Goal: Task Accomplishment & Management: Manage account settings

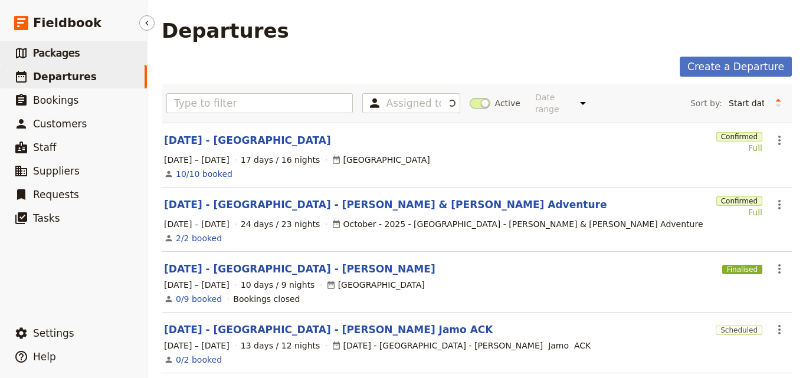
click at [126, 55] on link "​ Packages" at bounding box center [73, 53] width 147 height 24
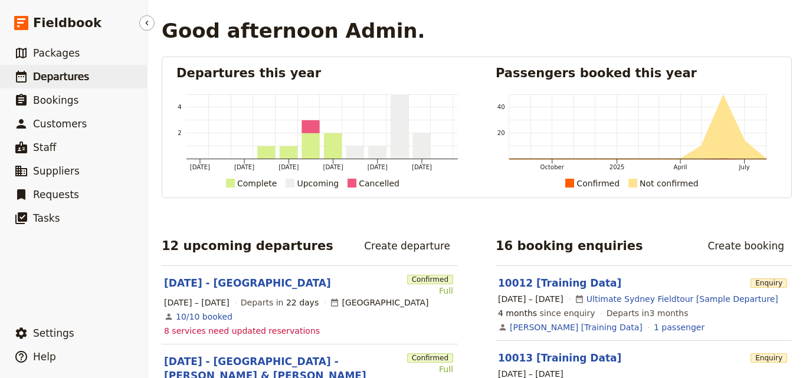
click at [77, 73] on span "Departures" at bounding box center [61, 77] width 56 height 12
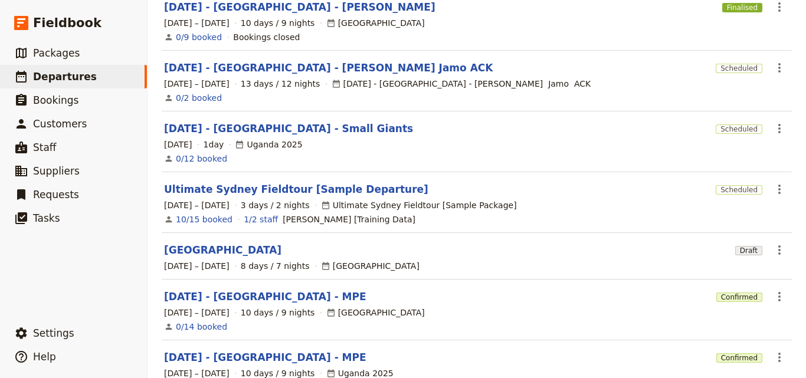
scroll to position [380, 0]
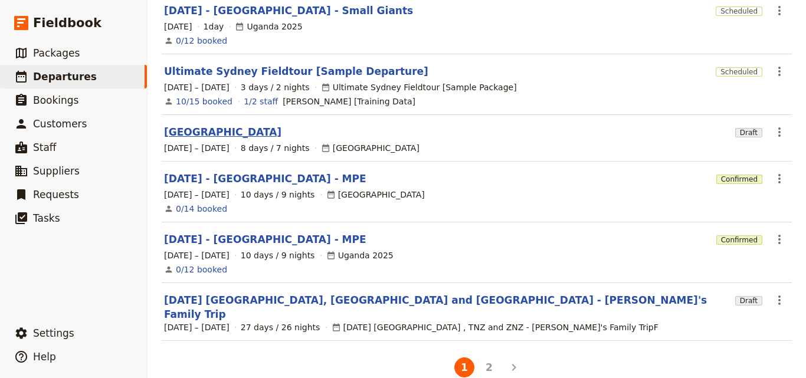
click at [166, 125] on link "[GEOGRAPHIC_DATA]" at bounding box center [222, 132] width 117 height 14
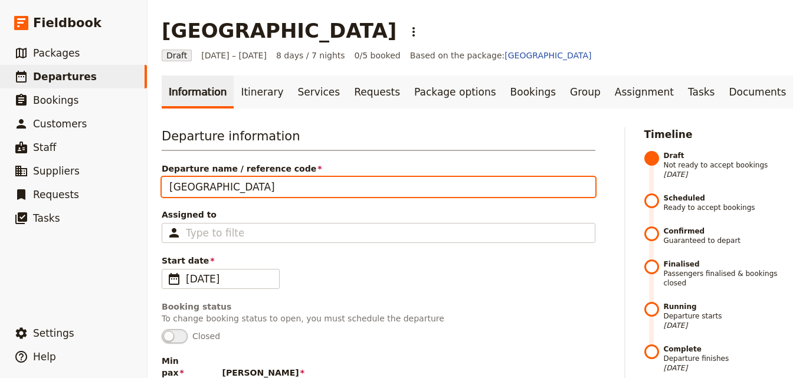
click at [167, 186] on input "[GEOGRAPHIC_DATA]" at bounding box center [379, 187] width 434 height 20
click at [189, 186] on input "Nov [GEOGRAPHIC_DATA]" at bounding box center [379, 187] width 434 height 20
click at [276, 186] on input "[DATE] - [GEOGRAPHIC_DATA]" at bounding box center [379, 187] width 434 height 20
click at [268, 192] on input "[DATE] - [GEOGRAPHIC_DATA]" at bounding box center [379, 187] width 434 height 20
click at [281, 188] on input "[DATE] - [GEOGRAPHIC_DATA] MOE" at bounding box center [379, 187] width 434 height 20
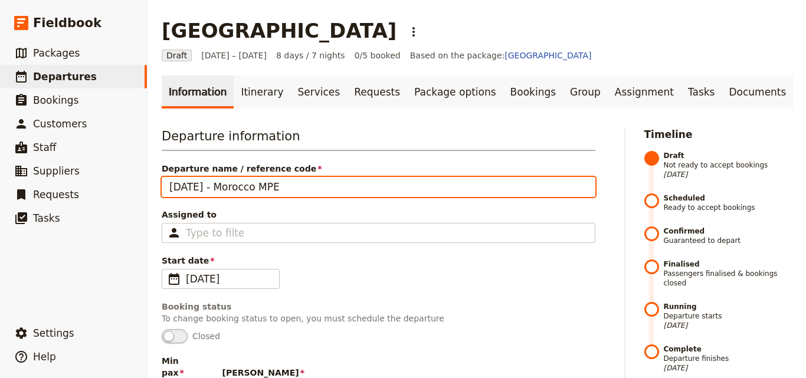
click at [222, 188] on input "[DATE] - Morocco MPE" at bounding box center [379, 187] width 434 height 20
click at [313, 184] on input "[DATE] - MPE Morocco MPE" at bounding box center [379, 187] width 434 height 20
type input "[DATE] - MPE [GEOGRAPHIC_DATA]"
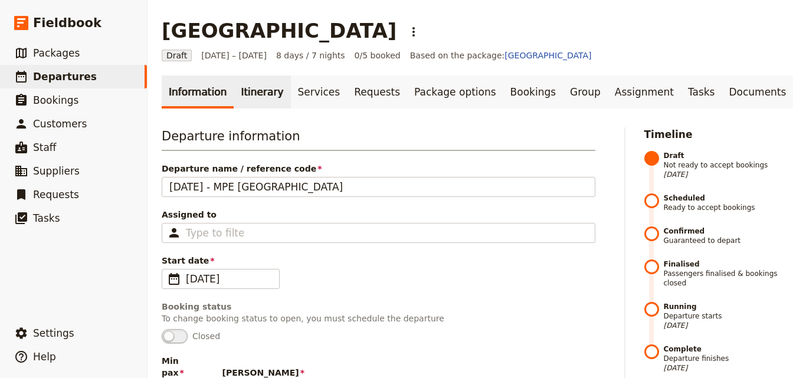
click at [250, 88] on link "Itinerary" at bounding box center [262, 92] width 57 height 33
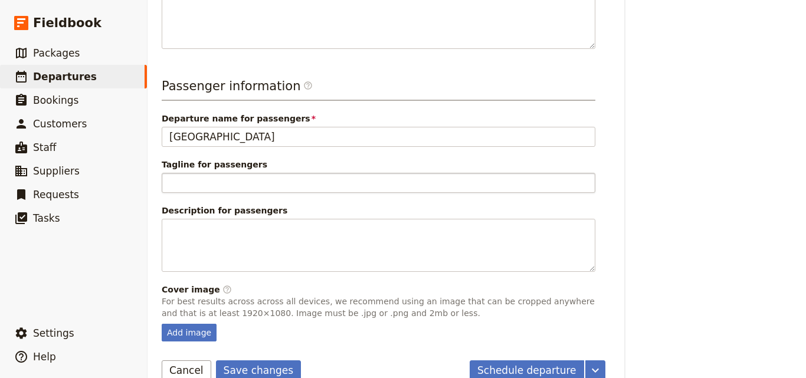
scroll to position [441, 0]
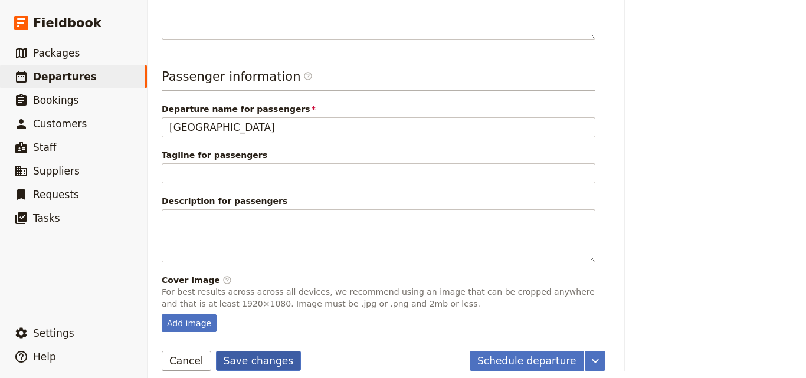
click at [239, 353] on button "Save changes" at bounding box center [259, 361] width 86 height 20
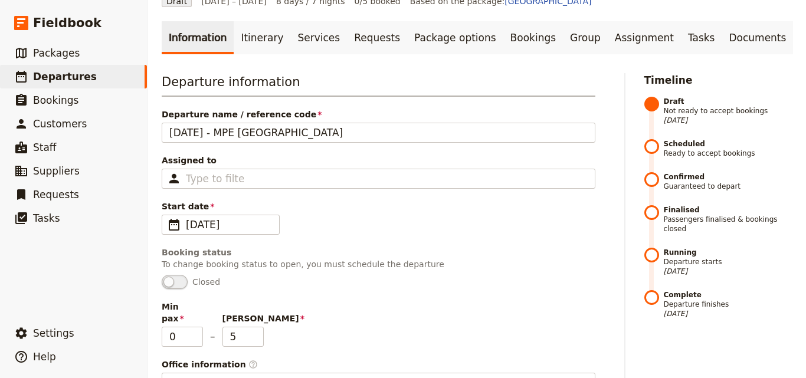
scroll to position [0, 0]
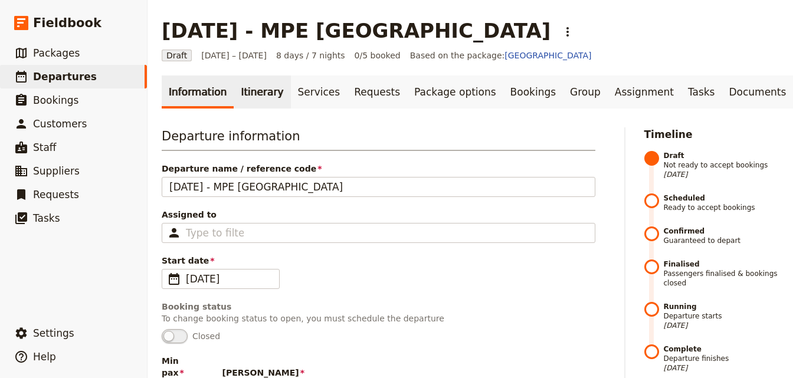
click at [255, 98] on link "Itinerary" at bounding box center [262, 92] width 57 height 33
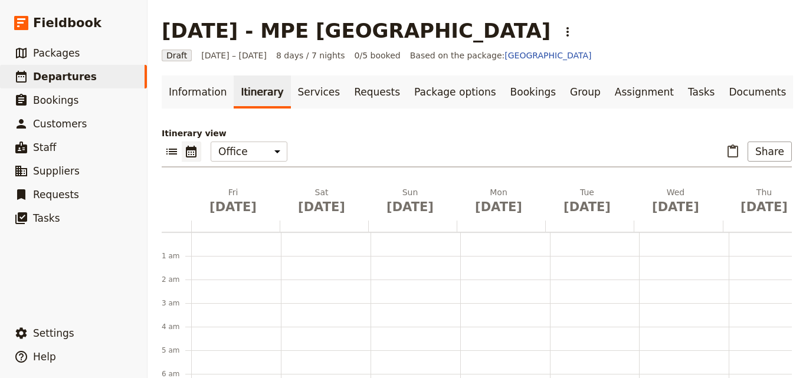
scroll to position [153, 0]
click at [242, 206] on span "[DATE]" at bounding box center [233, 207] width 74 height 18
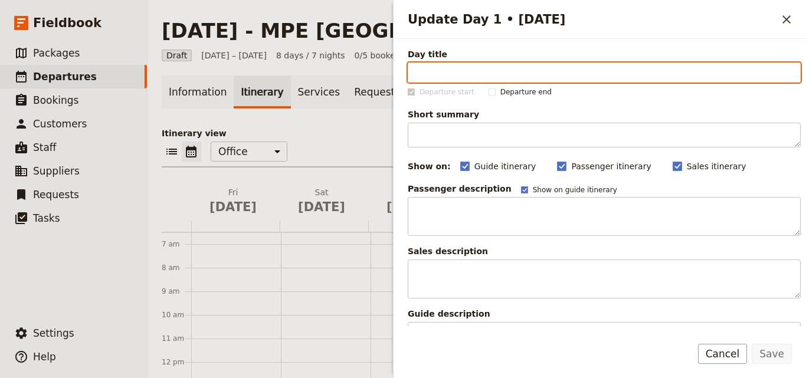
paste input "Arrive in [GEOGRAPHIC_DATA]"
type input "Arrive in [GEOGRAPHIC_DATA]"
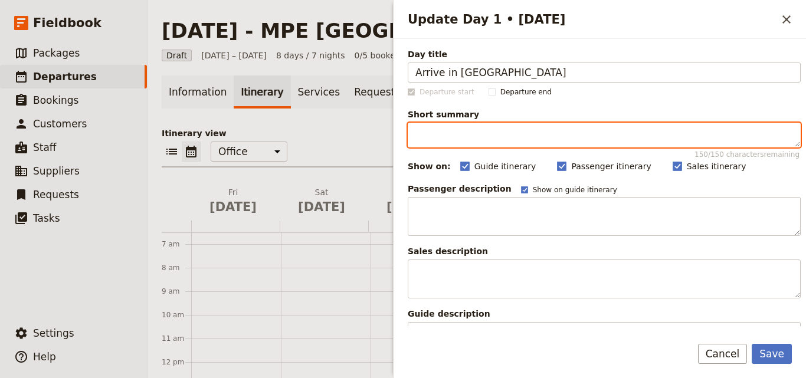
click at [475, 137] on textarea "Short summary 150 / 150 characters remaining" at bounding box center [604, 135] width 393 height 25
paste textarea "Arrive in [GEOGRAPHIC_DATA], transfer to your hotel, and spend the day relaxing…"
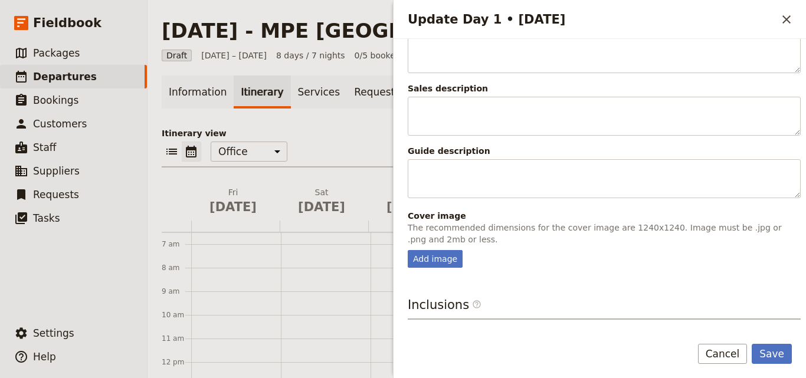
scroll to position [280, 0]
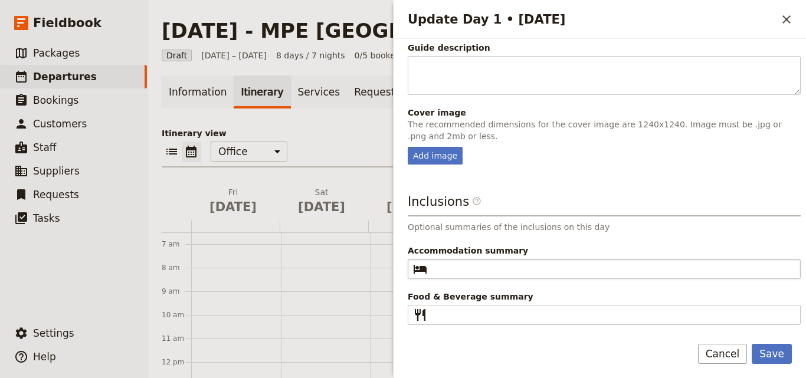
type textarea "Arrive in [GEOGRAPHIC_DATA], transfer to your hotel, and spend the day relaxing…"
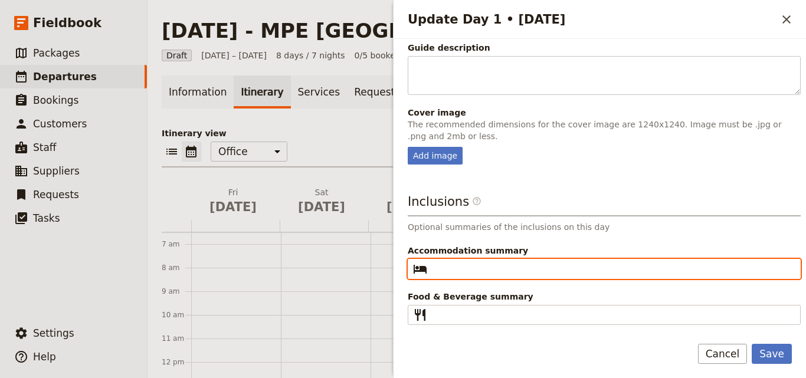
click at [525, 266] on input "Accommodation summary ​" at bounding box center [612, 269] width 361 height 14
paste input "Mon Riad"
type input "Mon Riad"
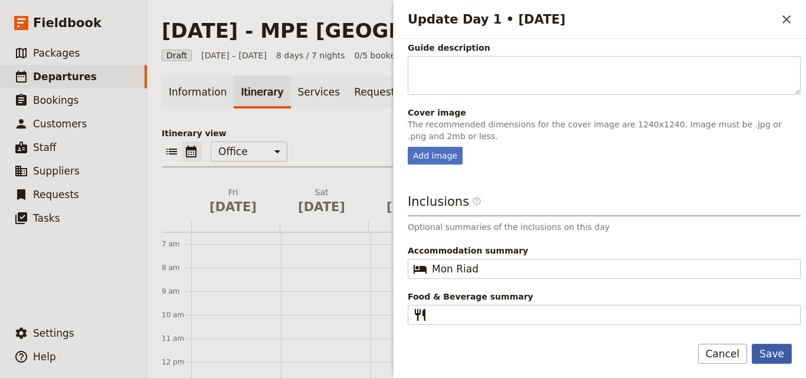
click at [774, 356] on button "Save" at bounding box center [772, 354] width 40 height 20
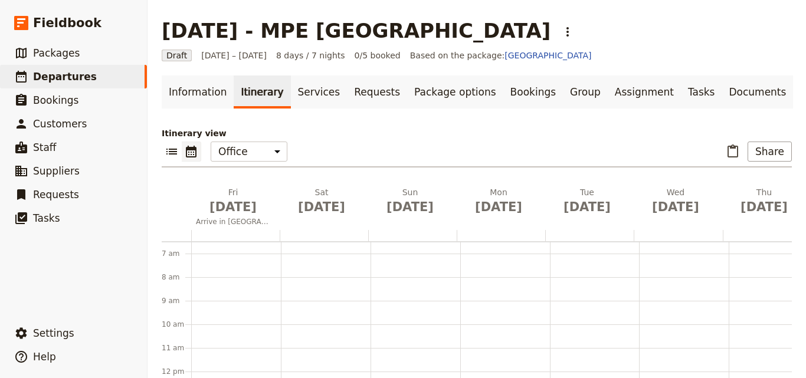
click at [198, 234] on div at bounding box center [235, 235] width 88 height 11
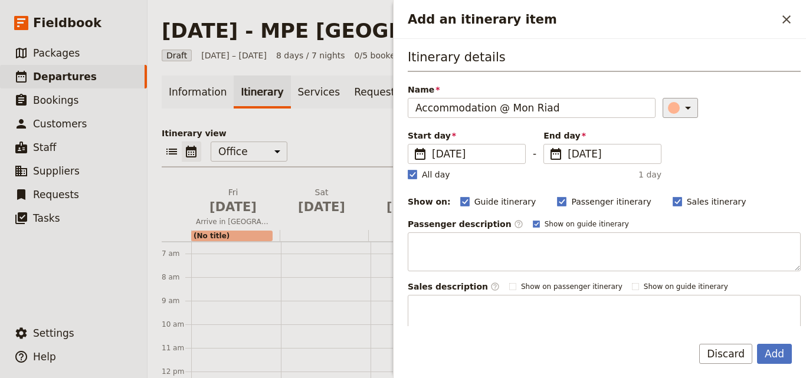
type input "Accommodation @ Mon Riad"
click at [681, 104] on icon "Add an itinerary item" at bounding box center [688, 108] width 14 height 14
click at [659, 143] on div "button" at bounding box center [662, 147] width 12 height 12
click at [414, 175] on polygon "Add an itinerary item" at bounding box center [412, 173] width 6 height 6
click at [408, 169] on input "All day" at bounding box center [407, 168] width 1 height 1
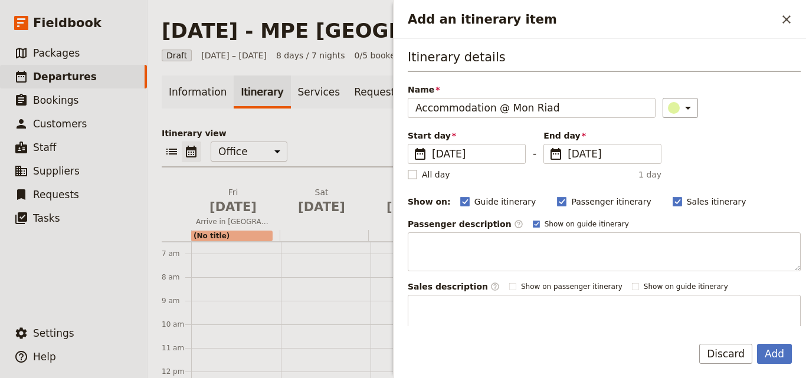
checkbox input "false"
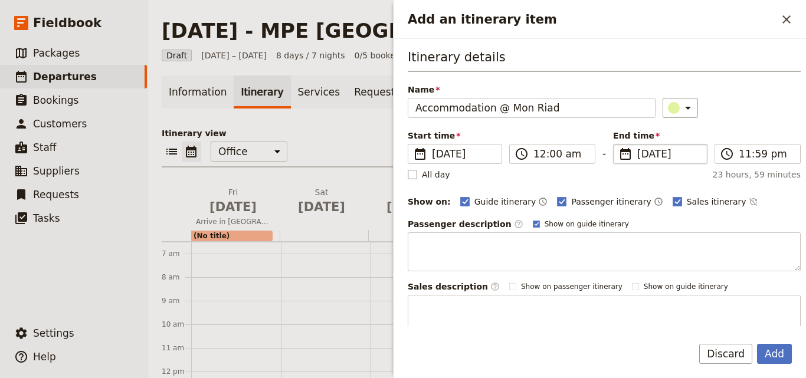
click at [637, 153] on span "[DATE]" at bounding box center [668, 154] width 63 height 14
click at [618, 145] on input "[DATE]" at bounding box center [618, 144] width 1 height 1
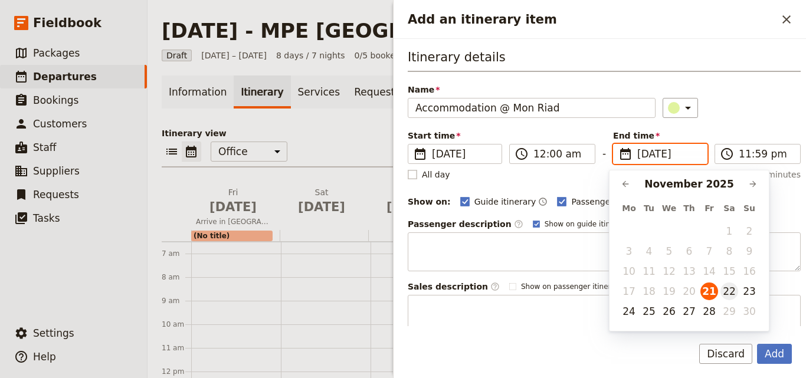
click at [730, 295] on button "22" at bounding box center [729, 292] width 18 height 18
type input "[DATE]"
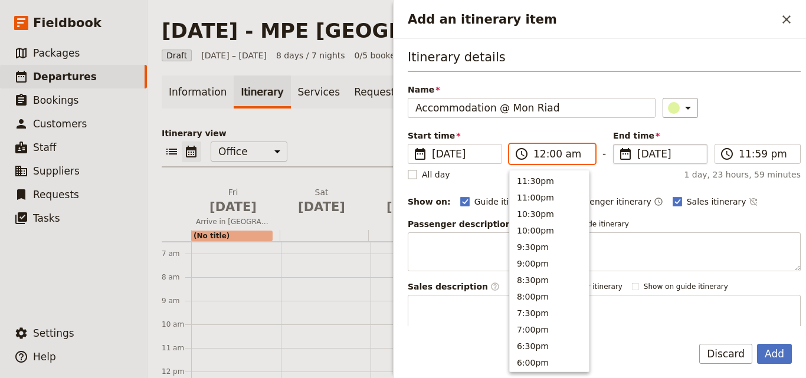
click at [541, 155] on input "12:00 am" at bounding box center [560, 154] width 54 height 14
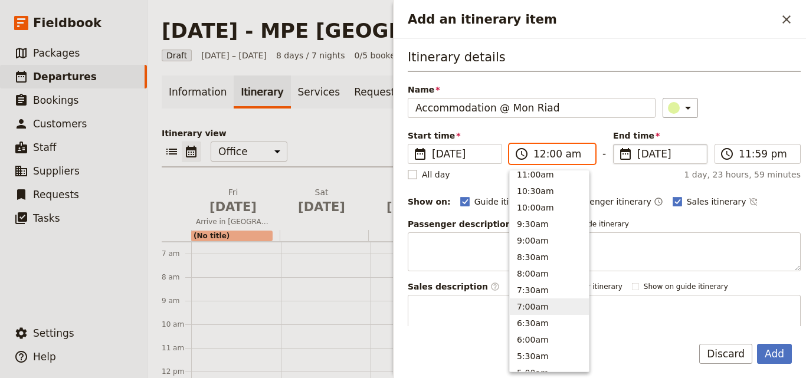
click at [531, 302] on button "7:00am" at bounding box center [549, 307] width 79 height 17
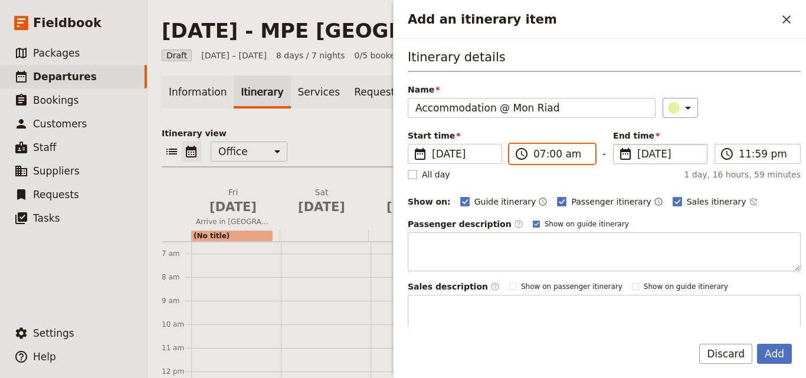
click at [541, 150] on input "07:00 am" at bounding box center [560, 154] width 54 height 14
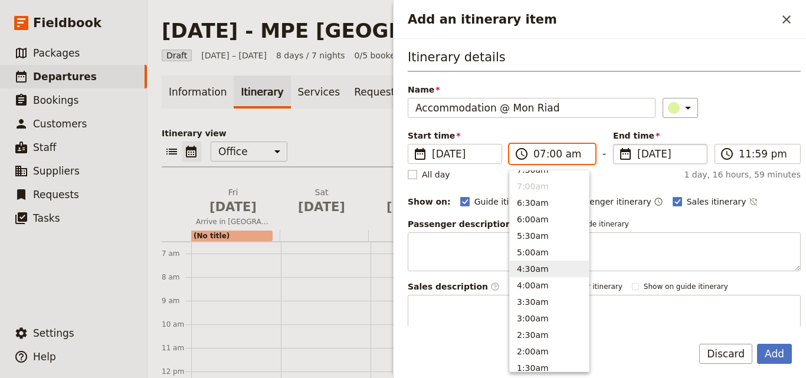
scroll to position [478, 0]
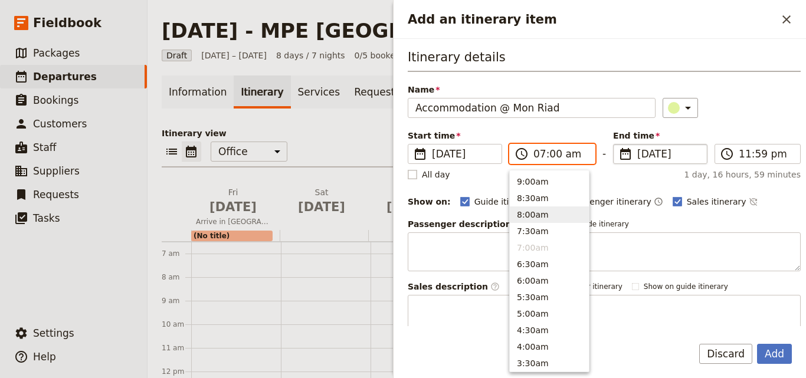
click at [537, 218] on button "8:00am" at bounding box center [549, 214] width 79 height 17
type input "08:00 am"
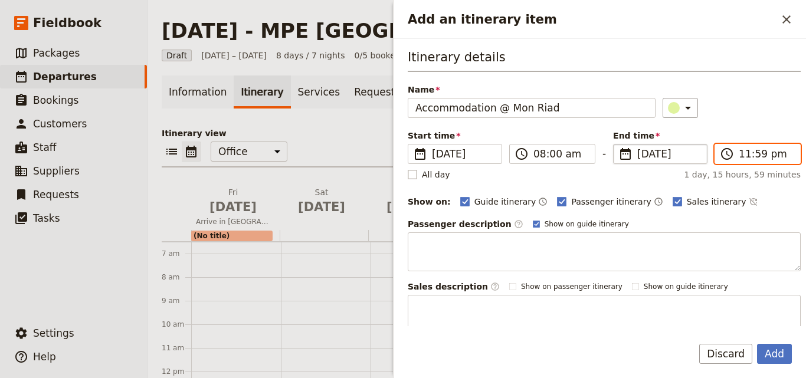
click at [742, 156] on input "11:59 pm" at bounding box center [766, 154] width 54 height 14
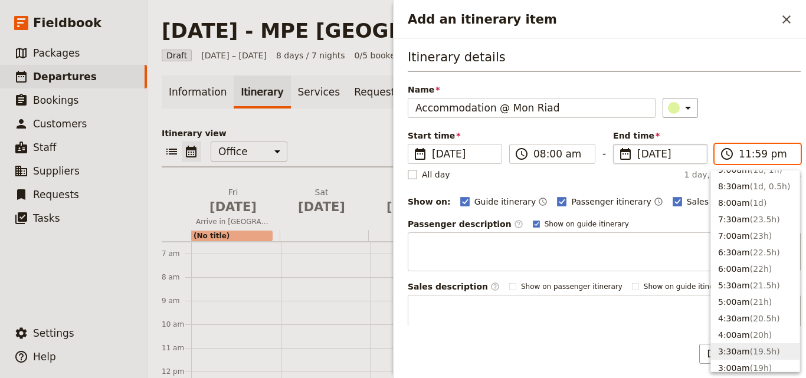
scroll to position [443, 0]
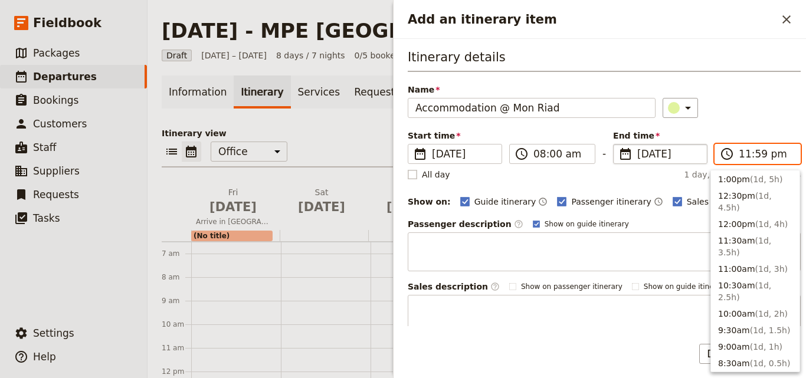
click at [750, 375] on span "( 1d )" at bounding box center [758, 379] width 17 height 9
type input "08:00 am"
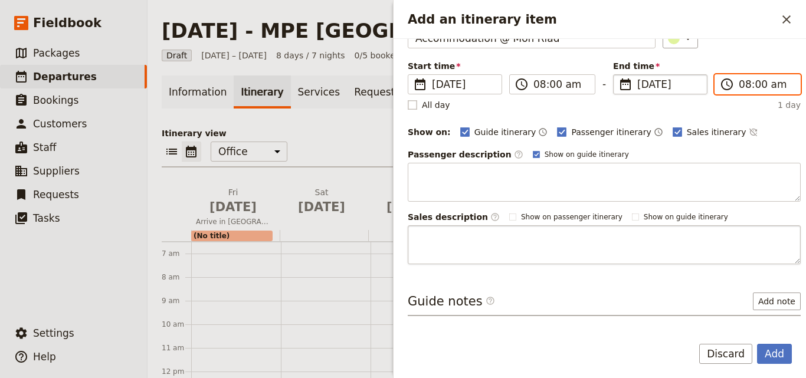
scroll to position [111, 0]
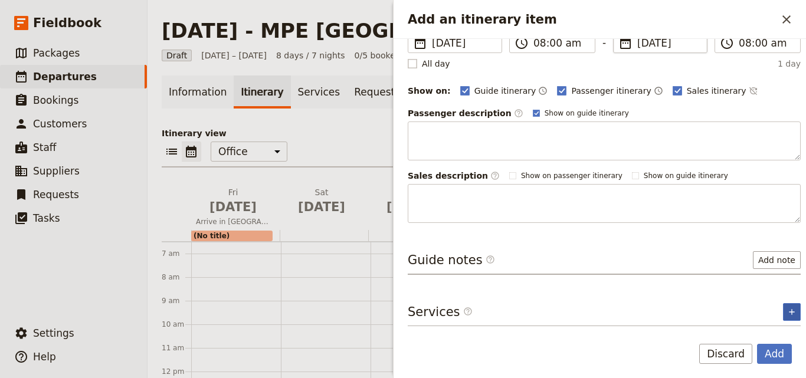
click at [788, 307] on button "​" at bounding box center [792, 312] width 18 height 18
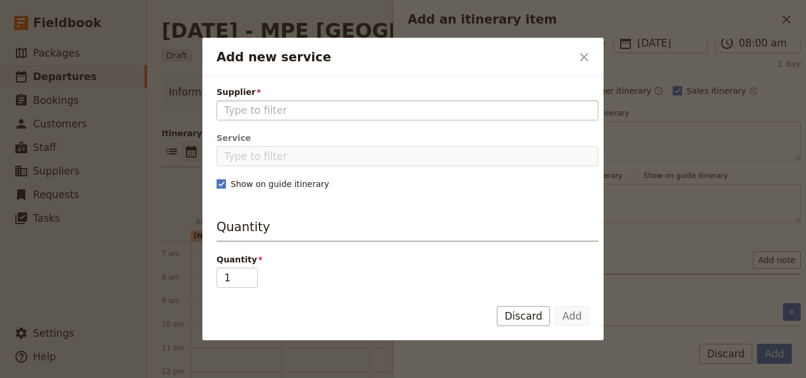
click at [294, 114] on input "Supplier" at bounding box center [407, 110] width 366 height 14
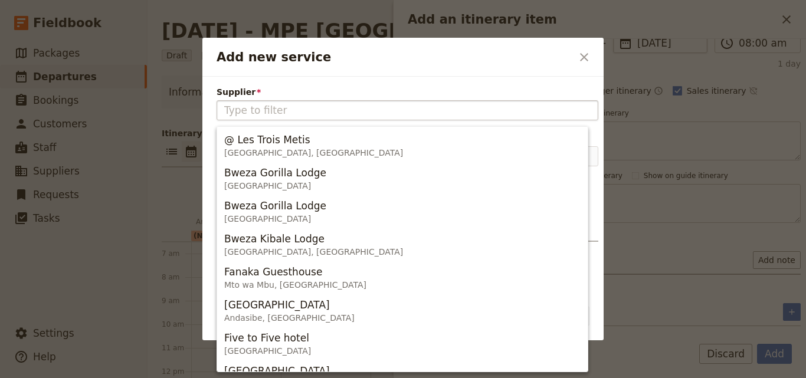
type input "Mon Riad"
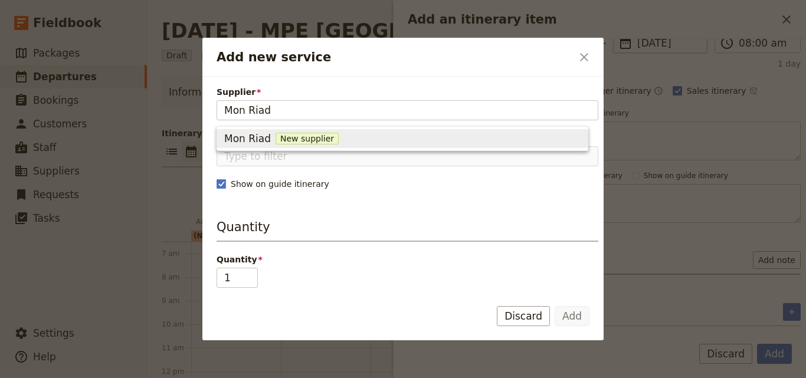
click at [292, 135] on span "New supplier" at bounding box center [307, 139] width 63 height 12
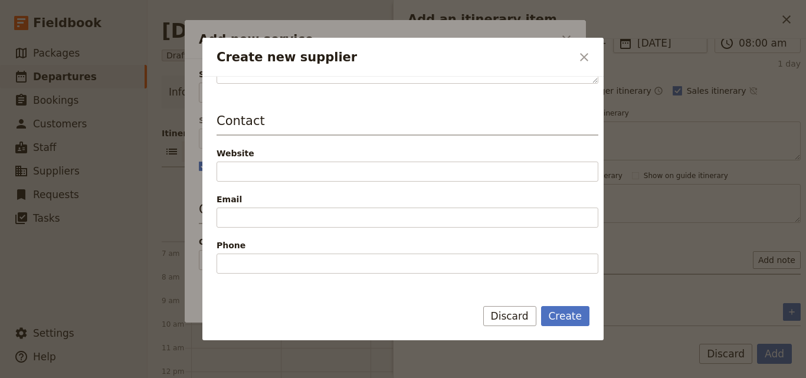
scroll to position [196, 0]
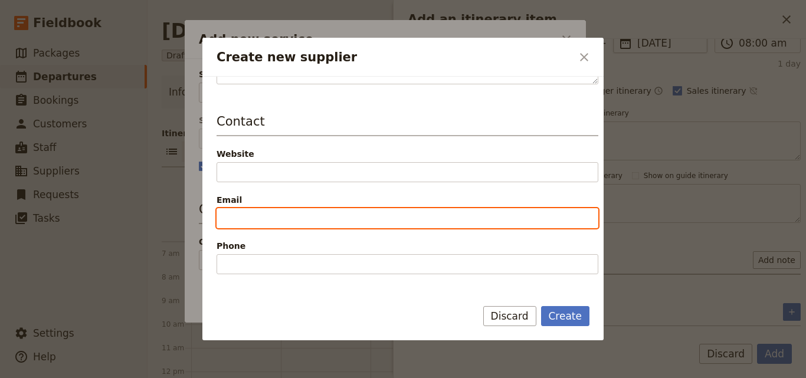
paste input "[EMAIL_ADDRESS][DOMAIN_NAME]"
click at [224, 219] on input "[EMAIL_ADDRESS][DOMAIN_NAME]" at bounding box center [408, 218] width 382 height 20
type input "[EMAIL_ADDRESS][DOMAIN_NAME]"
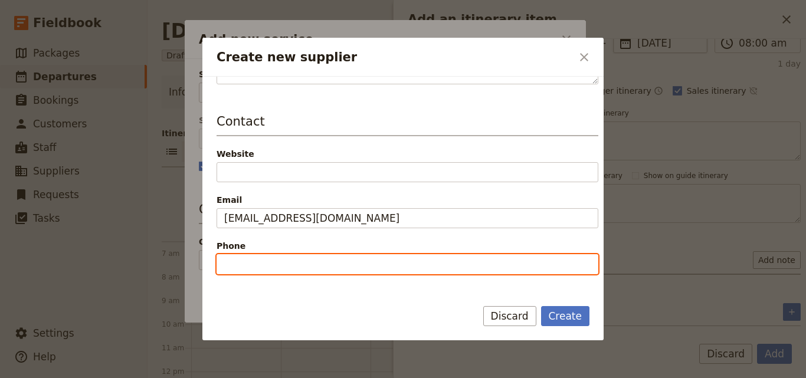
click at [255, 272] on input "Phone" at bounding box center [408, 264] width 382 height 20
drag, startPoint x: 250, startPoint y: 252, endPoint x: 251, endPoint y: 268, distance: 16.6
paste input "00212.524386631"
click at [225, 266] on input "00212.524386631" at bounding box center [408, 264] width 382 height 20
type input "00212.524386631"
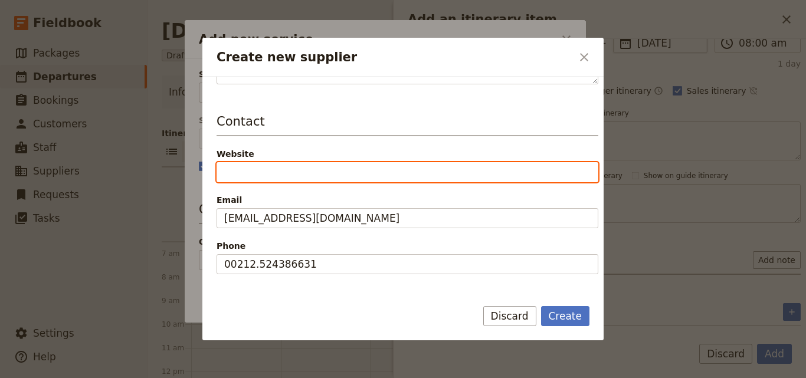
paste input "[URL][DOMAIN_NAME]"
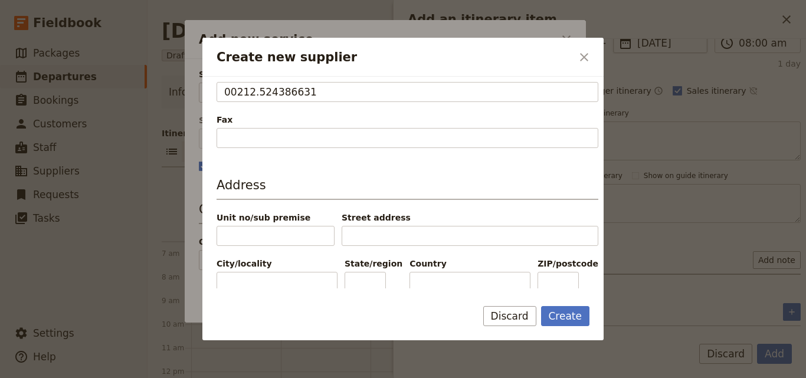
scroll to position [388, 0]
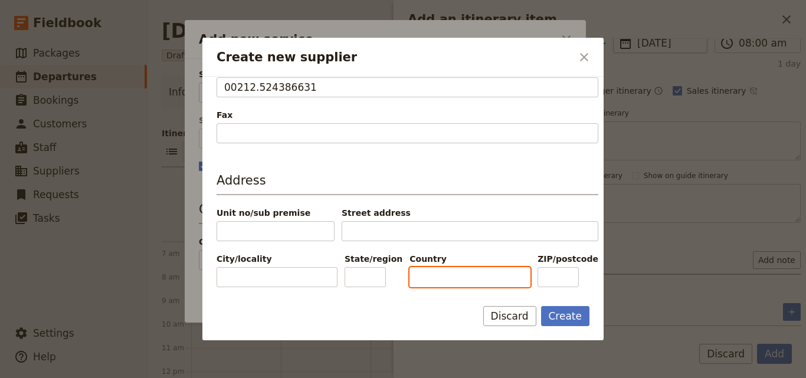
type input "[URL][DOMAIN_NAME]"
click at [432, 278] on input "Country" at bounding box center [469, 277] width 121 height 20
paste input "[GEOGRAPHIC_DATA]"
click at [414, 277] on input "[GEOGRAPHIC_DATA]" at bounding box center [469, 277] width 121 height 20
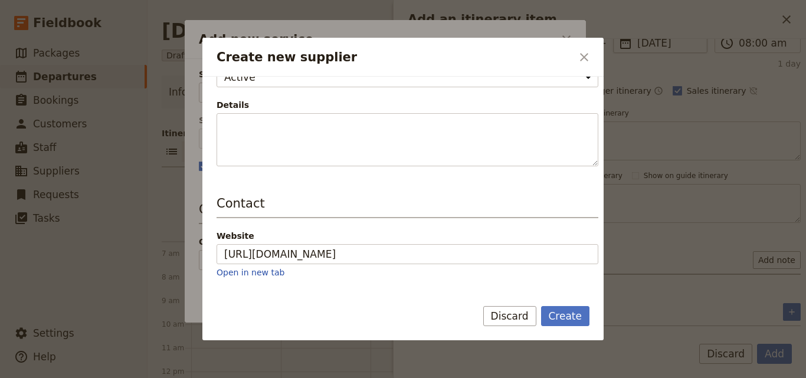
scroll to position [0, 0]
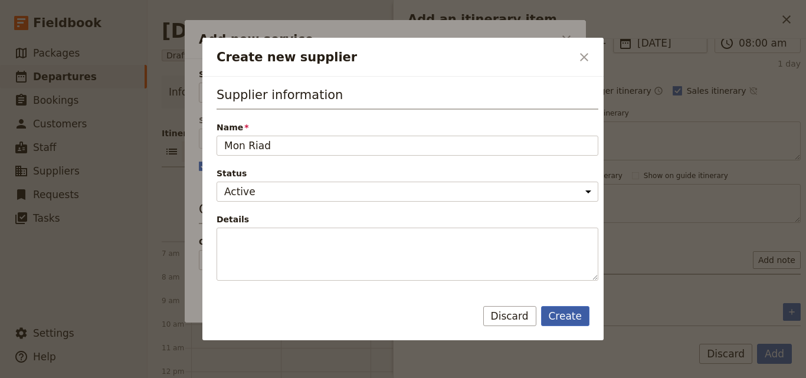
type input "[GEOGRAPHIC_DATA]"
click at [564, 309] on button "Create" at bounding box center [565, 316] width 49 height 20
type input "Mon Riad"
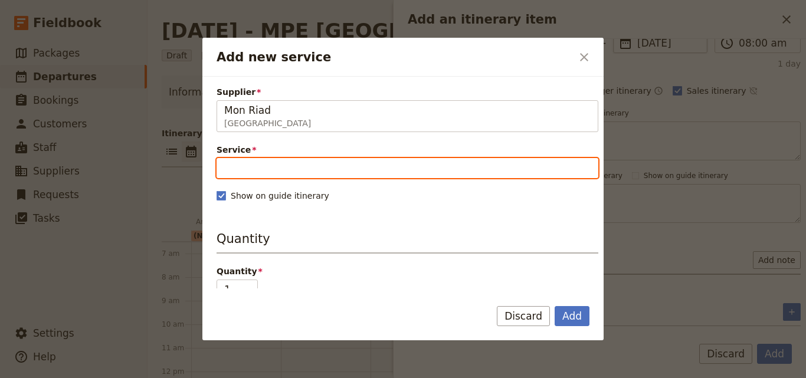
click at [411, 171] on input "Service" at bounding box center [408, 168] width 382 height 20
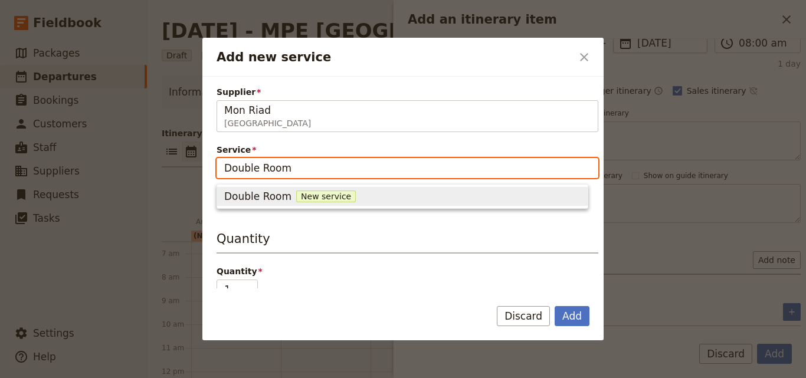
type input "Double Room"
click at [307, 196] on span "New service" at bounding box center [326, 197] width 60 height 12
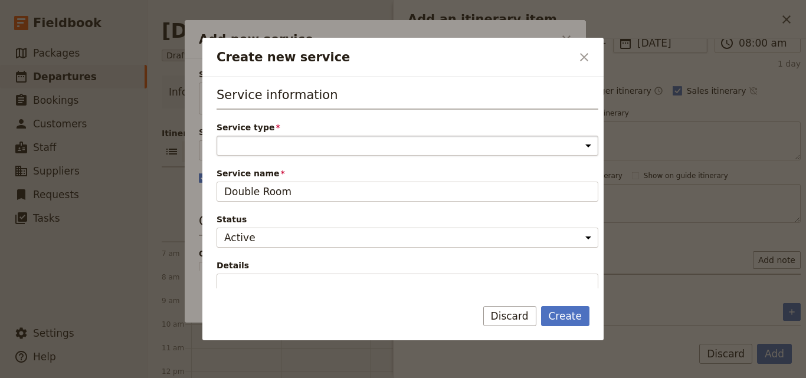
click at [300, 147] on select "Accommodation Activity Transport Flight Food and beverage Other" at bounding box center [408, 146] width 382 height 20
select select "AccommodationService"
click at [217, 136] on select "Accommodation Activity Transport Flight Food and beverage Other" at bounding box center [408, 146] width 382 height 20
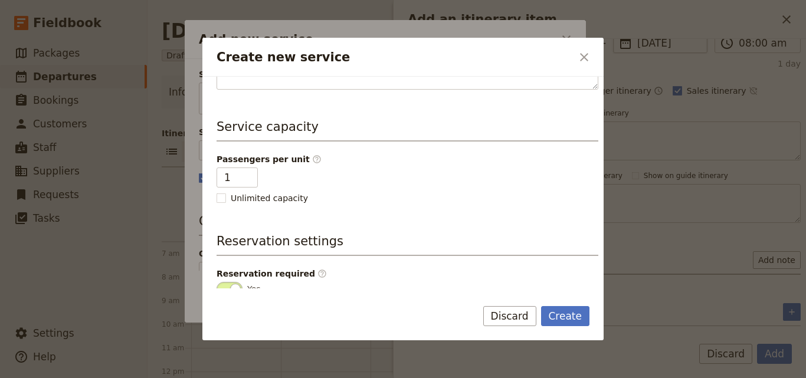
scroll to position [298, 0]
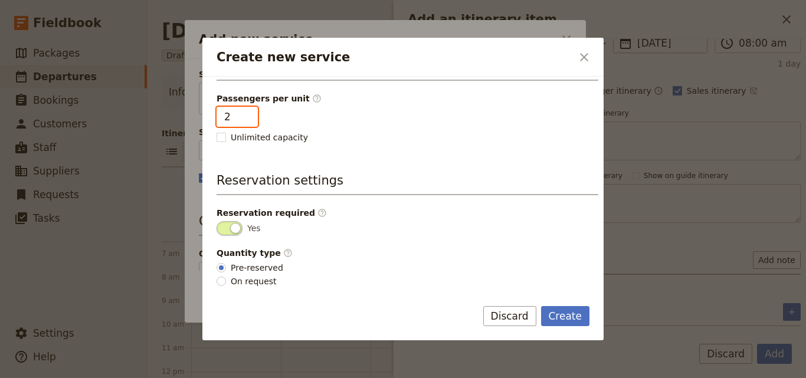
type input "2"
click at [244, 113] on input "2" at bounding box center [237, 117] width 41 height 20
click at [309, 162] on div "Service information Service type Accommodation Activity Transport Flight Food a…" at bounding box center [408, 37] width 382 height 499
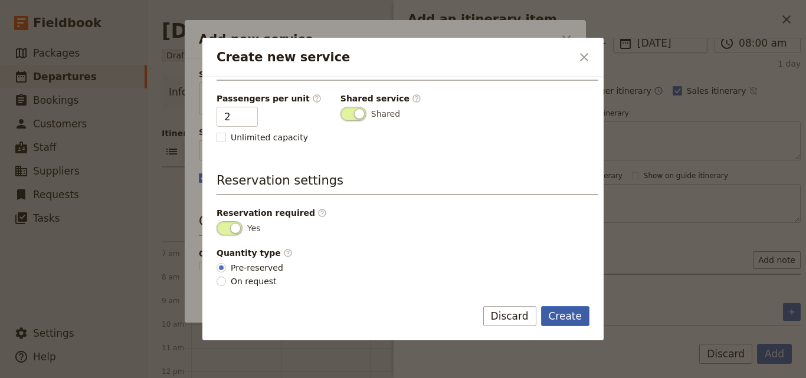
click at [565, 314] on button "Create" at bounding box center [565, 316] width 49 height 20
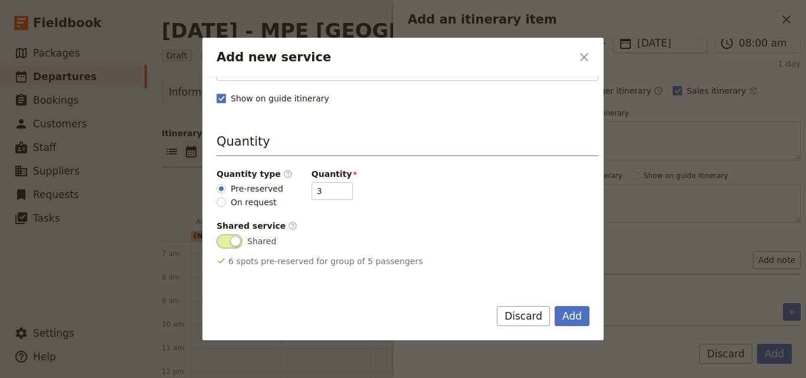
scroll to position [177, 0]
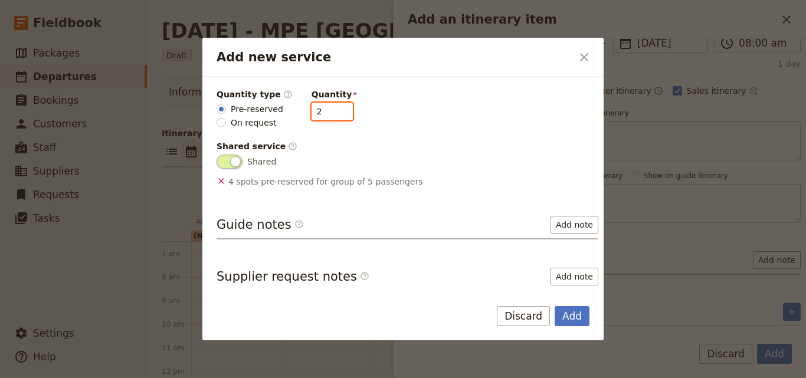
click at [333, 114] on input "2" at bounding box center [331, 112] width 41 height 18
click at [333, 114] on input "1" at bounding box center [331, 112] width 41 height 18
click at [333, 114] on input "0" at bounding box center [331, 112] width 41 height 18
click at [333, 105] on input "0" at bounding box center [331, 112] width 41 height 18
click at [332, 109] on input "1" at bounding box center [331, 112] width 41 height 18
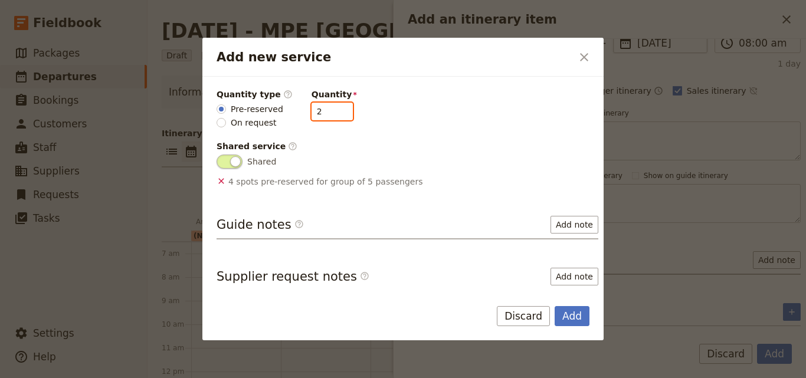
click at [332, 109] on input "2" at bounding box center [331, 112] width 41 height 18
click at [332, 109] on input "3" at bounding box center [331, 112] width 41 height 18
click at [331, 116] on input "2" at bounding box center [331, 112] width 41 height 18
type input "1"
click at [331, 116] on input "1" at bounding box center [331, 112] width 41 height 18
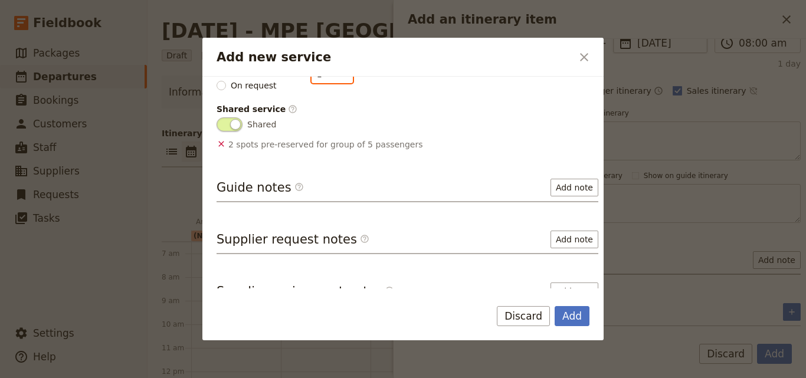
scroll to position [233, 0]
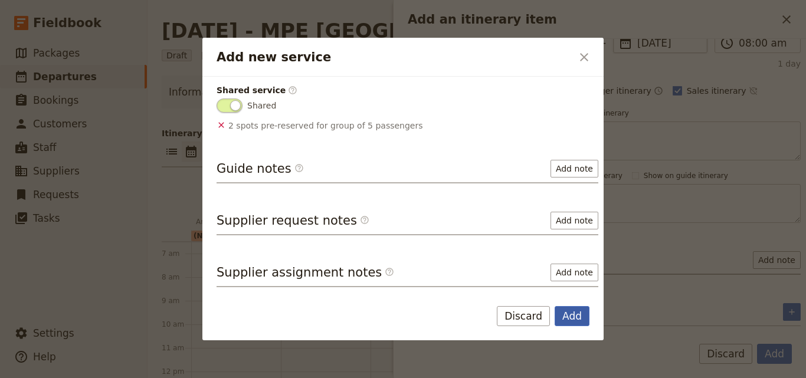
click at [583, 317] on button "Add" at bounding box center [572, 316] width 35 height 20
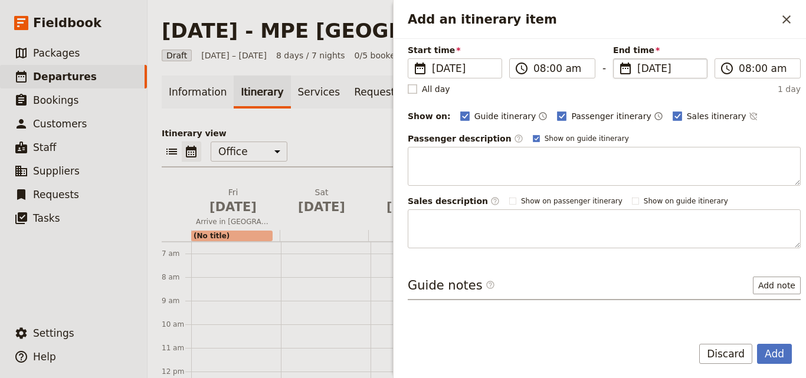
scroll to position [153, 0]
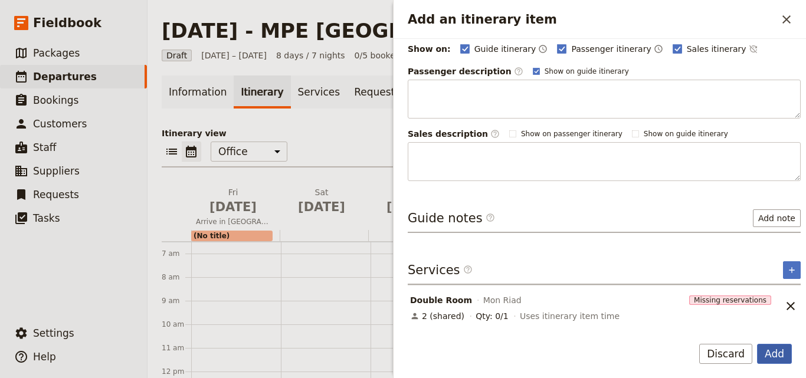
click at [781, 354] on button "Add" at bounding box center [774, 354] width 35 height 20
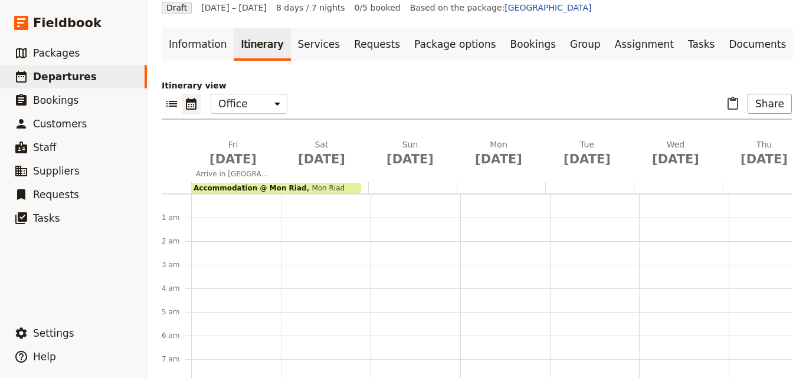
scroll to position [0, 0]
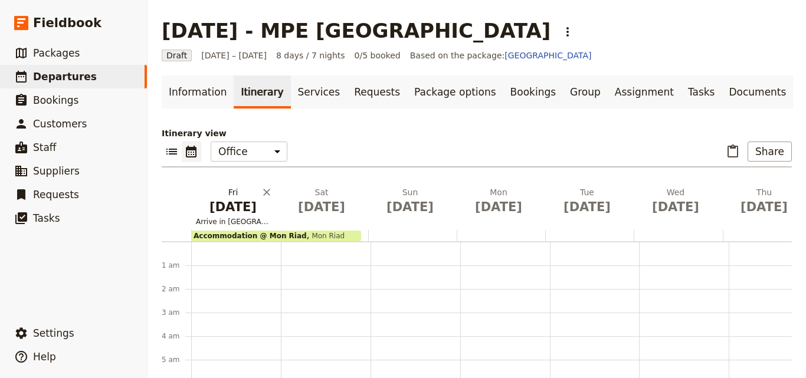
click at [238, 220] on span "Arrive in [GEOGRAPHIC_DATA]" at bounding box center [233, 221] width 84 height 9
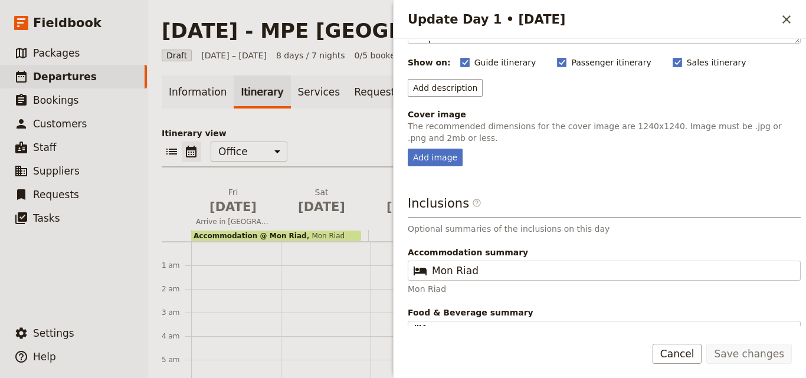
scroll to position [134, 0]
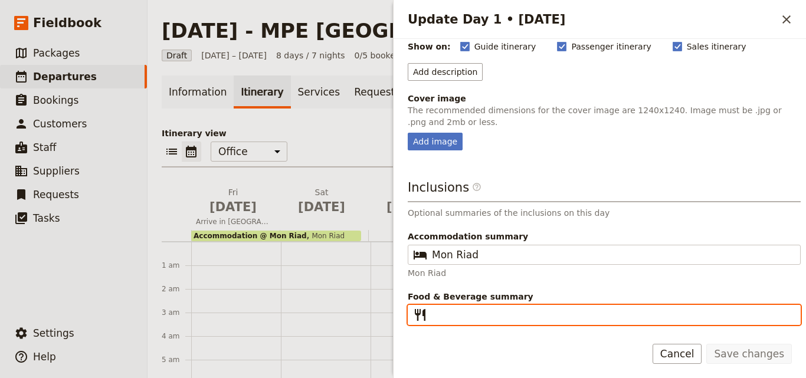
click at [465, 313] on input "Food & Beverage summary ​" at bounding box center [612, 315] width 361 height 14
type input "D"
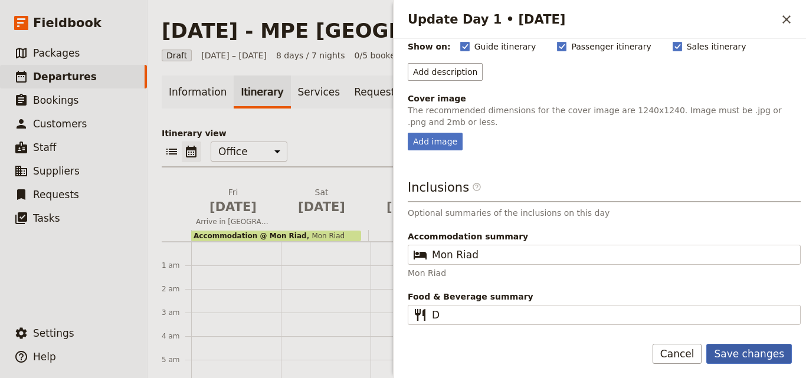
click at [779, 352] on button "Save changes" at bounding box center [749, 354] width 86 height 20
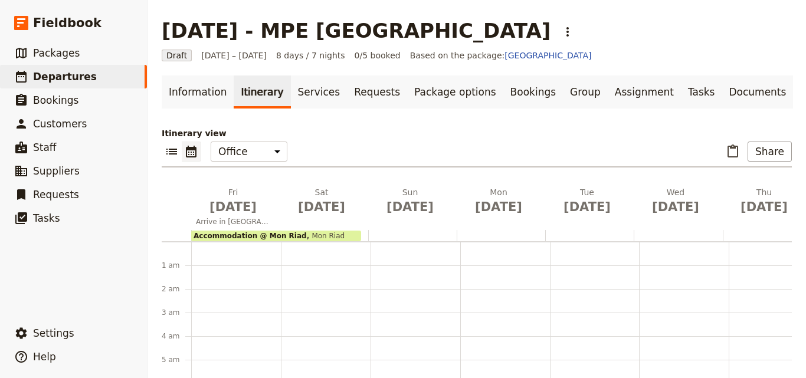
click at [314, 236] on span "Mon Riad" at bounding box center [326, 236] width 38 height 8
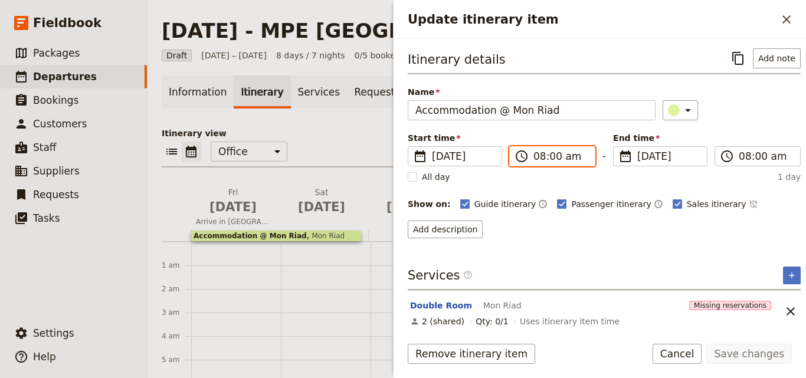
click at [539, 160] on input "08:00 am" at bounding box center [560, 156] width 54 height 14
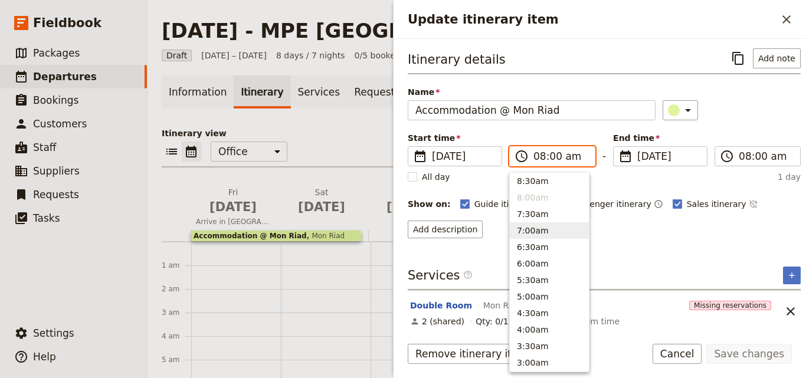
scroll to position [262, 0]
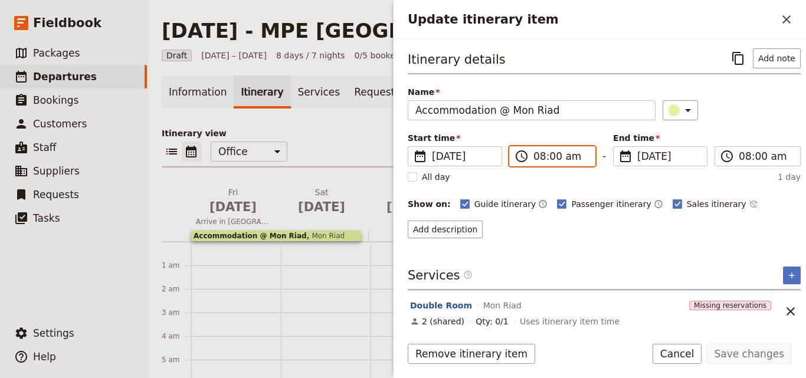
click at [539, 159] on input "08:00 am" at bounding box center [560, 156] width 54 height 14
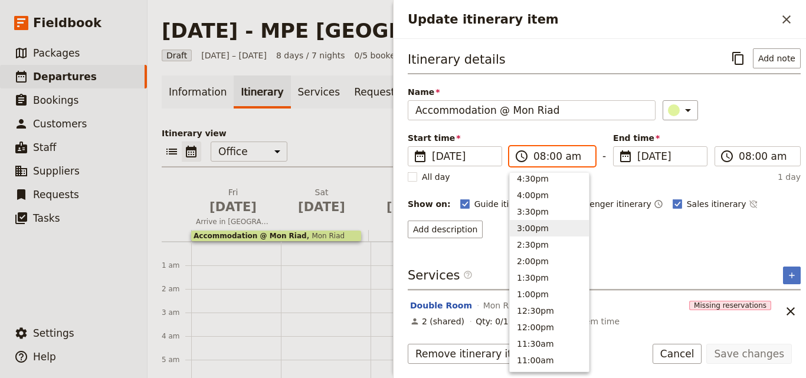
scroll to position [295, 0]
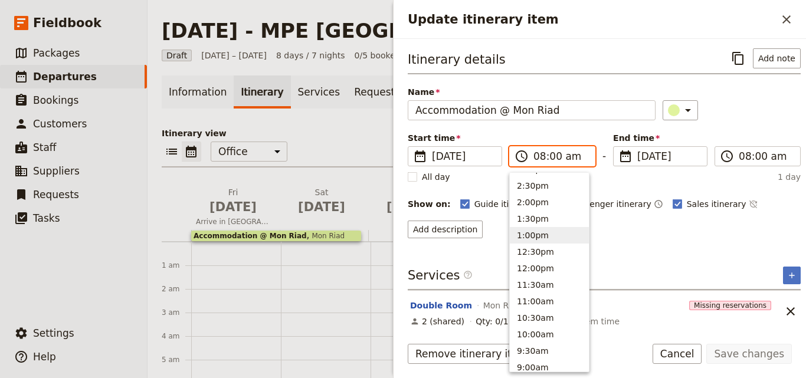
click at [534, 237] on button "1:00pm" at bounding box center [549, 235] width 79 height 17
type input "01:00 pm"
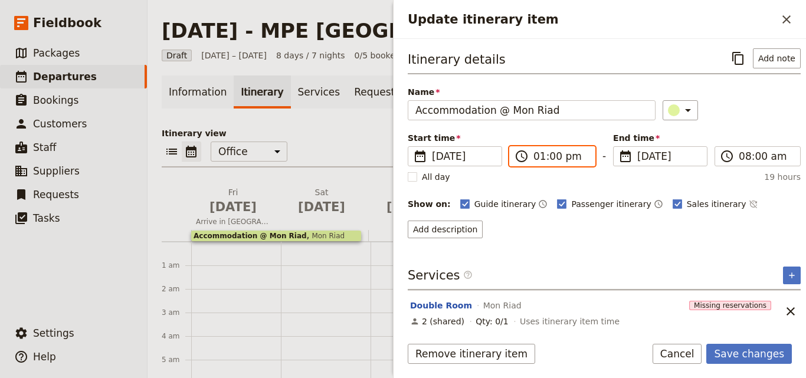
scroll to position [5, 0]
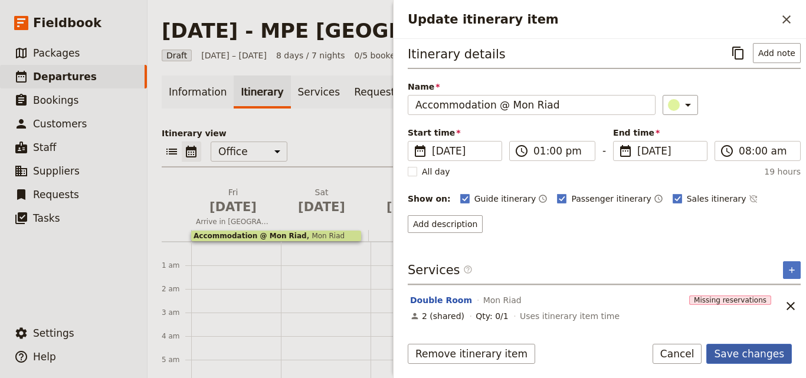
click at [766, 357] on button "Save changes" at bounding box center [749, 354] width 86 height 20
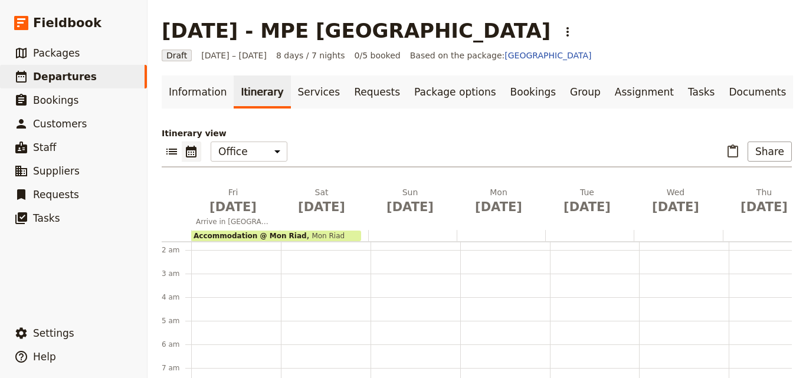
scroll to position [59, 0]
click at [322, 212] on span "[DATE]" at bounding box center [321, 207] width 74 height 18
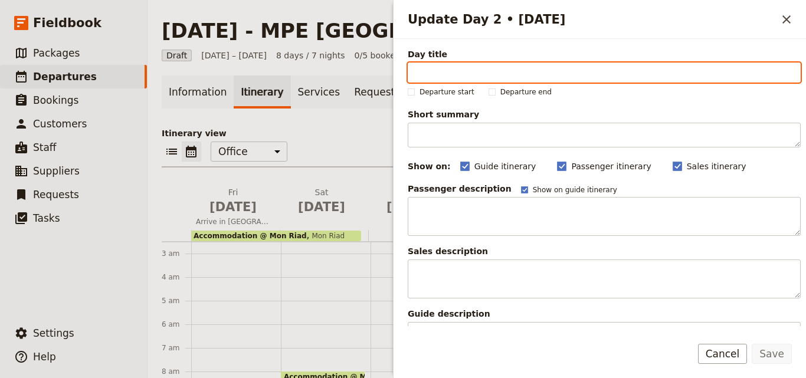
paste input "Essouira"
type input "Essouira"
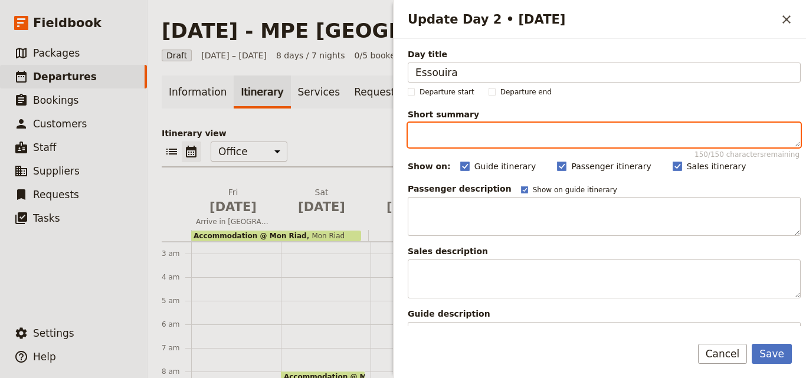
paste textarea "Arrive in [GEOGRAPHIC_DATA], a laid-back coastal gem. Wander the [PERSON_NAME],…"
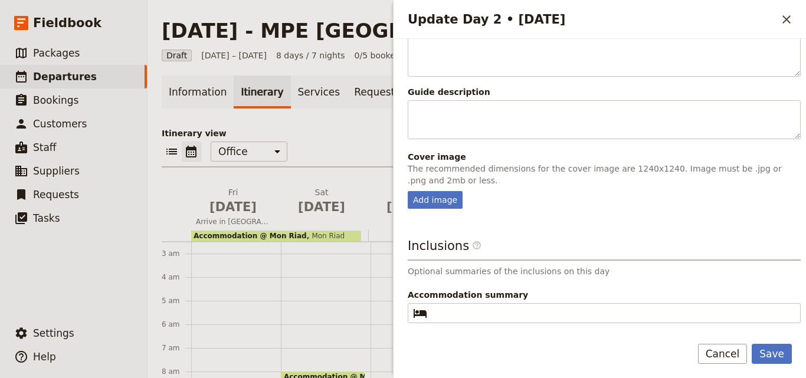
scroll to position [294, 0]
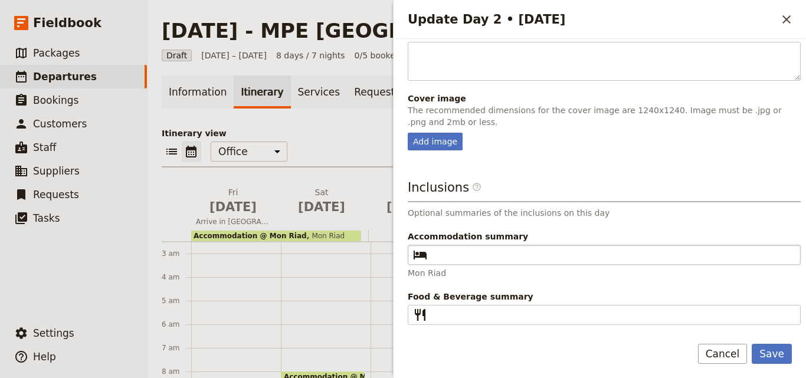
type textarea "Arrive in [GEOGRAPHIC_DATA], a laid-back coastal gem. Wander the [PERSON_NAME],…"
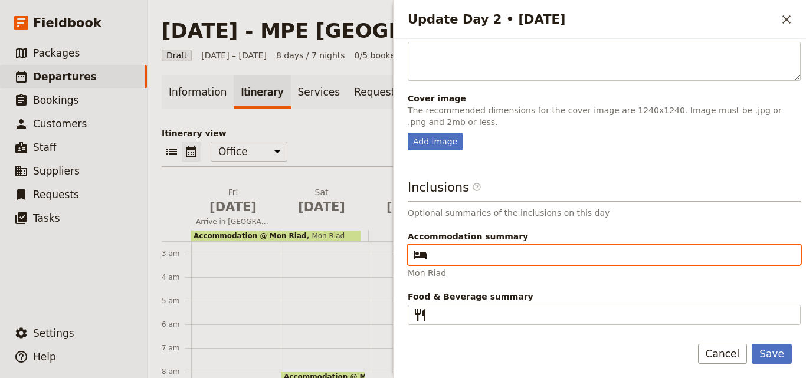
click at [447, 255] on input "Accommodation summary ​" at bounding box center [612, 255] width 361 height 14
paste input "Riad Al Zahia"
type input "Riad Al Zahia"
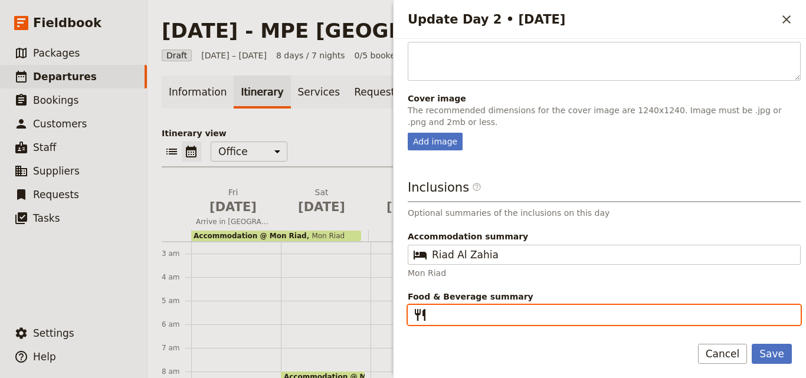
click at [481, 316] on input "Food & Beverage summary ​" at bounding box center [612, 315] width 361 height 14
type input "B L D"
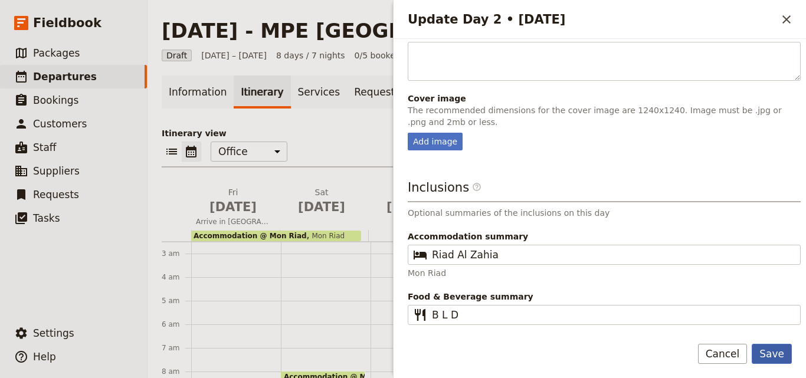
click at [775, 350] on button "Save" at bounding box center [772, 354] width 40 height 20
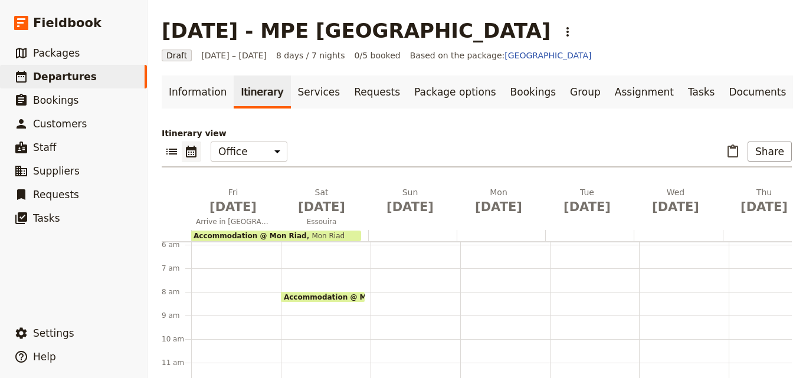
scroll to position [118, 0]
click at [363, 237] on div at bounding box center [324, 235] width 88 height 11
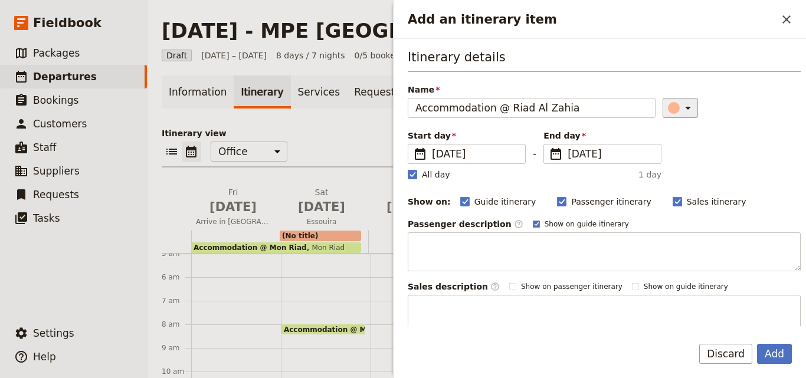
type input "Accommodation @ Riad Al Zahia"
click at [668, 107] on div "Add an itinerary item" at bounding box center [674, 108] width 12 height 12
click at [672, 160] on div "button" at bounding box center [676, 161] width 12 height 12
click at [668, 106] on div "Add an itinerary item" at bounding box center [674, 108] width 12 height 12
click at [661, 144] on div "button" at bounding box center [662, 147] width 12 height 12
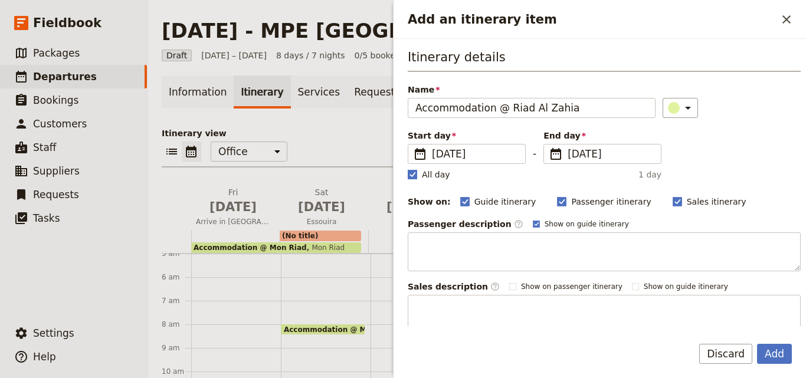
click at [413, 176] on polygon "Add an itinerary item" at bounding box center [412, 173] width 6 height 6
click at [408, 169] on input "All day" at bounding box center [407, 168] width 1 height 1
checkbox input "false"
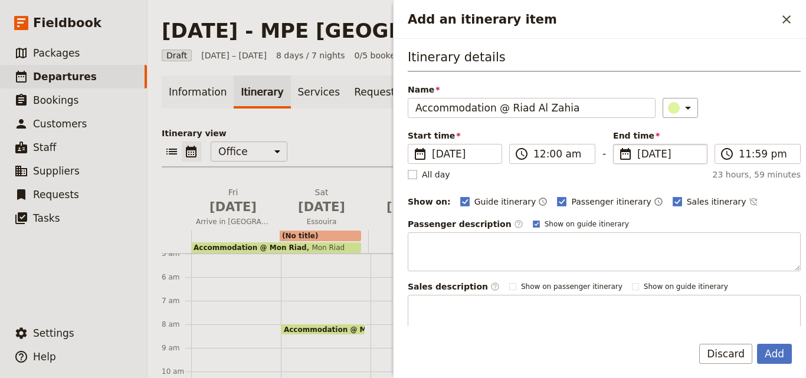
click at [637, 152] on span "[DATE]" at bounding box center [668, 154] width 63 height 14
click at [618, 145] on input "[DATE]" at bounding box center [618, 144] width 1 height 1
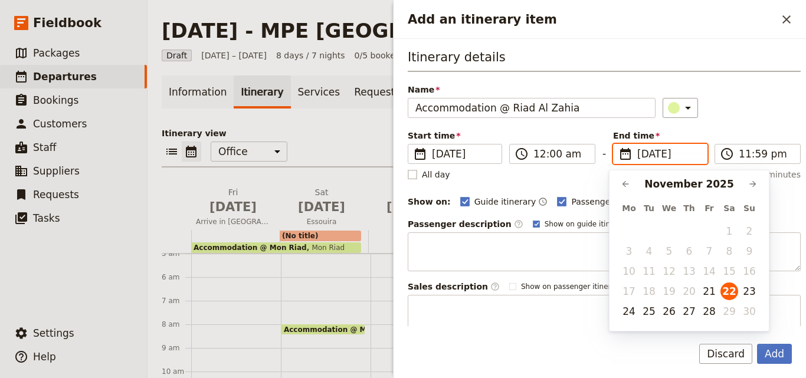
scroll to position [0, 0]
click at [630, 311] on button "24" at bounding box center [629, 312] width 18 height 18
type input "[DATE]"
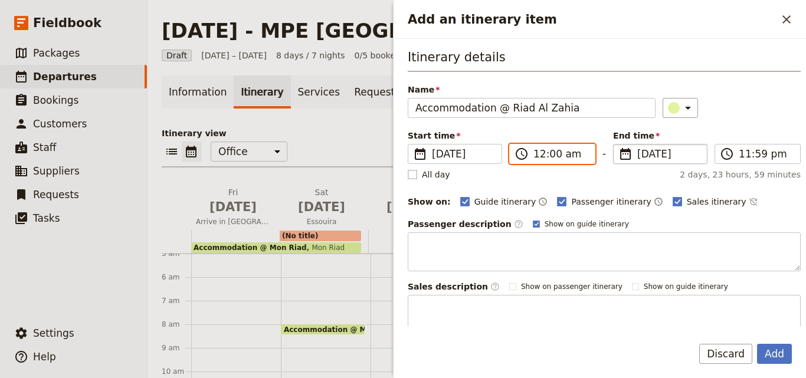
click at [540, 153] on input "12:00 am" at bounding box center [560, 154] width 54 height 14
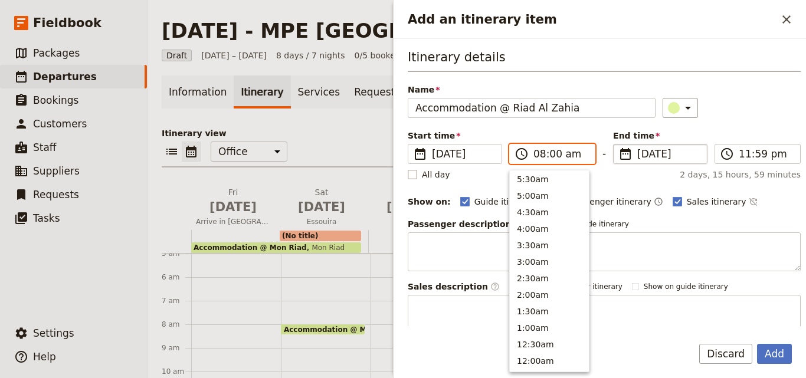
scroll to position [515, 0]
type input "08:30 am"
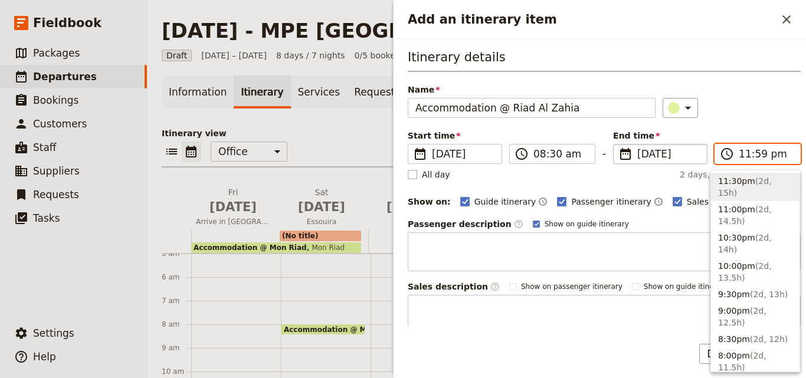
click at [740, 155] on input "11:59 pm" at bounding box center [766, 154] width 54 height 14
click at [754, 159] on input "08:59 pm" at bounding box center [766, 154] width 54 height 14
click at [770, 155] on input "08:00 pm" at bounding box center [766, 154] width 54 height 14
type input "08:00 am"
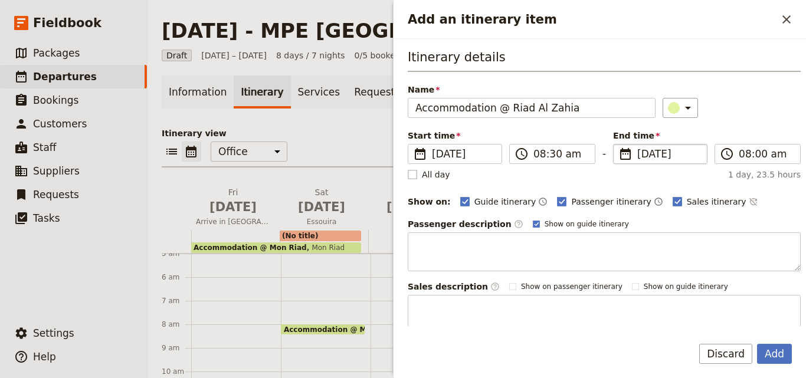
click at [743, 102] on div "​" at bounding box center [732, 108] width 139 height 20
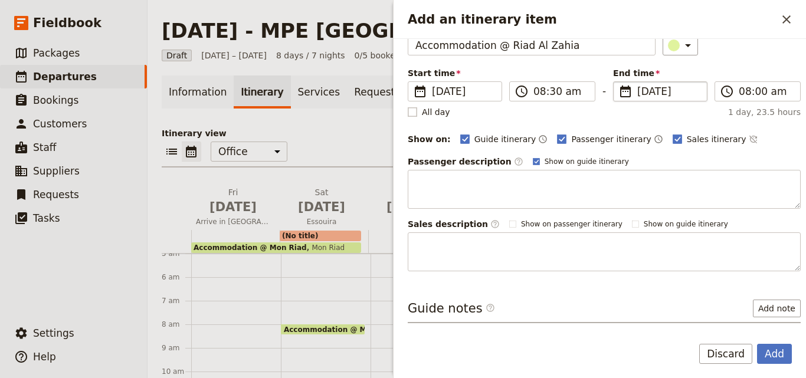
scroll to position [111, 0]
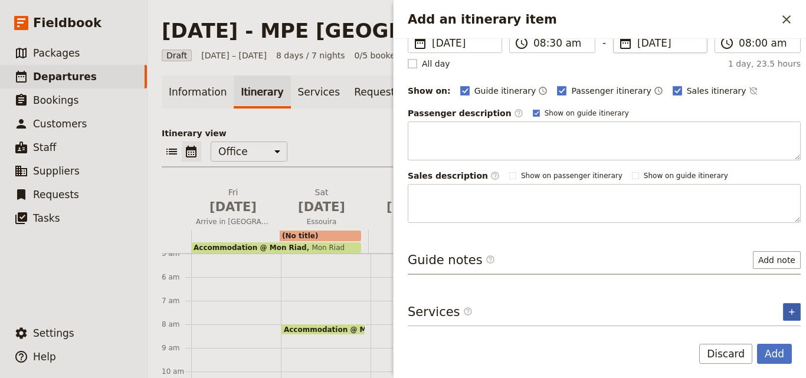
click at [787, 314] on icon "Add service inclusion" at bounding box center [791, 311] width 9 height 9
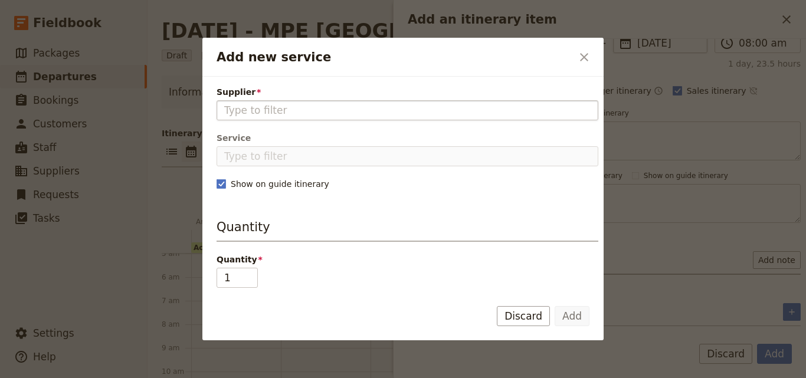
click at [360, 116] on input "Supplier" at bounding box center [407, 110] width 366 height 14
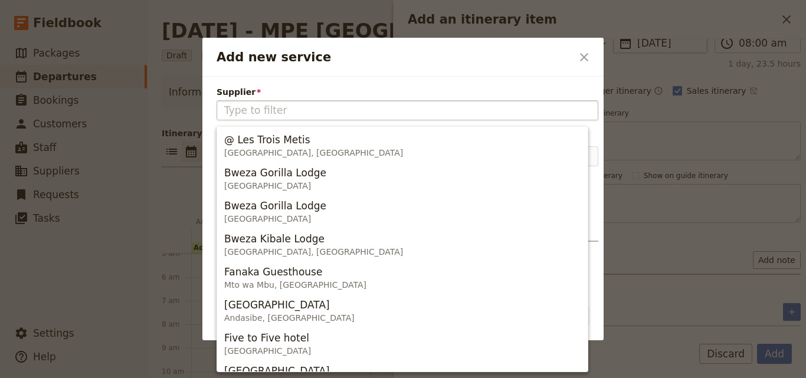
type input "Riad Al Zahia"
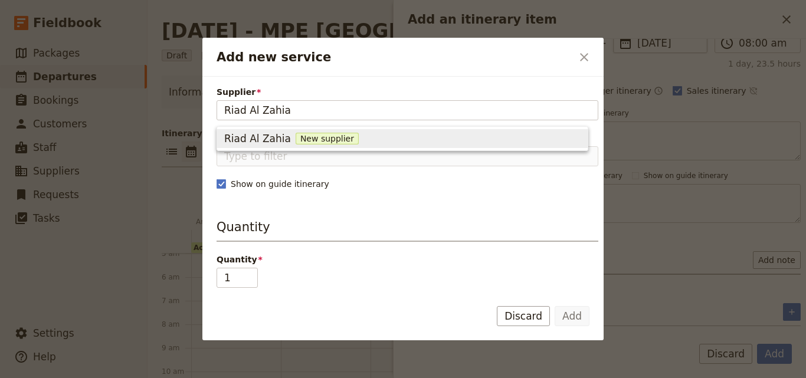
click at [336, 137] on span "New supplier" at bounding box center [327, 139] width 63 height 12
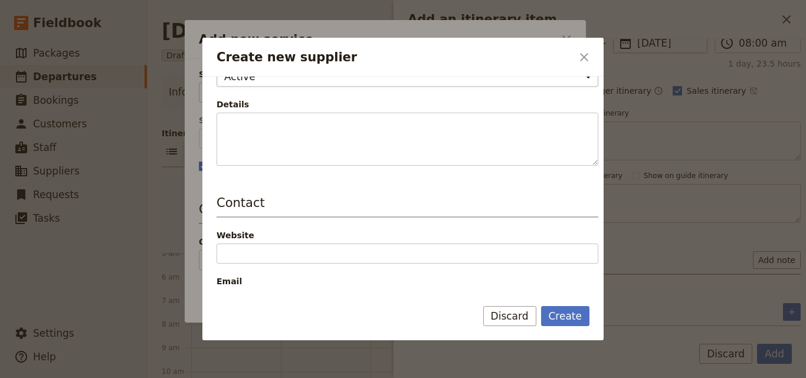
scroll to position [177, 0]
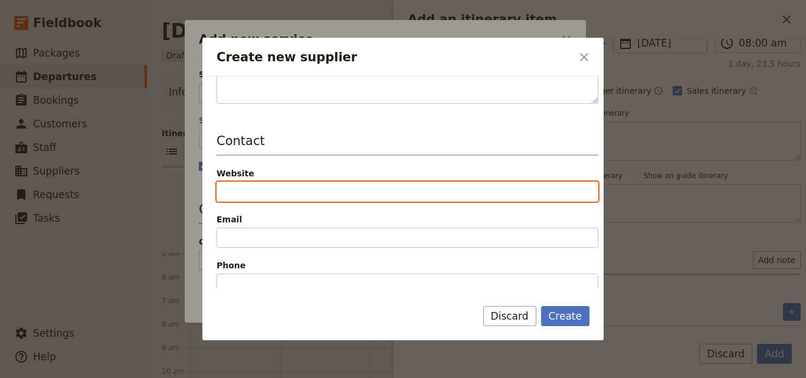
click at [304, 192] on input "Website" at bounding box center [408, 192] width 382 height 20
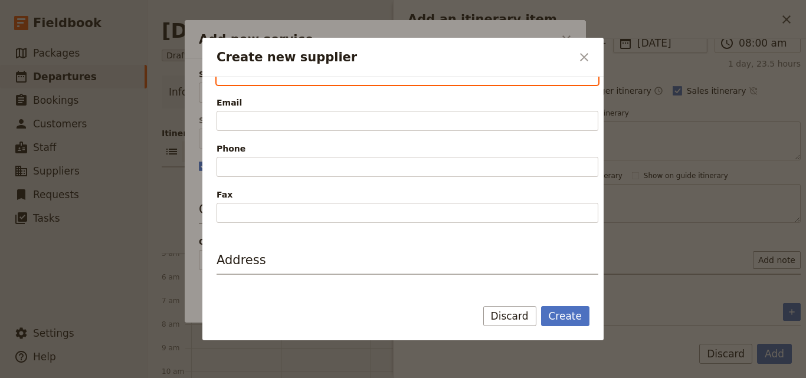
scroll to position [295, 0]
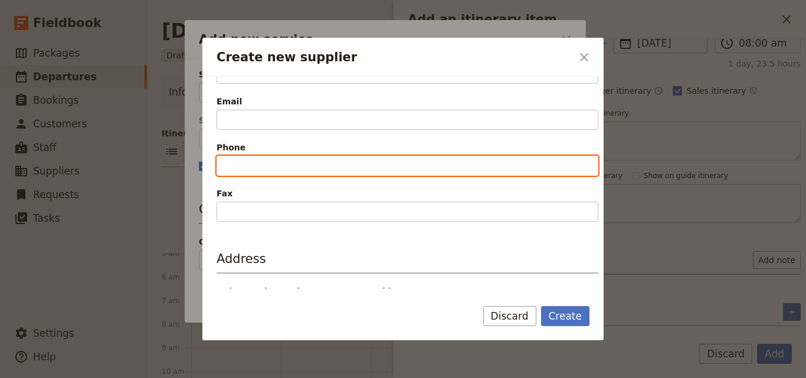
paste input "[PHONE_NUMBER]"
click at [232, 165] on input "[PHONE_NUMBER]" at bounding box center [408, 166] width 382 height 20
click at [230, 165] on input "[PHONE_NUMBER]" at bounding box center [408, 166] width 382 height 20
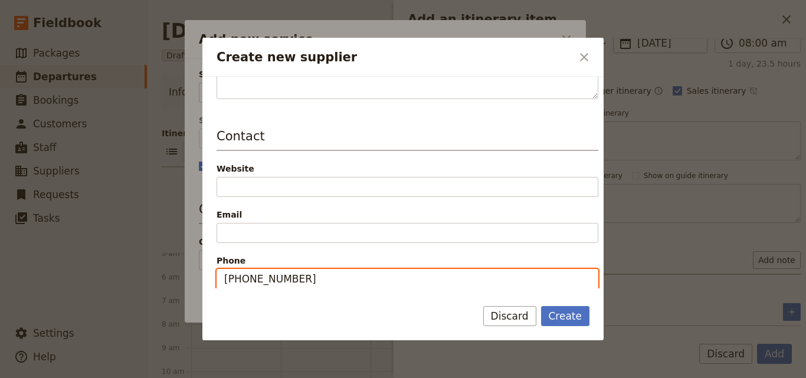
scroll to position [177, 0]
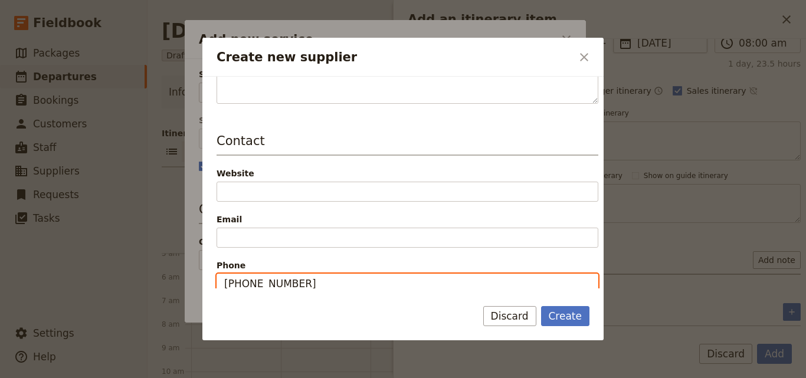
type input "[PHONE_NUMBER]"
click at [231, 227] on div "Email" at bounding box center [408, 231] width 382 height 34
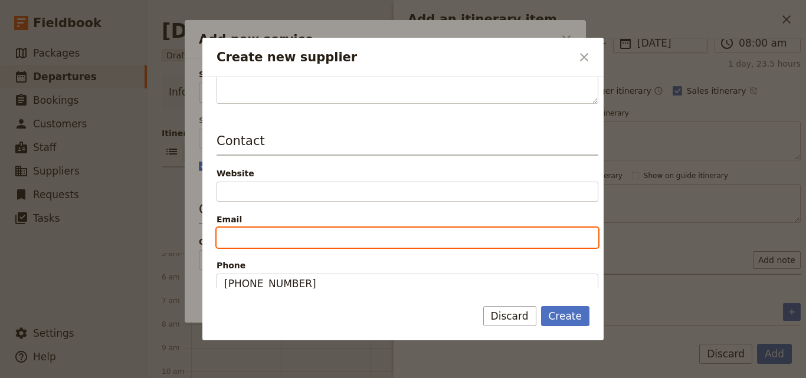
click at [231, 233] on input "Email" at bounding box center [408, 238] width 382 height 20
paste input "[EMAIL_ADDRESS][DOMAIN_NAME]"
click at [225, 238] on input "[EMAIL_ADDRESS][DOMAIN_NAME]" at bounding box center [408, 238] width 382 height 20
type input "[EMAIL_ADDRESS][DOMAIN_NAME]"
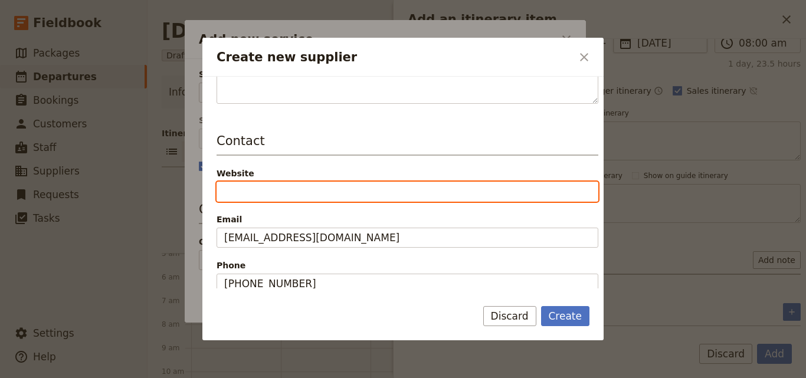
click at [232, 185] on input "Website" at bounding box center [408, 192] width 382 height 20
paste input "[URL][DOMAIN_NAME]"
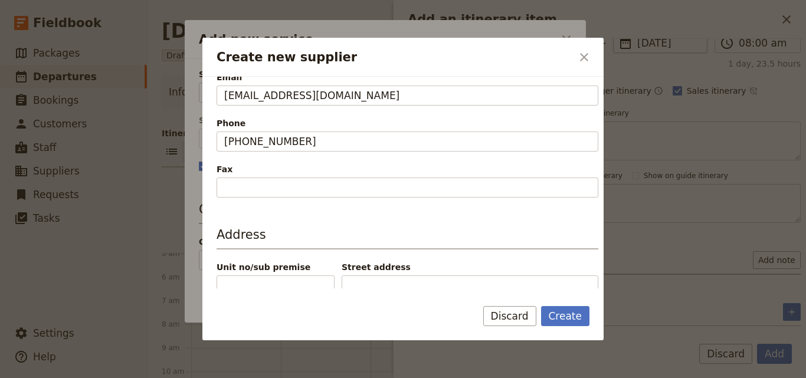
scroll to position [388, 0]
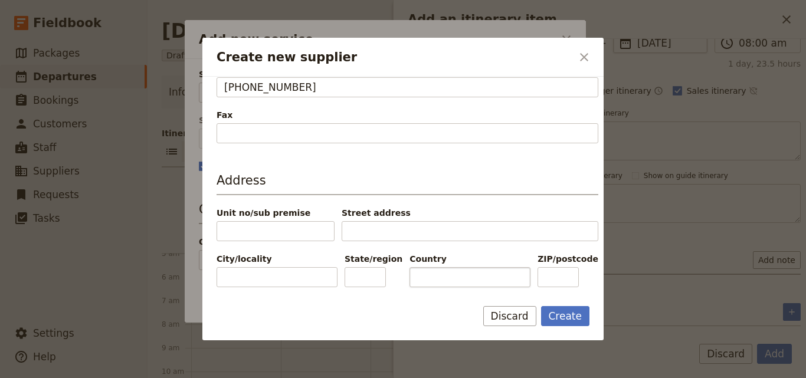
type input "[URL][DOMAIN_NAME]"
click at [444, 287] on input "Country" at bounding box center [469, 277] width 121 height 20
drag, startPoint x: 445, startPoint y: 284, endPoint x: 379, endPoint y: 268, distance: 67.8
click at [379, 268] on div "City/locality State/region Country Mor ZIP/postcode" at bounding box center [408, 270] width 382 height 34
paste input "occo"
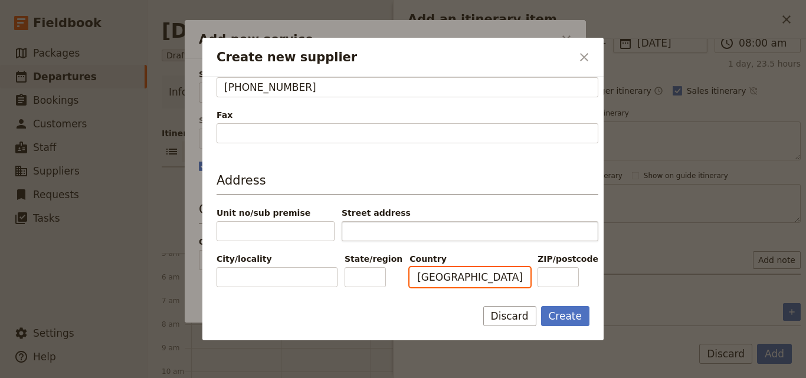
type input "[GEOGRAPHIC_DATA]"
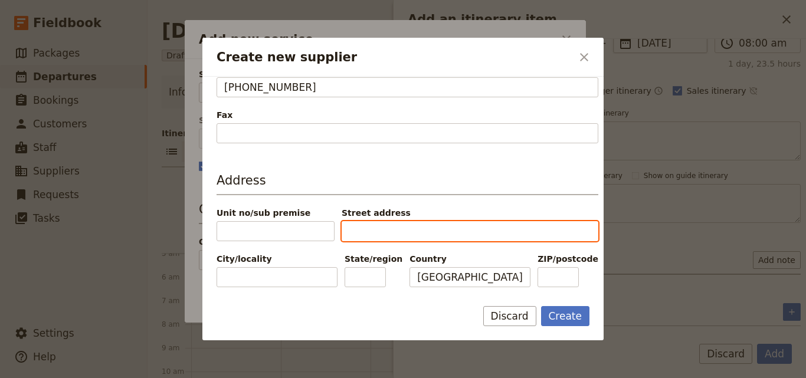
click at [526, 232] on input "Street address" at bounding box center [470, 231] width 257 height 20
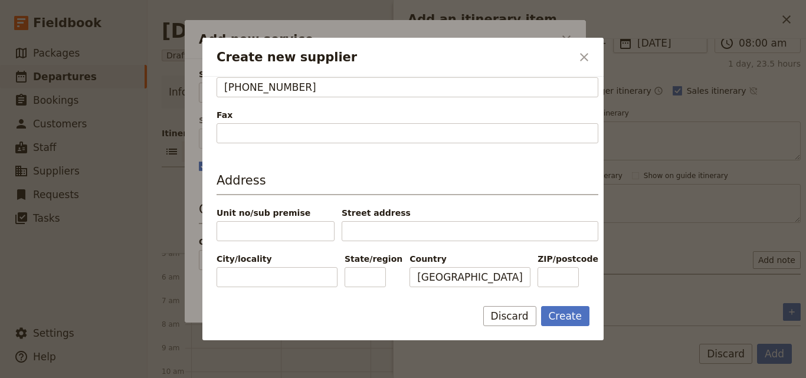
click at [512, 201] on div "Address Unit no/sub premise Street address City/locality State/region Country […" at bounding box center [408, 230] width 382 height 116
click at [442, 313] on div "Create Discard" at bounding box center [402, 323] width 401 height 34
click at [574, 314] on button "Create" at bounding box center [565, 316] width 49 height 20
type input "Riad Al Zahia"
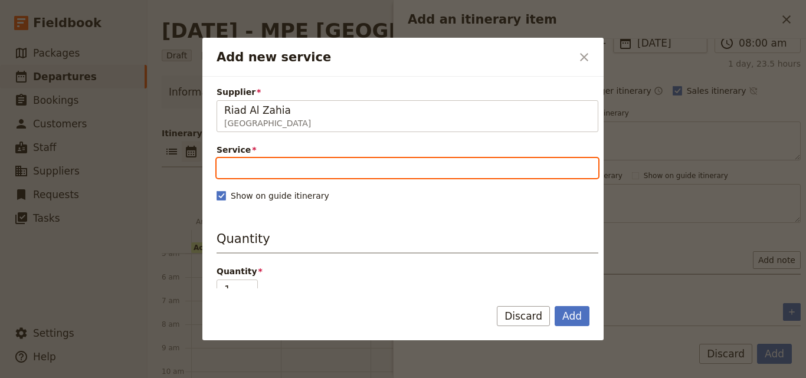
click at [340, 171] on input "Service" at bounding box center [408, 168] width 382 height 20
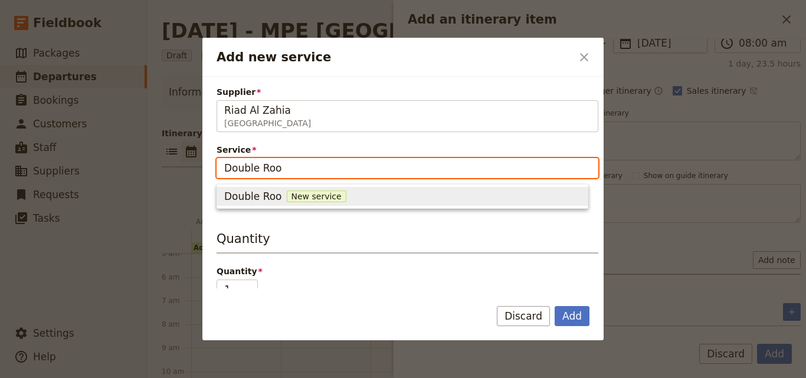
type input "Double Room"
click at [319, 192] on span "New service" at bounding box center [326, 197] width 60 height 12
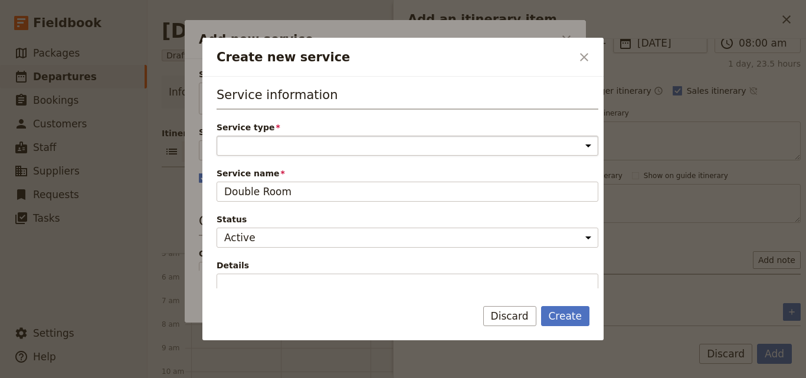
click at [317, 145] on select "Accommodation Activity Transport Flight Food and beverage Other" at bounding box center [408, 146] width 382 height 20
select select "AccommodationService"
click at [217, 136] on select "Accommodation Activity Transport Flight Food and beverage Other" at bounding box center [408, 146] width 382 height 20
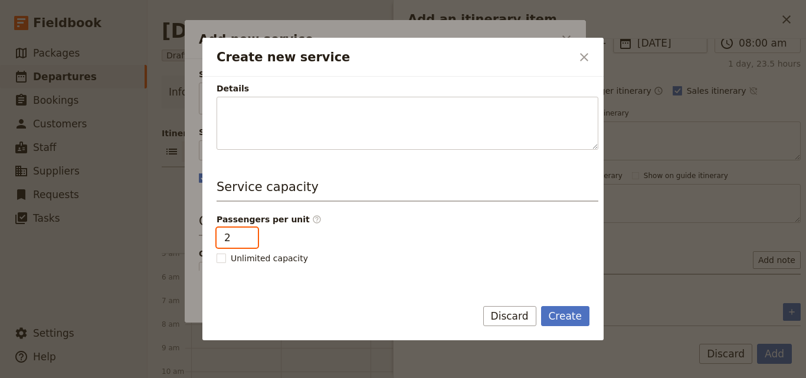
type input "2"
click at [246, 234] on input "2" at bounding box center [237, 238] width 41 height 20
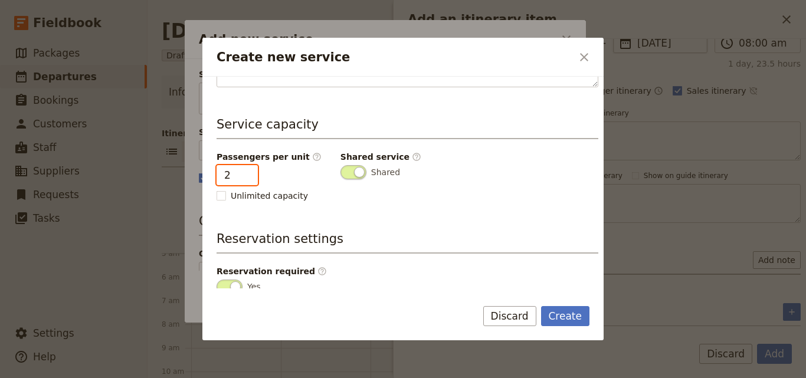
scroll to position [298, 0]
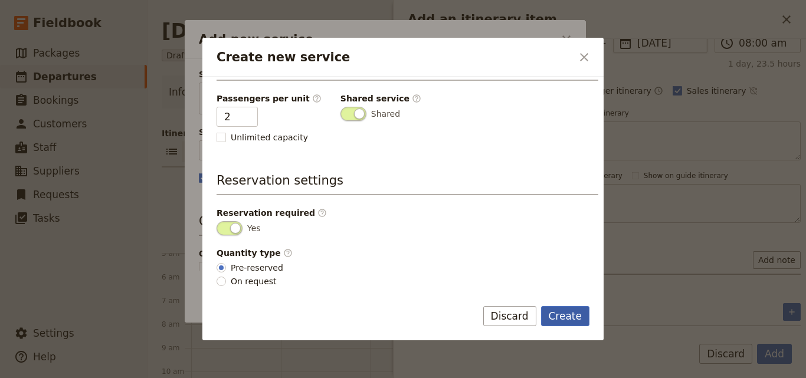
click at [560, 309] on button "Create" at bounding box center [565, 316] width 49 height 20
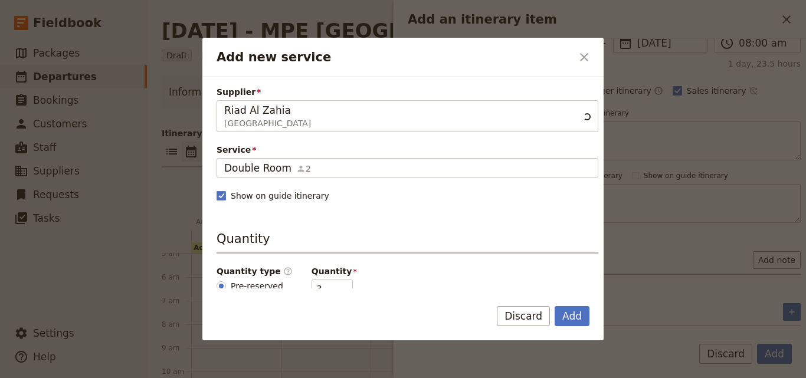
scroll to position [118, 0]
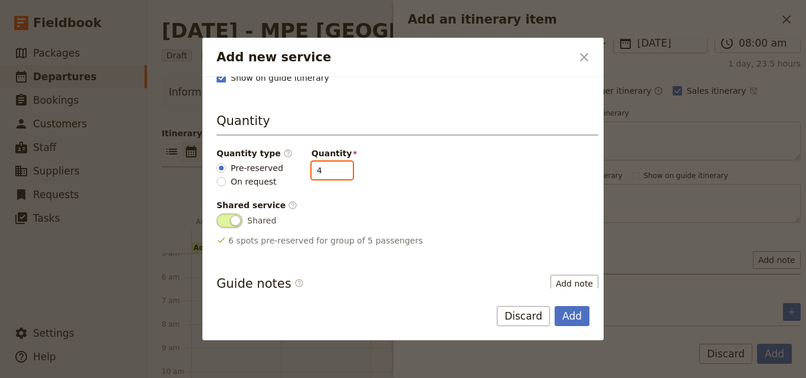
click at [331, 167] on input "4" at bounding box center [331, 171] width 41 height 18
click at [331, 173] on input "3" at bounding box center [331, 171] width 41 height 18
type input "2"
click at [331, 173] on input "2" at bounding box center [331, 171] width 41 height 18
click at [572, 322] on button "Add" at bounding box center [572, 316] width 35 height 20
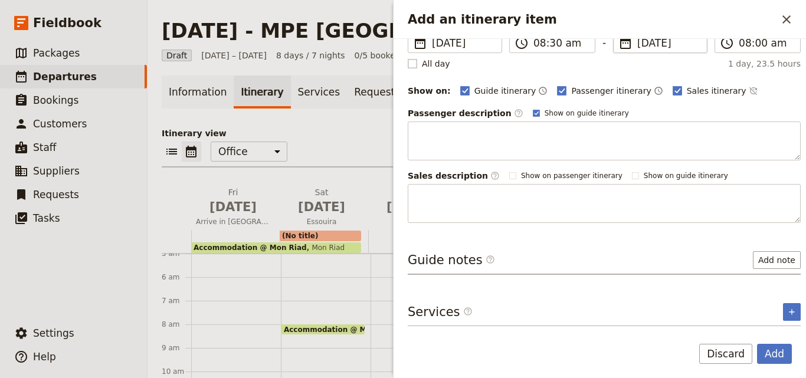
scroll to position [153, 0]
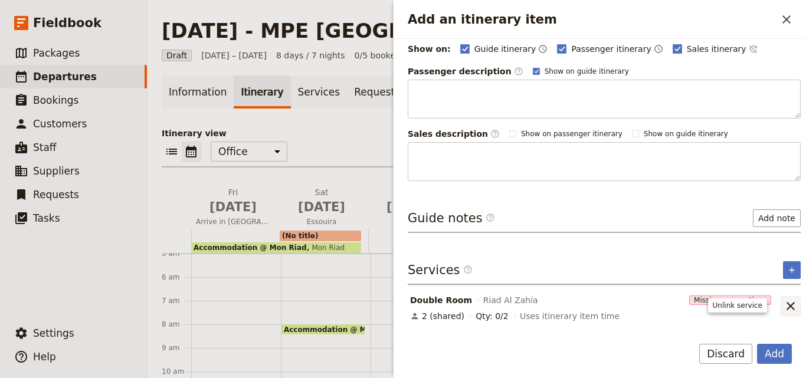
click at [783, 306] on icon "Unlink service" at bounding box center [790, 306] width 14 height 14
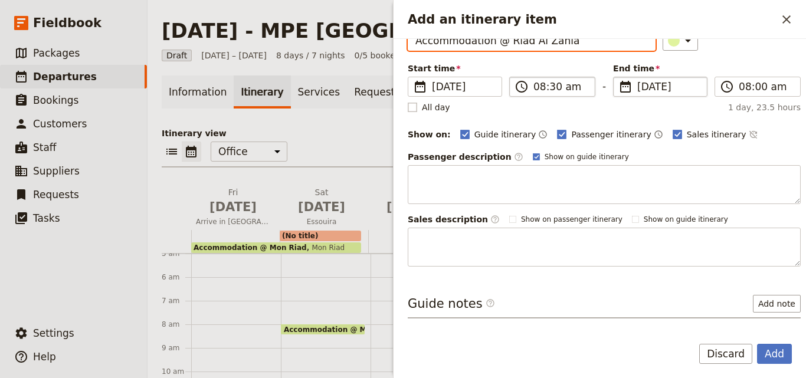
scroll to position [111, 0]
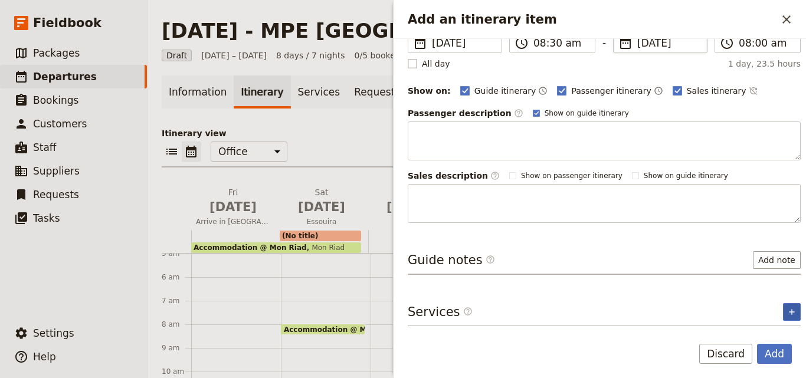
click at [787, 315] on icon "Add service inclusion" at bounding box center [791, 311] width 9 height 9
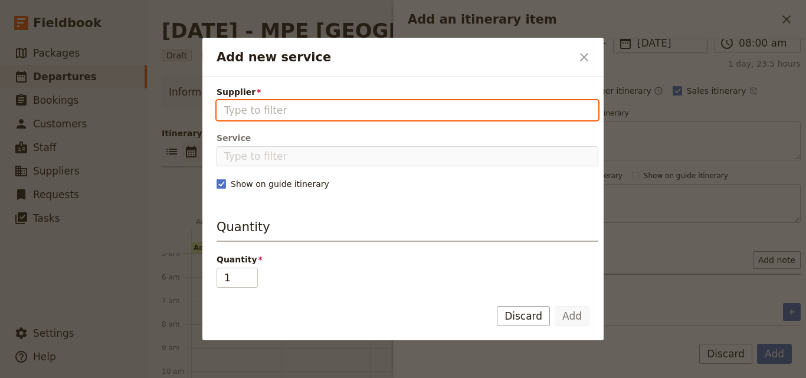
paste input "Riad Al Zahia"
type input "Riad Al Zahia"
drag, startPoint x: 279, startPoint y: 158, endPoint x: 252, endPoint y: 114, distance: 51.1
paste input "Riad Al Zahia"
type input "Riad Al Zahia"
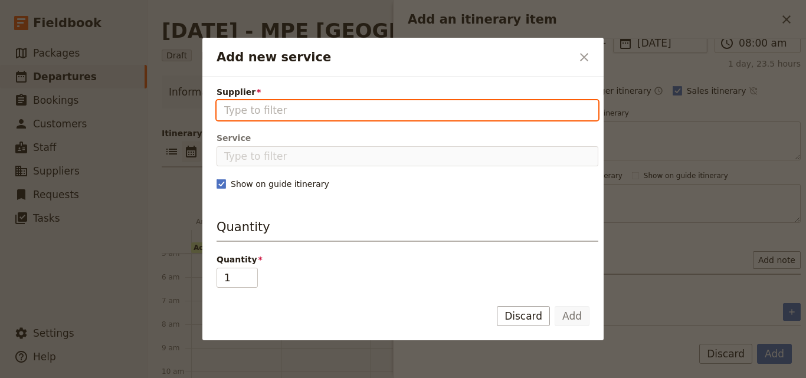
click at [250, 109] on input "Supplier" at bounding box center [407, 110] width 366 height 14
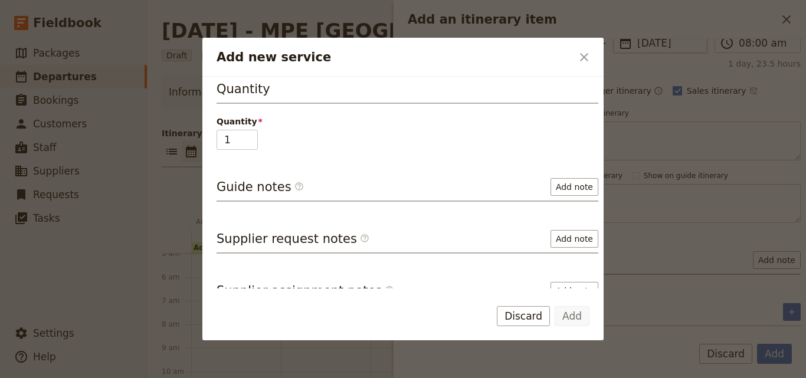
scroll to position [156, 0]
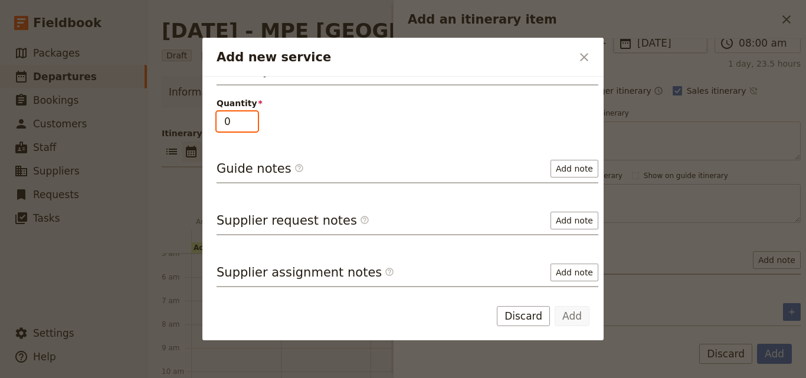
click at [251, 123] on input "0" at bounding box center [237, 122] width 41 height 20
click at [251, 117] on input "1" at bounding box center [237, 122] width 41 height 20
click at [251, 117] on input "2" at bounding box center [237, 122] width 41 height 20
click at [251, 117] on input "3" at bounding box center [237, 122] width 41 height 20
click at [251, 117] on input "4" at bounding box center [237, 122] width 41 height 20
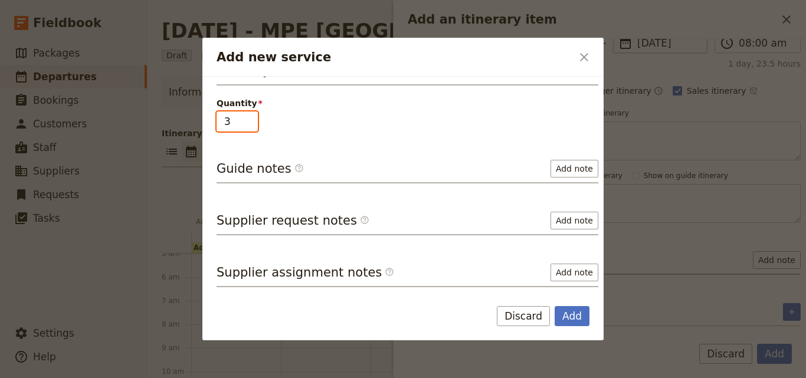
click at [248, 124] on input "3" at bounding box center [237, 122] width 41 height 20
type input "2"
click at [248, 124] on input "2" at bounding box center [237, 122] width 41 height 20
click at [583, 322] on button "Add" at bounding box center [572, 316] width 35 height 20
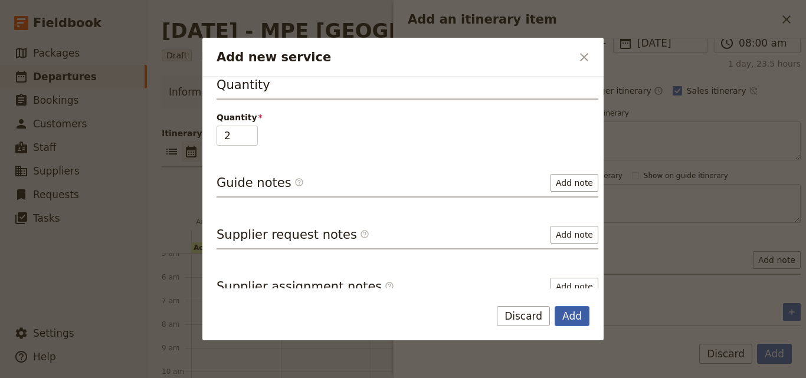
scroll to position [170, 0]
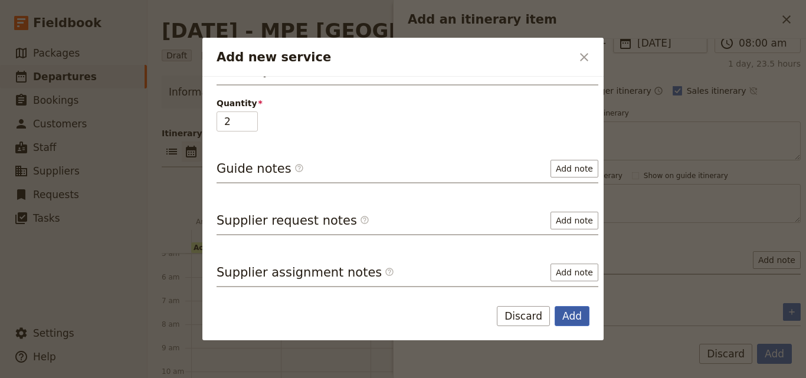
click at [573, 316] on button "Add" at bounding box center [572, 316] width 35 height 20
click at [506, 309] on button "Discard" at bounding box center [523, 316] width 53 height 20
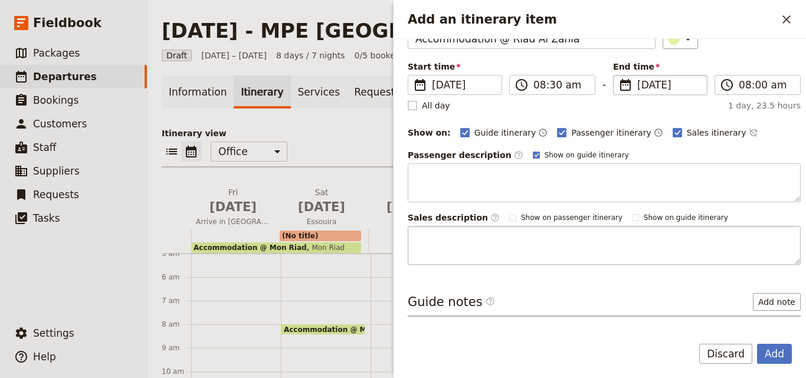
scroll to position [111, 0]
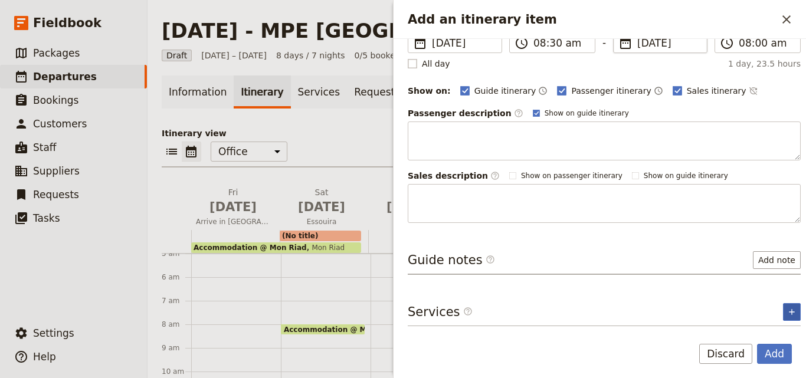
click at [788, 312] on button "​" at bounding box center [792, 312] width 18 height 18
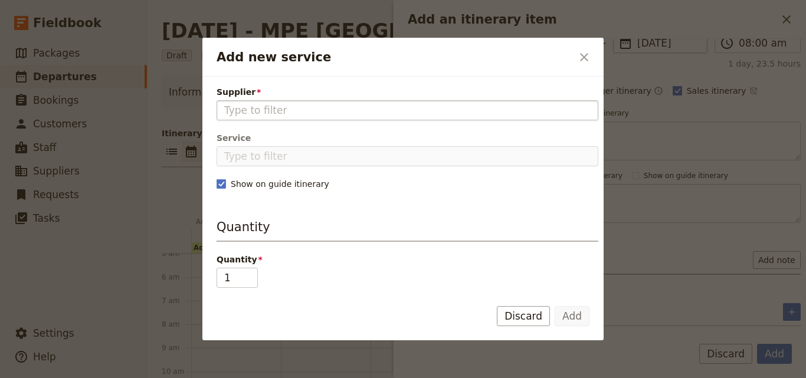
click at [334, 114] on input "Supplier" at bounding box center [407, 110] width 366 height 14
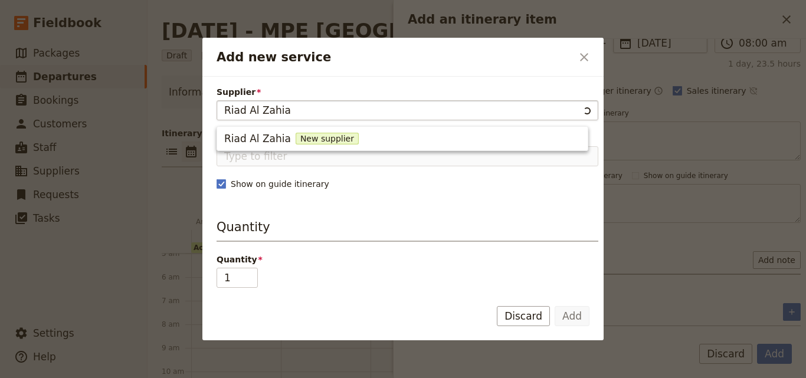
type input "Riad Al Zahia"
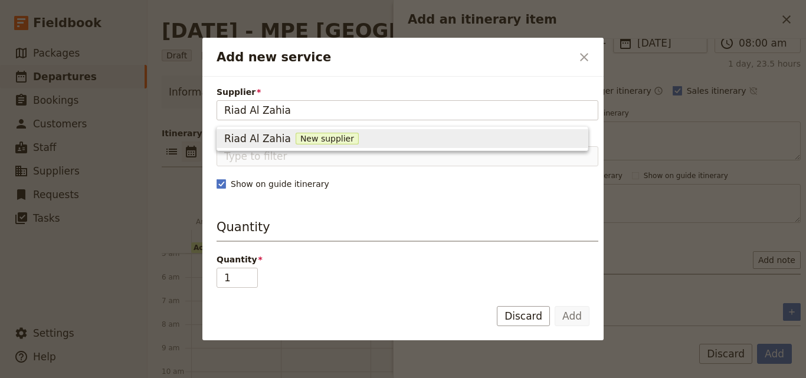
click at [318, 136] on span "New supplier" at bounding box center [327, 139] width 63 height 12
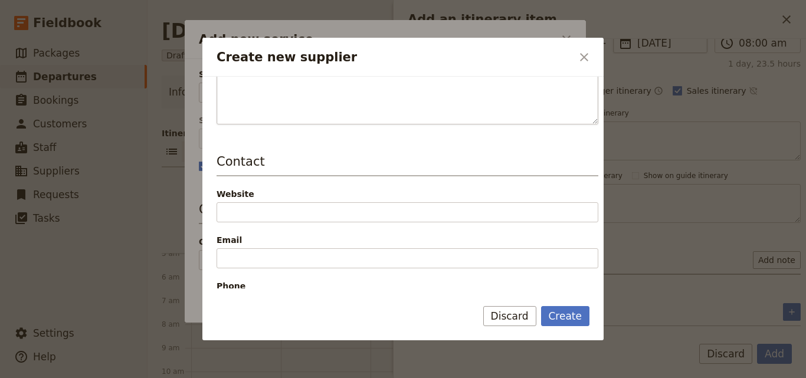
scroll to position [177, 0]
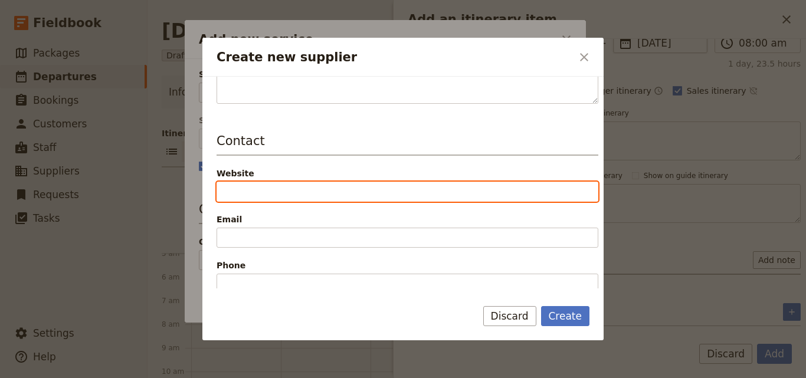
click at [250, 194] on input "Website" at bounding box center [408, 192] width 382 height 20
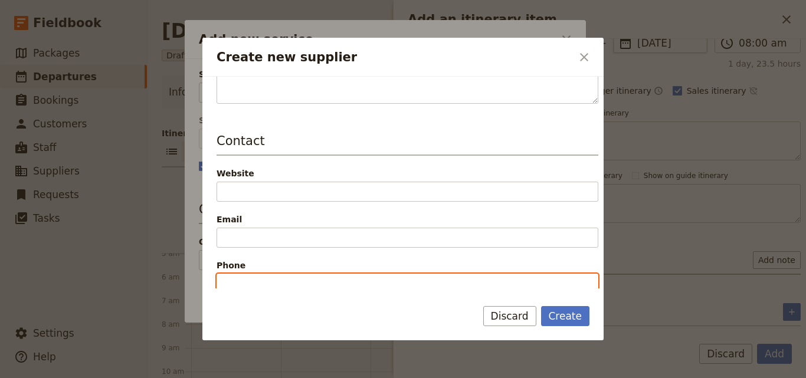
paste input "[PHONE_NUMBER]"
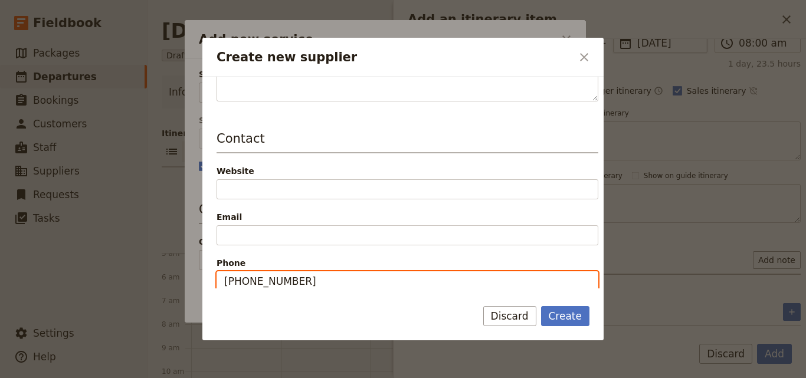
type input "[PHONE_NUMBER]"
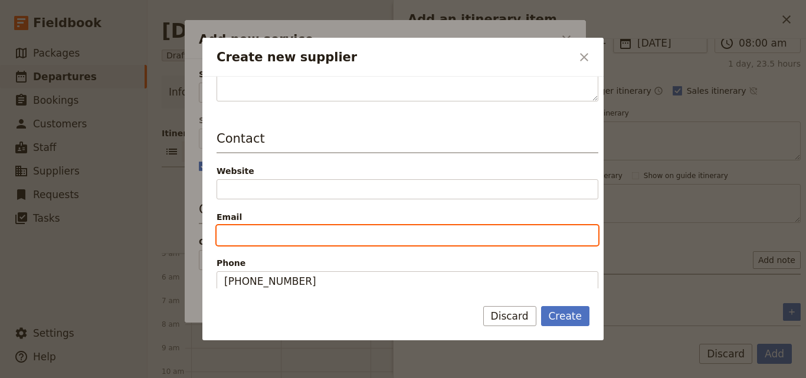
paste input "[EMAIL_ADDRESS][DOMAIN_NAME]"
type input "[EMAIL_ADDRESS][DOMAIN_NAME]"
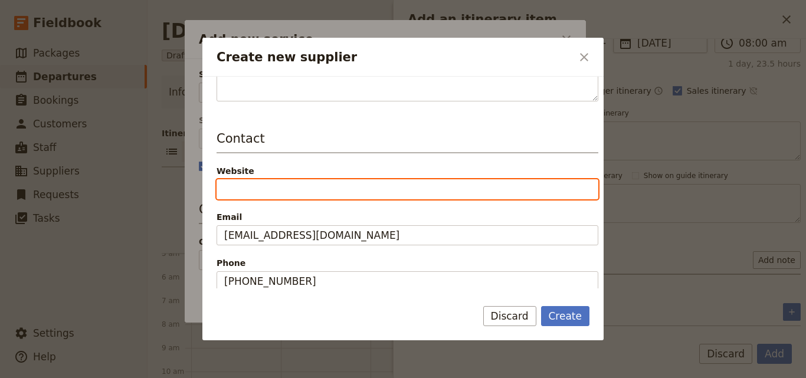
paste input "[URL][DOMAIN_NAME]"
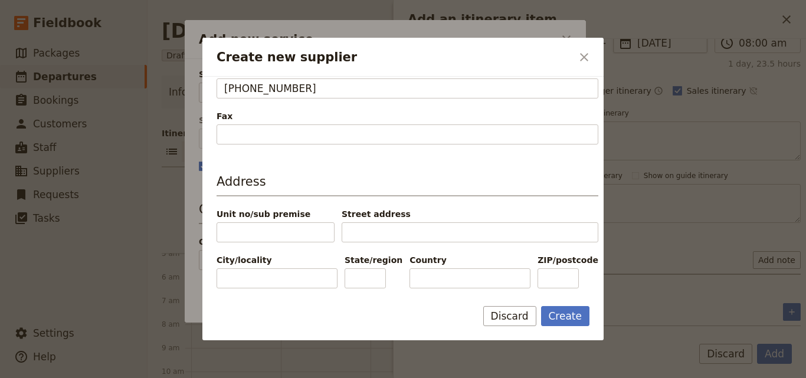
scroll to position [388, 0]
type input "[URL][DOMAIN_NAME]"
paste input "[GEOGRAPHIC_DATA]"
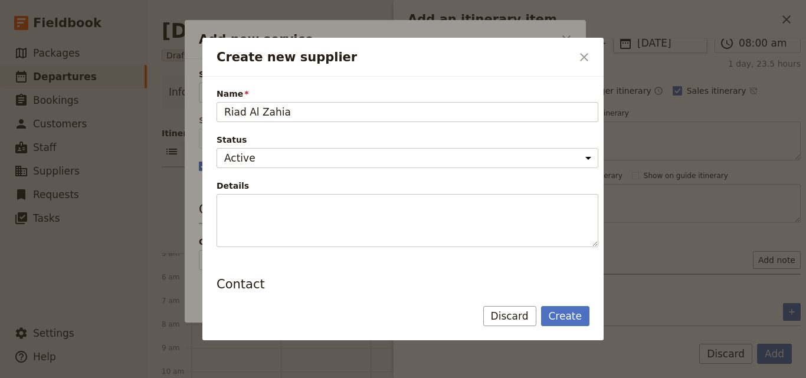
scroll to position [0, 0]
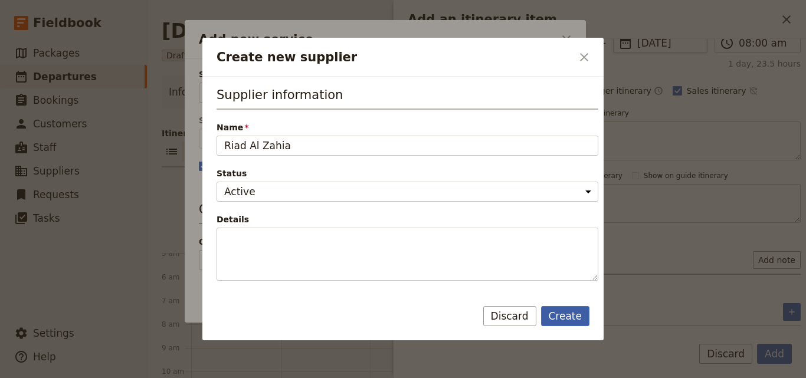
type input "[GEOGRAPHIC_DATA]"
click at [566, 309] on button "Create" at bounding box center [565, 316] width 49 height 20
type input "Riad Al Zahia"
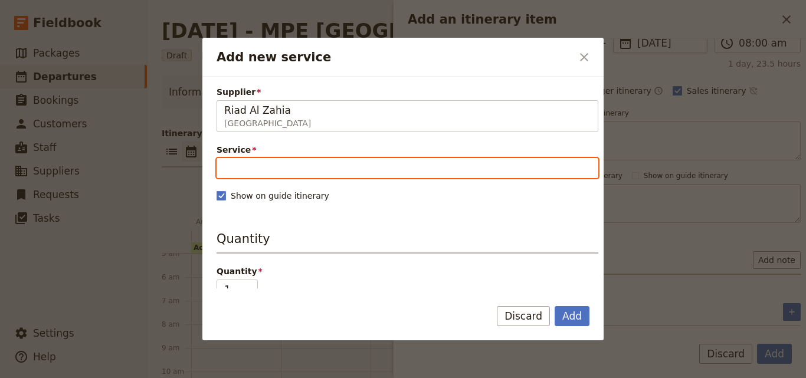
click at [224, 168] on input "Service" at bounding box center [408, 168] width 382 height 20
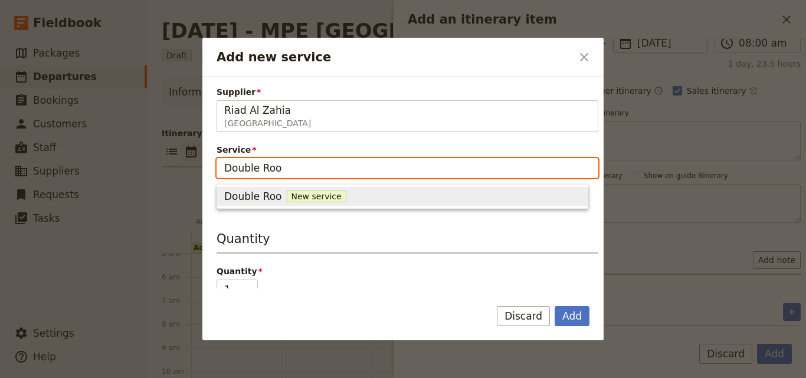
type input "Double Room"
click at [311, 196] on span "New service" at bounding box center [326, 197] width 60 height 12
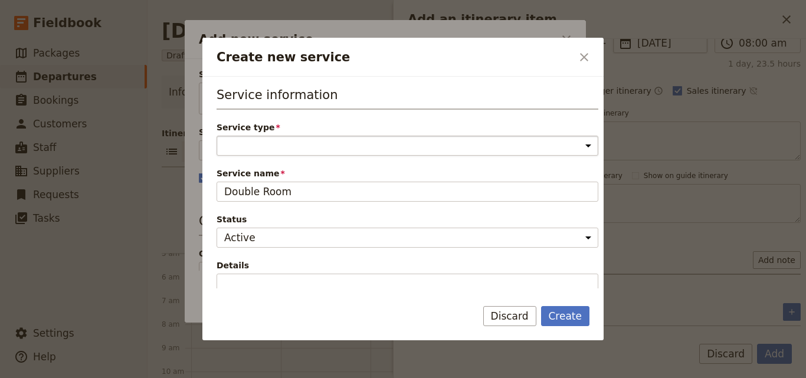
click at [302, 147] on select "Accommodation Activity Transport Flight Food and beverage Other" at bounding box center [408, 146] width 382 height 20
select select "AccommodationService"
click at [217, 136] on select "Accommodation Activity Transport Flight Food and beverage Other" at bounding box center [408, 146] width 382 height 20
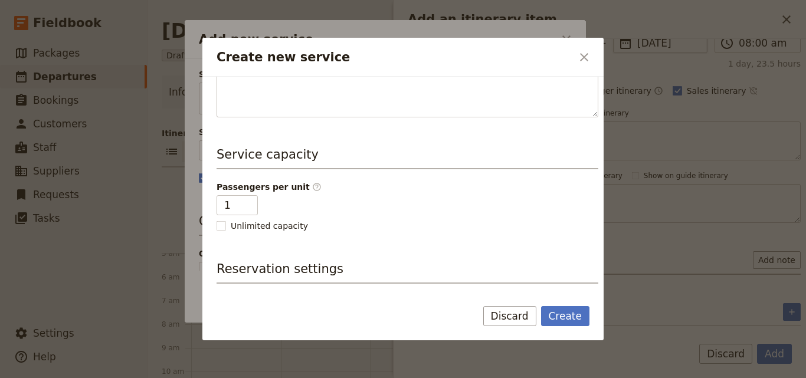
scroll to position [295, 0]
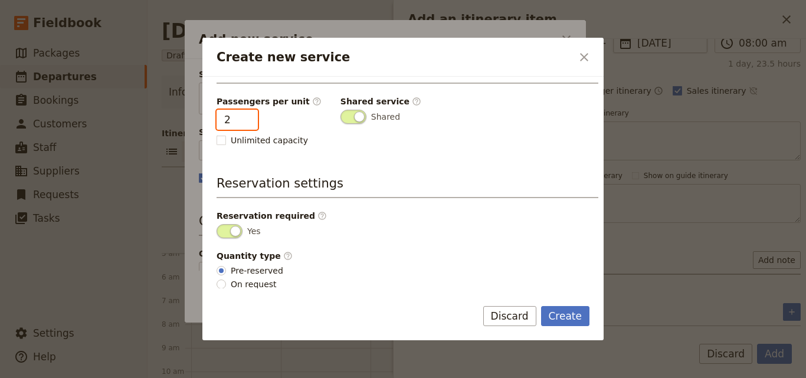
type input "2"
click at [245, 116] on input "2" at bounding box center [237, 120] width 41 height 20
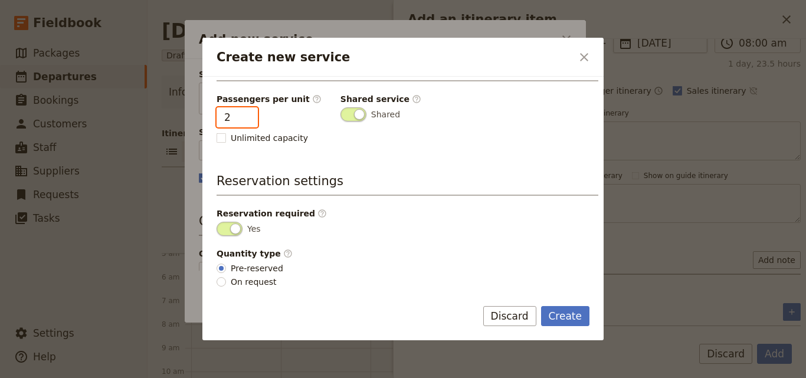
scroll to position [298, 0]
click at [574, 314] on button "Create" at bounding box center [565, 316] width 49 height 20
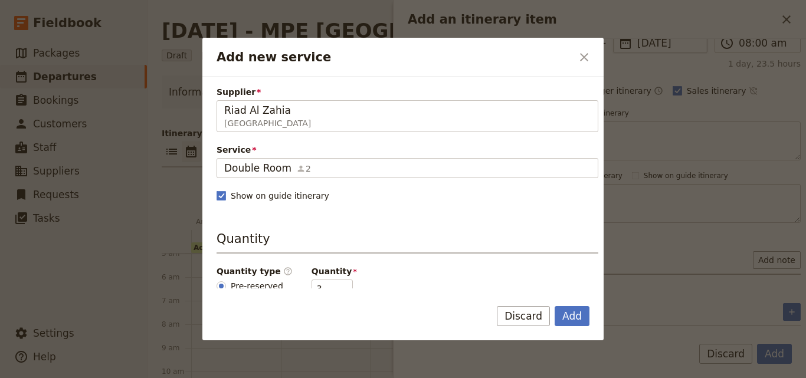
scroll to position [59, 0]
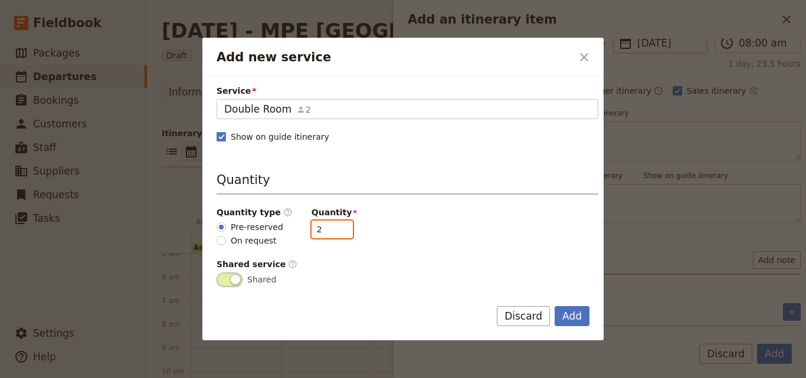
click at [335, 231] on input "2" at bounding box center [331, 230] width 41 height 18
type input "1"
click at [336, 231] on input "1" at bounding box center [331, 230] width 41 height 18
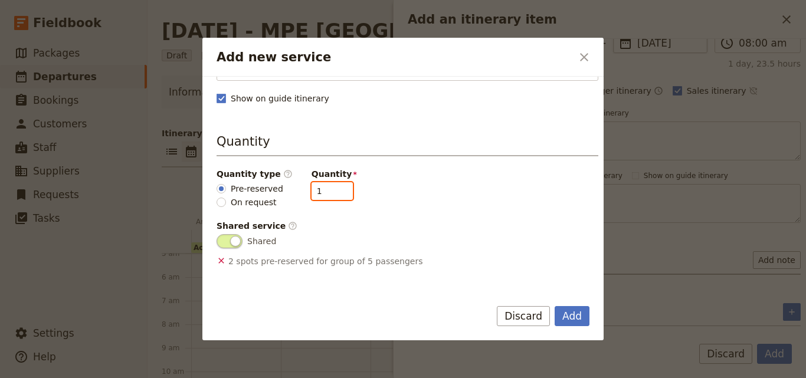
scroll to position [118, 0]
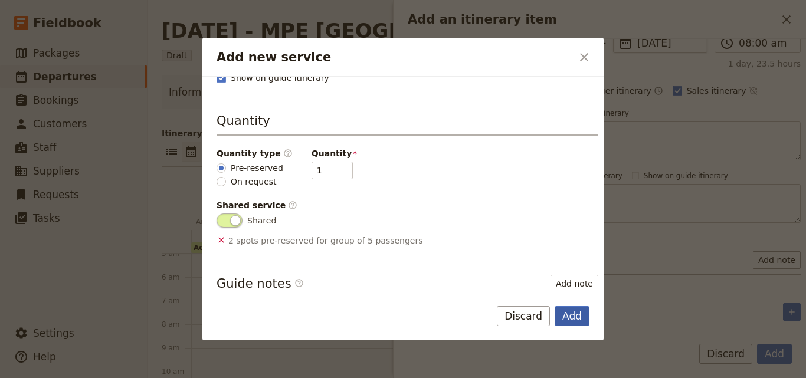
click at [574, 317] on button "Add" at bounding box center [572, 316] width 35 height 20
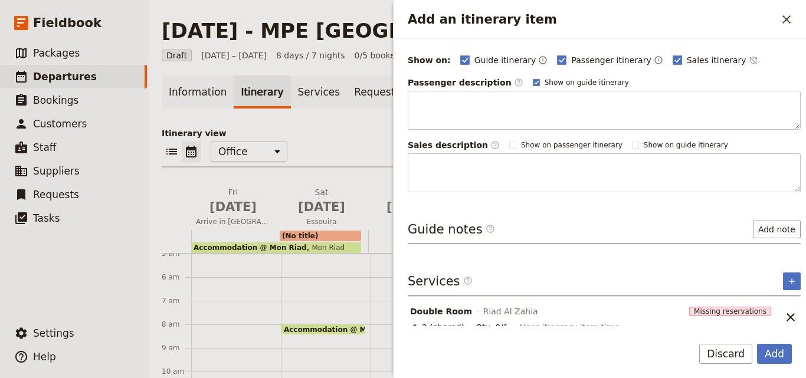
scroll to position [153, 0]
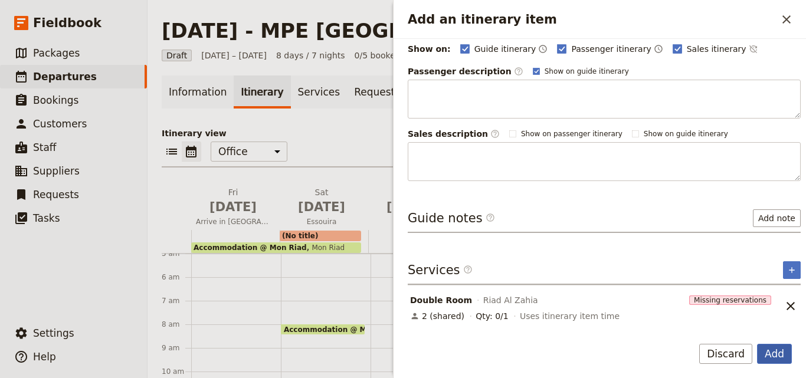
click at [780, 352] on button "Add" at bounding box center [774, 354] width 35 height 20
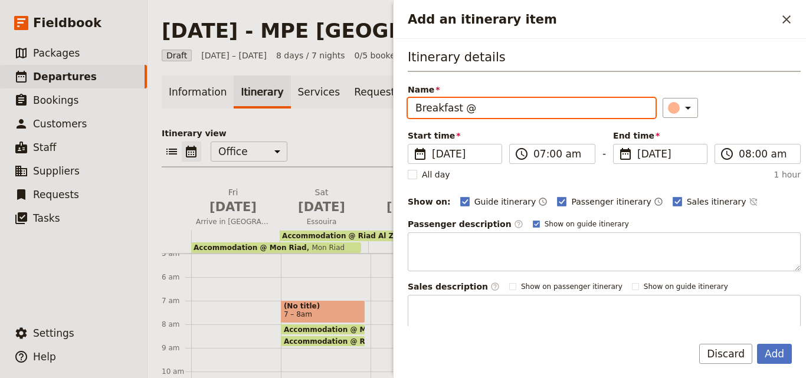
paste input "Mon Riad"
type input "Breakfast @ Mon Riad"
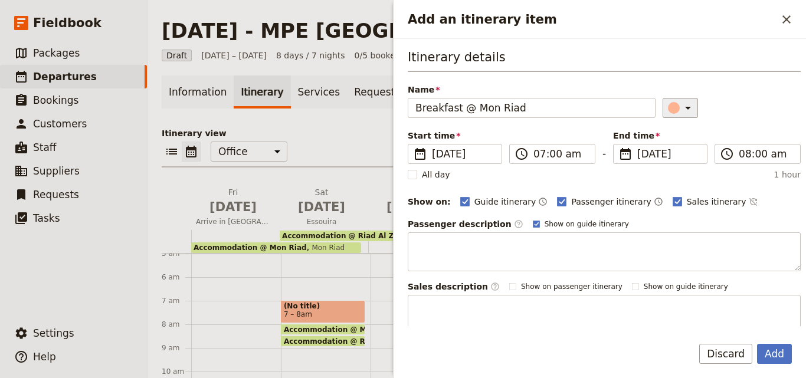
click at [668, 106] on div "Add an itinerary item" at bounding box center [674, 108] width 12 height 12
click at [680, 160] on div "button" at bounding box center [676, 161] width 12 height 12
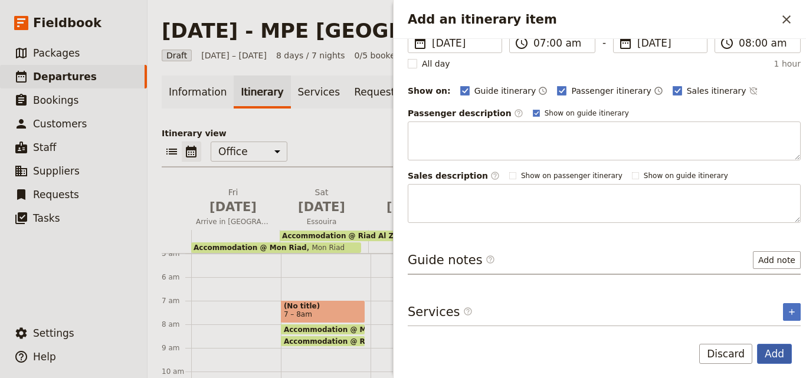
click at [785, 359] on button "Add" at bounding box center [774, 354] width 35 height 20
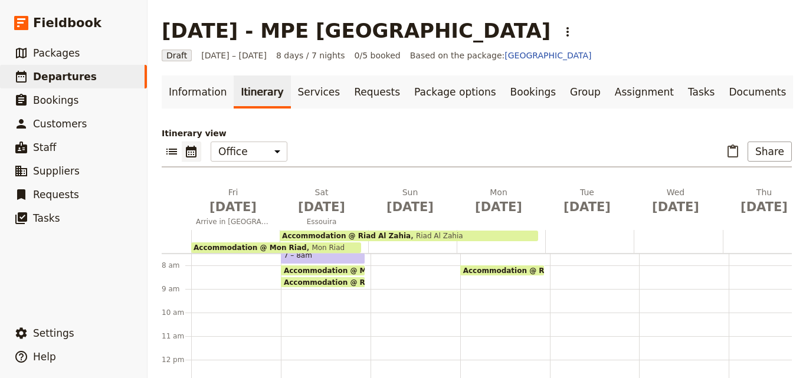
scroll to position [118, 0]
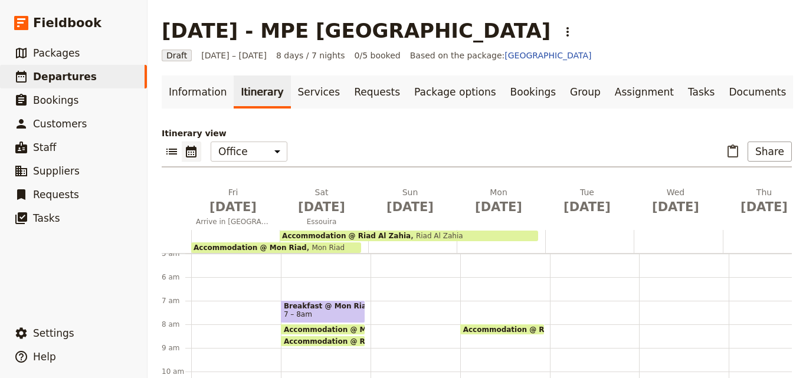
click at [342, 233] on span "Accommodation @ Riad Al Zahia" at bounding box center [346, 236] width 129 height 8
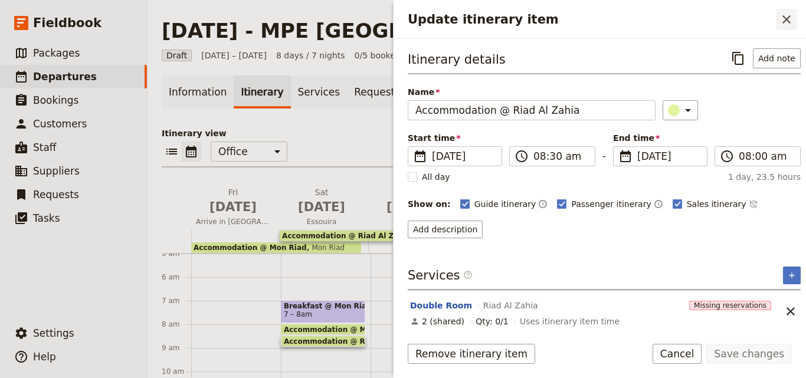
click at [792, 18] on icon "Close drawer" at bounding box center [786, 19] width 14 height 14
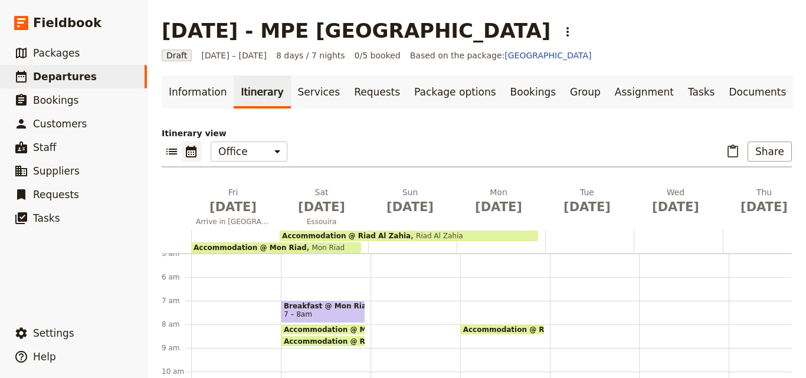
click at [337, 247] on div "Accommodation @ Mon Riad Mon Riad" at bounding box center [276, 247] width 170 height 11
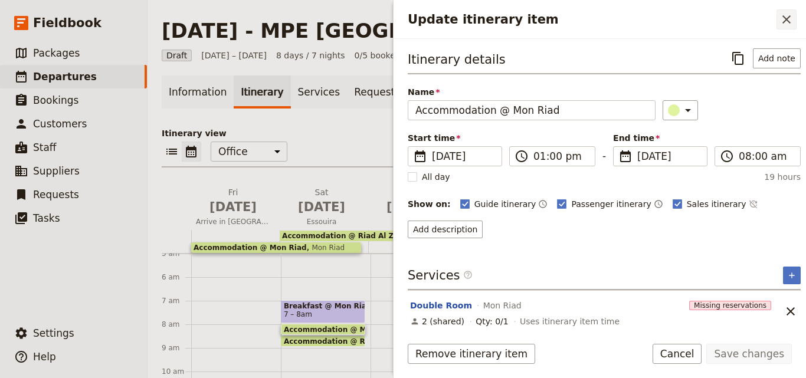
click at [795, 22] on button "​" at bounding box center [786, 19] width 20 height 20
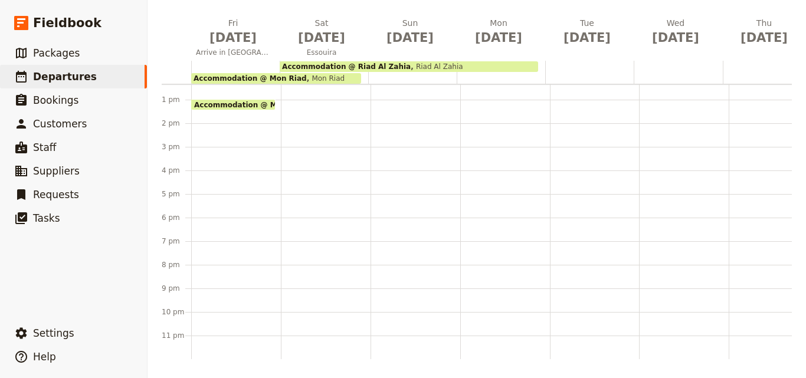
scroll to position [182, 0]
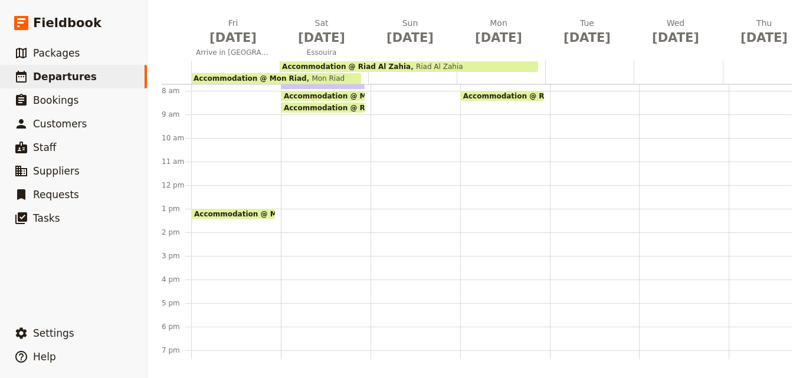
drag, startPoint x: 302, startPoint y: 143, endPoint x: 281, endPoint y: 162, distance: 28.0
click at [281, 162] on div "Breakfast @ Mon Riad 7 – 8am Accommodation @ Mon Riad 1pm – 8am Mon Riad Accomm…" at bounding box center [326, 185] width 90 height 566
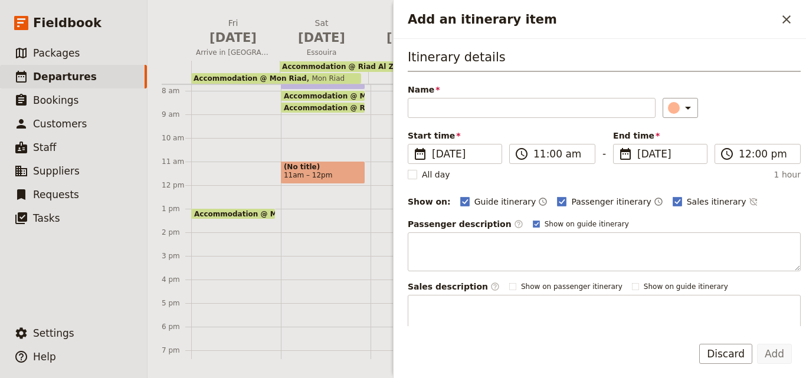
click at [302, 140] on div "Breakfast @ Mon Riad 7 – 8am Accommodation @ [GEOGRAPHIC_DATA] 1pm – 8am Mon Ri…" at bounding box center [326, 185] width 90 height 566
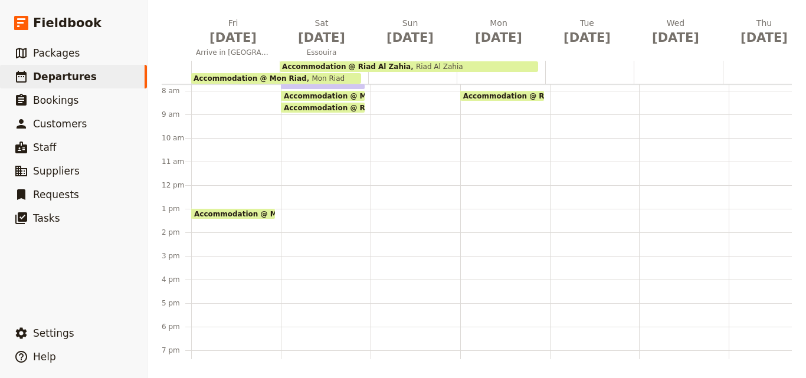
click at [302, 140] on div "Breakfast @ Mon Riad 7 – 8am Accommodation @ Mon Riad 1pm – 8am Mon Riad Accomm…" at bounding box center [326, 185] width 90 height 566
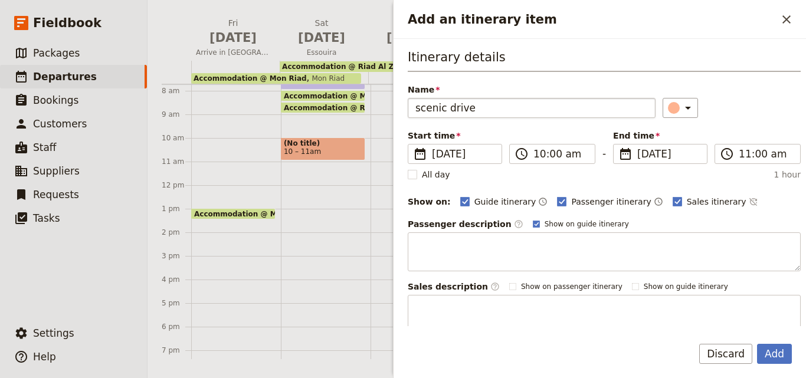
click at [421, 109] on input "scenic drive" at bounding box center [532, 108] width 248 height 20
type input "Scenic drive"
click at [540, 156] on input "10:00 am" at bounding box center [560, 154] width 54 height 14
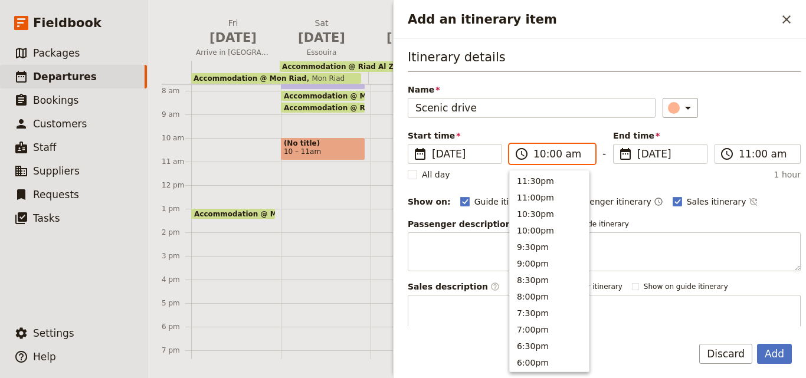
scroll to position [448, 0]
click at [537, 209] on button "9:00am" at bounding box center [549, 212] width 79 height 17
type input "09:00 am"
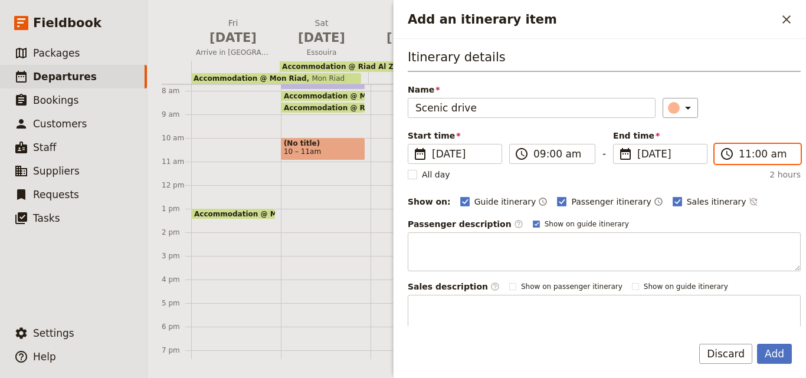
click at [739, 153] on input "11:00 am" at bounding box center [766, 154] width 54 height 14
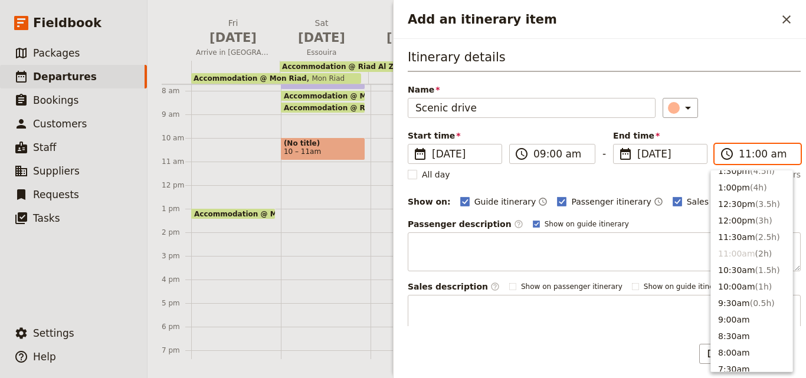
scroll to position [297, 0]
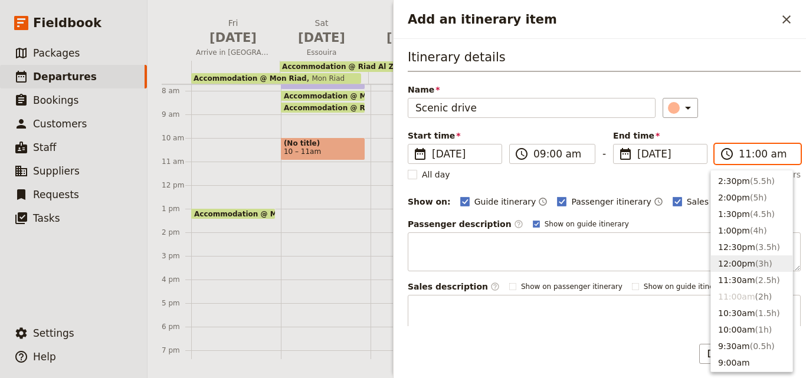
click at [740, 266] on button "12:00pm ( 3h )" at bounding box center [751, 263] width 81 height 17
type input "12:00 pm"
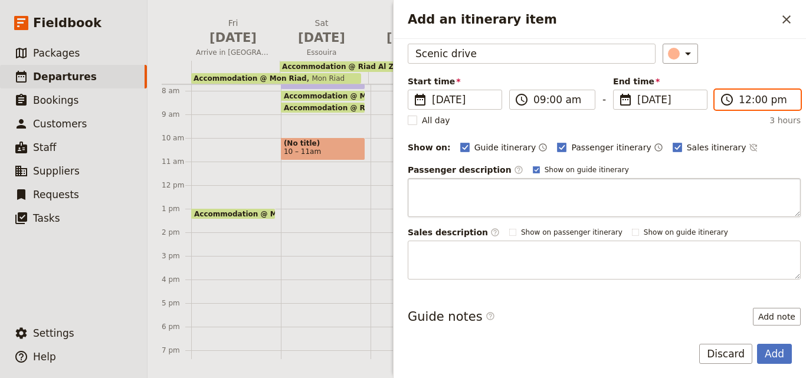
scroll to position [0, 0]
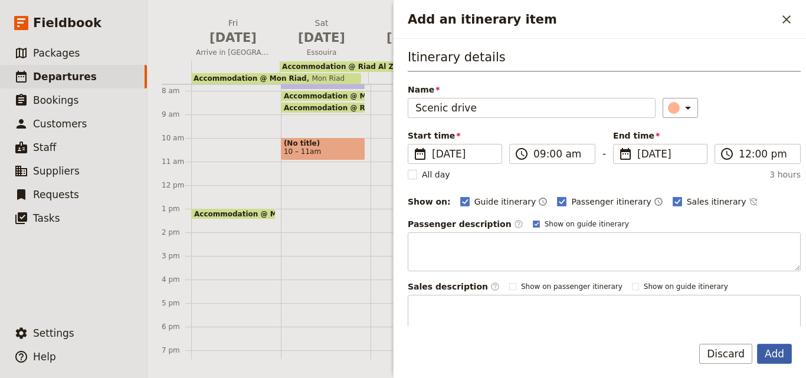
click at [781, 355] on button "Add" at bounding box center [774, 354] width 35 height 20
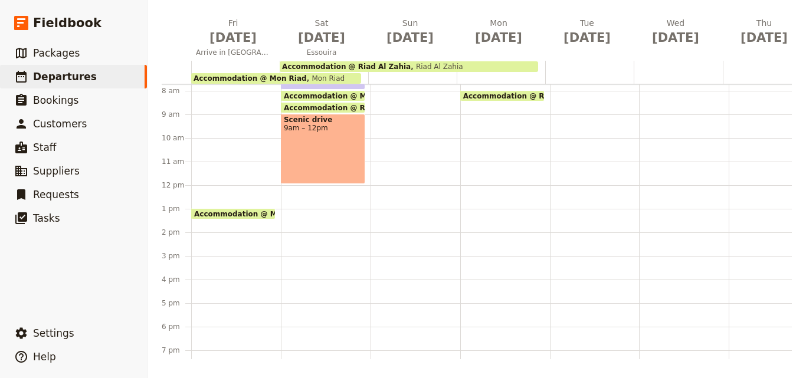
click at [312, 203] on div "Breakfast @ Mon Riad 7 – 8am Accommodation @ [GEOGRAPHIC_DATA] 1pm – 8am Mon Ri…" at bounding box center [326, 185] width 90 height 566
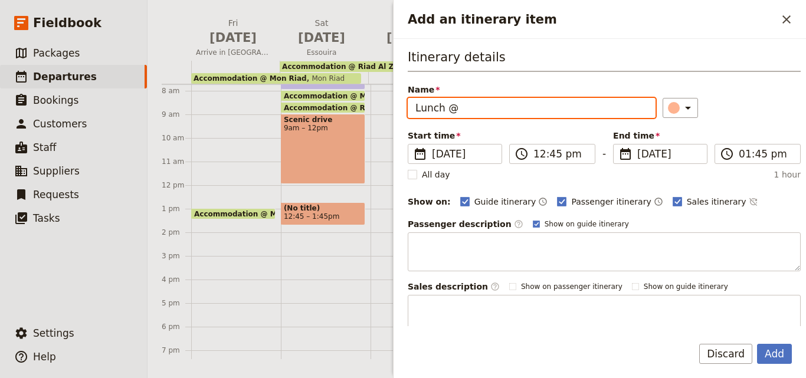
paste input "scenic drive"
paste input "Riad Al Zahia"
type input "Lunch @ Riad Al Zahia"
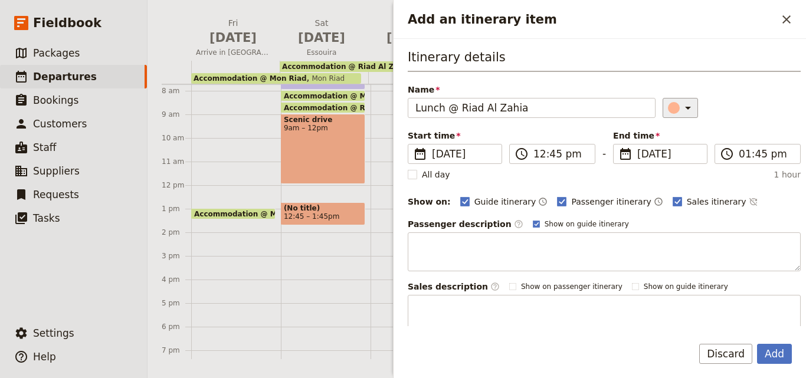
click at [669, 101] on div "​" at bounding box center [682, 108] width 26 height 14
click at [672, 161] on div "button" at bounding box center [676, 161] width 12 height 12
click at [540, 155] on input "12:45 pm" at bounding box center [560, 154] width 54 height 14
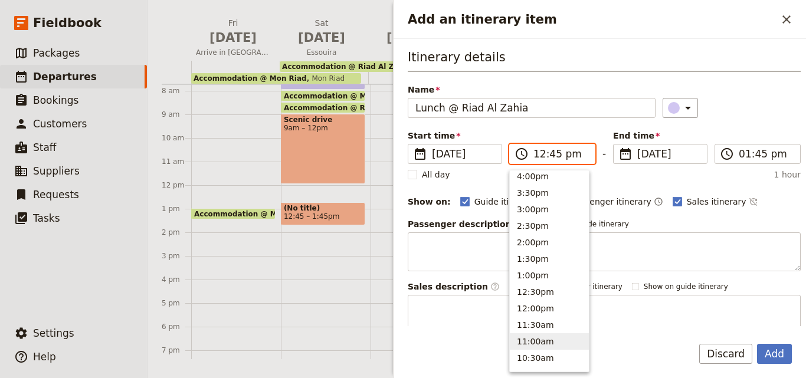
scroll to position [248, 0]
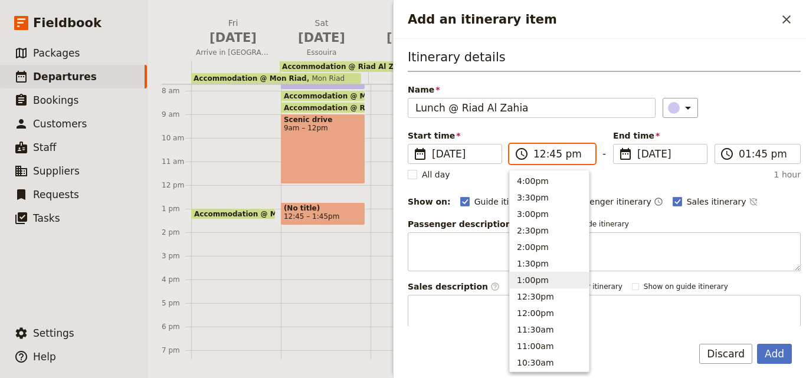
click at [526, 283] on button "1:00pm" at bounding box center [549, 280] width 79 height 17
type input "01:00 pm"
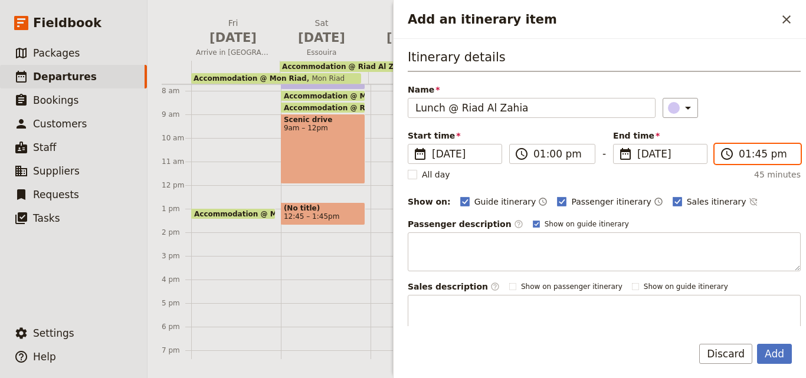
click at [742, 154] on input "01:45 pm" at bounding box center [766, 154] width 54 height 14
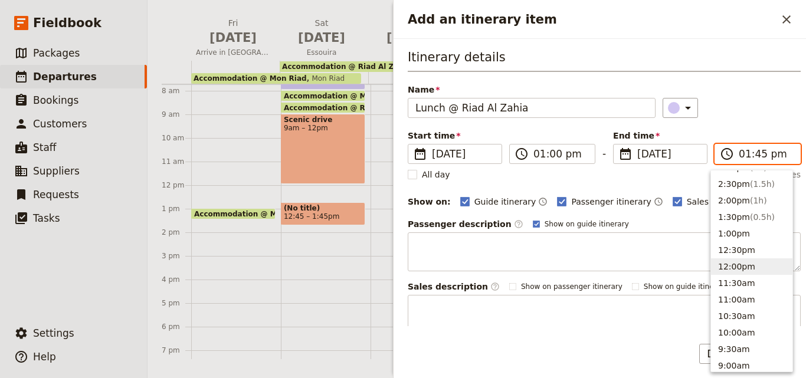
scroll to position [274, 0]
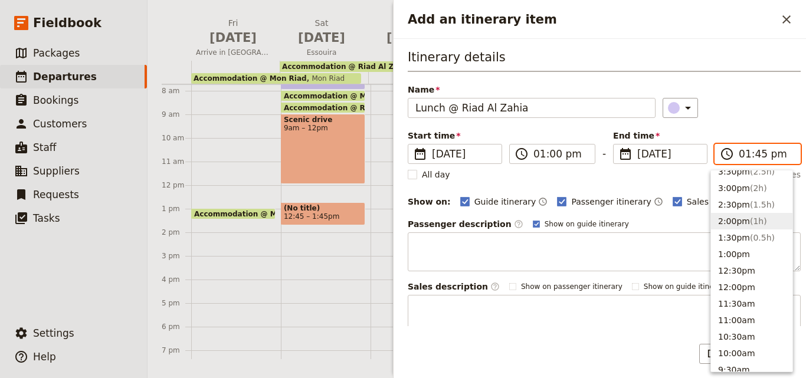
click at [734, 223] on button "2:00pm ( 1h )" at bounding box center [751, 221] width 81 height 17
type input "02:00 pm"
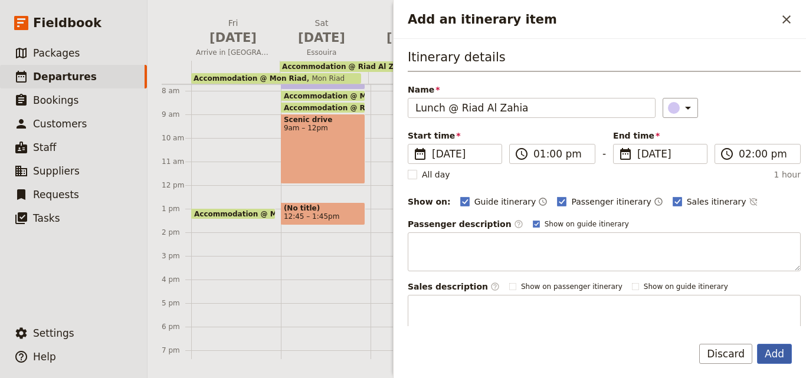
click at [778, 355] on button "Add" at bounding box center [774, 354] width 35 height 20
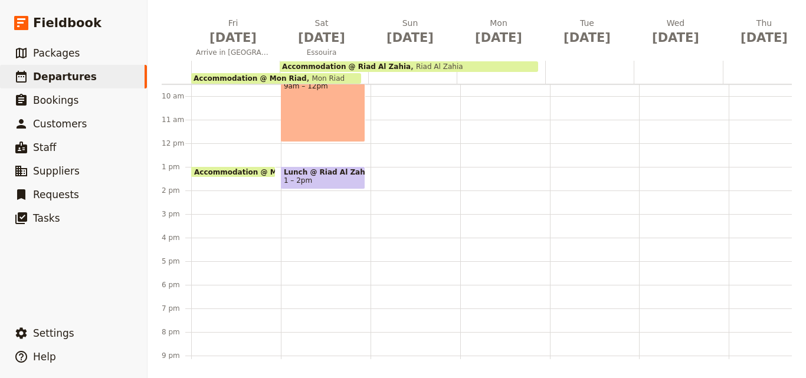
scroll to position [241, 0]
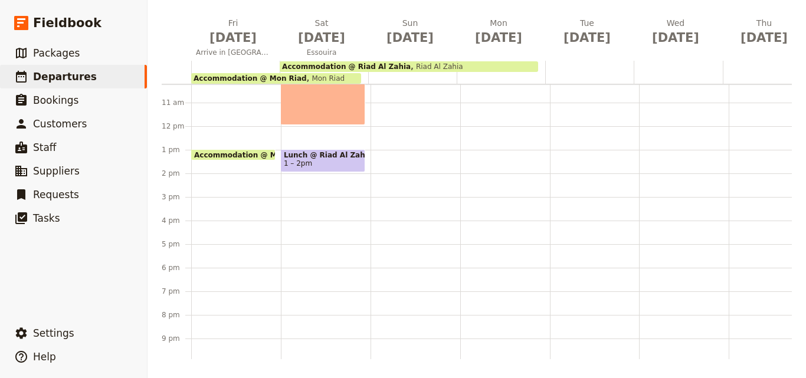
click at [300, 234] on div "Breakfast @ Mon Riad 7 – 8am Accommodation @ [GEOGRAPHIC_DATA] 1pm – 8am Mon Ri…" at bounding box center [326, 126] width 90 height 566
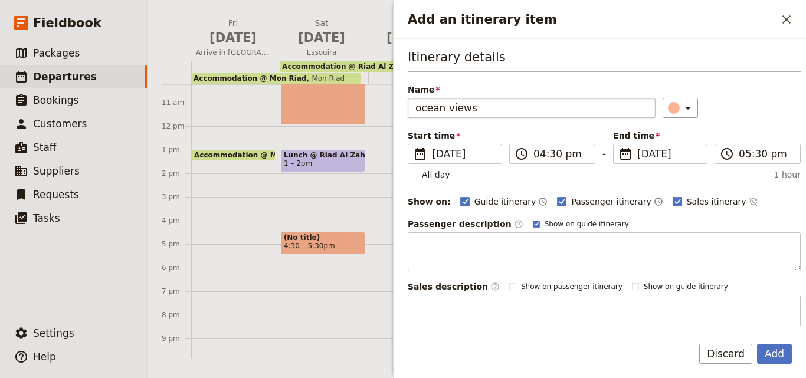
click at [422, 110] on input "ocean views" at bounding box center [532, 108] width 248 height 20
type input "Ocean views"
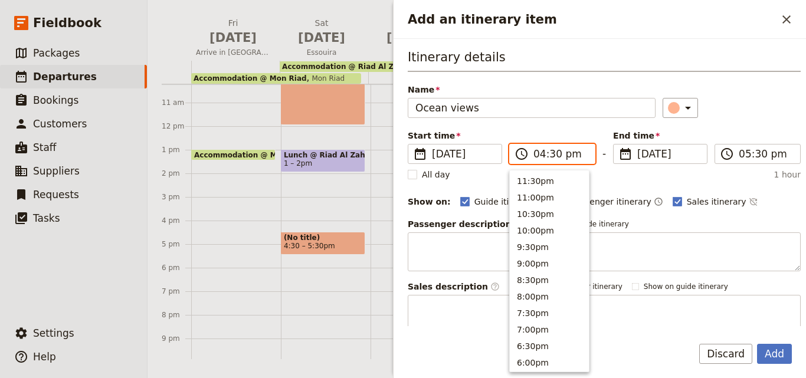
click at [541, 159] on input "04:30 pm" at bounding box center [560, 154] width 54 height 14
click at [550, 227] on button "3:00pm" at bounding box center [549, 228] width 79 height 17
type input "03:00 pm"
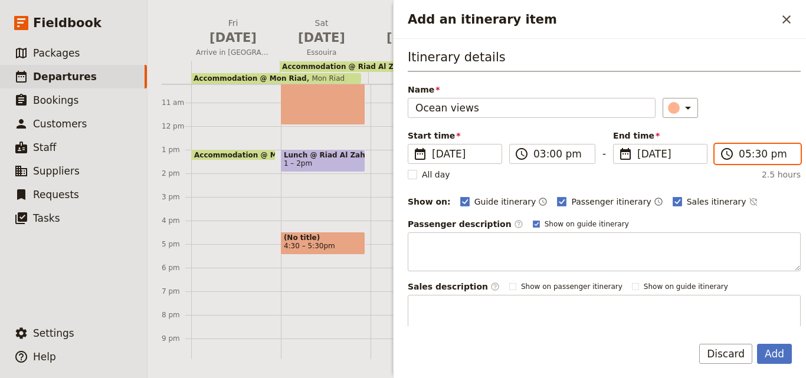
click at [742, 151] on input "05:30 pm" at bounding box center [766, 154] width 54 height 14
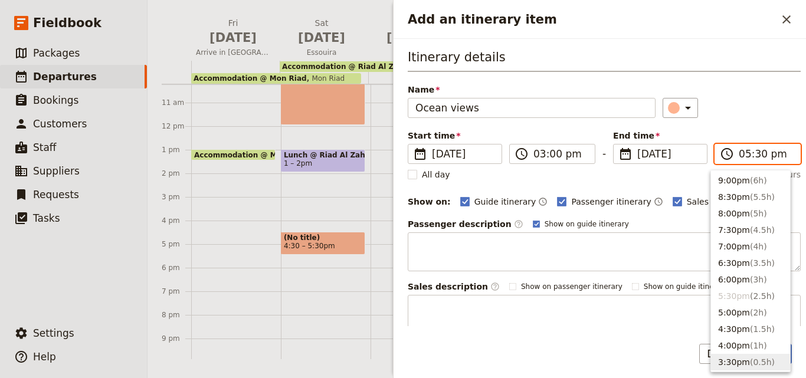
scroll to position [83, 0]
click at [737, 284] on button "6:00pm ( 3h )" at bounding box center [750, 280] width 79 height 17
type input "06:00 pm"
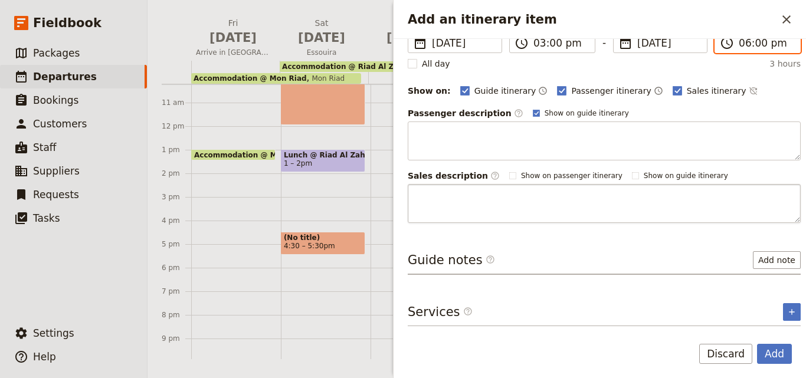
scroll to position [0, 0]
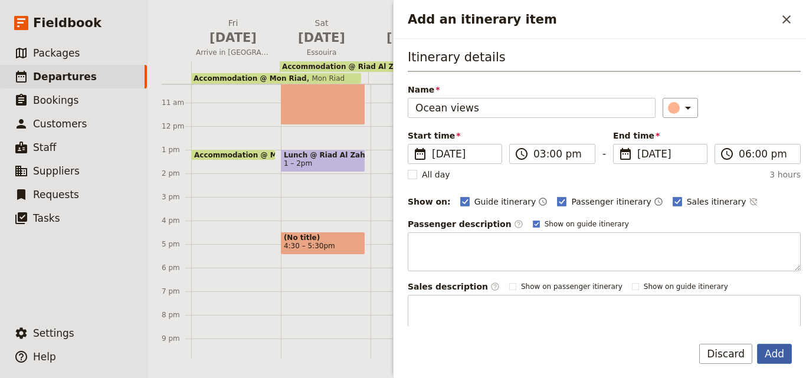
click at [777, 360] on button "Add" at bounding box center [774, 354] width 35 height 20
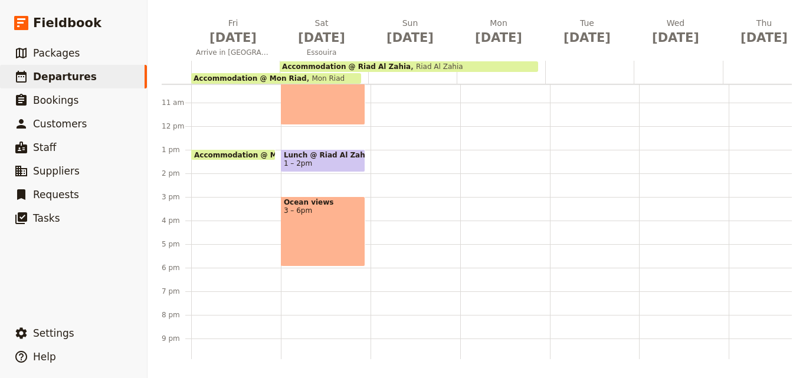
click at [310, 252] on div "Ocean views 3 – 6pm" at bounding box center [323, 231] width 84 height 70
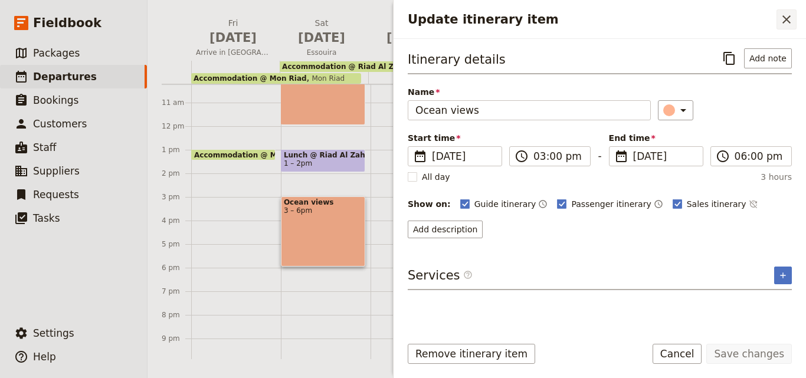
click at [786, 22] on icon "Close drawer" at bounding box center [786, 19] width 14 height 14
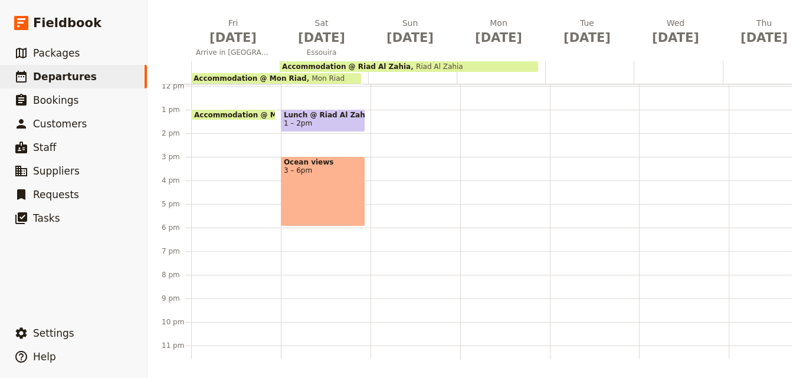
scroll to position [300, 0]
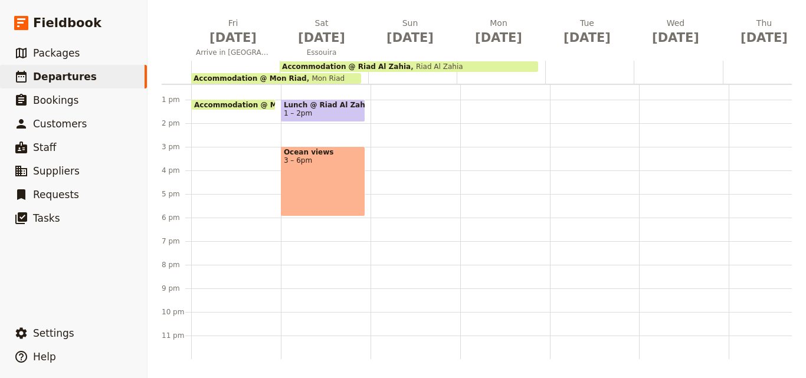
click at [297, 289] on div "Breakfast @ Mon Riad 7 – 8am Accommodation @ [GEOGRAPHIC_DATA] 1pm – 8am Mon Ri…" at bounding box center [326, 76] width 90 height 566
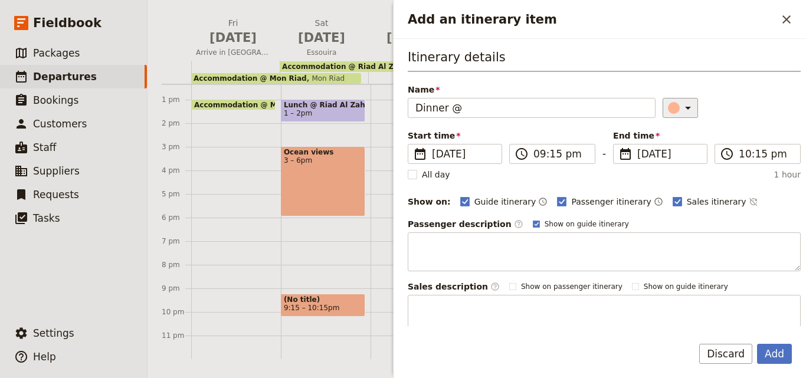
click at [684, 107] on button "​" at bounding box center [680, 108] width 35 height 20
click at [677, 165] on div "button" at bounding box center [676, 161] width 12 height 12
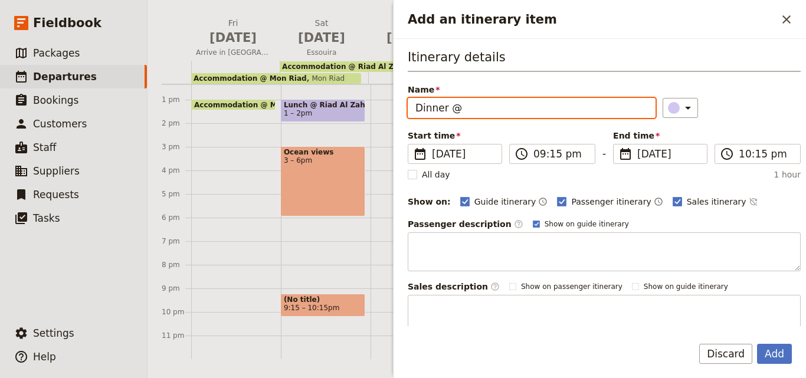
click at [473, 112] on input "Dinner @" at bounding box center [532, 108] width 248 height 20
paste input "ocean views"
paste input "Riad Al Zahia"
click at [464, 106] on input "Dinner @ Riad Al Zahia" at bounding box center [532, 108] width 248 height 20
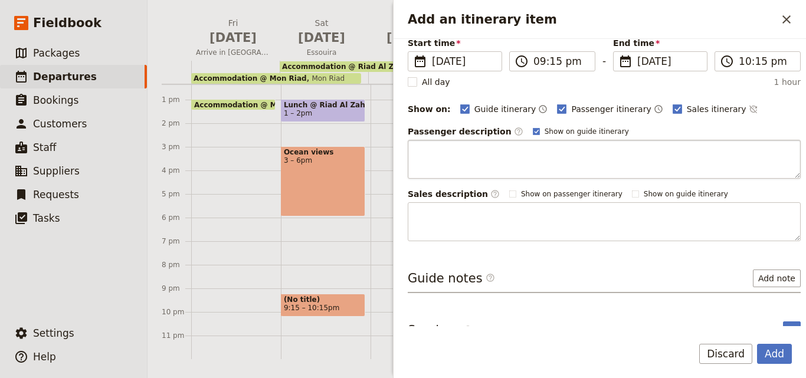
scroll to position [111, 0]
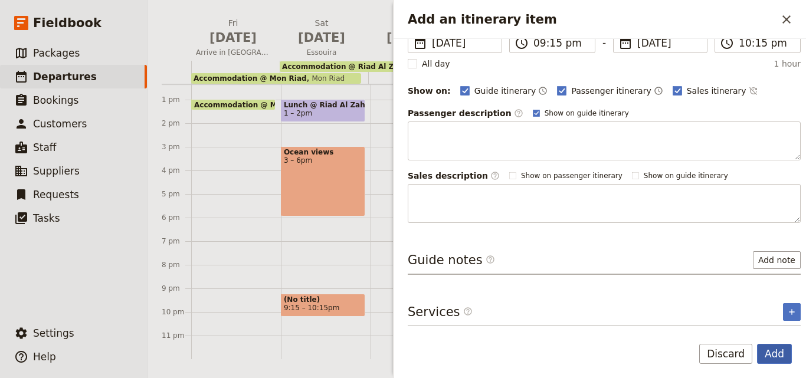
type input "Dinner @ Riad Al Zahia"
click at [784, 360] on button "Add" at bounding box center [774, 354] width 35 height 20
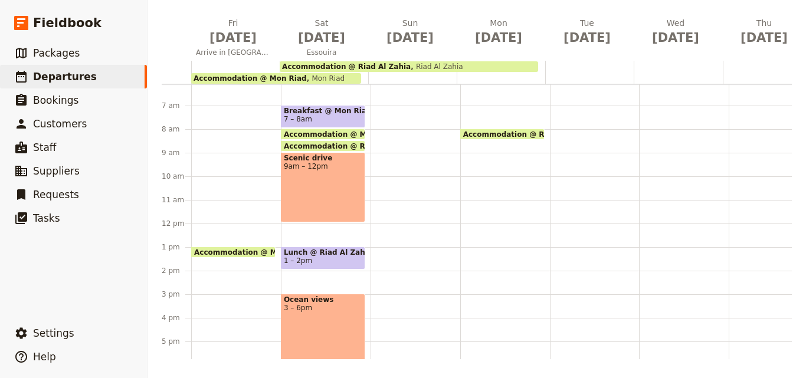
scroll to position [123, 0]
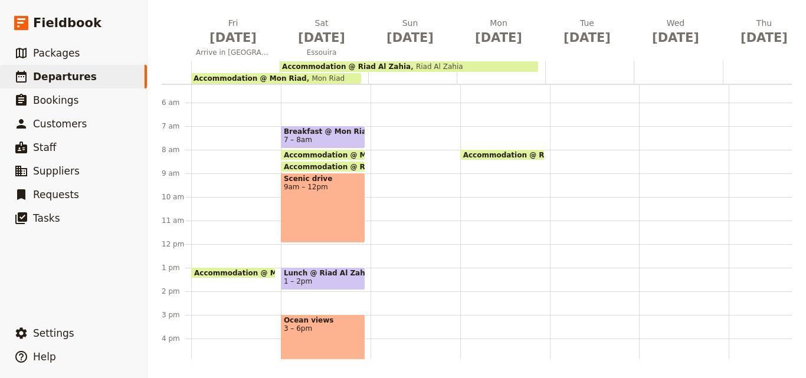
click at [310, 128] on span "Breakfast @ Mon Riad" at bounding box center [323, 131] width 78 height 8
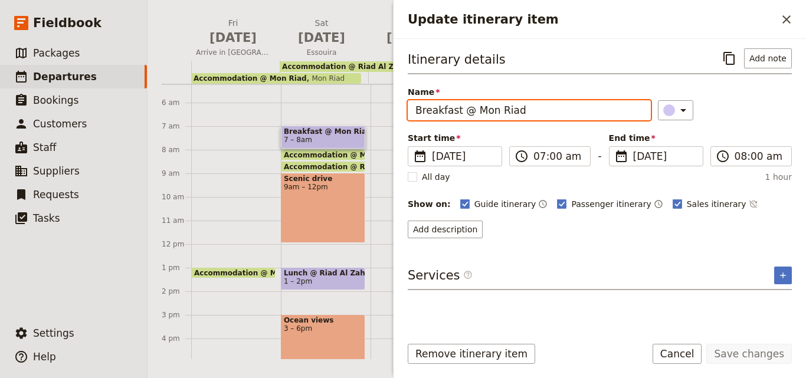
drag, startPoint x: 467, startPoint y: 112, endPoint x: 417, endPoint y: 104, distance: 50.7
click at [417, 104] on input "Breakfast @ Mon Riad" at bounding box center [529, 110] width 243 height 20
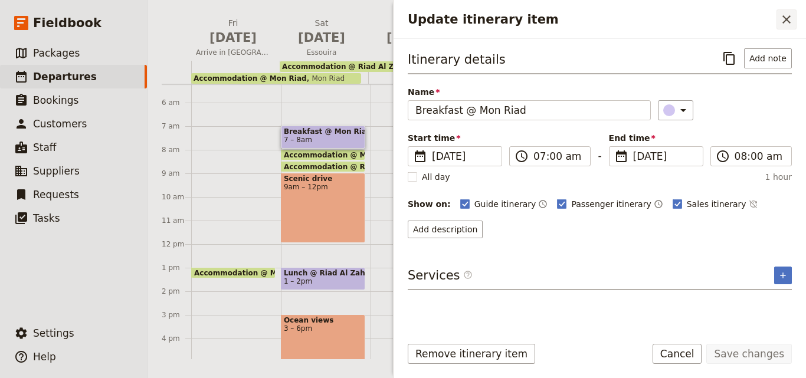
click at [786, 20] on icon "Close drawer" at bounding box center [786, 19] width 8 height 8
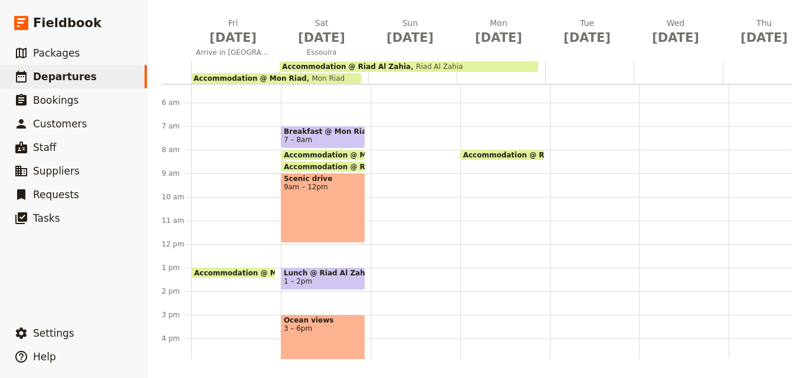
click at [398, 140] on div at bounding box center [415, 244] width 90 height 566
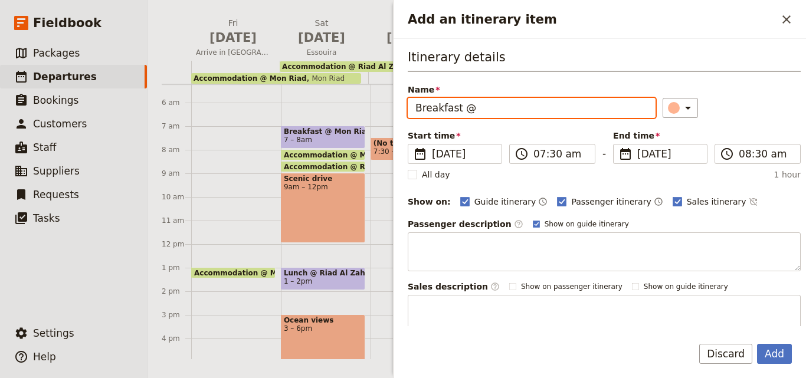
paste input "Riad Al Zahia"
type input "Breakfast @ Riad Al Zahia"
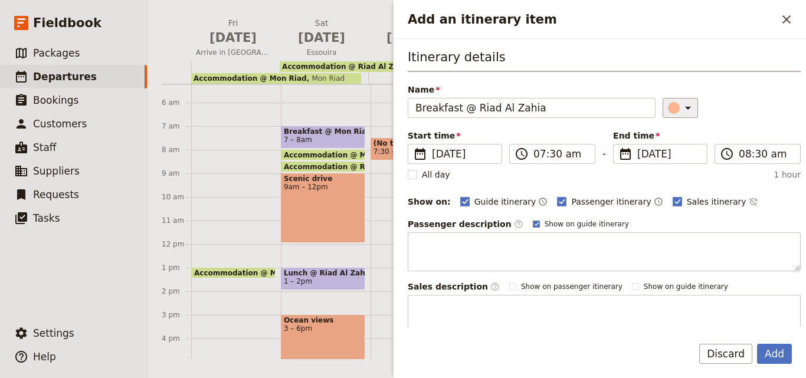
click at [668, 107] on div "Add an itinerary item" at bounding box center [674, 108] width 12 height 12
click at [678, 157] on div "button" at bounding box center [676, 161] width 12 height 12
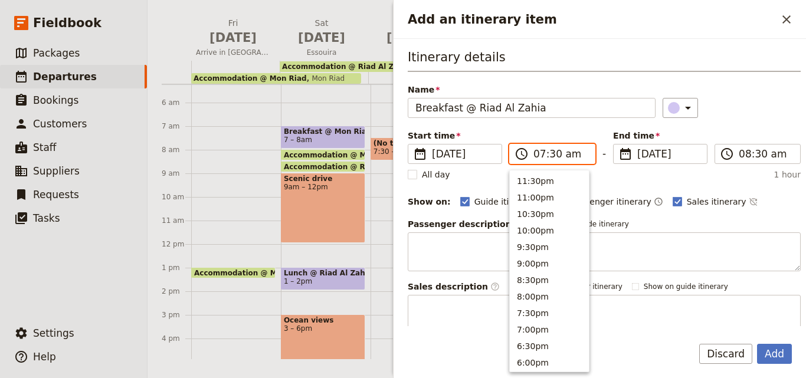
click at [552, 152] on input "07:30 am" at bounding box center [560, 154] width 54 height 14
type input "07:00 am"
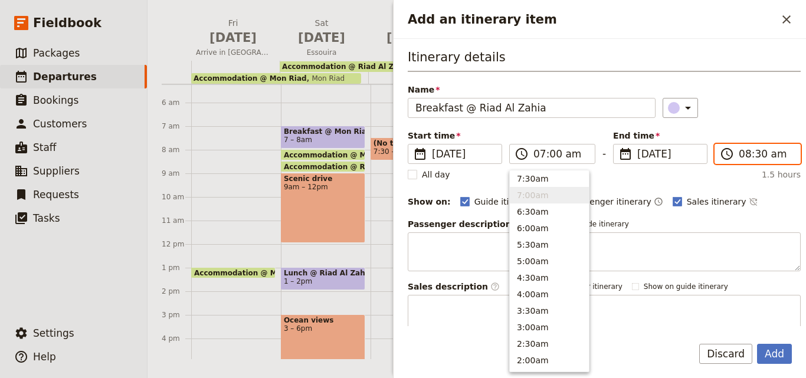
click at [757, 155] on input "08:30 am" at bounding box center [766, 154] width 54 height 14
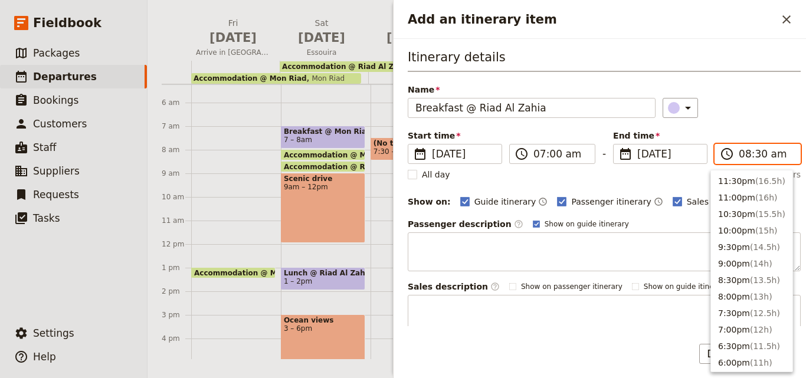
scroll to position [498, 0]
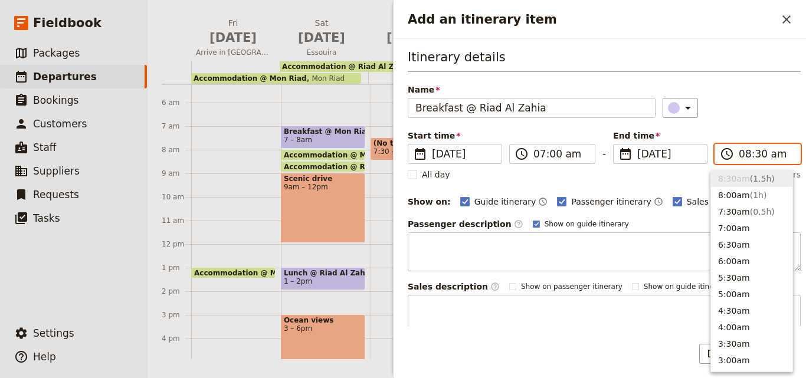
click at [755, 155] on input "08:30 am" at bounding box center [766, 154] width 54 height 14
type input "08:00 am"
click at [733, 83] on div "Itinerary details Name Breakfast @ [GEOGRAPHIC_DATA] ​ Start time ​ [DATE] [DAT…" at bounding box center [604, 191] width 393 height 286
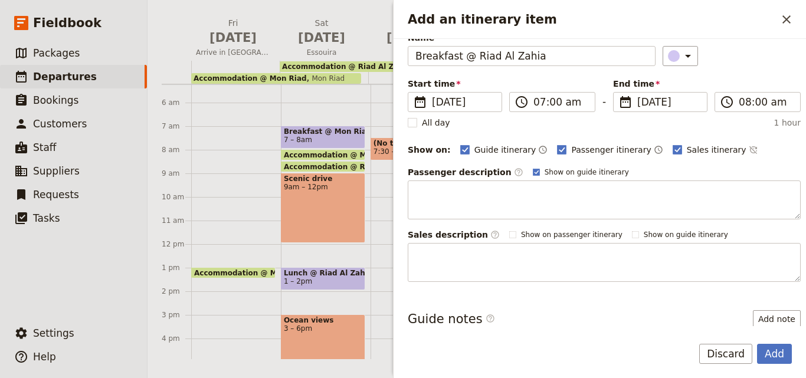
scroll to position [111, 0]
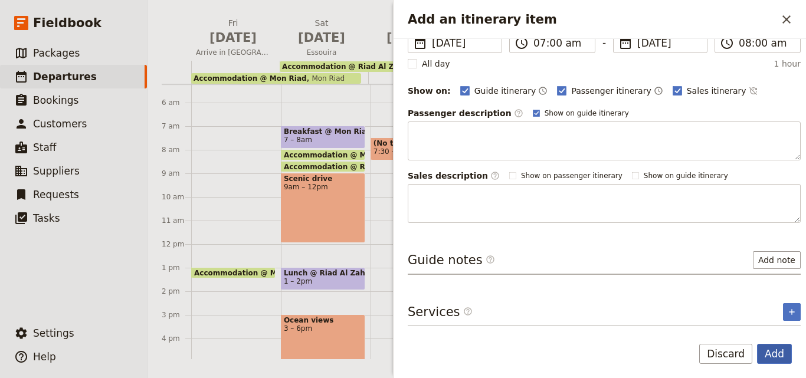
click at [779, 358] on button "Add" at bounding box center [774, 354] width 35 height 20
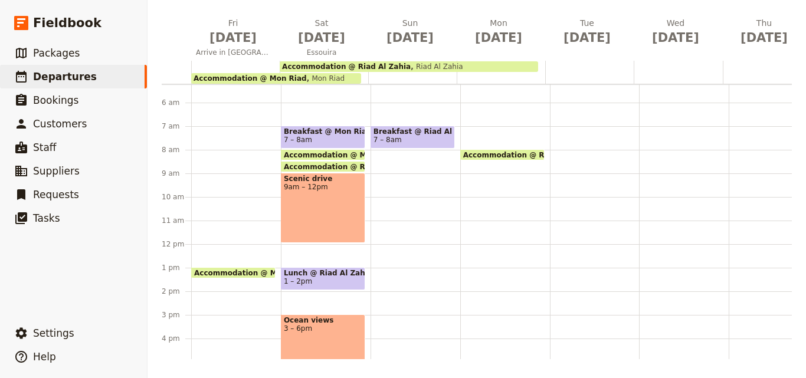
click at [391, 197] on div "Breakfast @ [GEOGRAPHIC_DATA] 7 – 8am" at bounding box center [415, 244] width 90 height 566
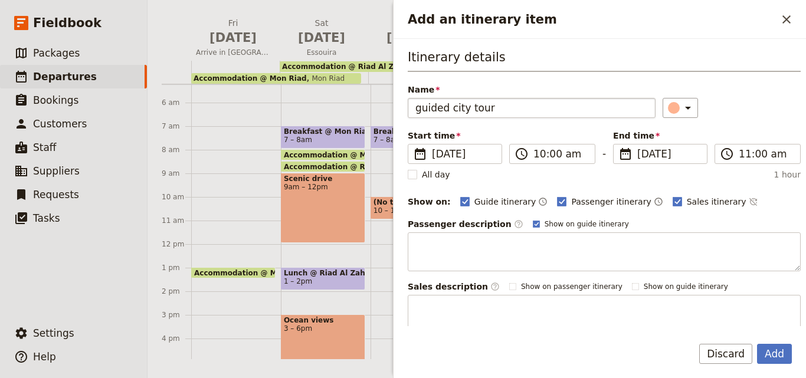
click at [422, 104] on input "guided city tour" at bounding box center [532, 108] width 248 height 20
type input "Guided city tour"
click at [539, 156] on input "10:00 am" at bounding box center [560, 154] width 54 height 14
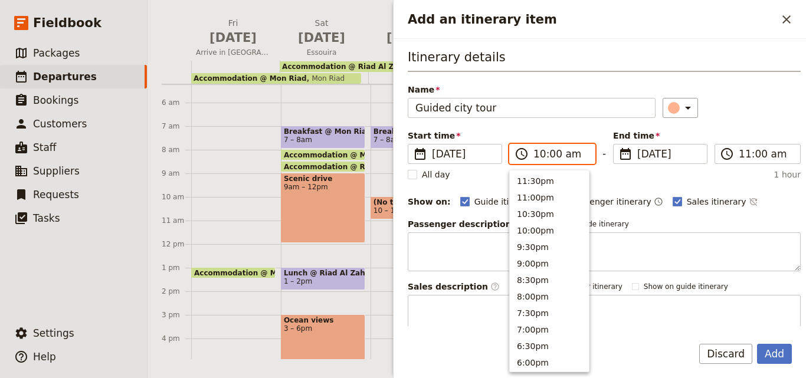
scroll to position [448, 0]
click at [542, 207] on button "9:00am" at bounding box center [549, 212] width 79 height 17
type input "09:00 am"
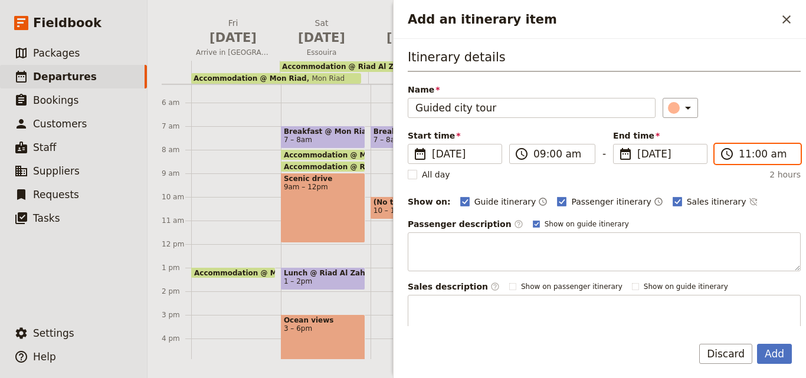
click at [742, 153] on input "11:00 am" at bounding box center [766, 154] width 54 height 14
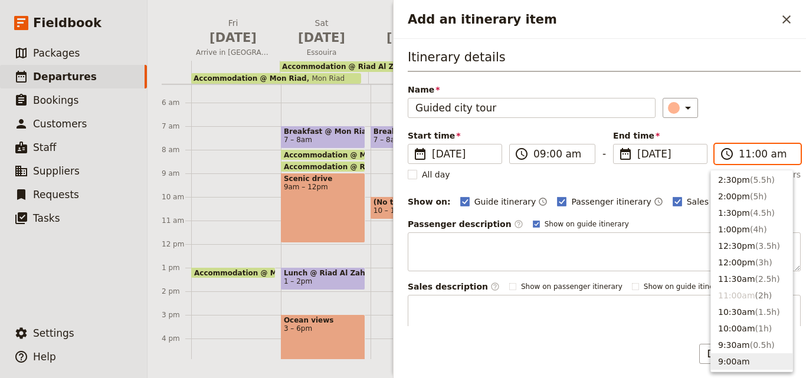
scroll to position [297, 0]
click at [735, 262] on button "12:00pm ( 3h )" at bounding box center [751, 263] width 81 height 17
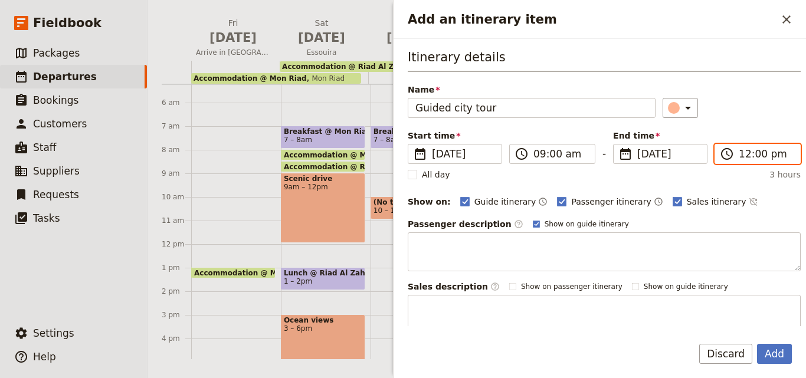
click at [739, 153] on input "12:00 pm" at bounding box center [766, 154] width 54 height 14
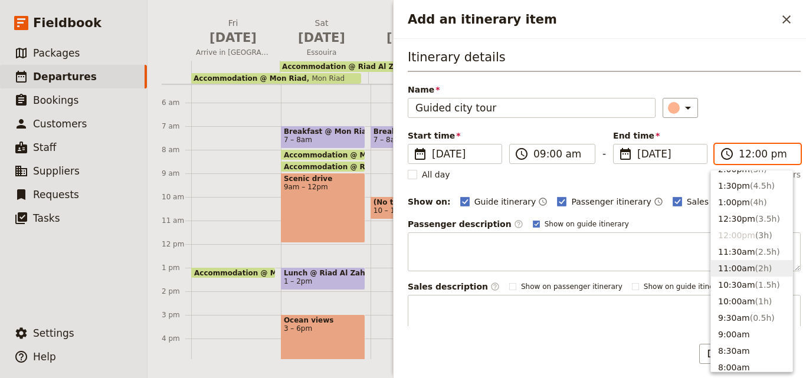
scroll to position [323, 0]
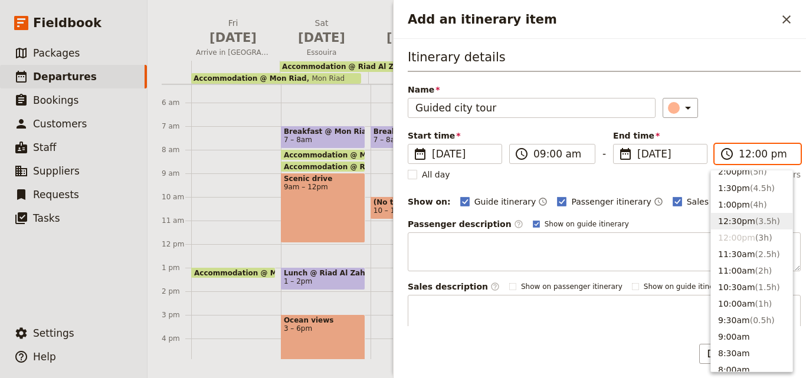
click at [732, 224] on button "12:30pm ( 3.5h )" at bounding box center [751, 221] width 81 height 17
type input "12:30 pm"
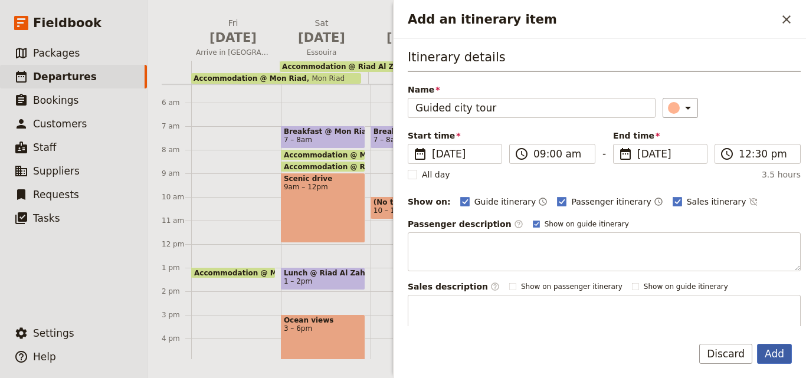
click at [772, 358] on button "Add" at bounding box center [774, 354] width 35 height 20
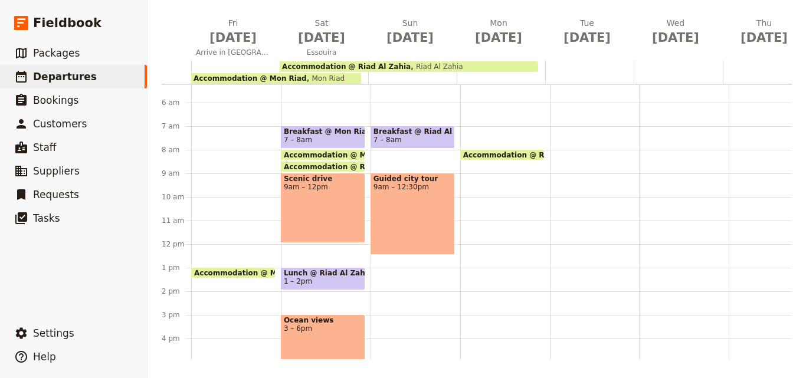
click at [393, 279] on div "Breakfast @ [GEOGRAPHIC_DATA] 7 – 8am Guided city tour 9am – 12:30pm" at bounding box center [415, 244] width 90 height 566
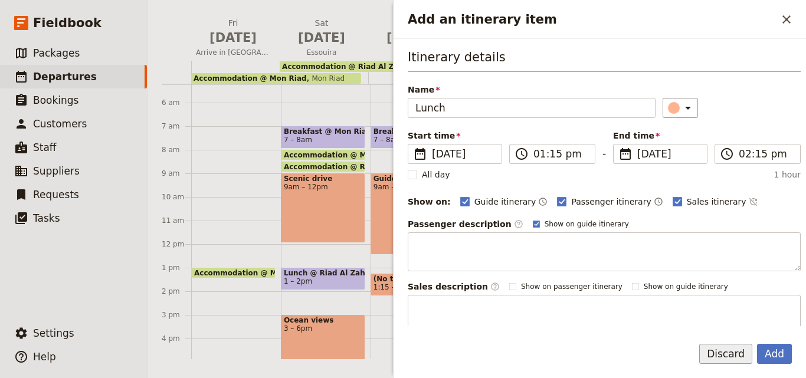
type input "Lunch"
click at [737, 349] on button "Discard" at bounding box center [725, 354] width 53 height 20
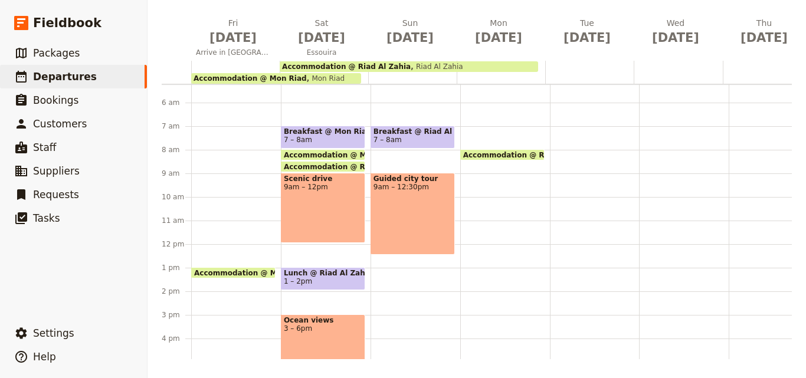
click at [320, 270] on span "Lunch @ Riad Al Zahia" at bounding box center [323, 273] width 78 height 8
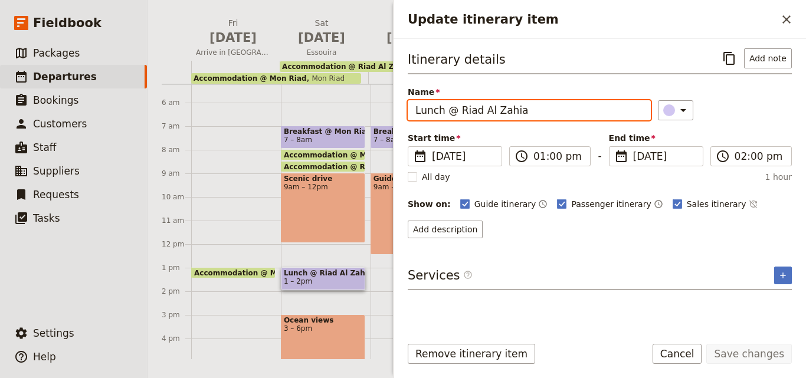
drag, startPoint x: 538, startPoint y: 117, endPoint x: 406, endPoint y: 112, distance: 132.2
click at [406, 112] on div "Itinerary details ​ Add note Name Lunch @ Riad Al Zahia ​ Start time ​ [DATE] […" at bounding box center [599, 182] width 412 height 287
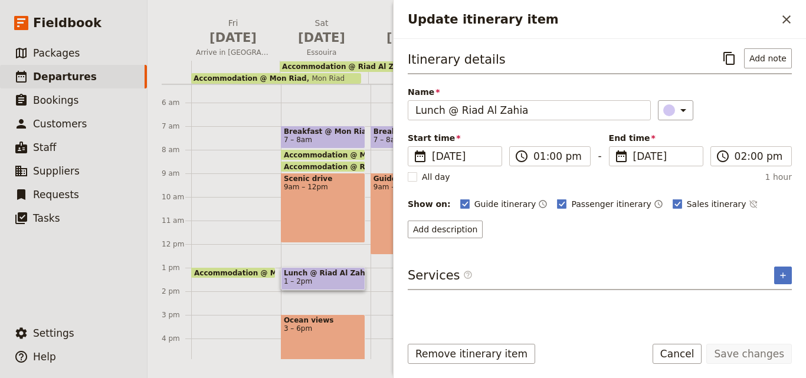
click at [772, 15] on h2 "Update itinerary item" at bounding box center [592, 20] width 369 height 18
click at [788, 15] on icon "Close drawer" at bounding box center [786, 19] width 14 height 14
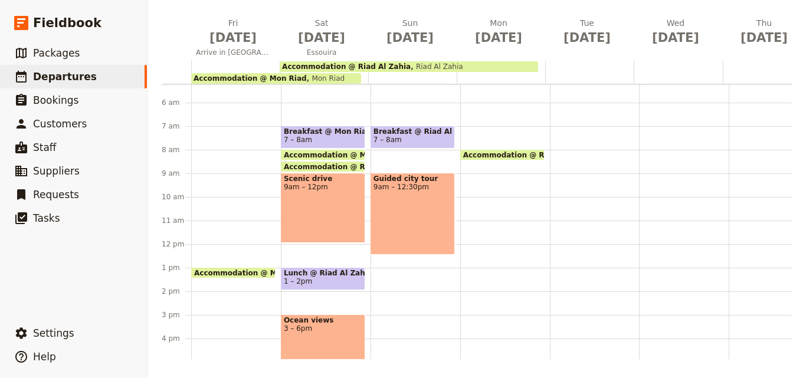
click at [395, 270] on div "Breakfast @ [GEOGRAPHIC_DATA] 7 – 8am Guided city tour 9am – 12:30pm" at bounding box center [415, 244] width 90 height 566
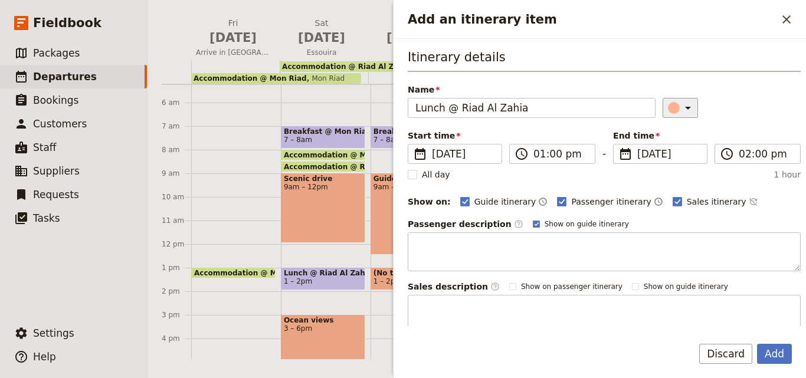
type input "Lunch @ Riad Al Zahia"
click at [669, 107] on div "​" at bounding box center [682, 108] width 26 height 14
click at [678, 160] on div "button" at bounding box center [676, 161] width 12 height 12
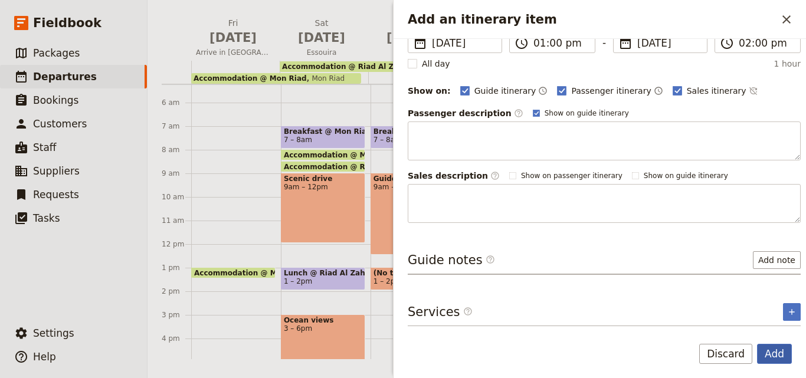
click at [771, 358] on button "Add" at bounding box center [774, 354] width 35 height 20
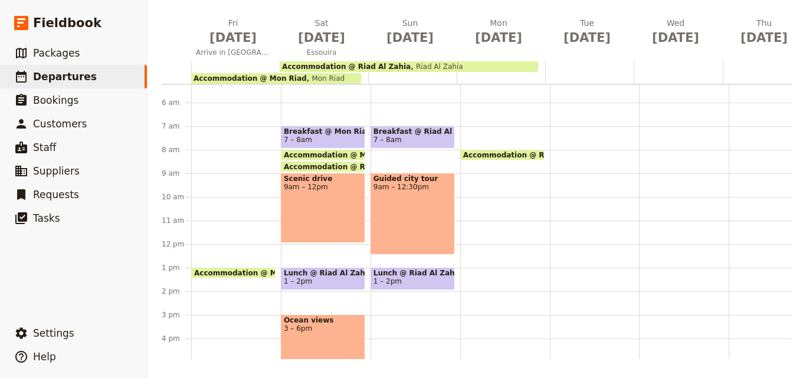
scroll to position [241, 0]
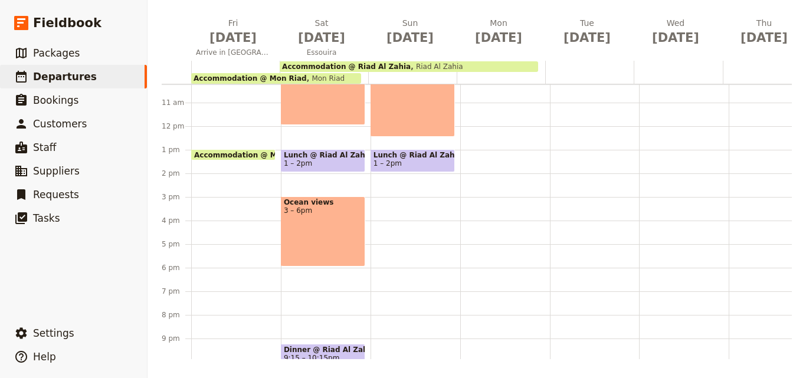
click at [405, 217] on div "Breakfast @ [GEOGRAPHIC_DATA] 7 – 8am Guided city tour 9am – 12:30pm Lunch @ [G…" at bounding box center [415, 126] width 90 height 566
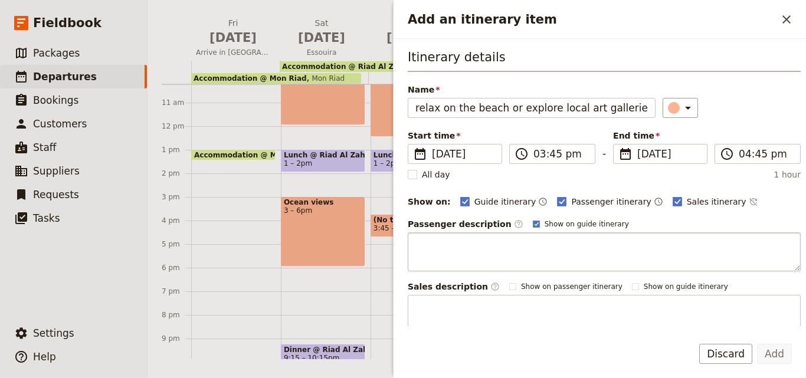
scroll to position [0, 58]
click at [412, 110] on input "relax on the beach or explore local art galleries and craft shops" at bounding box center [532, 108] width 248 height 20
click at [413, 108] on input "relax on the beach or explore local art galleries and craft shops" at bounding box center [532, 108] width 248 height 20
click at [418, 109] on input "relax on the beach or explore local art galleries and craft shops" at bounding box center [532, 108] width 248 height 20
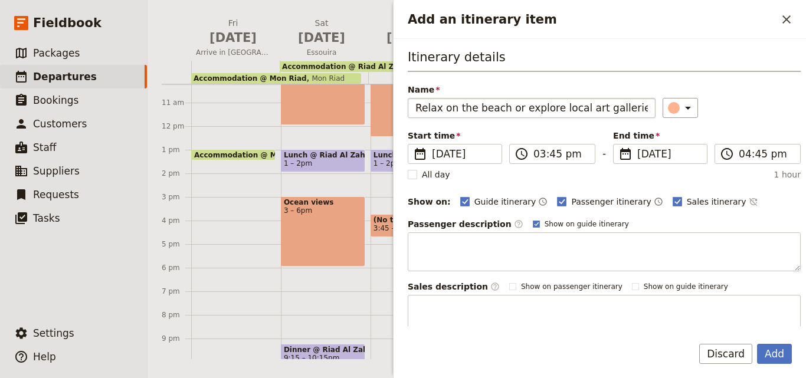
click at [513, 112] on input "Relax on the beach or explore local art galleries and craft shops" at bounding box center [532, 108] width 248 height 20
type input "Relax on the beach or explore local art galleries and craft shops"
click at [757, 344] on button "Add" at bounding box center [774, 354] width 35 height 20
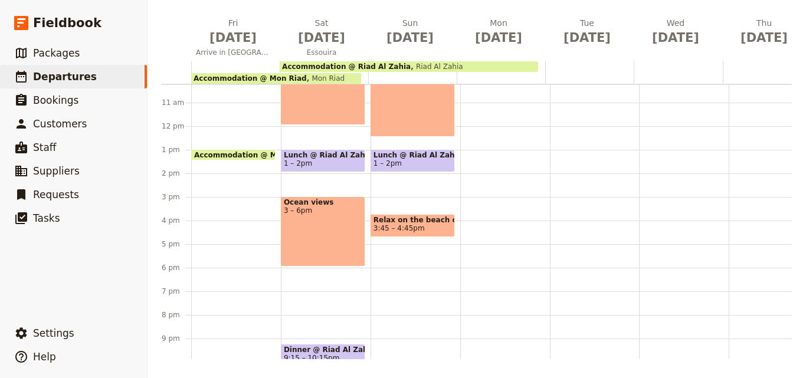
click at [432, 225] on span "3:45 – 4:45pm" at bounding box center [412, 228] width 78 height 8
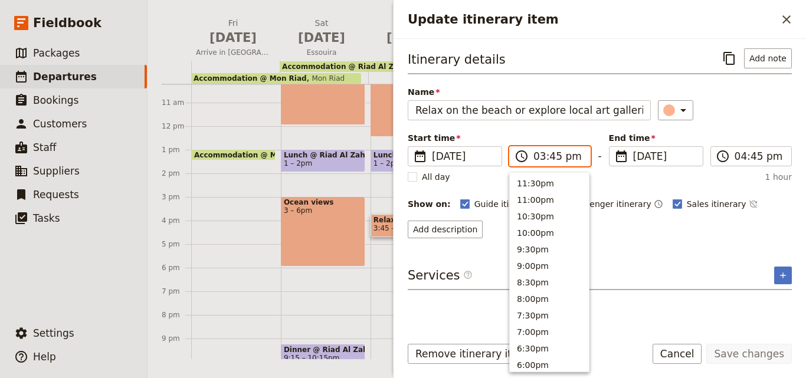
scroll to position [267, 0]
click at [555, 161] on input "03:45 pm" at bounding box center [558, 156] width 50 height 14
click at [552, 155] on input "03:45 pm" at bounding box center [558, 156] width 50 height 14
type input "03:00 pm"
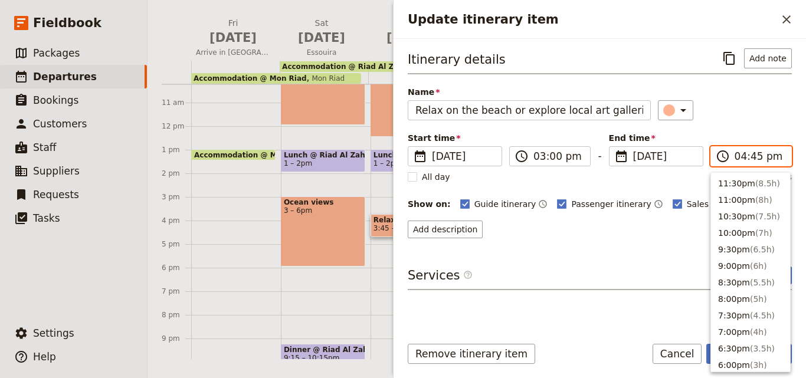
click at [738, 155] on input "04:45 pm" at bounding box center [759, 156] width 50 height 14
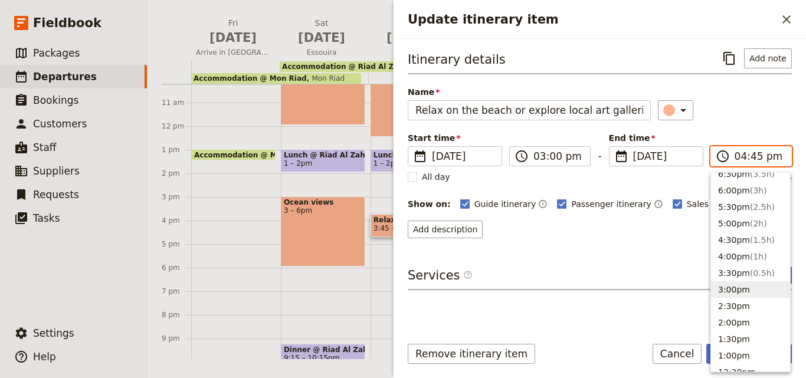
scroll to position [116, 0]
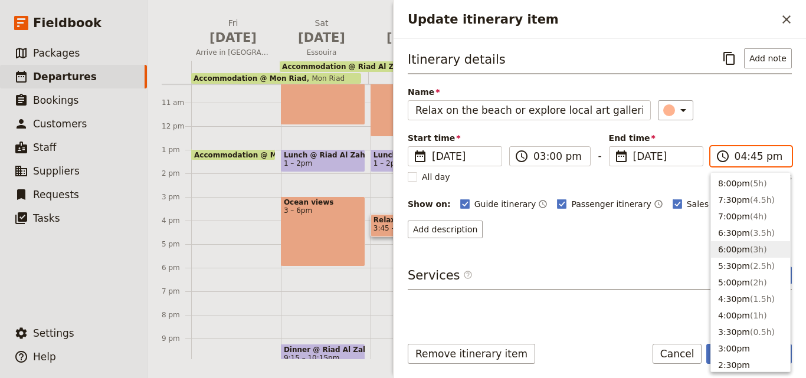
click at [732, 247] on button "6:00pm ( 3h )" at bounding box center [750, 249] width 79 height 17
type input "06:00 pm"
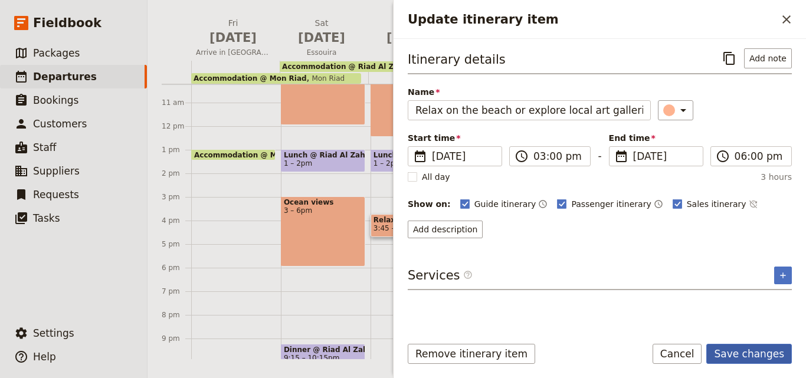
click at [753, 349] on button "Save changes" at bounding box center [749, 354] width 86 height 20
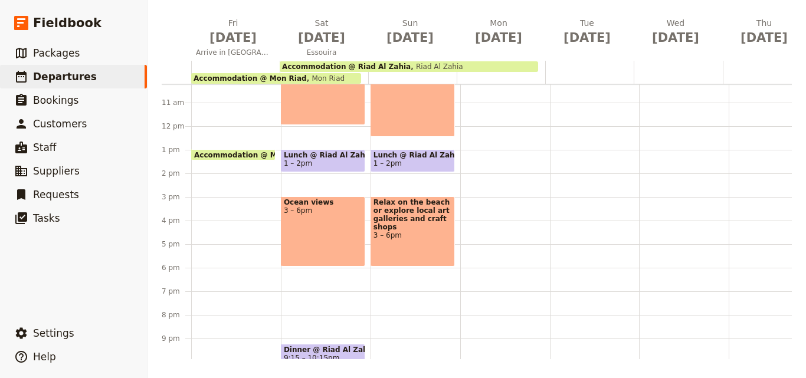
scroll to position [300, 0]
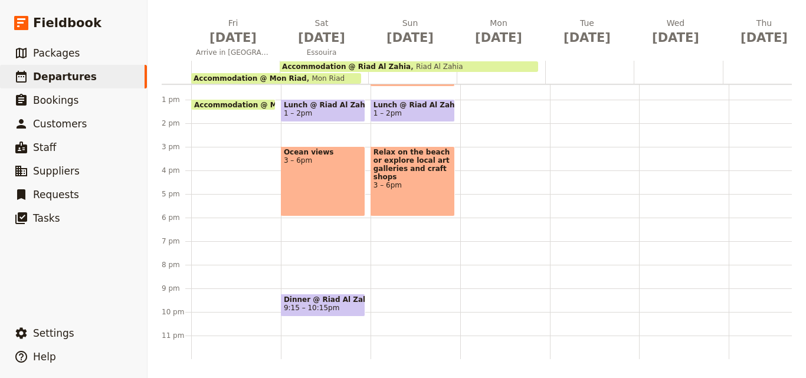
click at [315, 296] on span "Dinner @ Riad Al Zahia" at bounding box center [323, 300] width 78 height 8
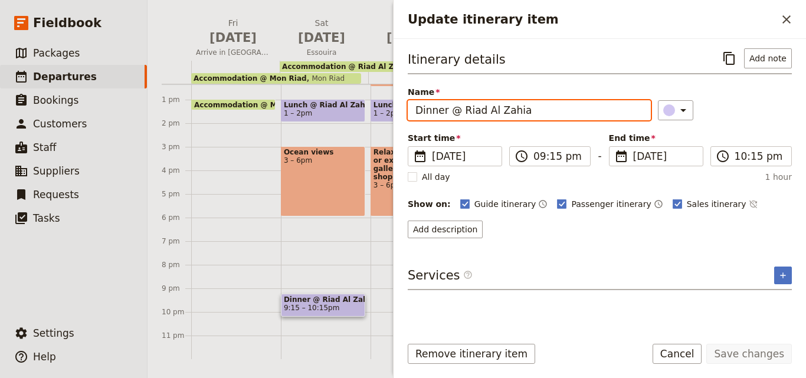
drag, startPoint x: 524, startPoint y: 112, endPoint x: 406, endPoint y: 106, distance: 117.5
click at [406, 106] on div "Itinerary details ​ Add note Name Dinner @ [PERSON_NAME] ​ Start time ​ [DATE] …" at bounding box center [599, 182] width 412 height 287
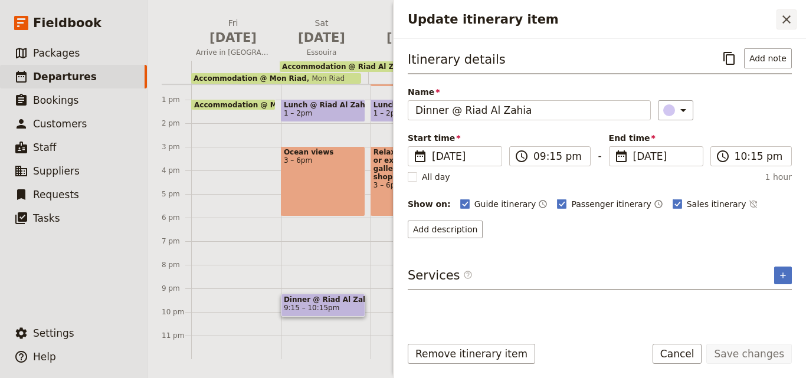
click at [787, 10] on button "​" at bounding box center [786, 19] width 20 height 20
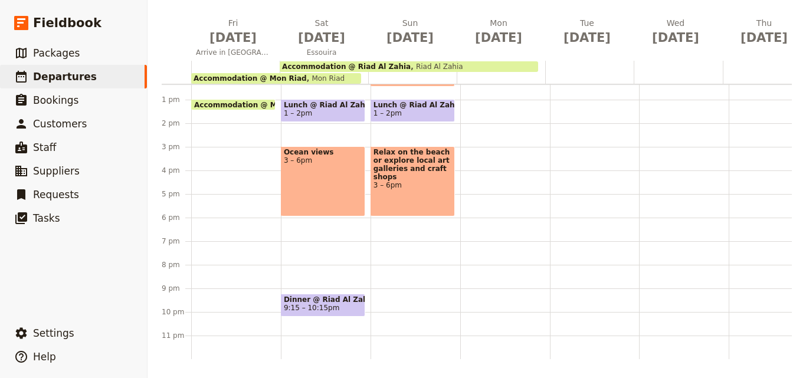
click at [394, 286] on div "Breakfast @ [GEOGRAPHIC_DATA] 7 – 8am Guided city tour 9am – 12:30pm Lunch @ [G…" at bounding box center [415, 76] width 90 height 566
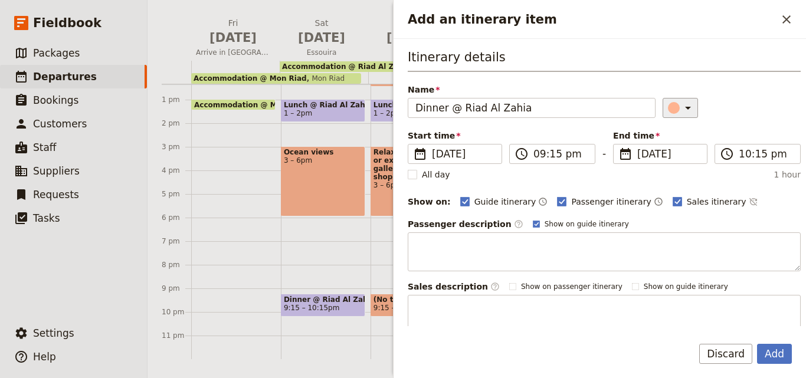
type input "Dinner @ Riad Al Zahia"
click at [681, 113] on icon "Add an itinerary item" at bounding box center [688, 108] width 14 height 14
click at [681, 160] on div "button" at bounding box center [676, 161] width 12 height 12
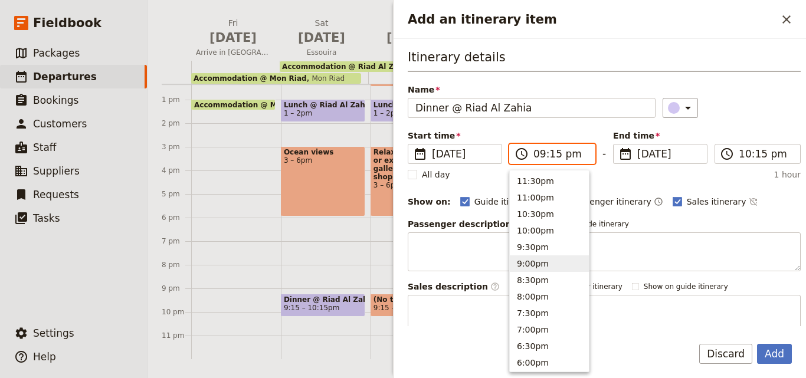
click at [539, 150] on input "09:15 pm" at bounding box center [560, 154] width 54 height 14
click at [543, 290] on button "8:00pm" at bounding box center [549, 296] width 79 height 17
type input "08:00 pm"
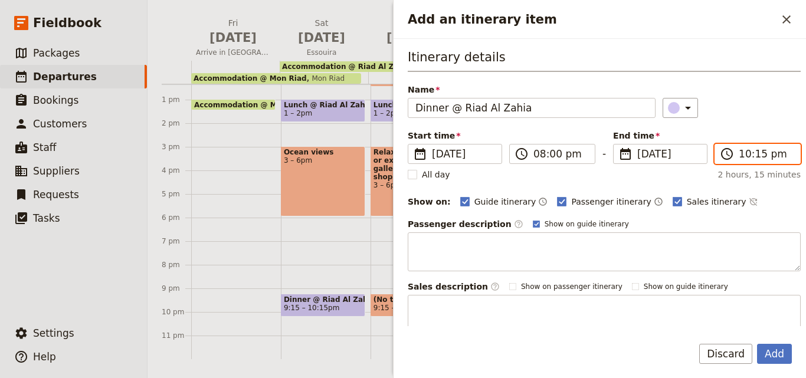
click at [741, 154] on input "10:15 pm" at bounding box center [766, 154] width 54 height 14
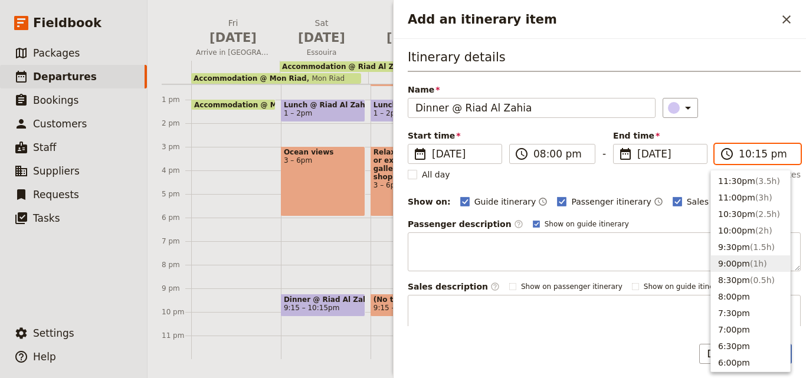
click at [736, 258] on button "9:00pm ( 1h )" at bounding box center [750, 263] width 79 height 17
type input "09:00 pm"
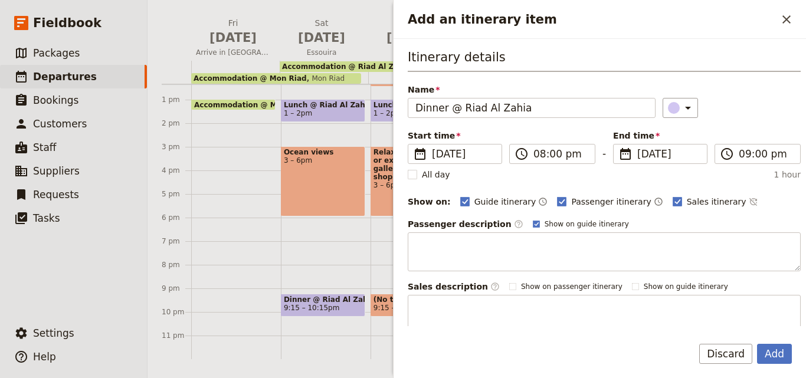
click at [732, 104] on div "​" at bounding box center [732, 108] width 139 height 20
click at [784, 356] on button "Add" at bounding box center [774, 354] width 35 height 20
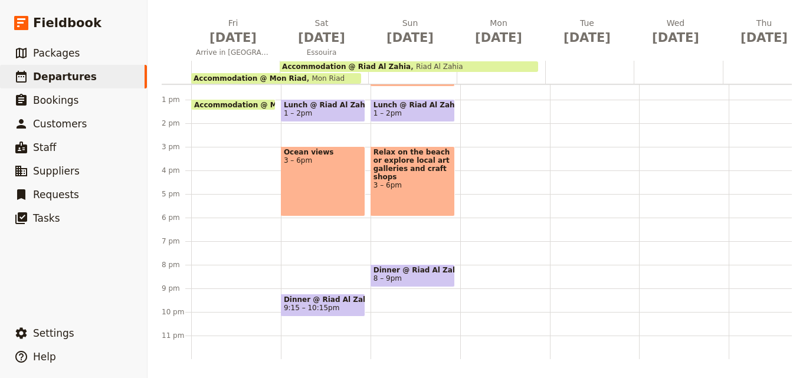
click at [349, 304] on span "9:15 – 10:15pm" at bounding box center [323, 308] width 78 height 8
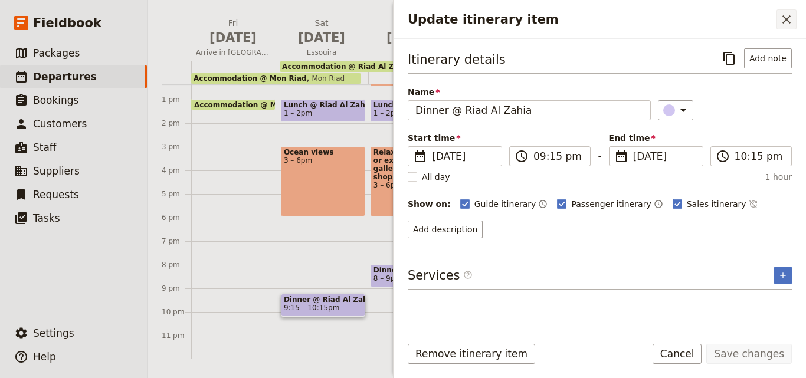
click at [777, 21] on button "​" at bounding box center [786, 19] width 20 height 20
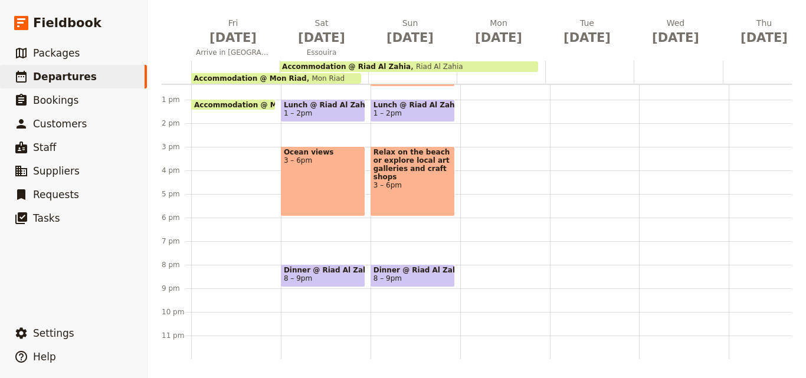
click at [308, 156] on span "3 – 6pm" at bounding box center [323, 160] width 78 height 8
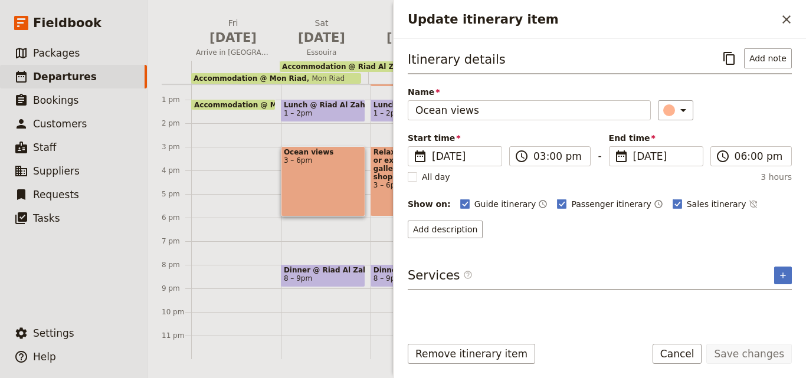
click at [786, 9] on div "Update itinerary item ​" at bounding box center [599, 19] width 412 height 39
click at [786, 21] on icon "Close drawer" at bounding box center [786, 19] width 14 height 14
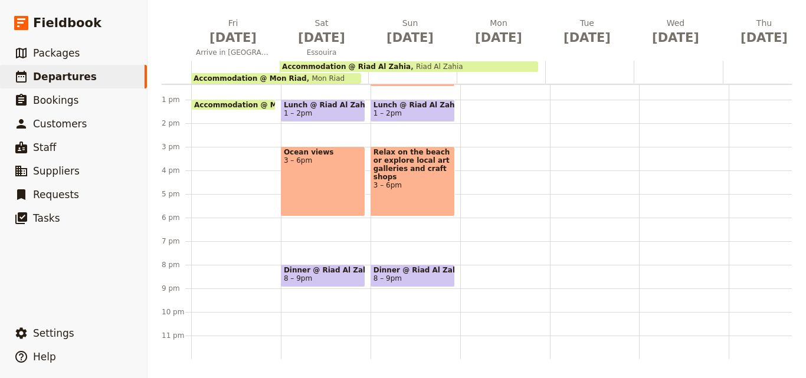
click at [310, 164] on div "Ocean views 3 – 6pm" at bounding box center [323, 181] width 84 height 70
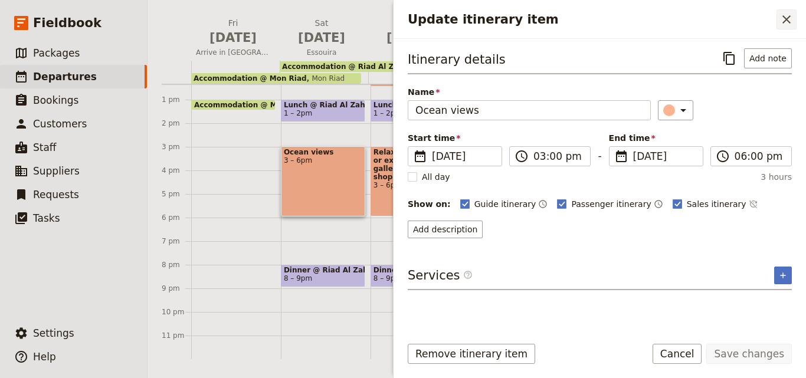
click at [792, 19] on icon "Close drawer" at bounding box center [786, 19] width 14 height 14
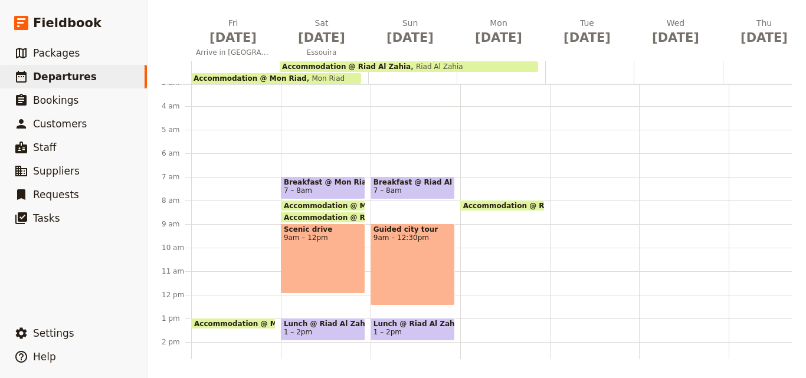
scroll to position [5, 0]
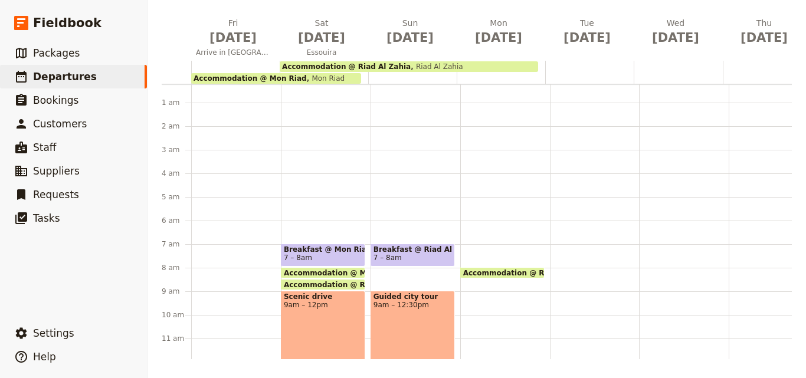
click at [419, 253] on span "Breakfast @ Riad Al Zahia" at bounding box center [412, 249] width 78 height 8
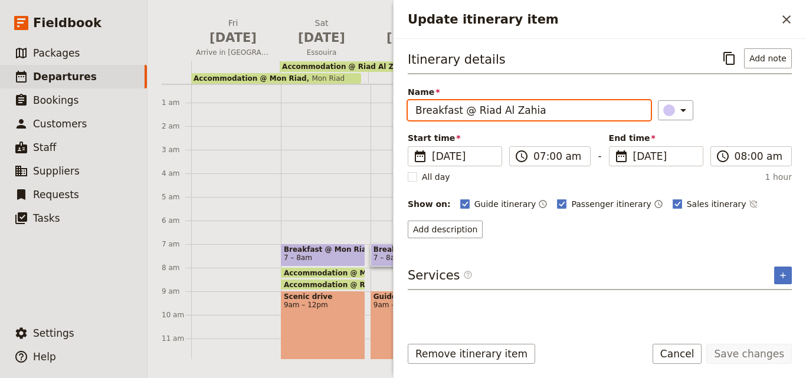
drag, startPoint x: 555, startPoint y: 113, endPoint x: 416, endPoint y: 112, distance: 139.2
click at [416, 112] on input "Breakfast @ Riad Al Zahia" at bounding box center [529, 110] width 243 height 20
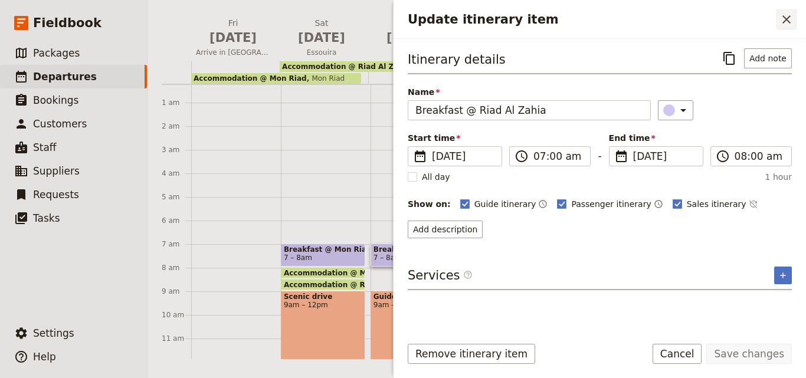
click at [791, 19] on icon "Close drawer" at bounding box center [786, 19] width 14 height 14
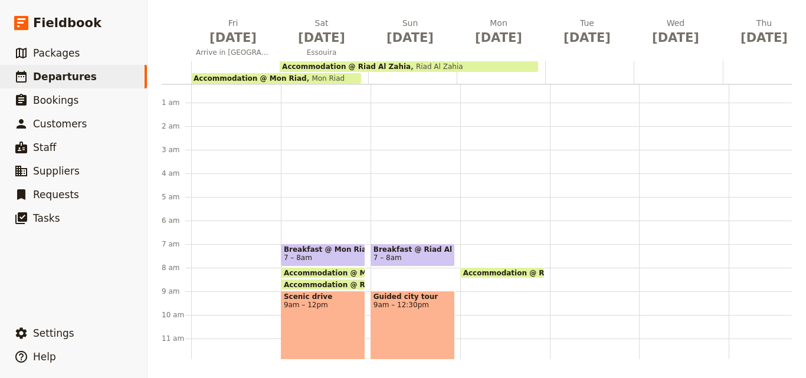
click at [475, 252] on div "Accommodation @ [GEOGRAPHIC_DATA] 8:30 – 8am Riad Al Zahia" at bounding box center [505, 362] width 90 height 566
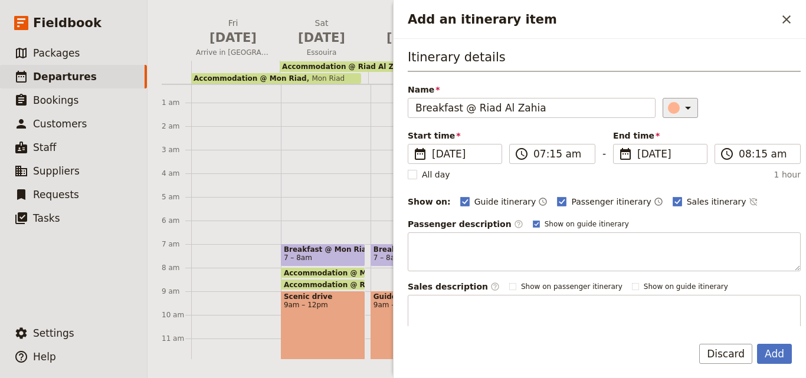
type input "Breakfast @ Riad Al Zahia"
click at [668, 105] on div "Add an itinerary item" at bounding box center [674, 108] width 12 height 12
click at [678, 159] on div "button" at bounding box center [676, 161] width 12 height 12
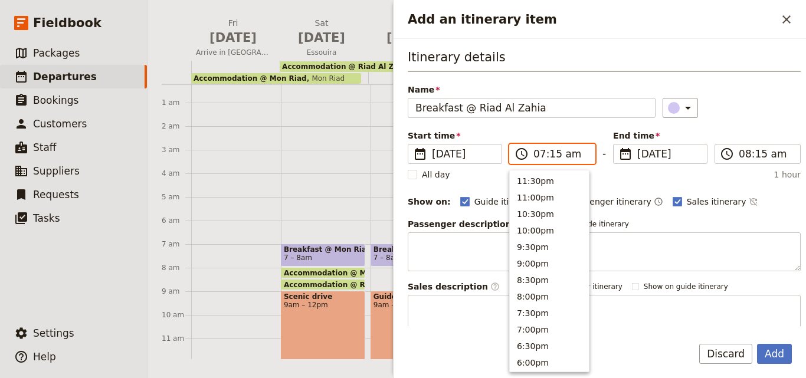
click at [553, 158] on input "07:15 am" at bounding box center [560, 154] width 54 height 14
type input "07:00 am"
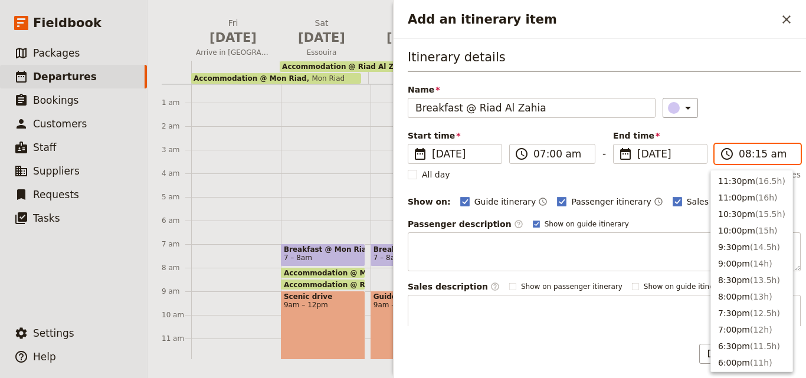
click at [753, 153] on input "08:15 am" at bounding box center [766, 154] width 54 height 14
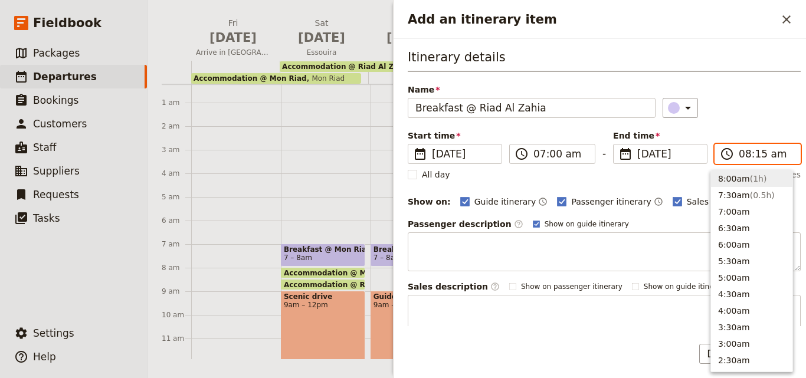
click at [753, 153] on input "08:15 am" at bounding box center [766, 154] width 54 height 14
click at [755, 156] on input "08:15 am" at bounding box center [766, 154] width 54 height 14
type input "08:00 am"
click at [758, 90] on div "Name Breakfast @ [PERSON_NAME] ​" at bounding box center [604, 101] width 393 height 34
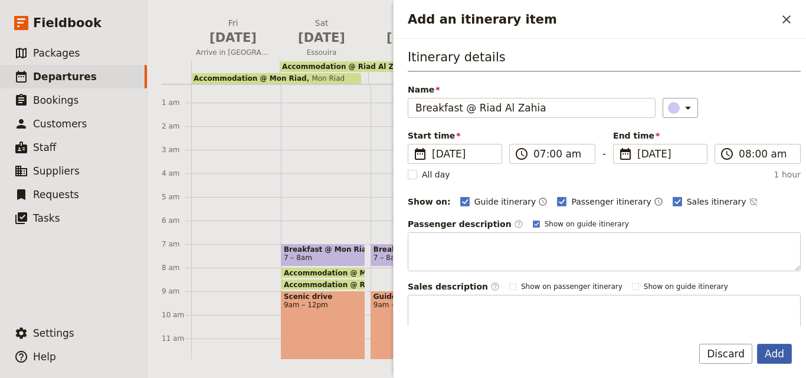
click at [776, 359] on button "Add" at bounding box center [774, 354] width 35 height 20
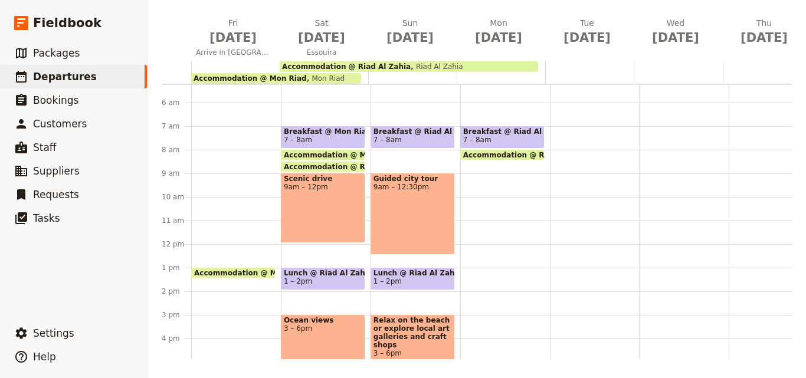
scroll to position [5, 0]
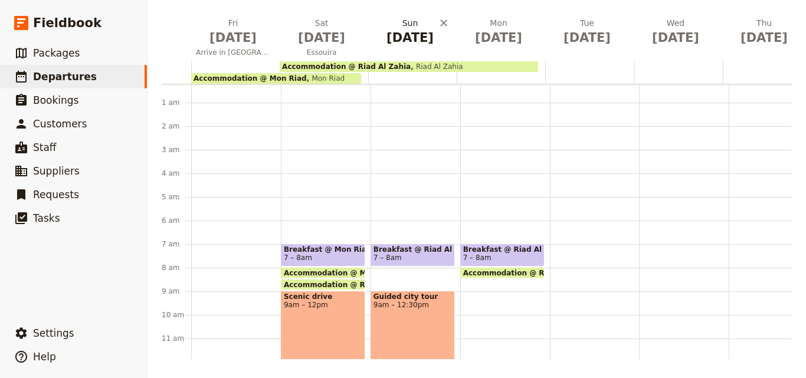
click at [396, 34] on span "[DATE]" at bounding box center [410, 38] width 74 height 18
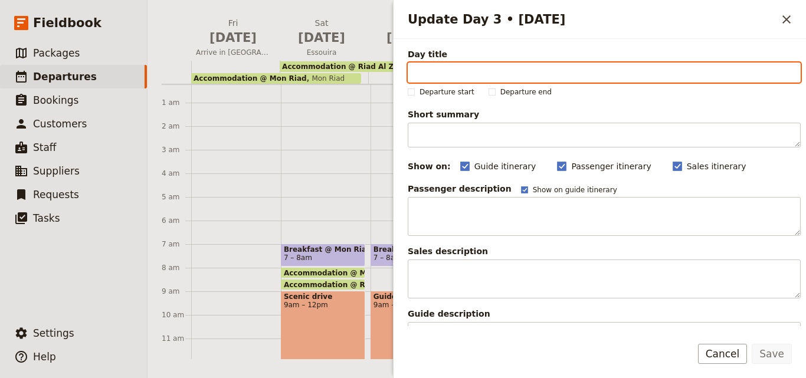
paste input "Coastal Activities"
type input "Coastal Activities"
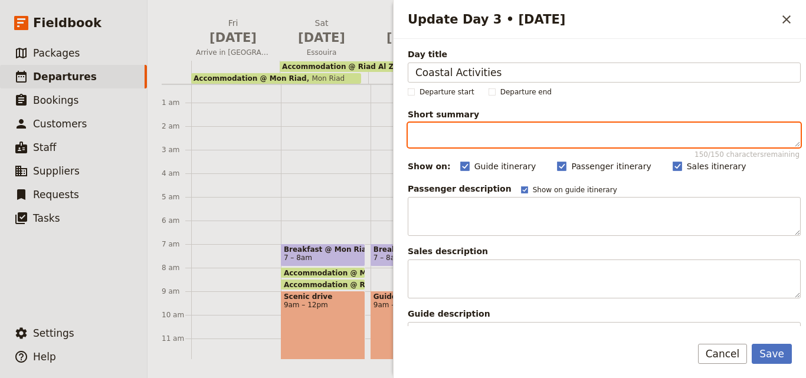
click at [438, 133] on textarea "Short summary 150 / 150 characters remaining" at bounding box center [604, 135] width 393 height 25
paste textarea "Discover Essaouira with a guided [PERSON_NAME] tour, ocean views, and fresh sea…"
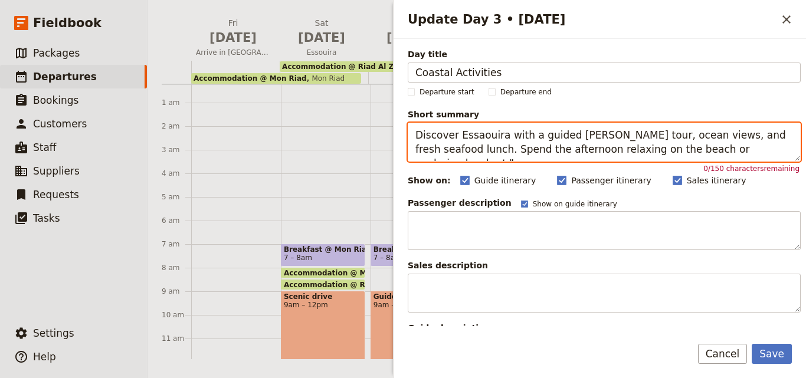
drag, startPoint x: 742, startPoint y: 148, endPoint x: 401, endPoint y: 136, distance: 341.2
click at [401, 136] on div "Day title Coastal Activities Departure start Departure end Short summary Discov…" at bounding box center [599, 182] width 412 height 287
paste textarea ""Explore [PERSON_NAME]’s [PERSON_NAME], enjoy ocean views at [PERSON_NAME][GEOG…"
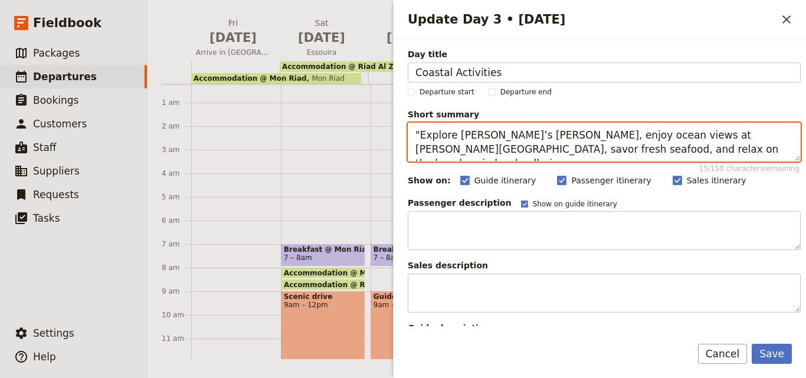
click at [420, 131] on textarea ""Explore [PERSON_NAME]’s [PERSON_NAME], enjoy ocean views at [PERSON_NAME][GEOG…" at bounding box center [604, 142] width 393 height 39
click at [651, 148] on textarea "Explore [PERSON_NAME]’s [PERSON_NAME], enjoy ocean views at [PERSON_NAME][GEOGR…" at bounding box center [604, 142] width 393 height 39
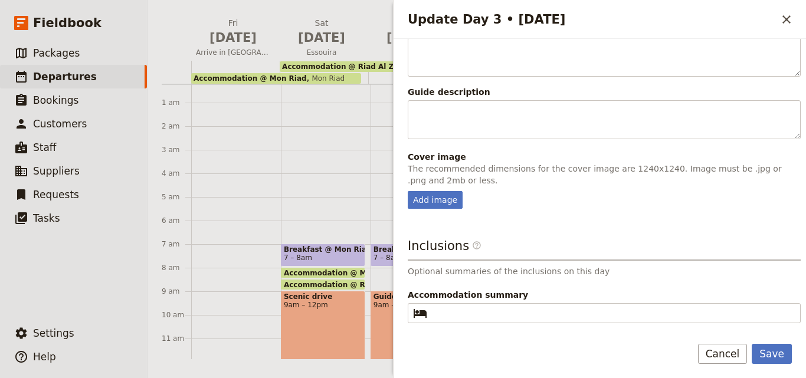
scroll to position [294, 0]
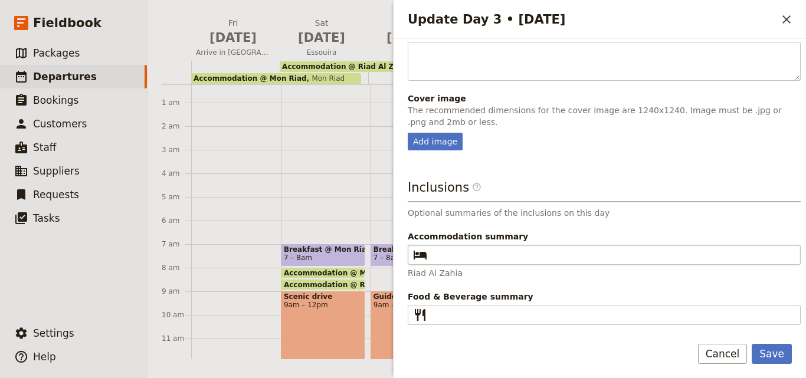
type textarea "Explore [PERSON_NAME]’s [PERSON_NAME], enjoy ocean views at [PERSON_NAME][GEOGR…"
click at [510, 247] on fieldset "​" at bounding box center [604, 255] width 393 height 20
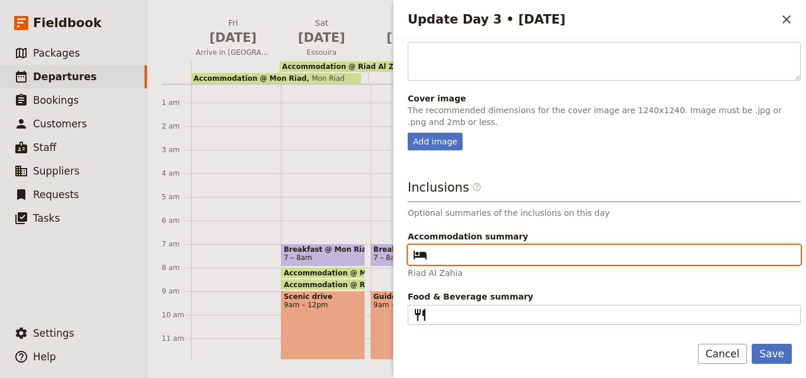
click at [510, 248] on input "Accommodation summary ​" at bounding box center [612, 255] width 361 height 14
paste input "Riad Al Zahia"
type input "Riad Al Zahia"
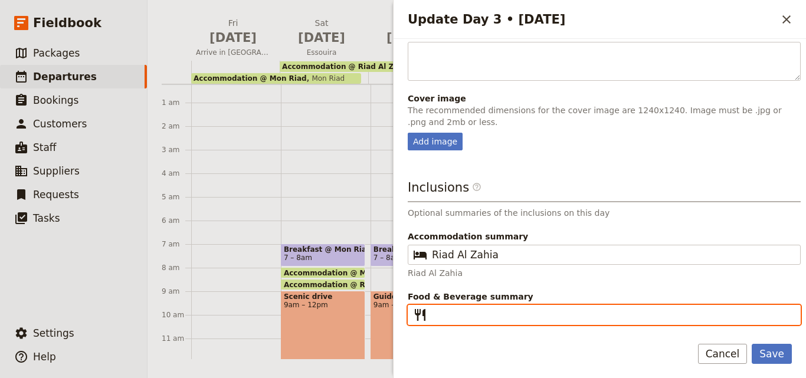
click at [440, 320] on input "Food & Beverage summary ​" at bounding box center [612, 315] width 361 height 14
type input "b"
type input "B L D"
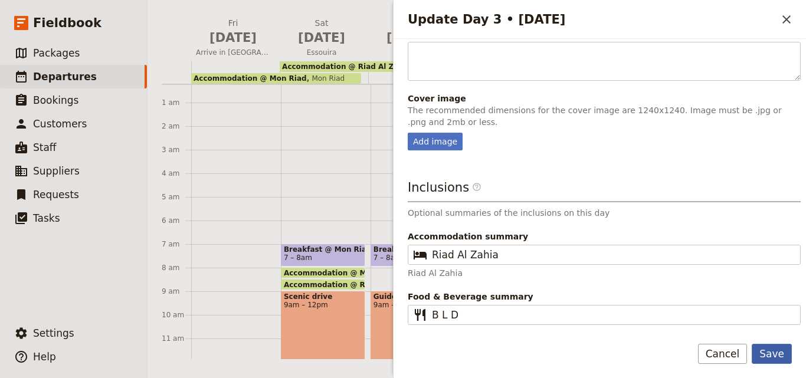
click at [786, 352] on button "Save" at bounding box center [772, 354] width 40 height 20
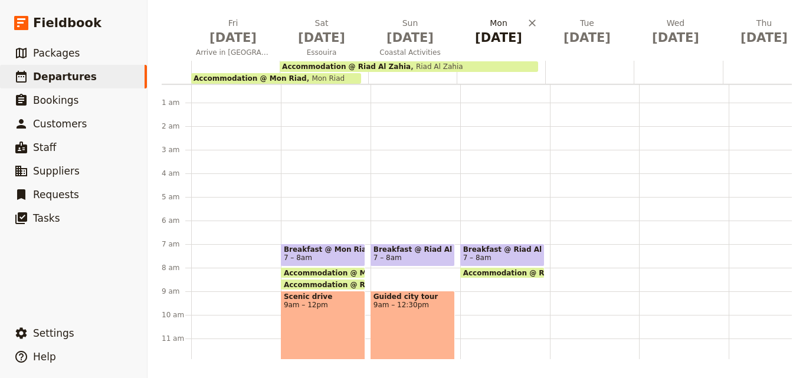
click at [493, 40] on span "[DATE]" at bounding box center [498, 38] width 74 height 18
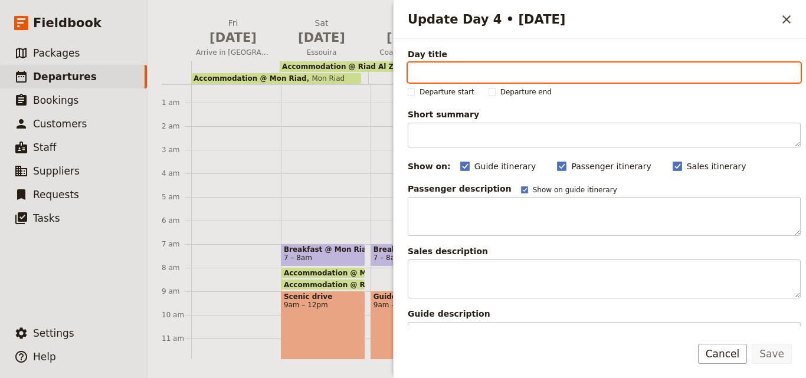
paste input "[GEOGRAPHIC_DATA]"
click at [419, 71] on input "[GEOGRAPHIC_DATA]" at bounding box center [604, 73] width 393 height 20
type input "[GEOGRAPHIC_DATA]"
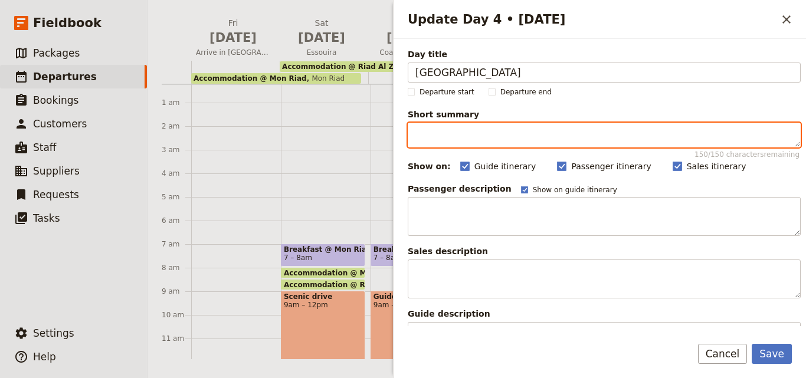
click at [447, 138] on textarea "Short summary 150 / 150 characters remaining" at bounding box center [604, 135] width 393 height 25
paste textarea "Arrive in [GEOGRAPHIC_DATA], transfer to your hotel, relax, and enjoy a delicio…"
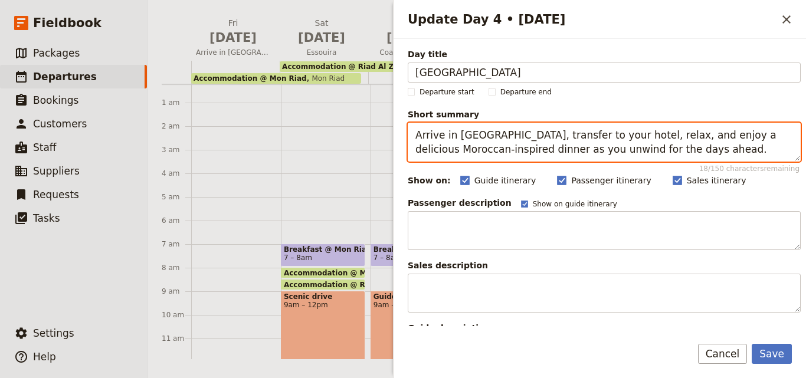
click at [417, 137] on textarea "Arrive in [GEOGRAPHIC_DATA], transfer to your hotel, relax, and enjoy a delicio…" at bounding box center [604, 142] width 393 height 39
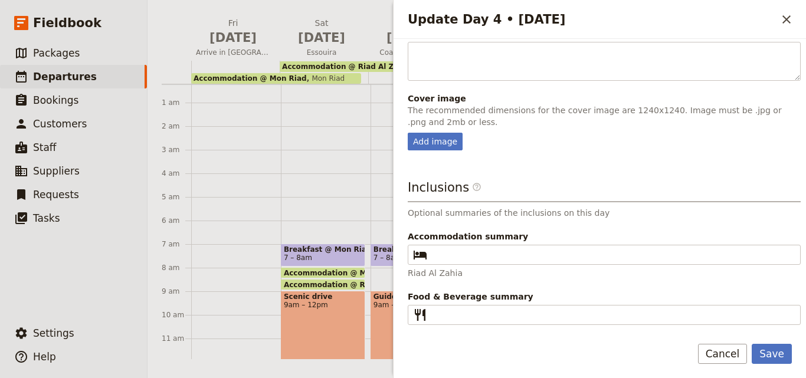
type textarea "Arrive in [GEOGRAPHIC_DATA], transfer to your hotel, relax, and enjoy a delicio…"
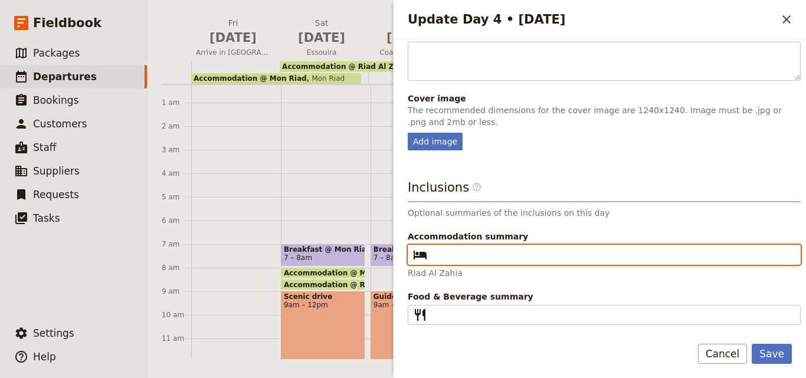
paste input "Mon Riad"
type input "Mon Riad"
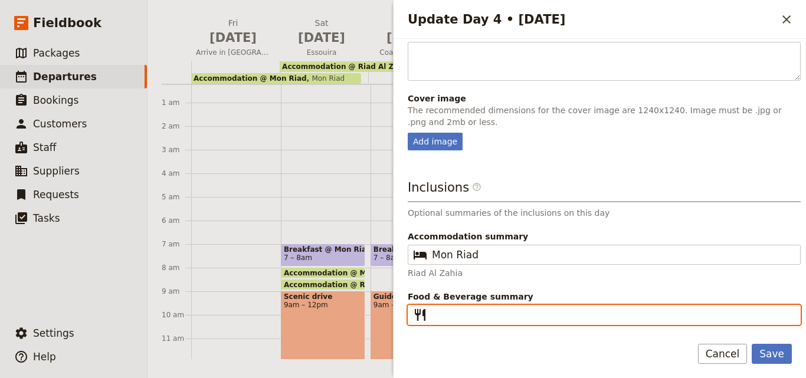
click at [454, 319] on input "Food & Beverage summary ​" at bounding box center [612, 315] width 361 height 14
type input "B L D"
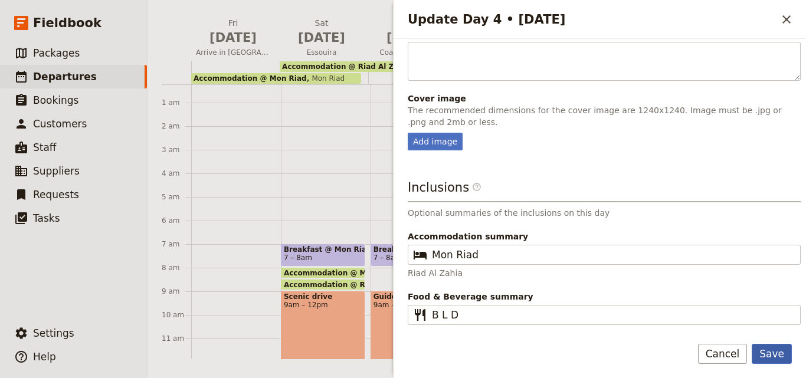
click at [771, 360] on button "Save" at bounding box center [772, 354] width 40 height 20
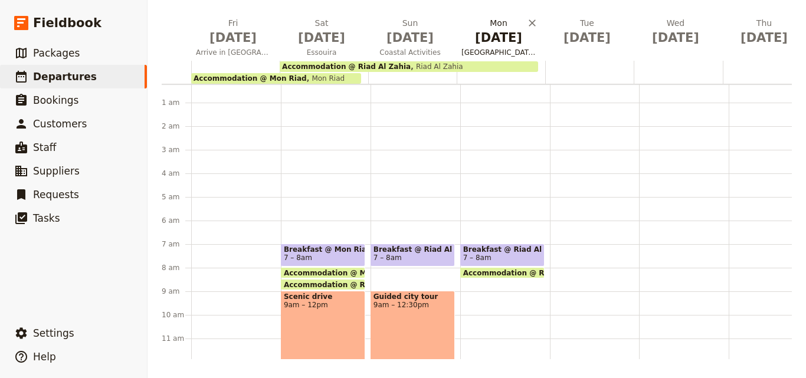
click at [515, 33] on span "[DATE]" at bounding box center [498, 38] width 74 height 18
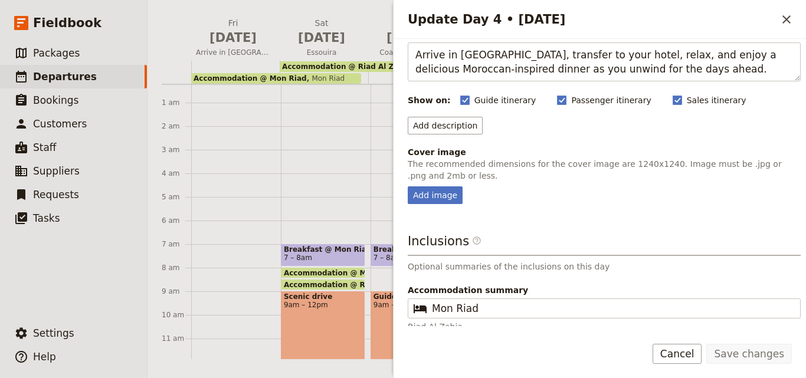
scroll to position [134, 0]
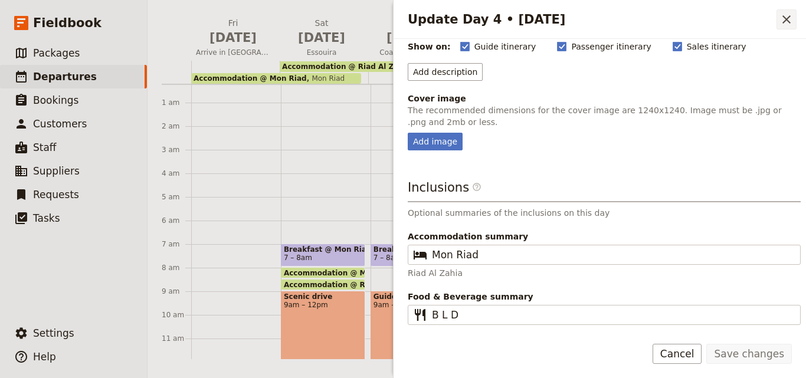
click at [785, 17] on icon "Close drawer" at bounding box center [786, 19] width 14 height 14
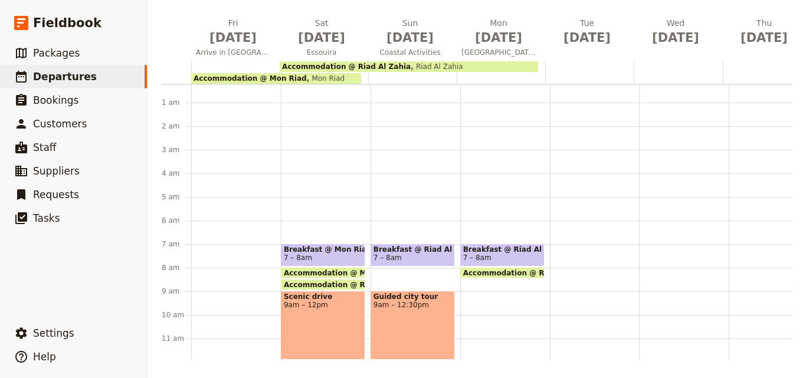
click at [493, 76] on div at bounding box center [501, 72] width 88 height 23
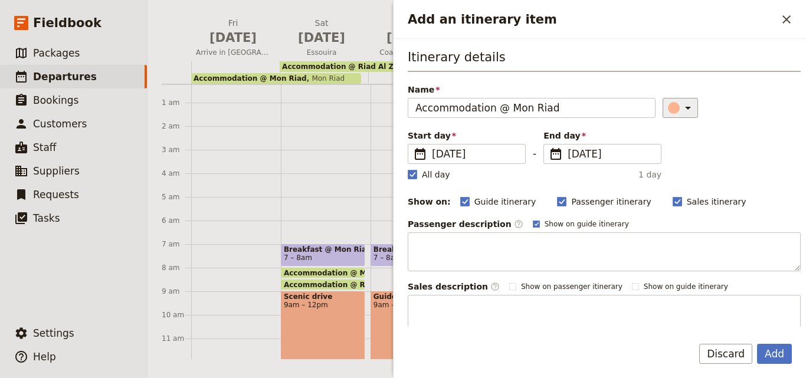
type input "Accommodation @ Mon Riad"
click at [665, 115] on button "​" at bounding box center [680, 108] width 35 height 20
click at [680, 162] on div "button" at bounding box center [676, 161] width 12 height 12
click at [417, 178] on label "All day" at bounding box center [429, 175] width 42 height 12
click at [408, 169] on input "All day" at bounding box center [407, 168] width 1 height 1
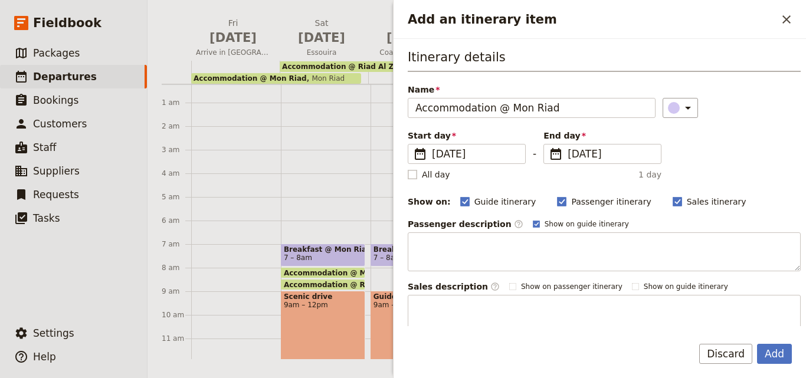
checkbox input "false"
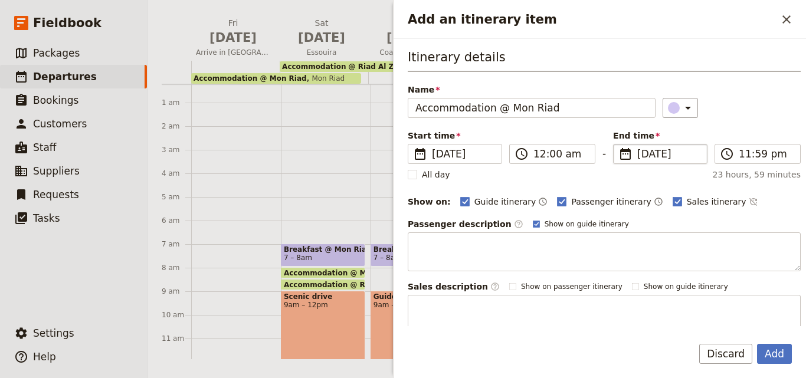
click at [642, 153] on span "[DATE]" at bounding box center [668, 154] width 63 height 14
click at [618, 145] on input "[DATE]" at bounding box center [618, 144] width 1 height 1
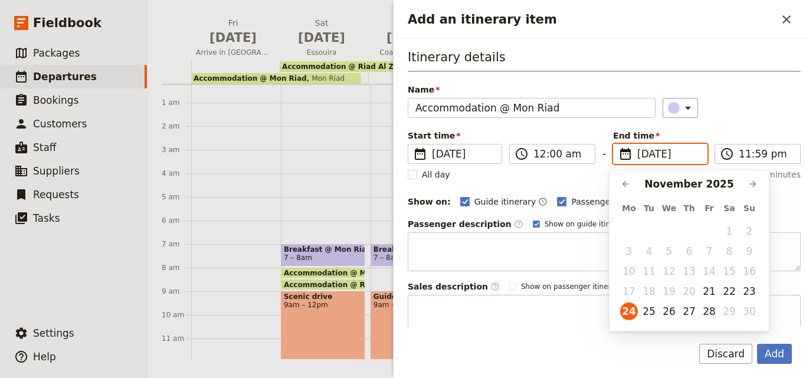
scroll to position [0, 0]
click at [668, 316] on button "26" at bounding box center [669, 312] width 18 height 18
type input "[DATE]"
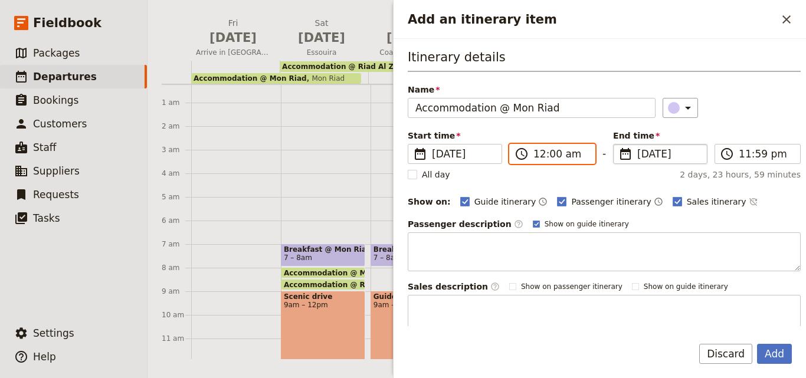
click at [537, 158] on input "12:00 am" at bounding box center [560, 154] width 54 height 14
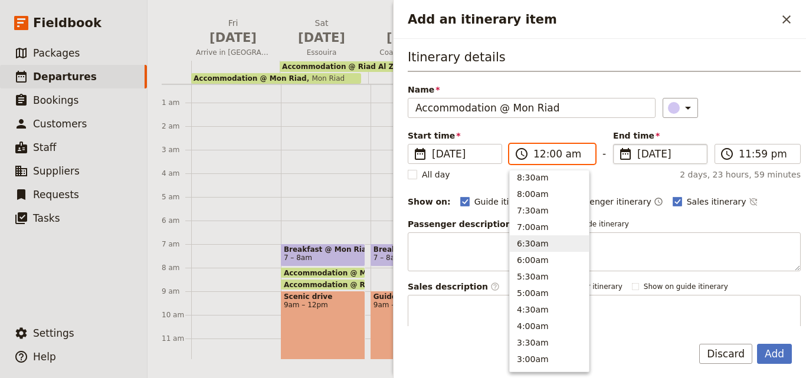
scroll to position [478, 0]
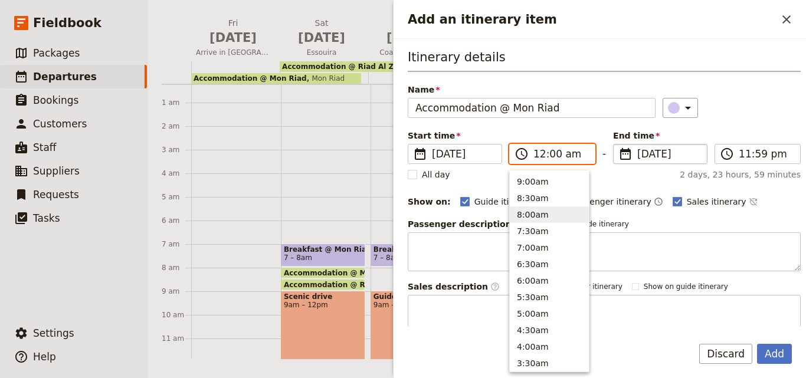
click at [538, 214] on button "8:00am" at bounding box center [549, 214] width 79 height 17
type input "08:00 am"
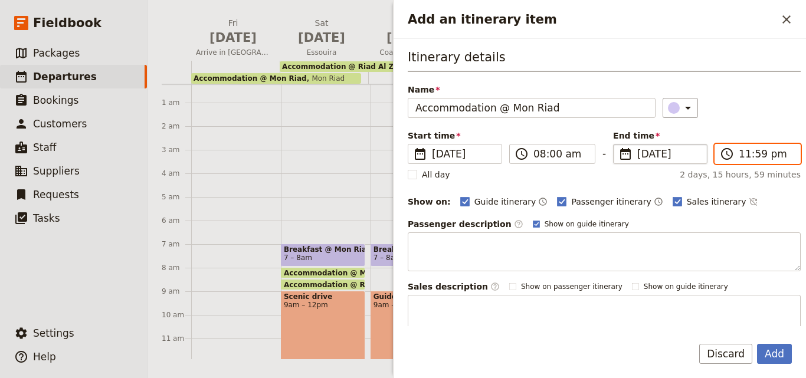
click at [739, 156] on input "11:59 pm" at bounding box center [766, 154] width 54 height 14
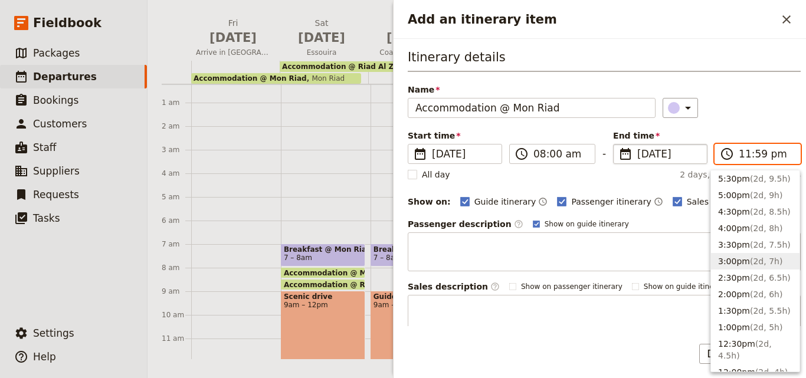
scroll to position [472, 0]
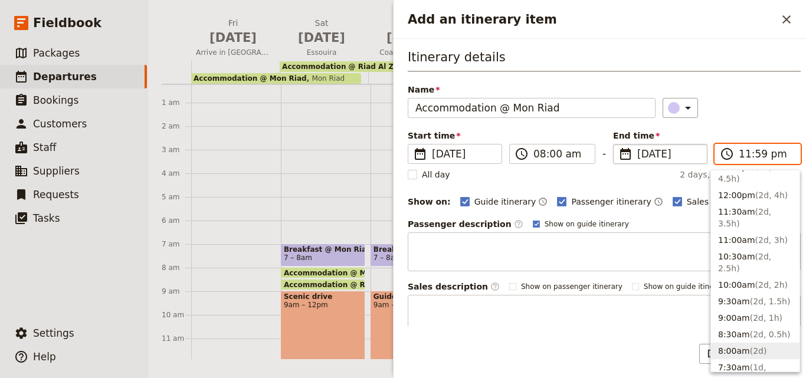
click at [750, 346] on span "( 2d )" at bounding box center [758, 350] width 17 height 9
type input "08:00 am"
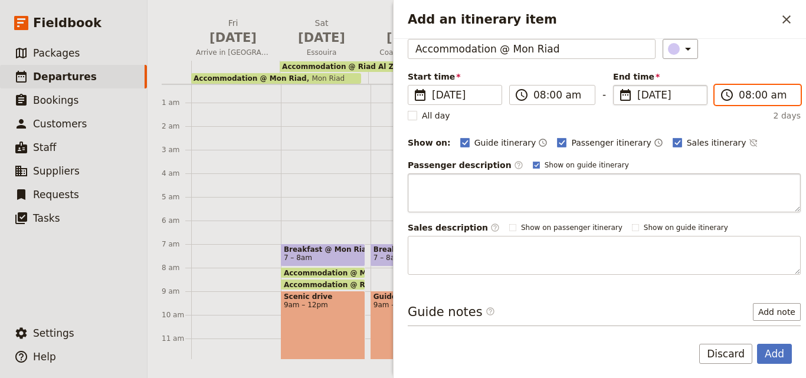
scroll to position [111, 0]
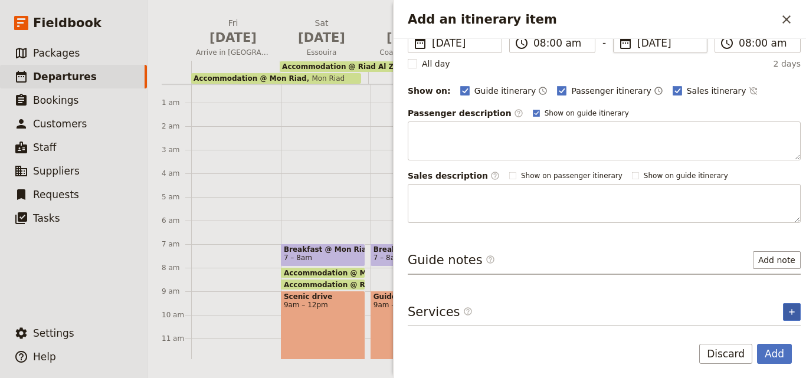
click at [783, 309] on button "​" at bounding box center [792, 312] width 18 height 18
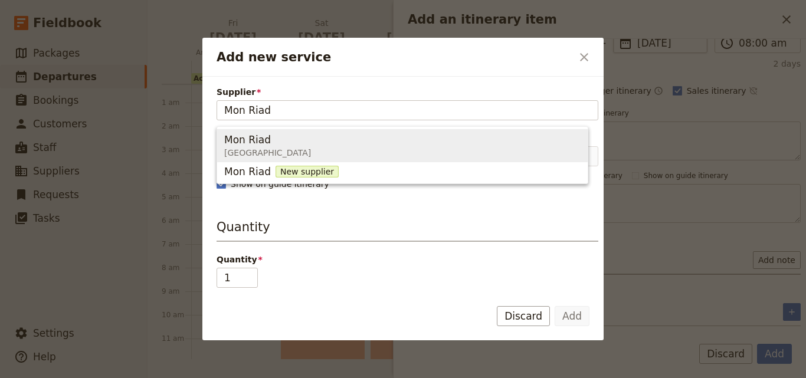
click at [290, 141] on span "Mon Riad [GEOGRAPHIC_DATA]" at bounding box center [402, 146] width 356 height 28
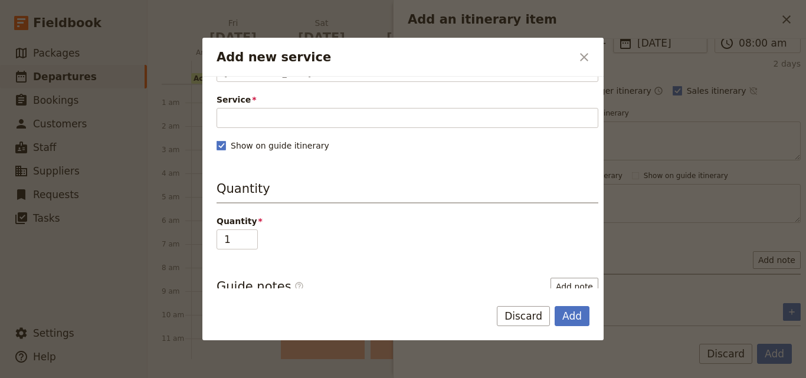
scroll to position [0, 0]
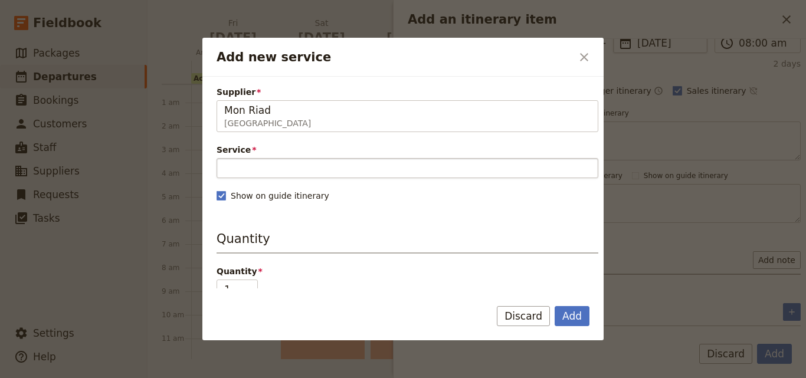
type input "Mon Riad"
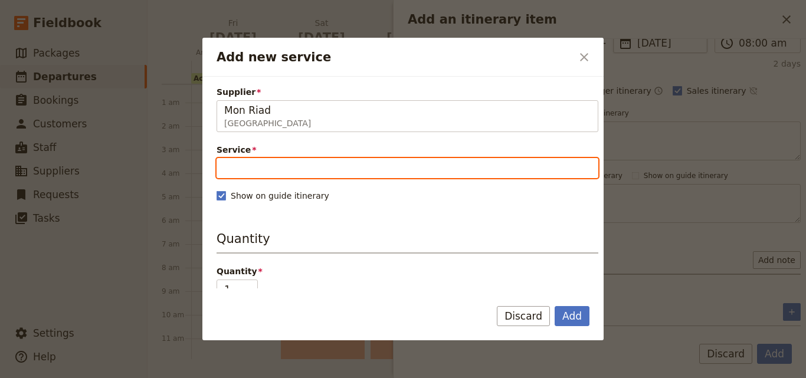
click at [332, 162] on input "Service" at bounding box center [408, 168] width 382 height 20
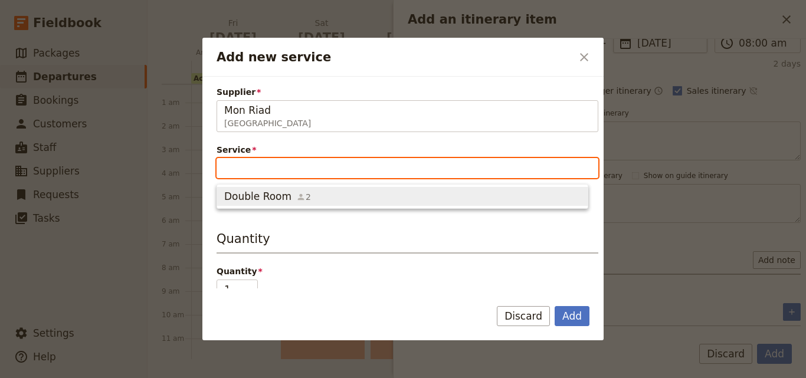
click at [323, 199] on span "Double Room 2" at bounding box center [402, 196] width 356 height 14
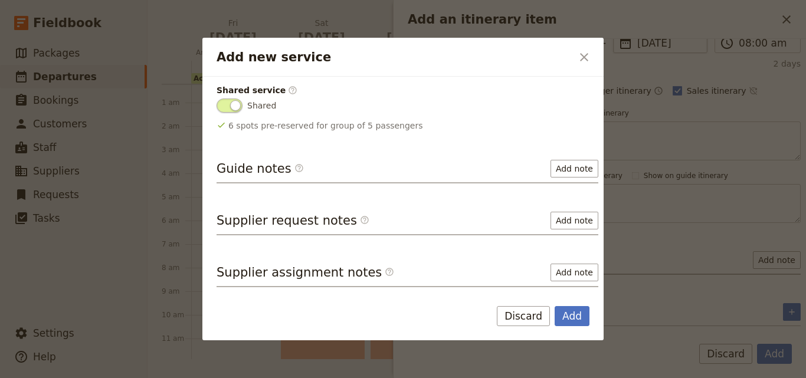
scroll to position [174, 0]
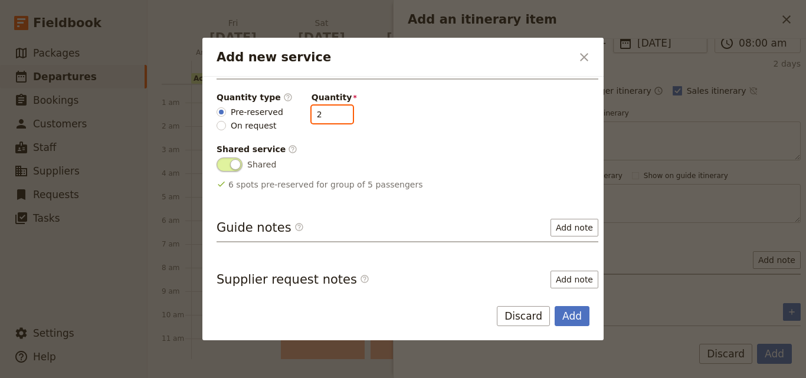
click at [332, 116] on input "2" at bounding box center [331, 115] width 41 height 18
type input "1"
click at [332, 116] on input "1" at bounding box center [331, 115] width 41 height 18
click at [582, 319] on button "Add" at bounding box center [572, 316] width 35 height 20
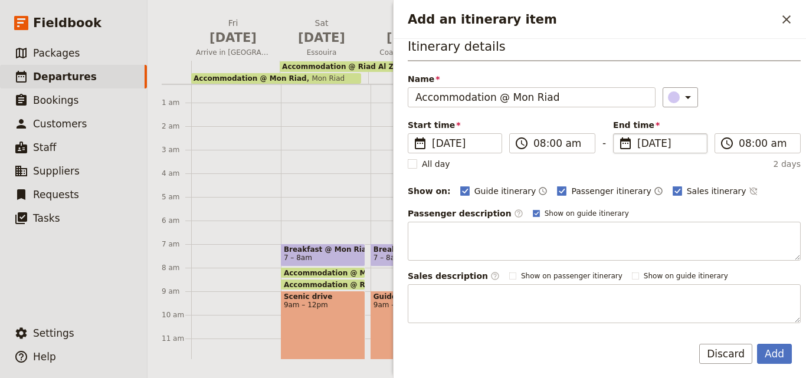
scroll to position [0, 0]
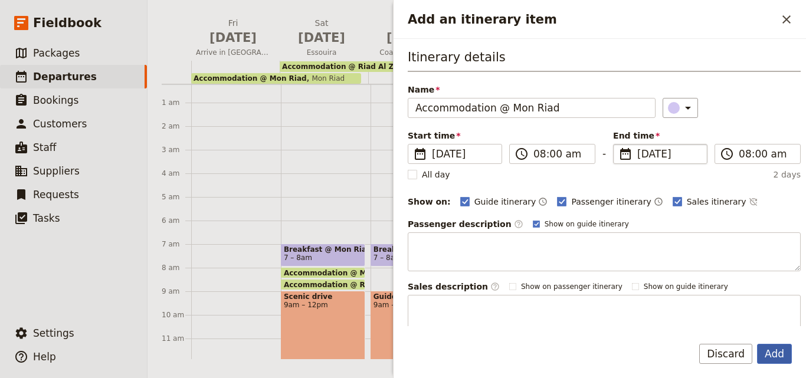
click at [785, 358] on button "Add" at bounding box center [774, 354] width 35 height 20
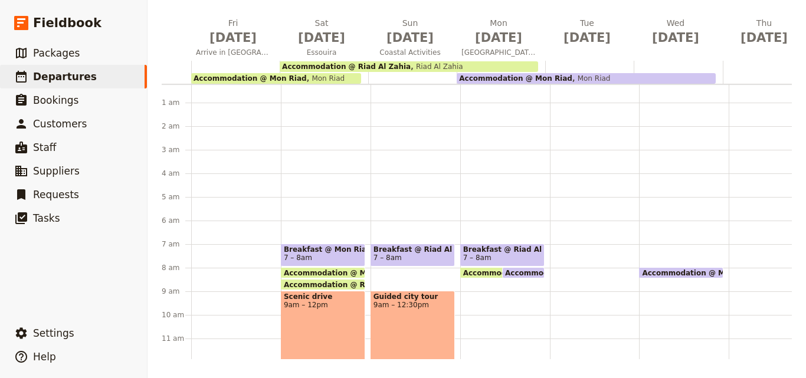
click at [542, 76] on span "Accommodation @ Mon Riad" at bounding box center [515, 78] width 113 height 8
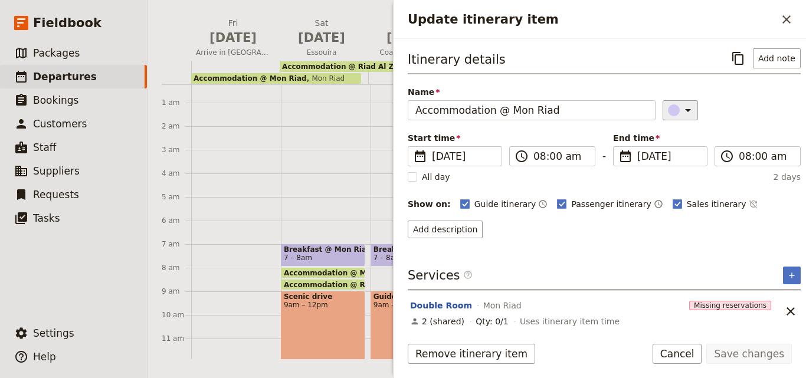
click at [663, 116] on button "​" at bounding box center [680, 110] width 35 height 20
click at [658, 145] on div "button" at bounding box center [662, 149] width 12 height 12
click at [745, 351] on button "Save changes" at bounding box center [749, 354] width 86 height 20
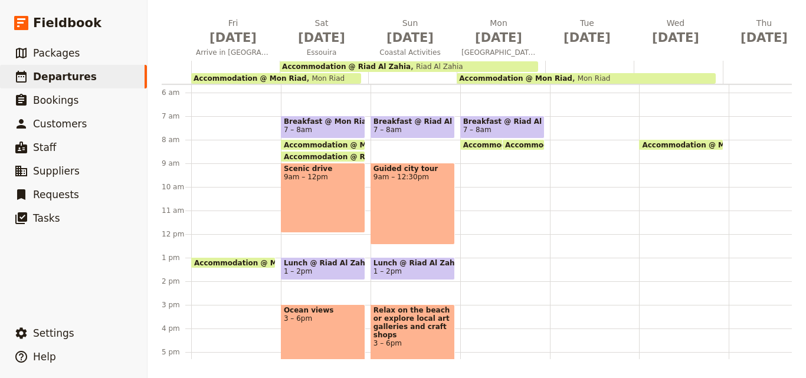
scroll to position [182, 0]
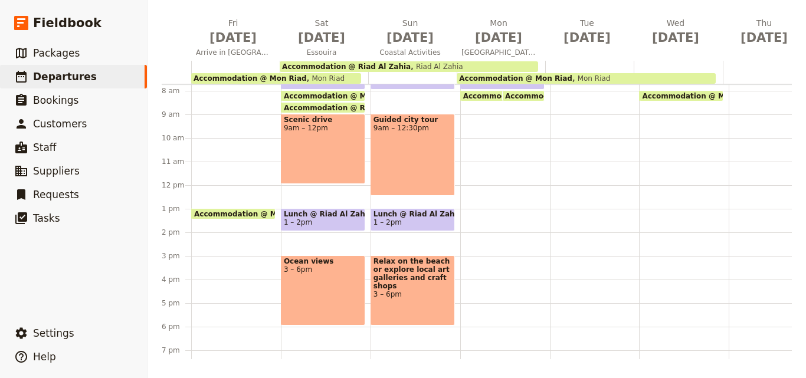
click at [469, 120] on div "Breakfast @ [GEOGRAPHIC_DATA] 7 – 8am Accommodation @ [GEOGRAPHIC_DATA] 8:30 – …" at bounding box center [505, 185] width 90 height 566
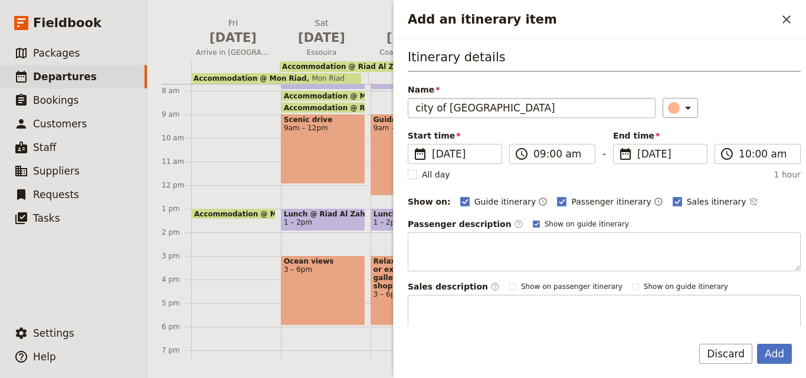
click at [418, 107] on input "city of [GEOGRAPHIC_DATA]" at bounding box center [532, 108] width 248 height 20
click at [415, 106] on input "City of [GEOGRAPHIC_DATA]" at bounding box center [532, 108] width 248 height 20
type input "City of [GEOGRAPHIC_DATA]"
click at [776, 360] on button "Add" at bounding box center [774, 354] width 35 height 20
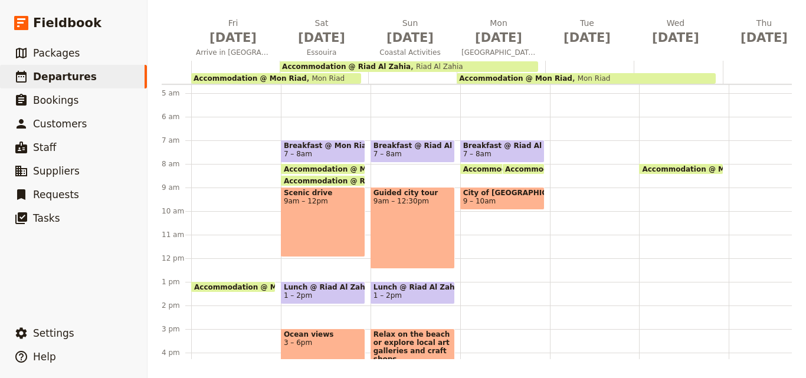
scroll to position [64, 0]
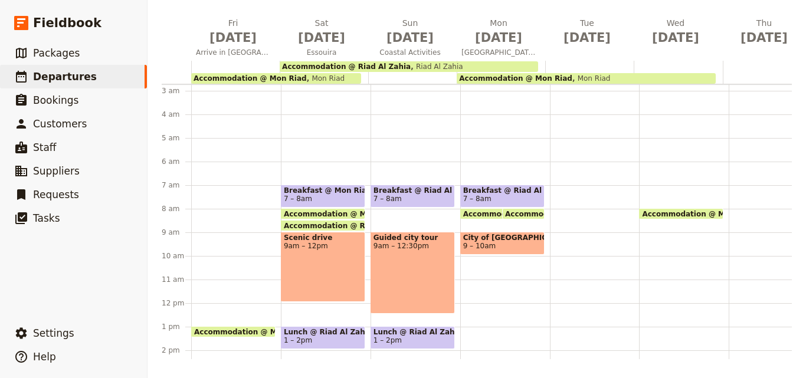
click at [484, 241] on span "City of [GEOGRAPHIC_DATA]" at bounding box center [502, 238] width 78 height 8
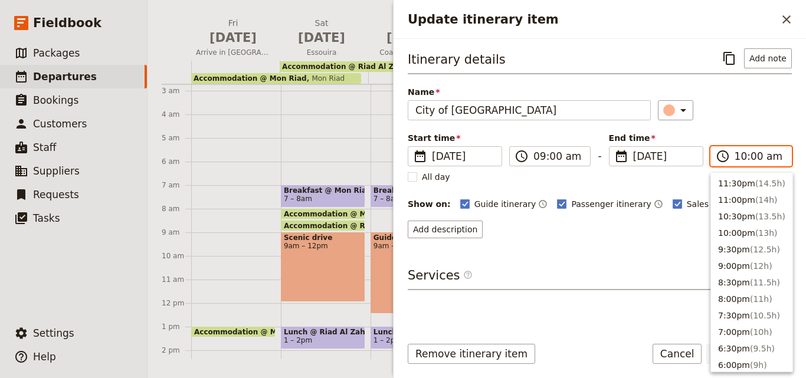
click at [742, 155] on input "10:00 am" at bounding box center [759, 156] width 50 height 14
click at [740, 202] on button "1:00pm ( 4h )" at bounding box center [751, 200] width 81 height 17
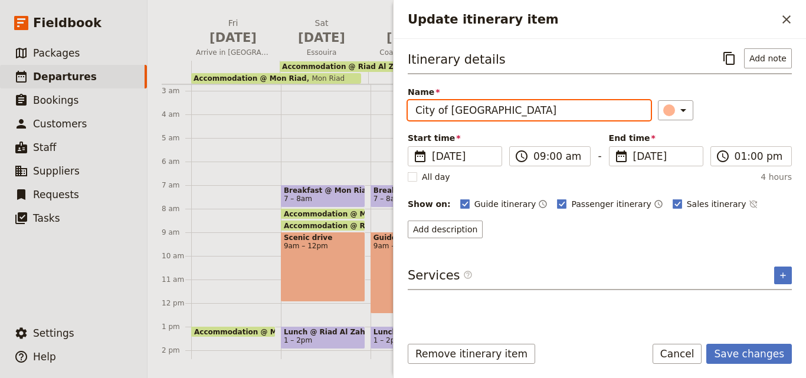
drag, startPoint x: 495, startPoint y: 114, endPoint x: 402, endPoint y: 109, distance: 93.4
click at [402, 109] on div "Itinerary details ​ Add note Name City of [GEOGRAPHIC_DATA] ​ Start time ​ [DAT…" at bounding box center [599, 182] width 412 height 287
click at [516, 102] on input "City of [GEOGRAPHIC_DATA]" at bounding box center [529, 110] width 243 height 20
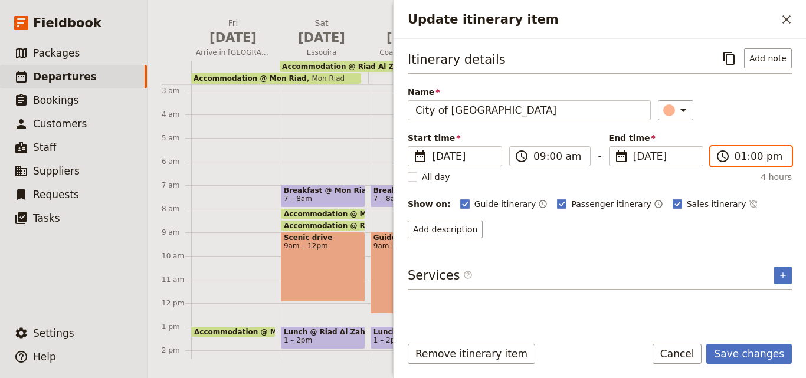
click at [737, 161] on input "01:00 pm" at bounding box center [759, 156] width 50 height 14
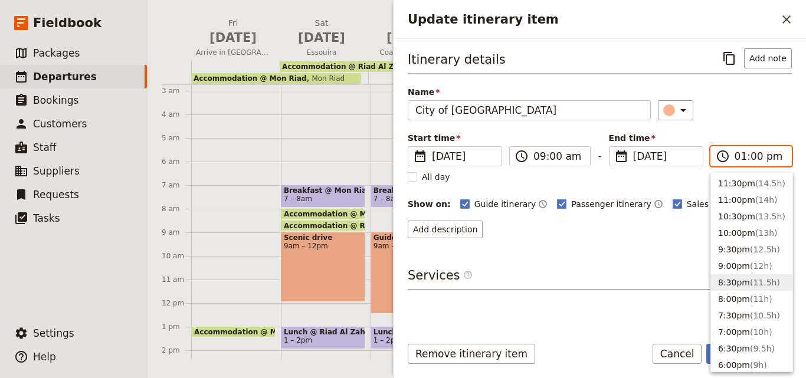
scroll to position [177, 0]
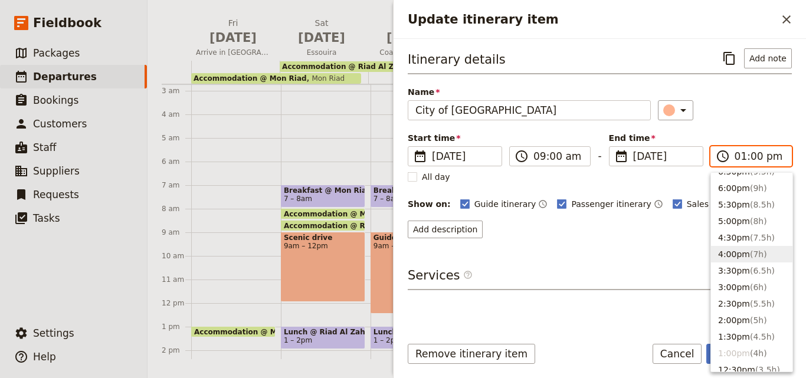
click at [736, 254] on button "4:00pm ( 7h )" at bounding box center [751, 254] width 81 height 17
type input "04:00 pm"
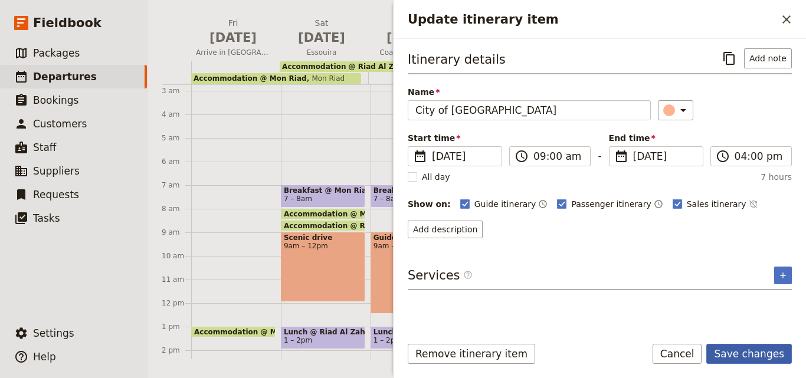
click at [752, 351] on button "Save changes" at bounding box center [749, 354] width 86 height 20
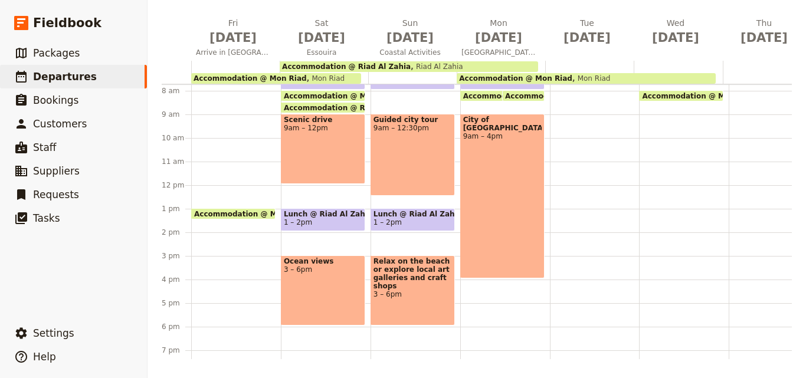
scroll to position [300, 0]
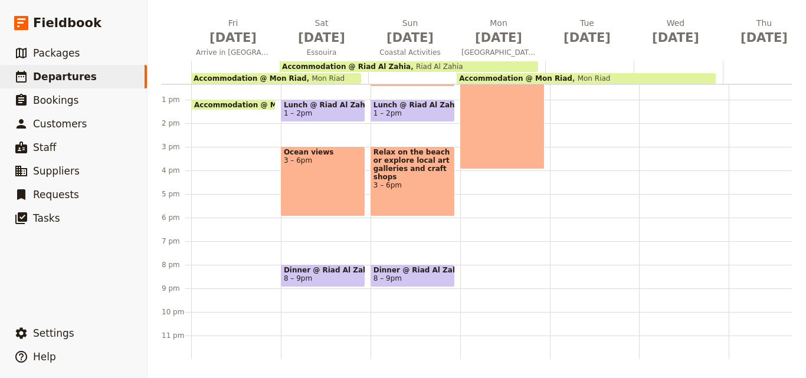
click at [481, 184] on div "Breakfast @ [GEOGRAPHIC_DATA] 7 – 8am Accommodation @ [GEOGRAPHIC_DATA] 8:30 – …" at bounding box center [505, 76] width 90 height 566
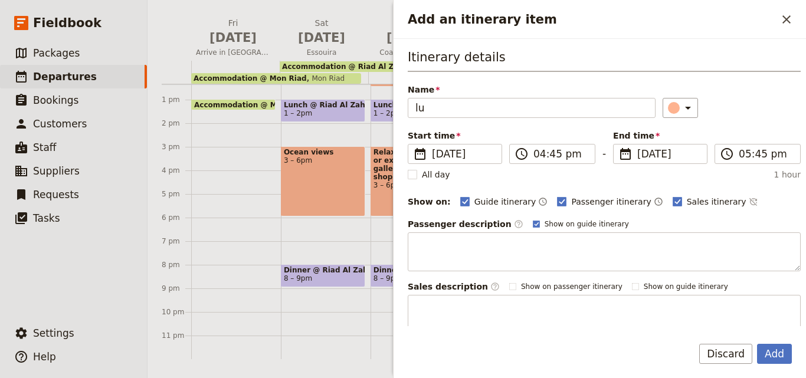
type input "l"
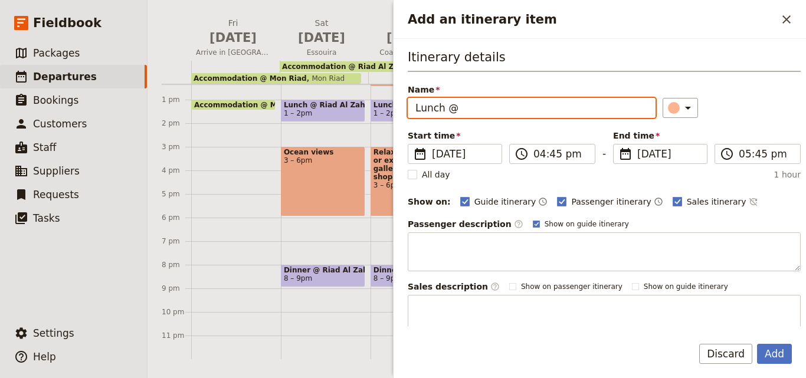
paste input "Mon Riad"
type input "Lunch @ Mon Riad"
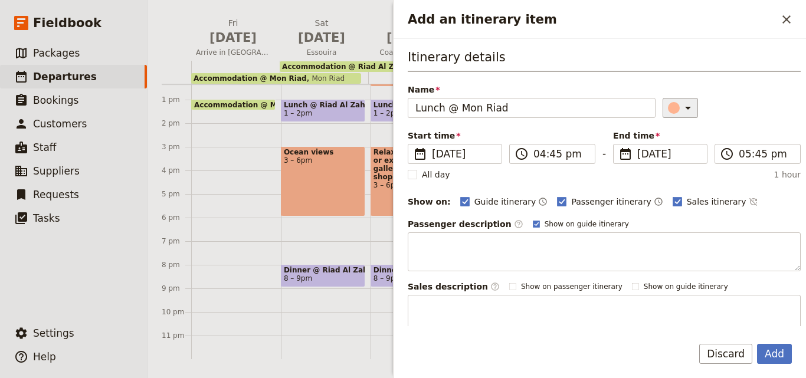
click at [684, 105] on button "​" at bounding box center [680, 108] width 35 height 20
click at [674, 160] on div "button" at bounding box center [676, 161] width 12 height 12
click at [543, 152] on input "04:45 pm" at bounding box center [560, 154] width 54 height 14
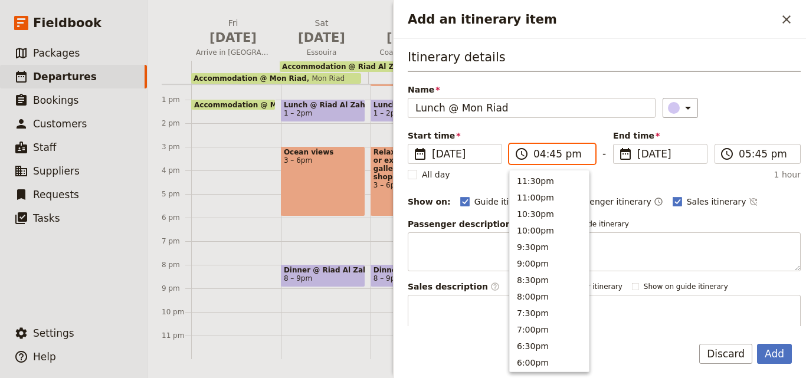
scroll to position [234, 0]
click at [551, 158] on input "04:45 pm" at bounding box center [560, 154] width 54 height 14
type input "04:00 pm"
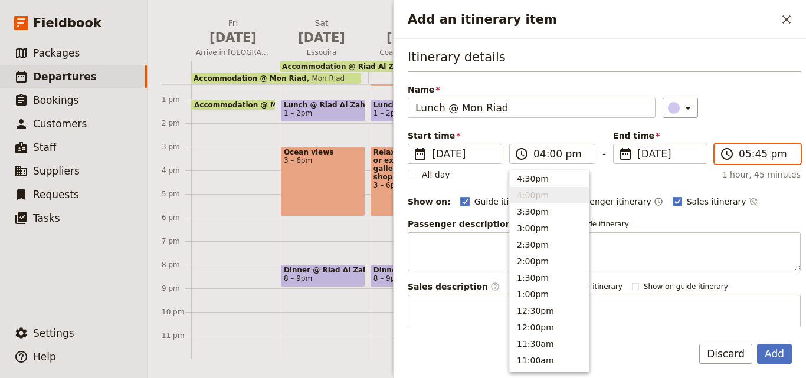
click at [752, 158] on input "05:45 pm" at bounding box center [766, 154] width 54 height 14
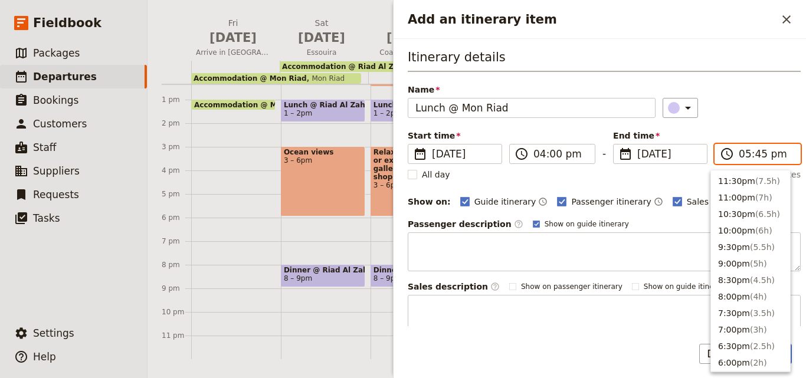
scroll to position [201, 0]
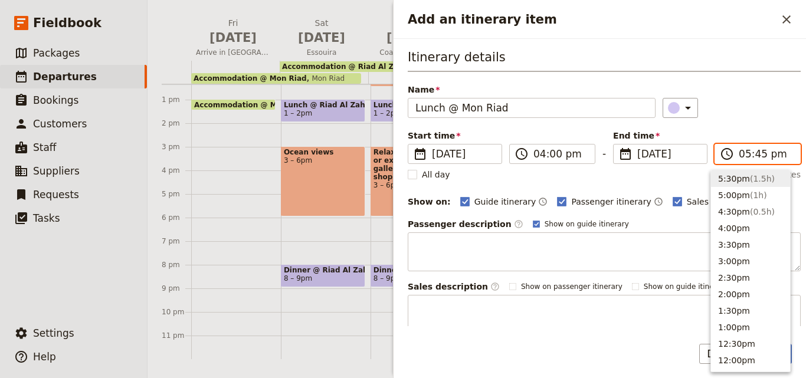
click at [752, 158] on input "05:45 pm" at bounding box center [766, 154] width 54 height 14
click at [752, 154] on input "05:45 pm" at bounding box center [766, 154] width 54 height 14
type input "05:00 pm"
click at [743, 135] on div "Start time ​ [DATE] [DATE] [DATE] 16:00 ​ 04:00 pm - End time ​ [DATE] [DATE] […" at bounding box center [604, 147] width 393 height 34
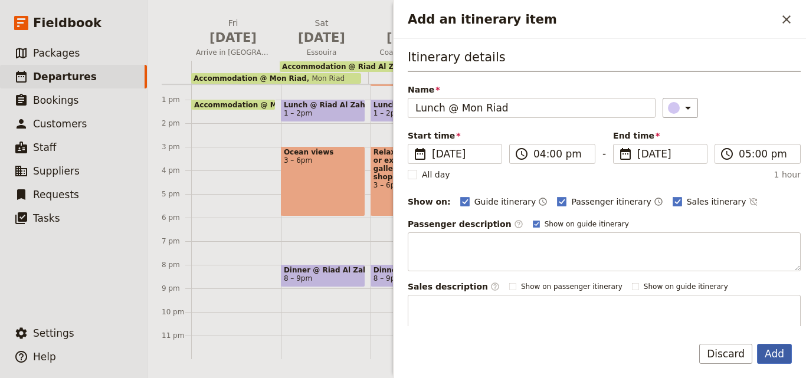
click at [771, 355] on button "Add" at bounding box center [774, 354] width 35 height 20
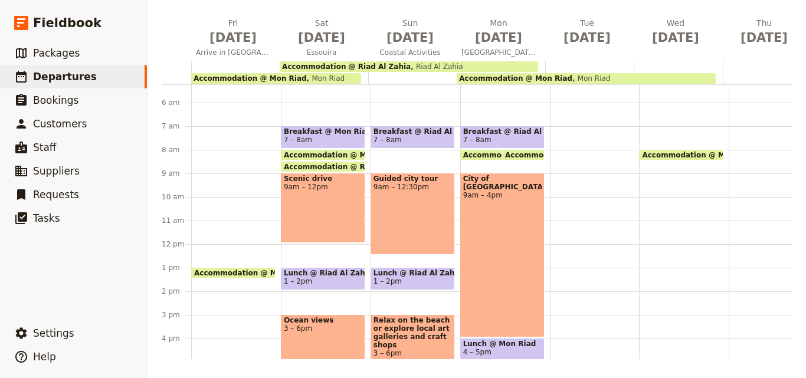
scroll to position [241, 0]
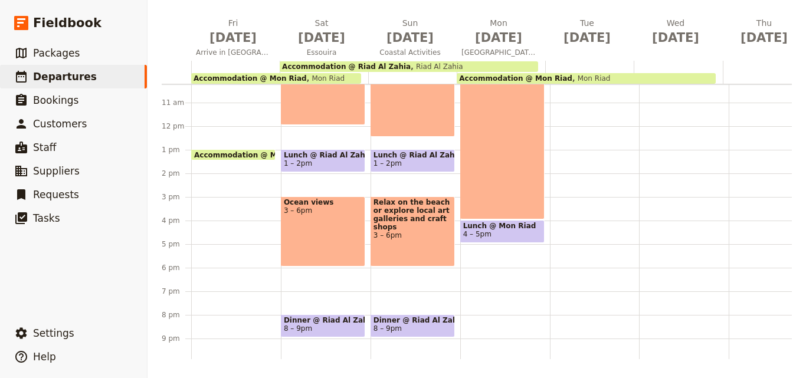
click at [407, 322] on span "Dinner @ Riad Al Zahia" at bounding box center [412, 320] width 78 height 8
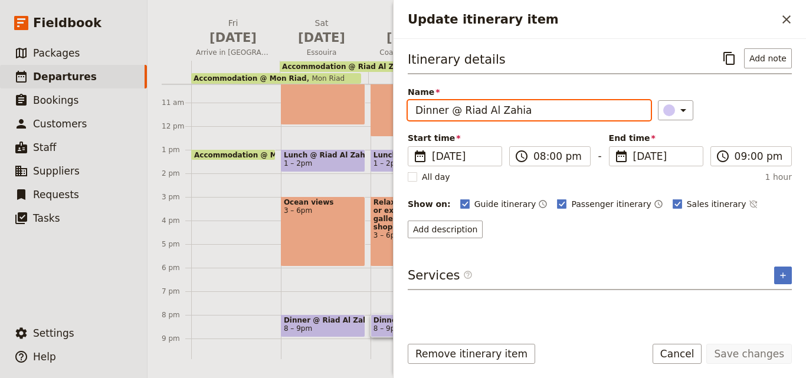
drag, startPoint x: 461, startPoint y: 110, endPoint x: 411, endPoint y: 112, distance: 50.2
click at [411, 112] on input "Dinner @ Riad Al Zahia" at bounding box center [529, 110] width 243 height 20
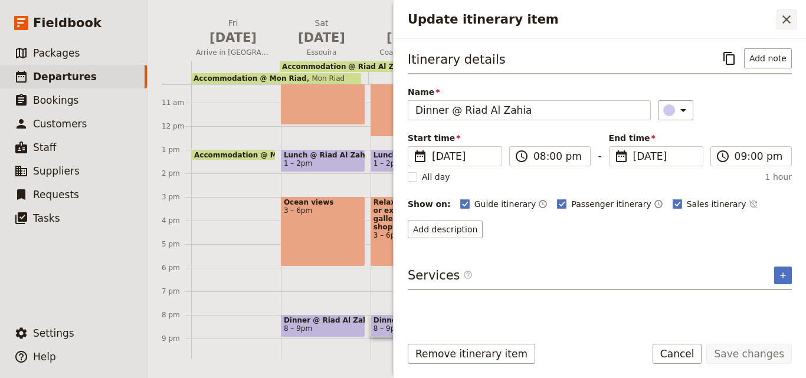
click at [789, 21] on icon "Close drawer" at bounding box center [786, 19] width 14 height 14
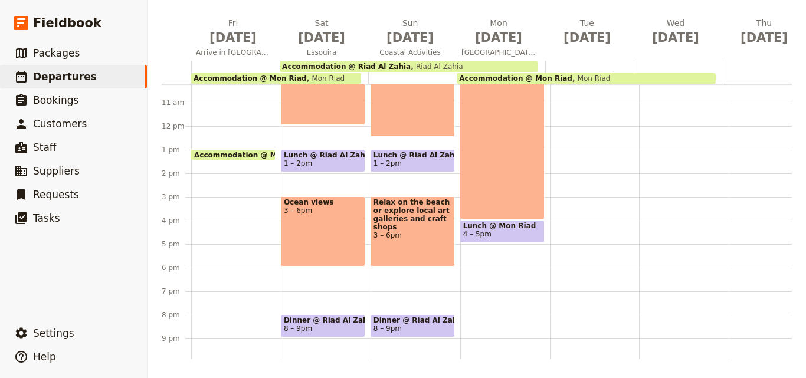
click at [477, 327] on div "Breakfast @ [GEOGRAPHIC_DATA] 7 – 8am Accommodation @ [GEOGRAPHIC_DATA] 8:30 – …" at bounding box center [505, 126] width 90 height 566
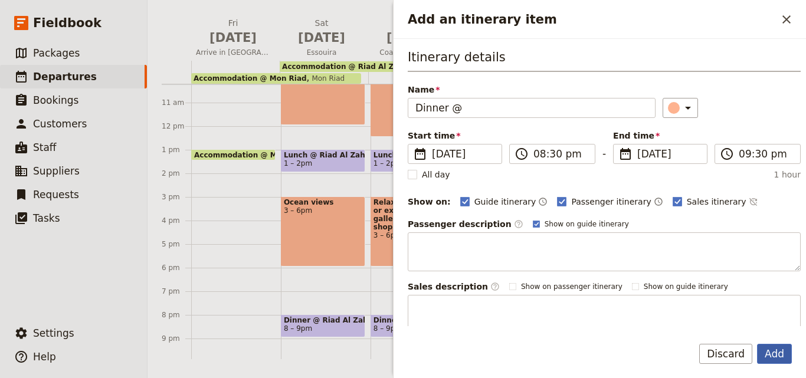
type input "Dinner @"
click at [782, 359] on button "Add" at bounding box center [774, 354] width 35 height 20
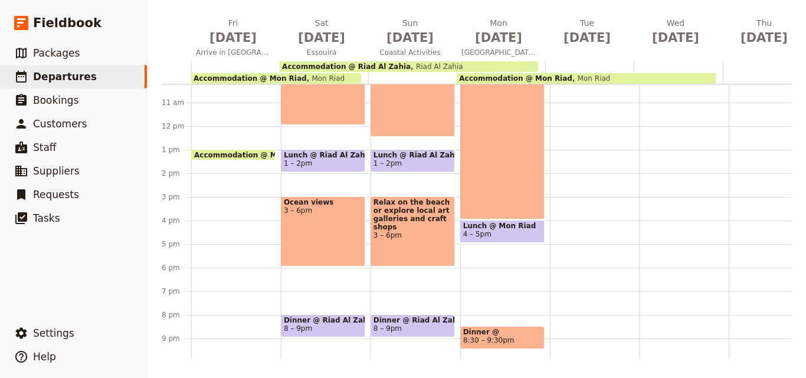
click at [516, 228] on span "Lunch @ Mon Riad" at bounding box center [502, 226] width 78 height 8
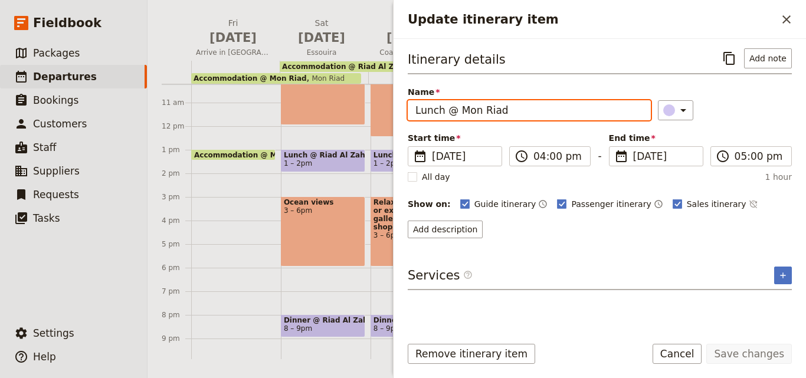
drag, startPoint x: 532, startPoint y: 113, endPoint x: 460, endPoint y: 116, distance: 72.6
click at [460, 116] on input "Lunch @ Mon Riad" at bounding box center [529, 110] width 243 height 20
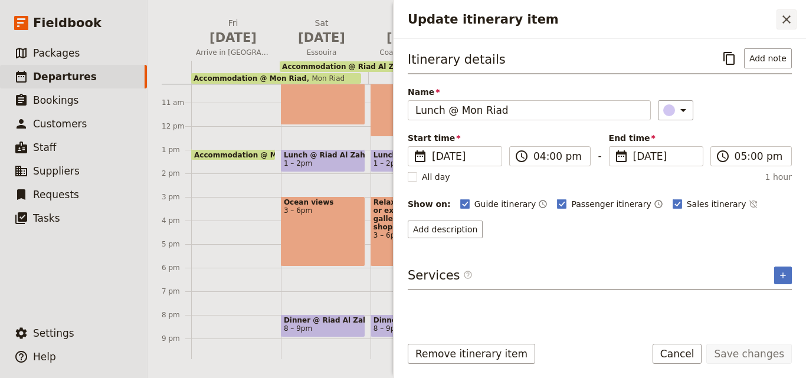
click at [781, 21] on icon "Close drawer" at bounding box center [786, 19] width 14 height 14
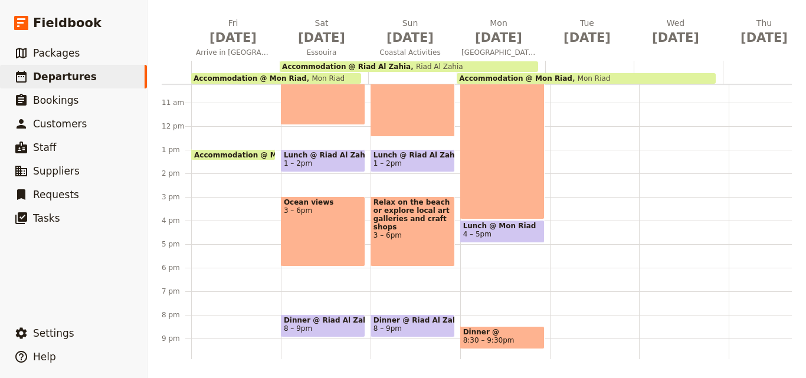
click at [502, 335] on span "Dinner @" at bounding box center [502, 332] width 78 height 8
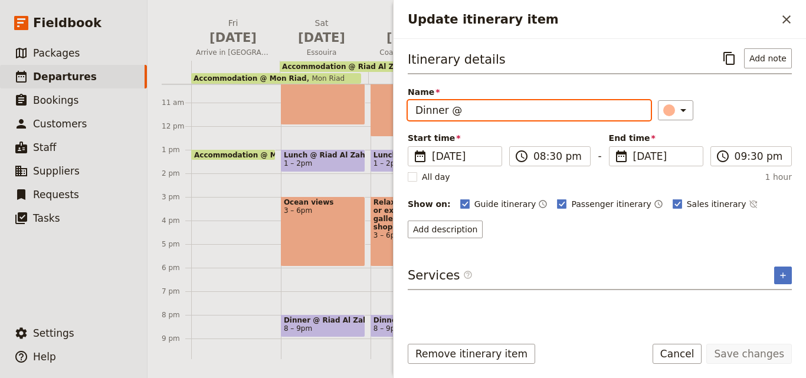
paste input "Mon Riad"
type input "Dinner @ Mon Riad"
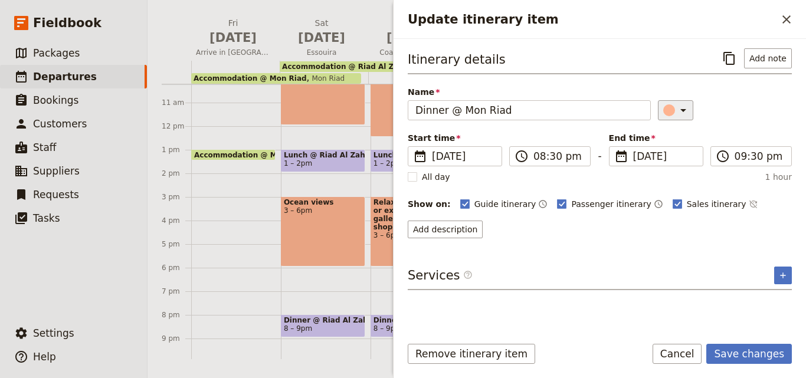
click at [684, 102] on button "​" at bounding box center [675, 110] width 35 height 20
click at [672, 160] on div "button" at bounding box center [676, 164] width 12 height 12
click at [553, 155] on input "08:30 pm" at bounding box center [558, 156] width 50 height 14
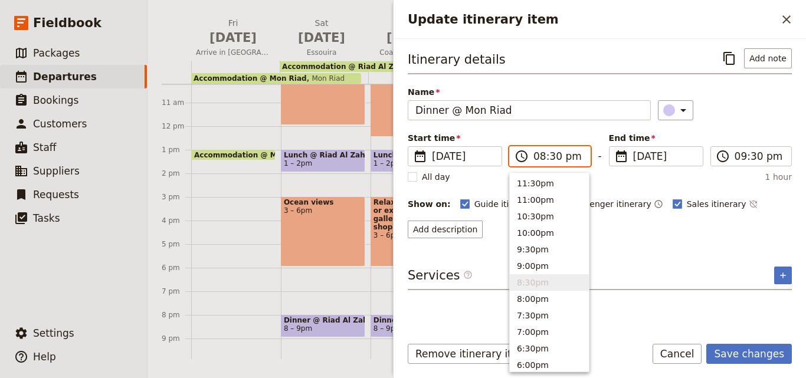
click at [553, 155] on input "08:30 pm" at bounding box center [558, 156] width 50 height 14
click at [550, 161] on input "08:30 pm" at bounding box center [558, 156] width 50 height 14
type input "08:00 pm"
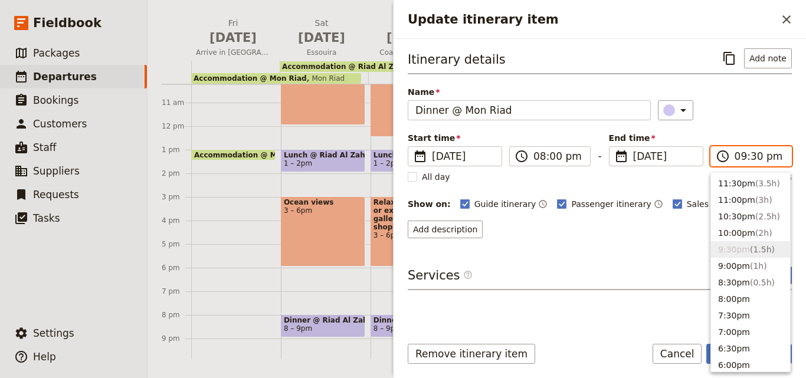
click at [750, 158] on input "09:30 pm" at bounding box center [759, 156] width 50 height 14
type input "09:00 pm"
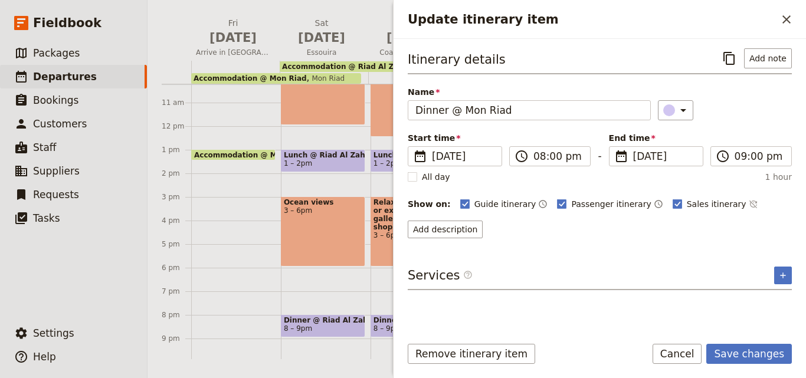
click at [752, 94] on div "Name Dinner @ Mon Riad ​" at bounding box center [600, 103] width 384 height 34
click at [753, 359] on button "Save changes" at bounding box center [749, 354] width 86 height 20
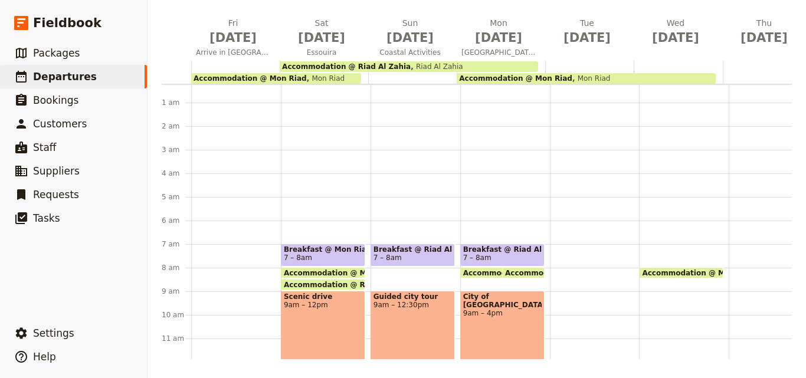
scroll to position [0, 0]
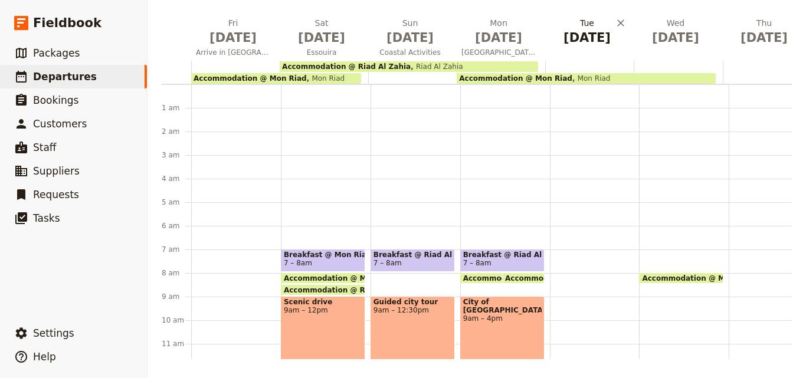
click at [581, 25] on h2 "[DATE]" at bounding box center [587, 31] width 74 height 29
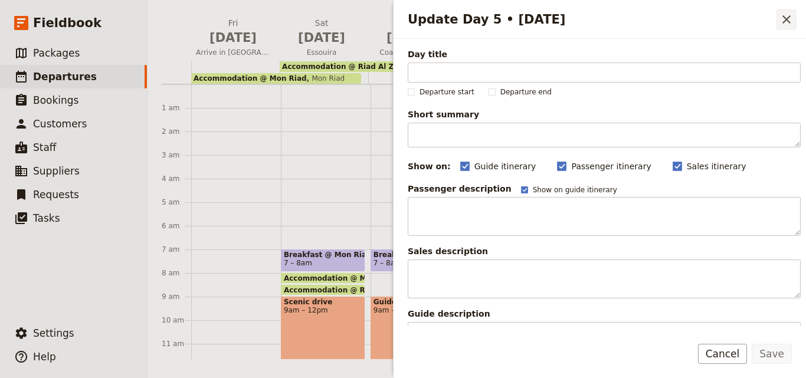
click at [783, 21] on icon "Close drawer" at bounding box center [786, 19] width 14 height 14
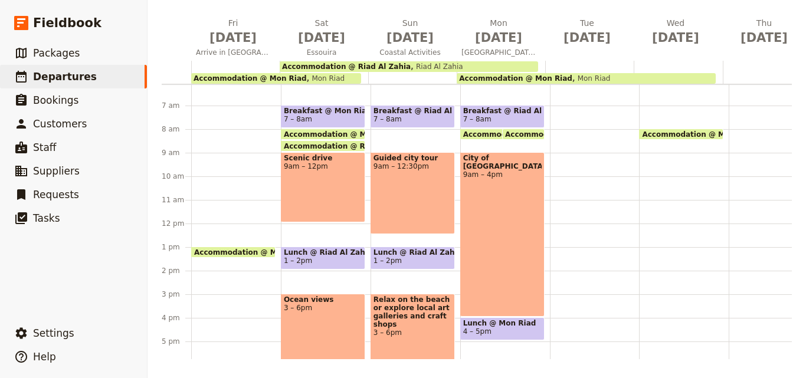
scroll to position [123, 0]
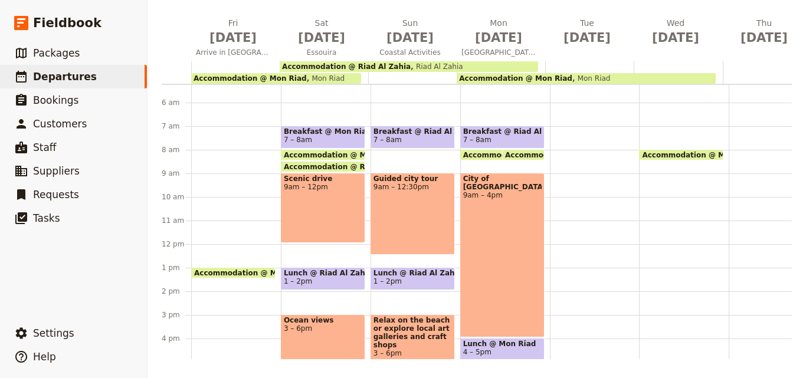
click at [570, 133] on div at bounding box center [595, 244] width 90 height 566
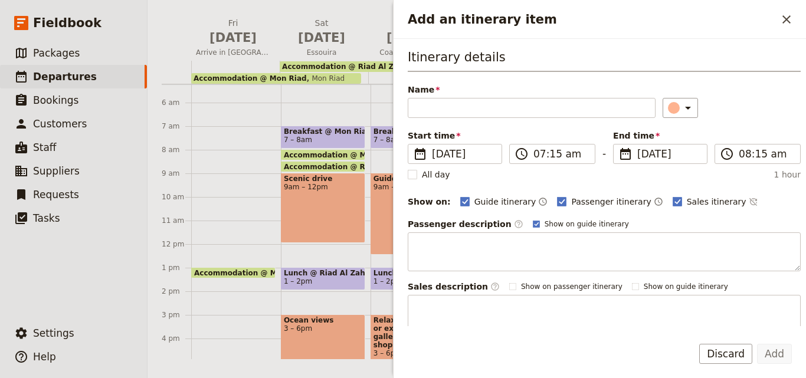
click at [796, 15] on div "Add an itinerary item ​" at bounding box center [599, 19] width 412 height 39
click at [792, 19] on icon "Close drawer" at bounding box center [786, 19] width 14 height 14
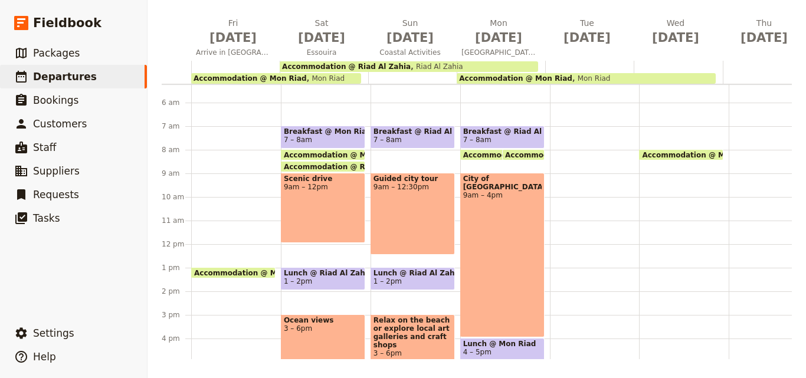
click at [509, 132] on span "Breakfast @ Riad Al Zahia" at bounding box center [502, 131] width 78 height 8
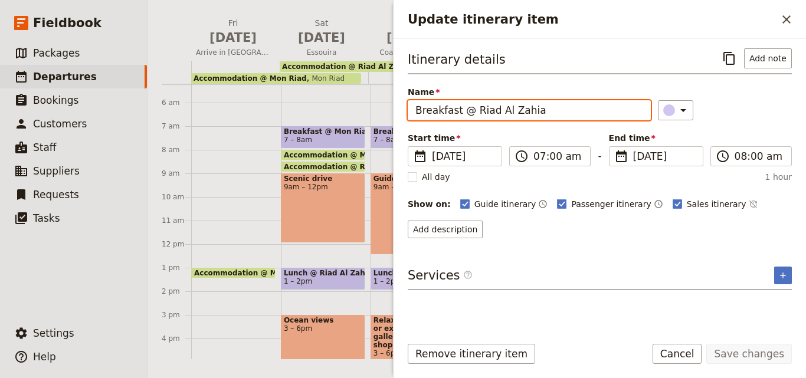
drag, startPoint x: 583, startPoint y: 112, endPoint x: 415, endPoint y: 113, distance: 167.5
click at [415, 113] on input "Breakfast @ Riad Al Zahia" at bounding box center [529, 110] width 243 height 20
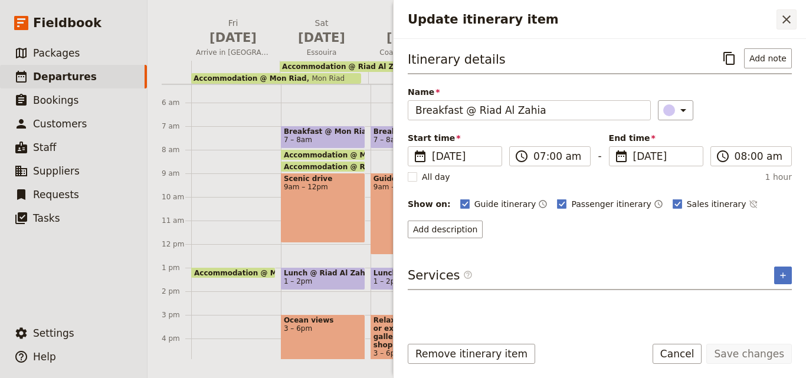
click at [785, 25] on icon "Close drawer" at bounding box center [786, 19] width 14 height 14
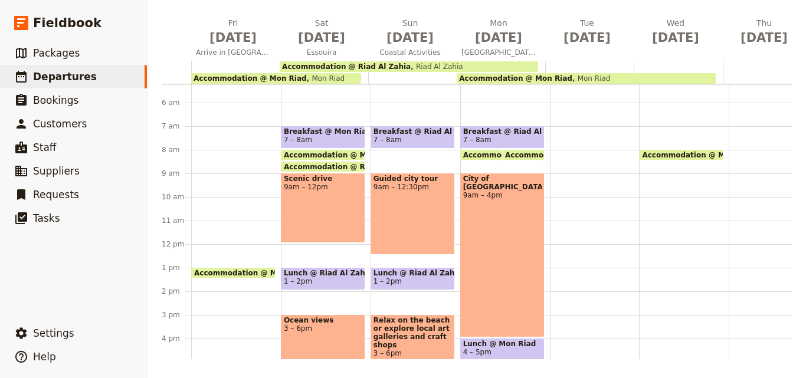
click at [565, 131] on div at bounding box center [595, 244] width 90 height 566
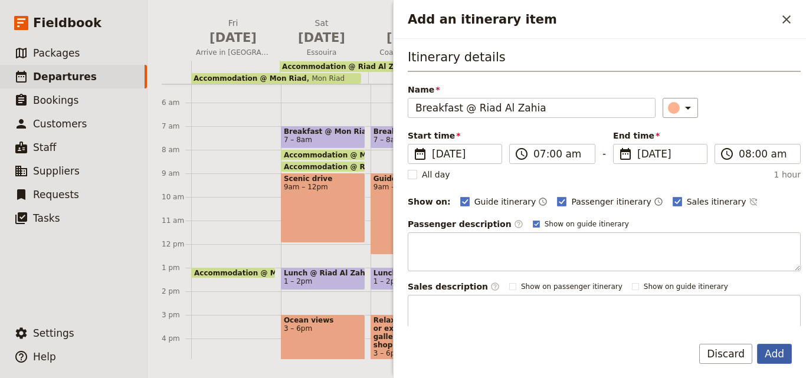
type input "Breakfast @ Riad Al Zahia"
click at [785, 346] on button "Add" at bounding box center [774, 354] width 35 height 20
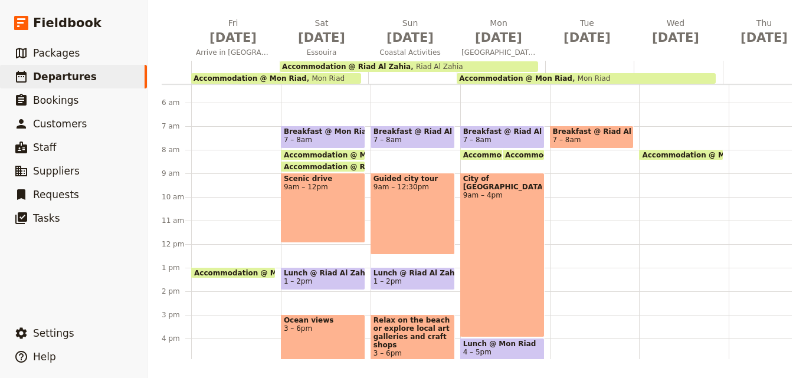
scroll to position [300, 0]
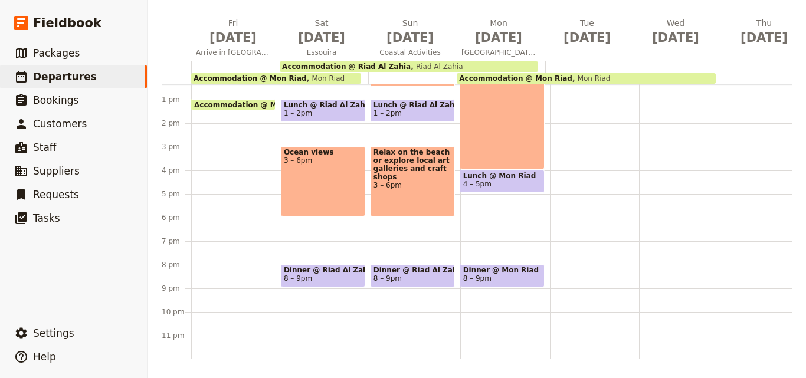
click at [506, 266] on span "Dinner @ Mon Riad" at bounding box center [502, 270] width 78 height 8
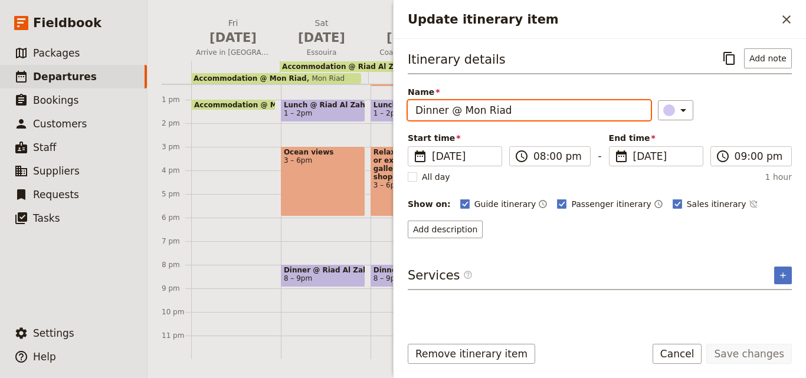
drag, startPoint x: 522, startPoint y: 112, endPoint x: 461, endPoint y: 113, distance: 60.8
click at [461, 113] on input "Dinner @ Mon Riad" at bounding box center [529, 110] width 243 height 20
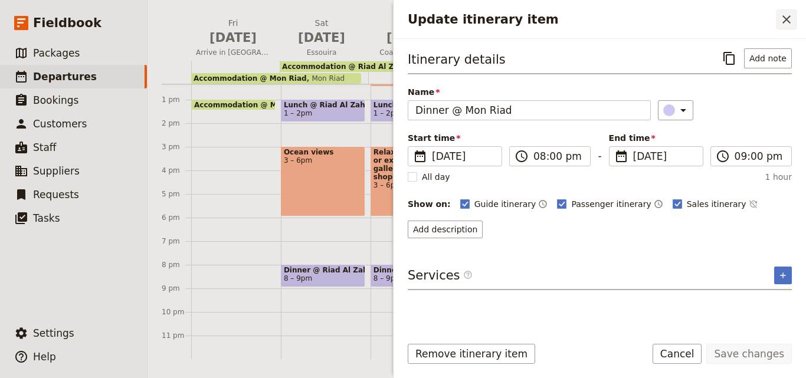
click at [776, 27] on button "​" at bounding box center [786, 19] width 20 height 20
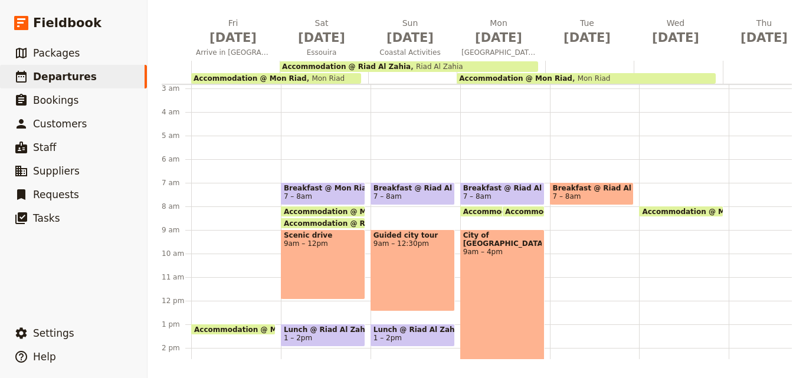
scroll to position [64, 0]
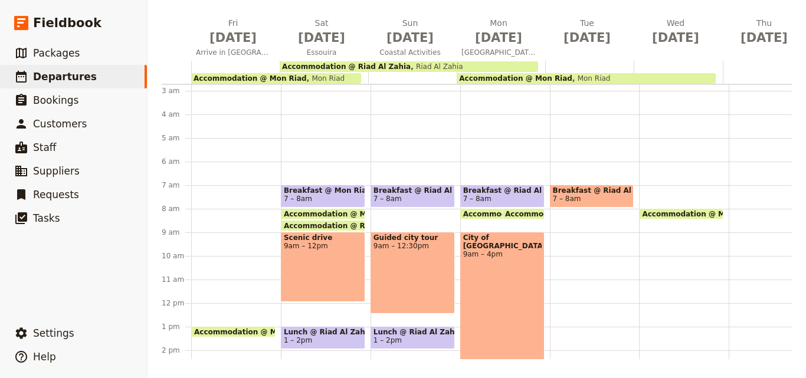
click at [588, 202] on span "7 – 8am" at bounding box center [592, 199] width 78 height 8
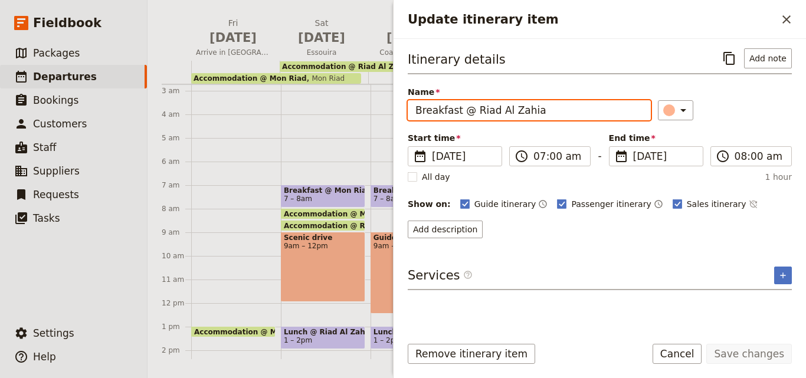
drag, startPoint x: 555, startPoint y: 112, endPoint x: 472, endPoint y: 104, distance: 82.9
click at [472, 104] on input "Breakfast @ Riad Al Zahia" at bounding box center [529, 110] width 243 height 20
paste input "Mon Riad"
type input "Breakfast @ Mon Riad"
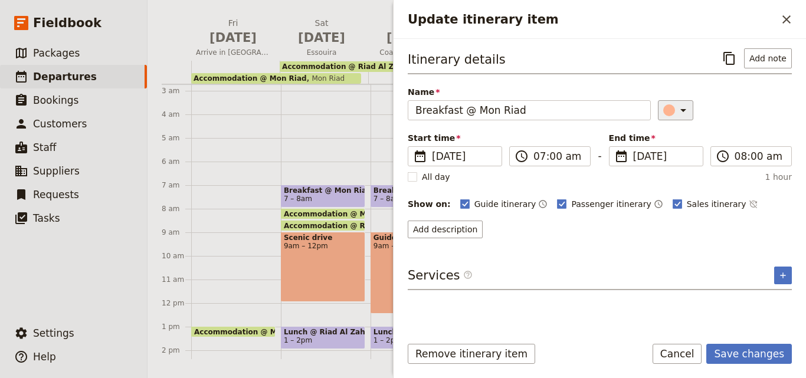
click at [663, 111] on div "Update itinerary item" at bounding box center [669, 110] width 12 height 12
click at [677, 160] on div "button" at bounding box center [676, 164] width 12 height 12
click at [743, 353] on button "Save changes" at bounding box center [749, 354] width 86 height 20
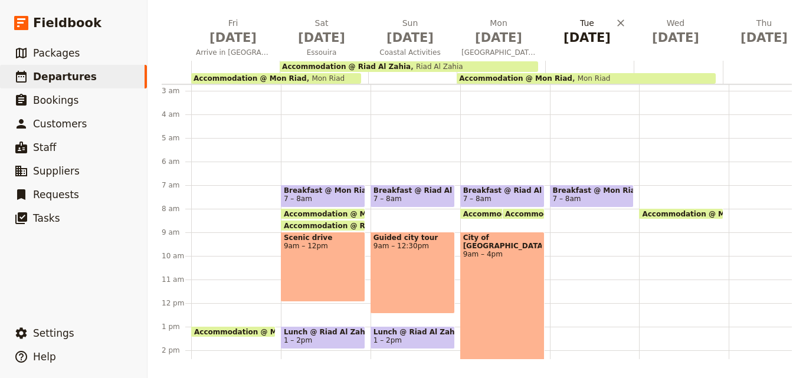
click at [569, 35] on span "[DATE]" at bounding box center [587, 38] width 74 height 18
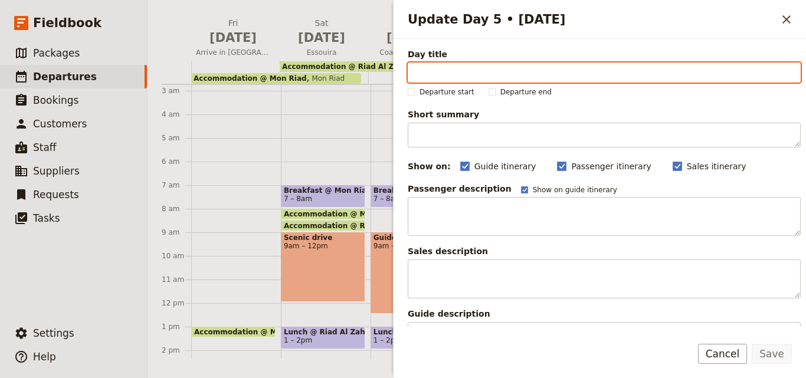
paste input "[GEOGRAPHIC_DATA] Activities"
type input "[GEOGRAPHIC_DATA] Activities"
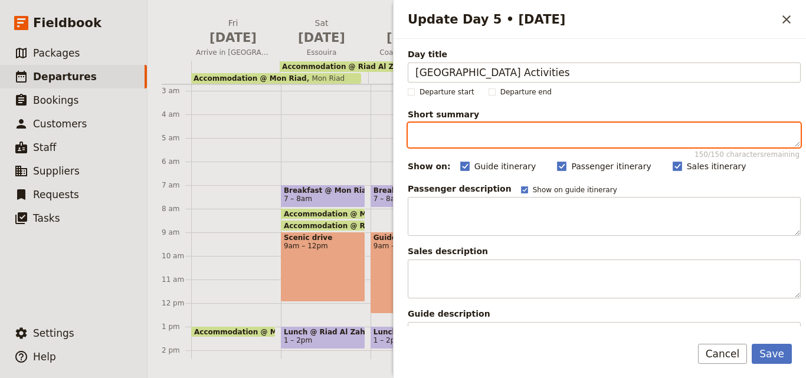
click at [505, 137] on textarea "Short summary 150 / 150 characters remaining" at bounding box center [604, 135] width 393 height 25
paste textarea ""Explore [GEOGRAPHIC_DATA]’s vibrant [PERSON_NAME], visit the [GEOGRAPHIC_DATA]…"
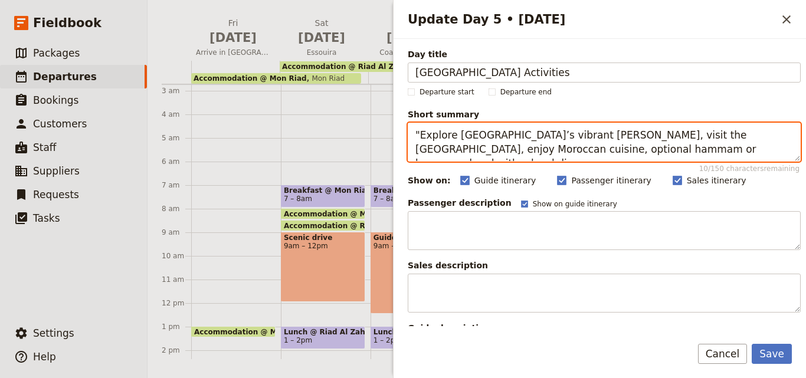
click at [418, 133] on textarea ""Explore [GEOGRAPHIC_DATA]’s vibrant [PERSON_NAME], visit the [GEOGRAPHIC_DATA]…" at bounding box center [604, 142] width 393 height 39
click at [730, 153] on textarea "Explore [GEOGRAPHIC_DATA]’s vibrant [PERSON_NAME], visit the [GEOGRAPHIC_DATA],…" at bounding box center [604, 142] width 393 height 39
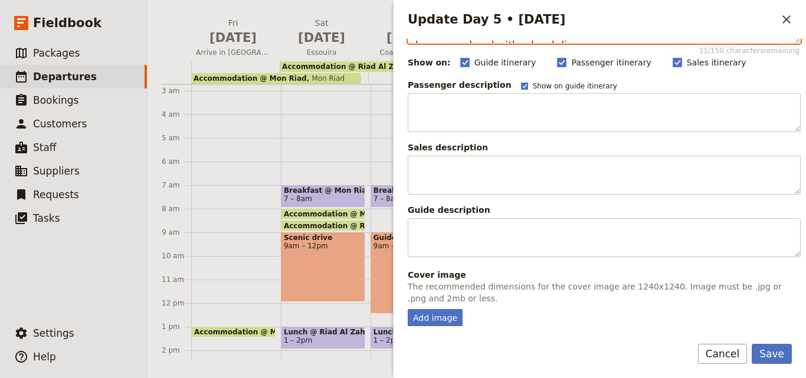
scroll to position [294, 0]
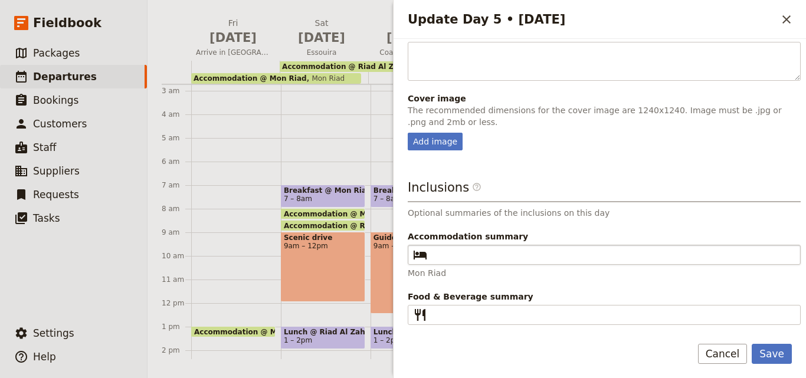
type textarea "Explore [GEOGRAPHIC_DATA]’s vibrant [PERSON_NAME], visit the [GEOGRAPHIC_DATA],…"
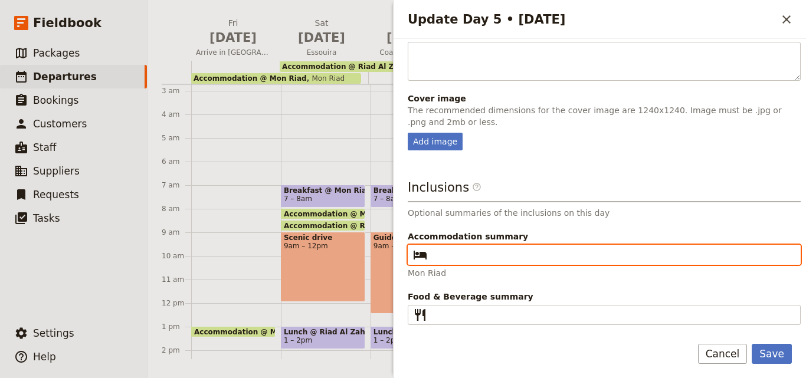
click at [506, 255] on input "Accommodation summary ​" at bounding box center [612, 255] width 361 height 14
paste input "Mon Riad"
type input "Mon Riad"
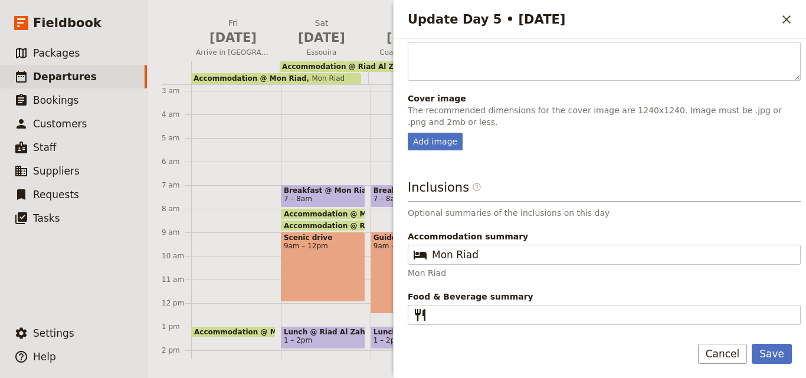
click at [464, 303] on div "Food & Beverage summary ​" at bounding box center [604, 308] width 393 height 34
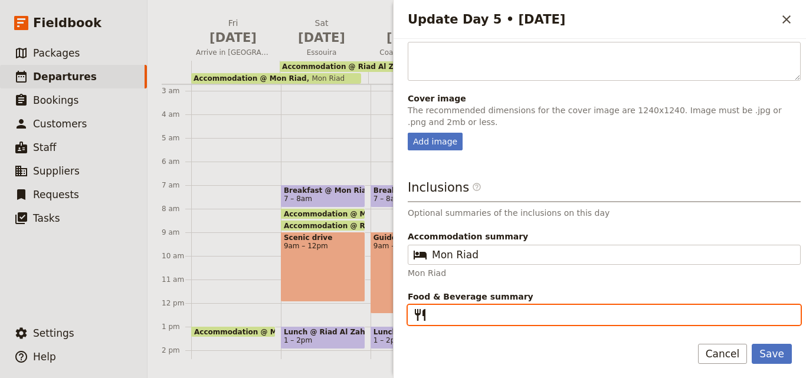
click at [465, 315] on input "Food & Beverage summary ​" at bounding box center [612, 315] width 361 height 14
type input "B L D"
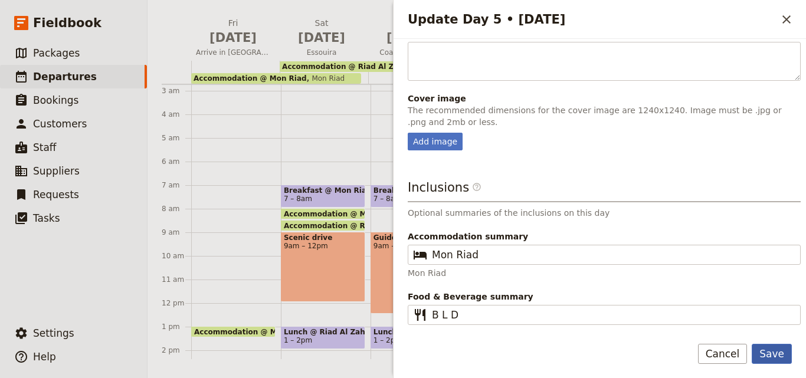
click at [779, 354] on button "Save" at bounding box center [772, 354] width 40 height 20
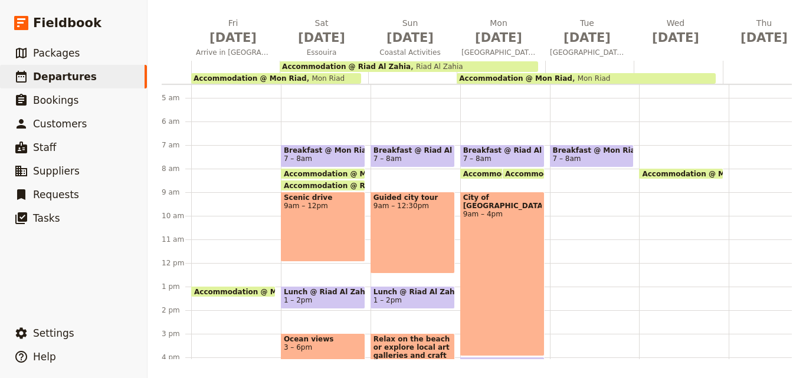
scroll to position [123, 0]
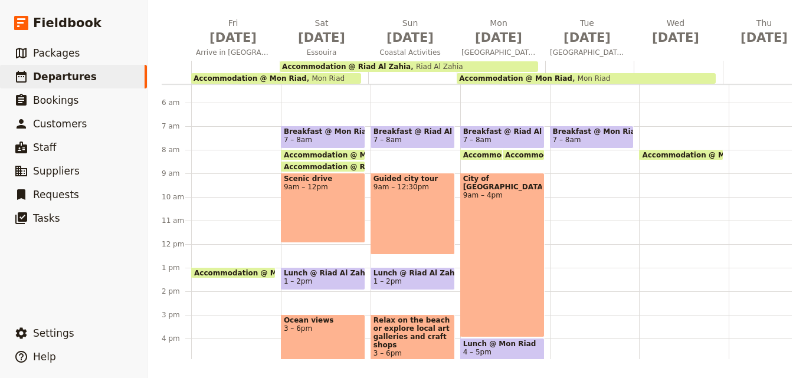
click at [570, 209] on div "Breakfast @ Mon Riad 7 – 8am" at bounding box center [595, 244] width 90 height 566
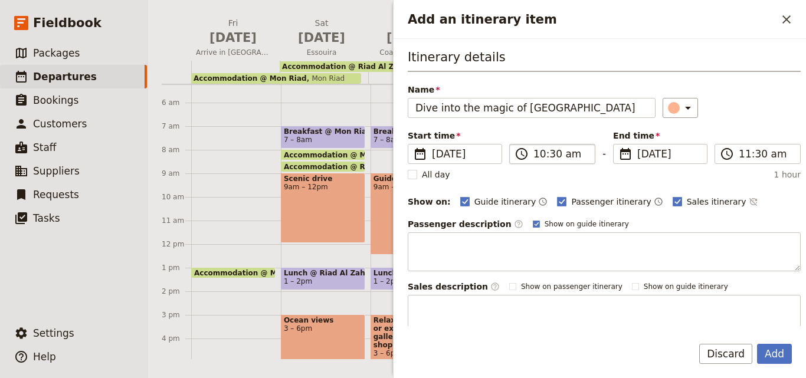
type input "Dive into the magic of [GEOGRAPHIC_DATA]"
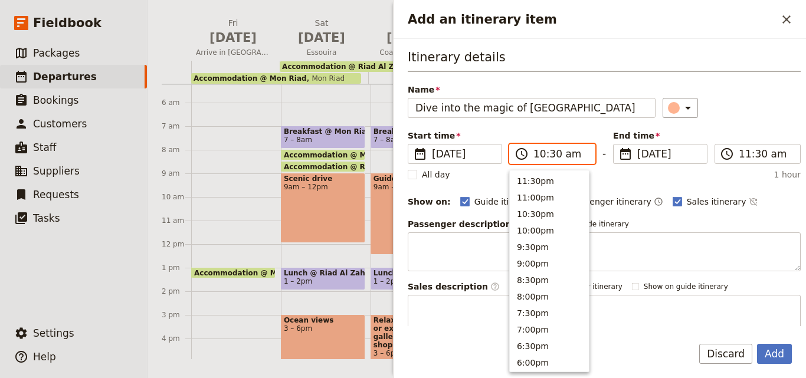
click at [537, 159] on input "10:30 am" at bounding box center [560, 154] width 54 height 14
click at [534, 225] on button "9:00am" at bounding box center [549, 228] width 79 height 17
type input "09:00 am"
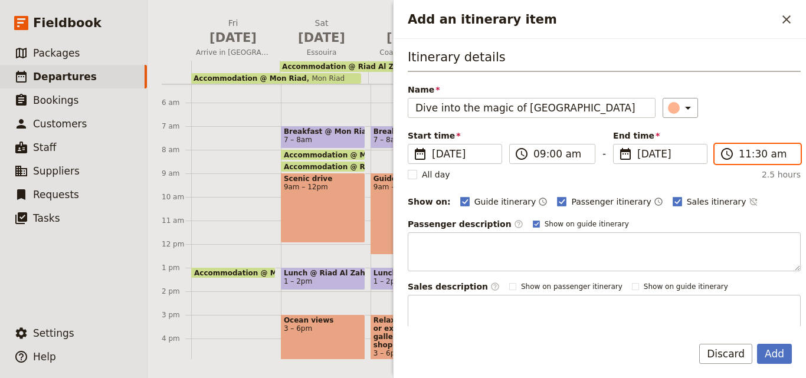
click at [739, 155] on input "11:30 am" at bounding box center [766, 154] width 54 height 14
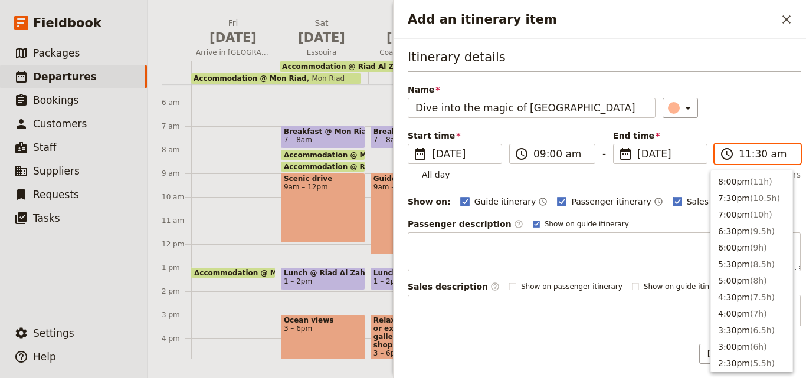
scroll to position [45, 0]
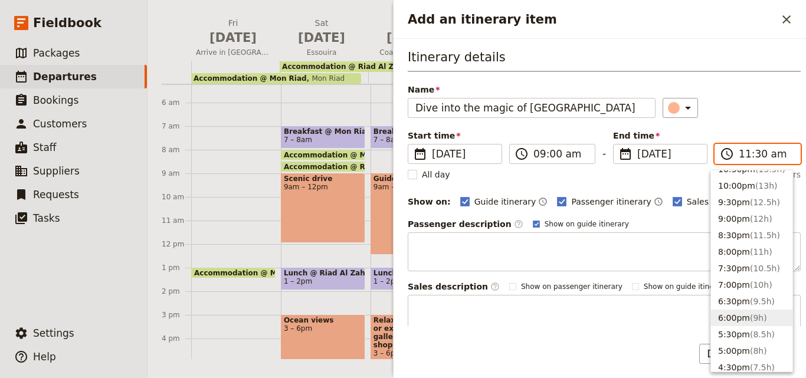
click at [762, 314] on button "6:00pm ( 9h )" at bounding box center [751, 318] width 81 height 17
type input "06:00 pm"
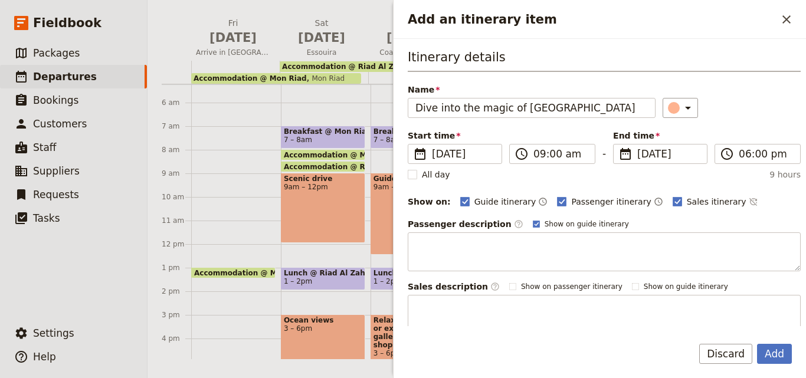
click at [769, 368] on div "Add Discard" at bounding box center [599, 361] width 412 height 34
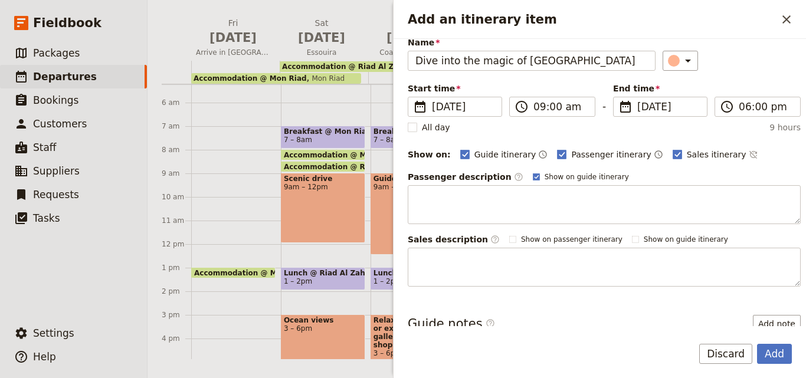
scroll to position [0, 0]
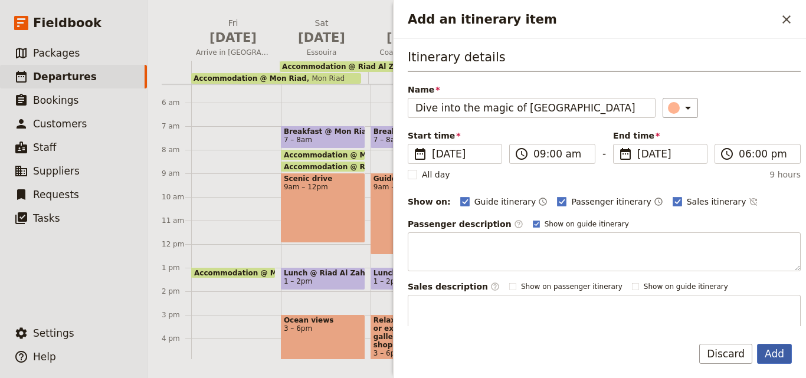
click at [778, 358] on button "Add" at bounding box center [774, 354] width 35 height 20
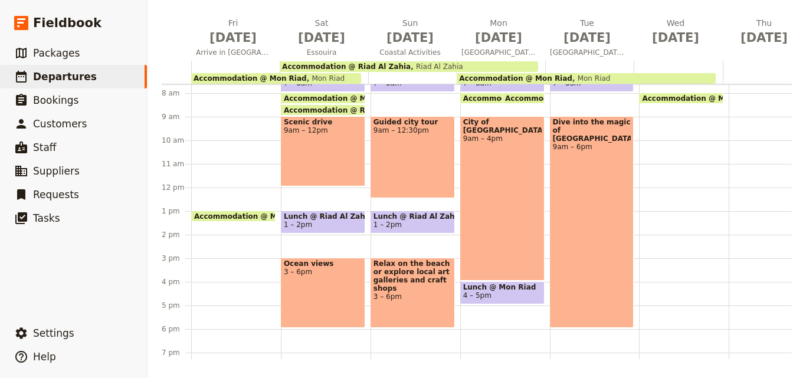
scroll to position [241, 0]
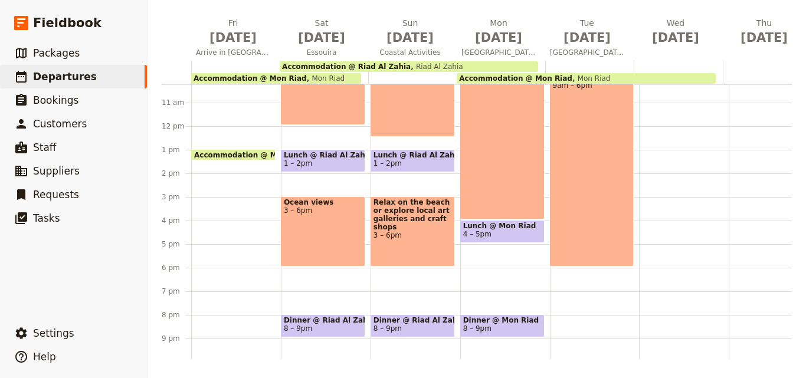
click at [630, 221] on div "Breakfast @ Mon Riad 7 – 8am Dive into the magic of [GEOGRAPHIC_DATA] 9am – 6pm" at bounding box center [595, 126] width 90 height 566
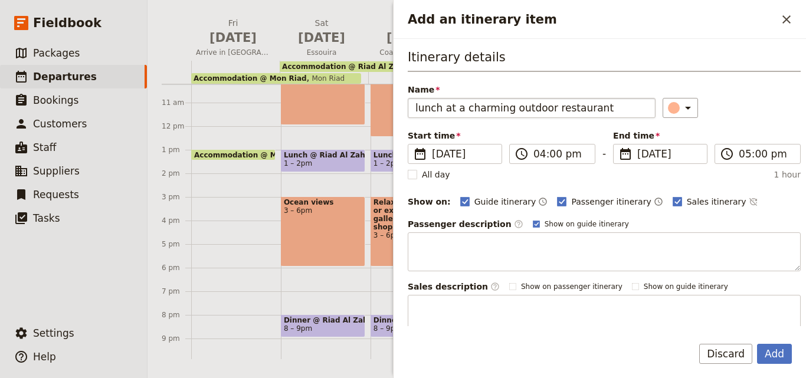
click at [419, 106] on input "lunch at a charming outdoor restaurant" at bounding box center [532, 108] width 248 height 20
type input "Lunch at a charming outdoor restaurant"
click at [537, 153] on input "04:00 pm" at bounding box center [560, 154] width 54 height 14
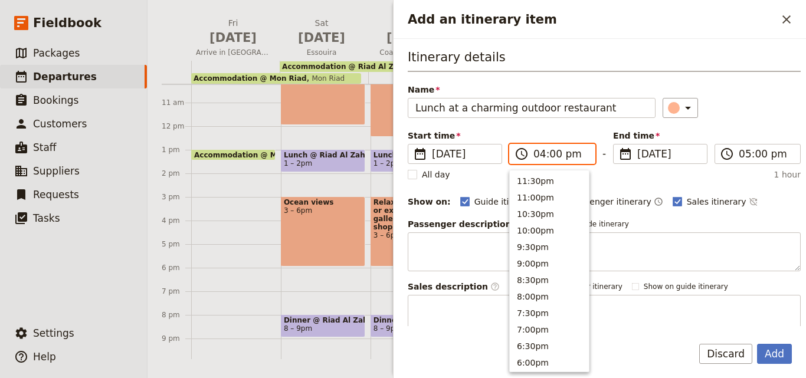
scroll to position [250, 0]
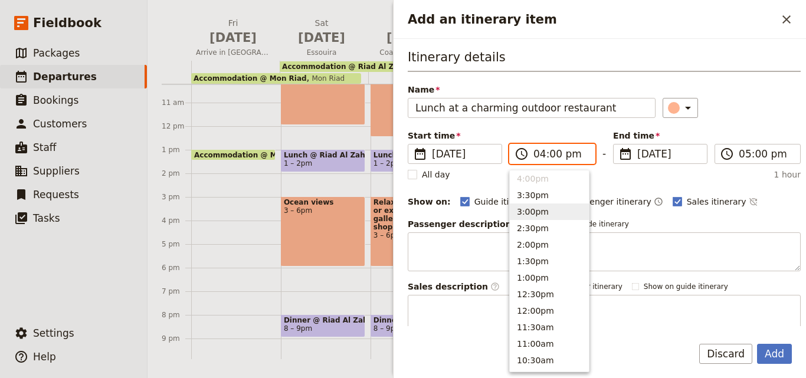
click at [542, 215] on button "3:00pm" at bounding box center [549, 212] width 79 height 17
type input "03:00 pm"
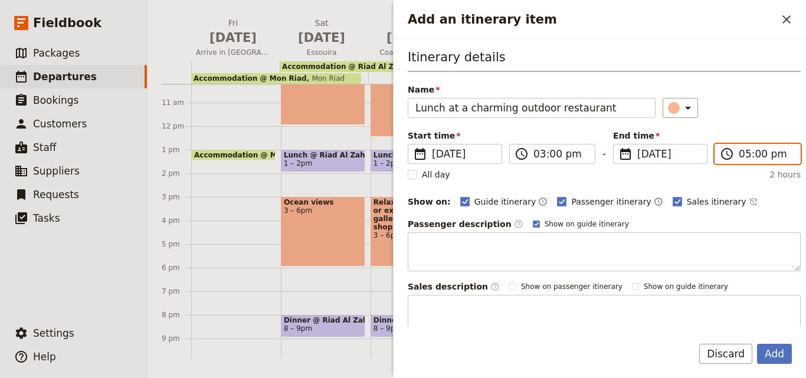
click at [742, 158] on input "05:00 pm" at bounding box center [766, 154] width 54 height 14
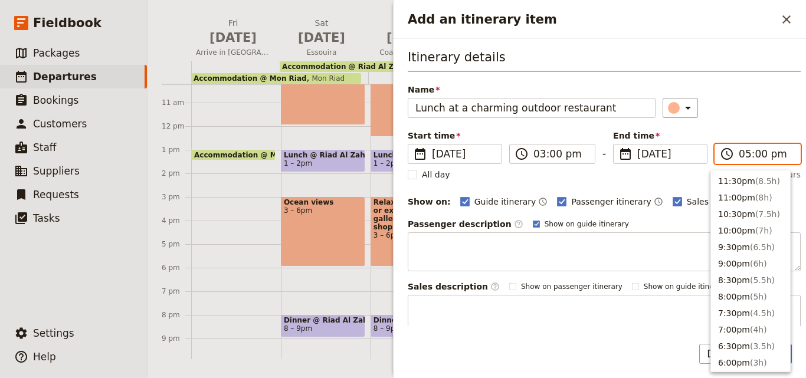
scroll to position [217, 0]
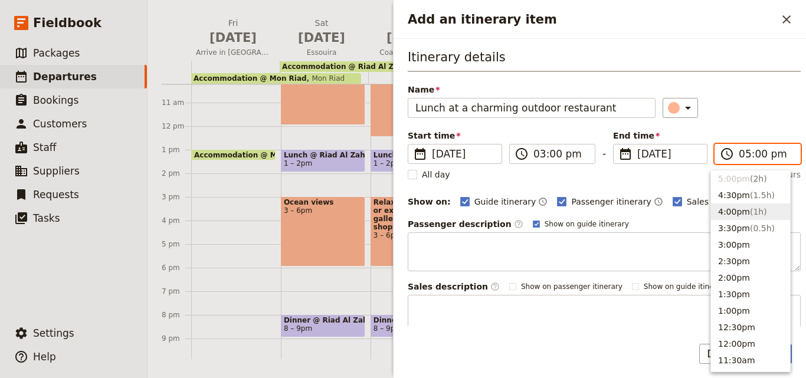
click at [723, 210] on button "4:00pm ( 1h )" at bounding box center [750, 212] width 79 height 17
type input "04:00 pm"
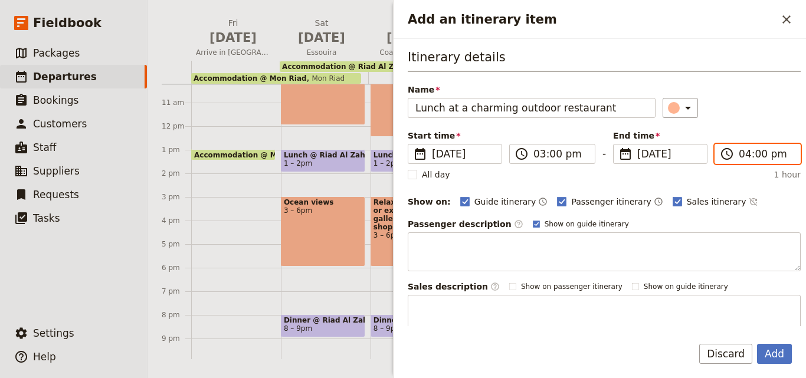
scroll to position [111, 0]
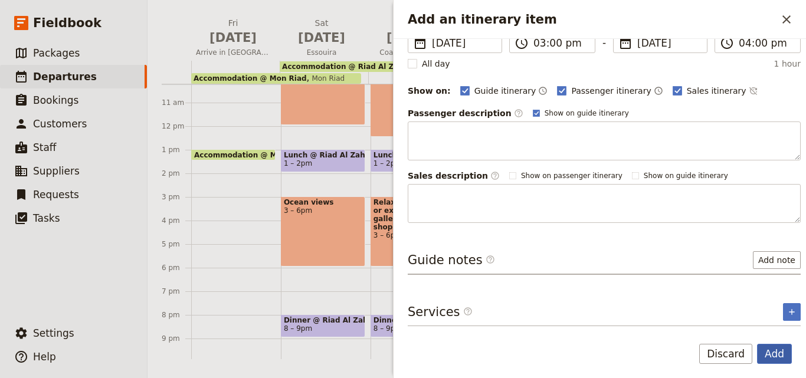
click at [776, 349] on button "Add" at bounding box center [774, 354] width 35 height 20
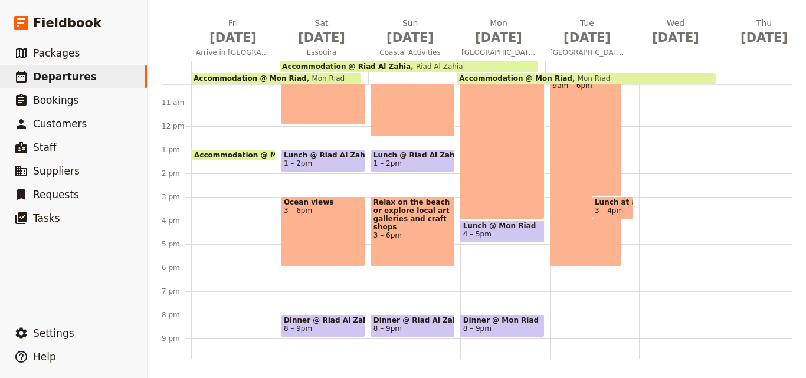
click at [599, 207] on span "3 – 4pm" at bounding box center [609, 210] width 28 height 8
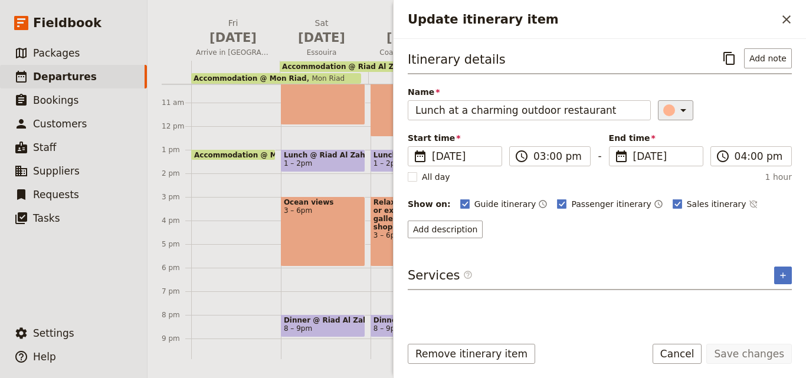
click at [679, 115] on icon "Update itinerary item" at bounding box center [683, 110] width 14 height 14
click at [680, 157] on button "button" at bounding box center [676, 163] width 14 height 14
click at [741, 349] on button "Save changes" at bounding box center [749, 354] width 86 height 20
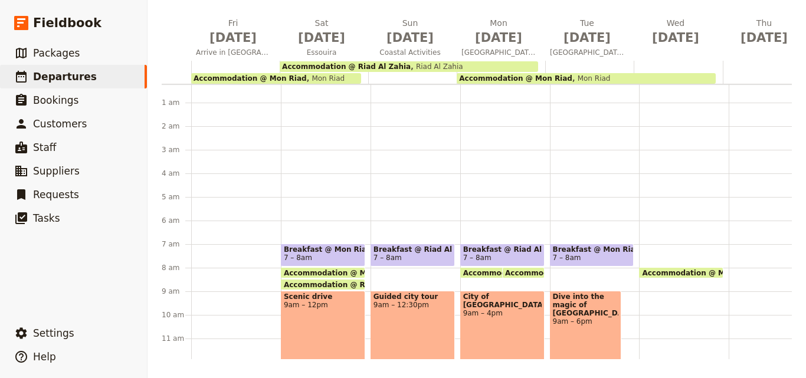
scroll to position [182, 0]
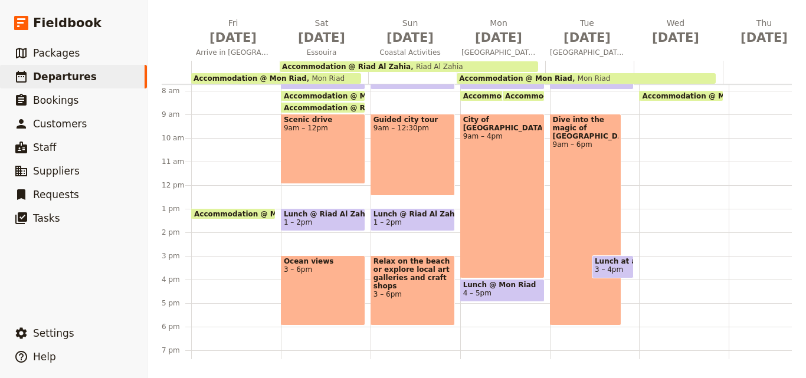
click at [510, 295] on span "4 – 5pm" at bounding box center [502, 293] width 78 height 8
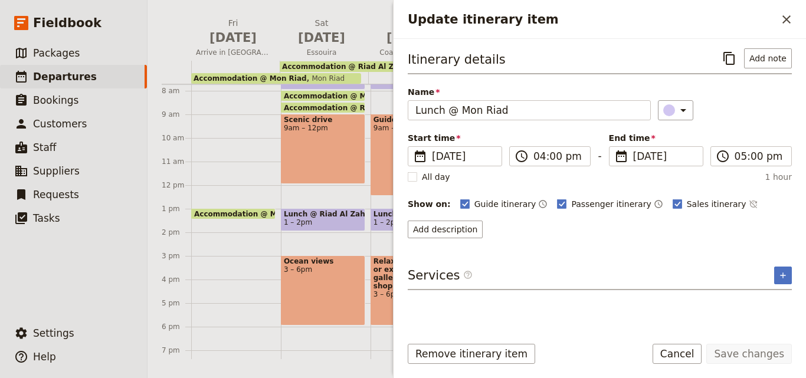
click at [509, 100] on div "Name Lunch @ Mon Riad" at bounding box center [529, 103] width 243 height 34
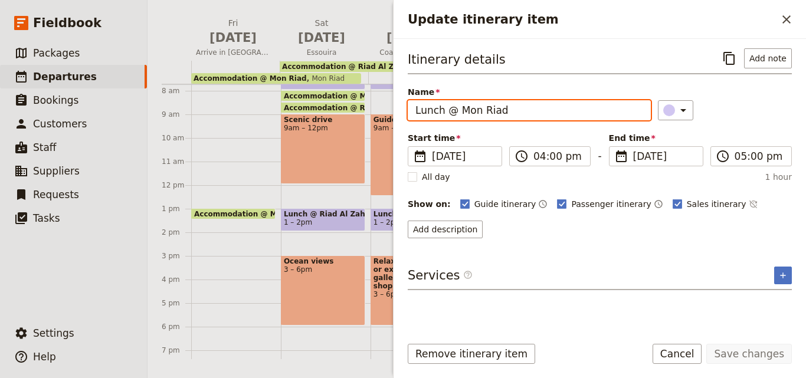
click at [511, 110] on input "Lunch @ Mon Riad" at bounding box center [529, 110] width 243 height 20
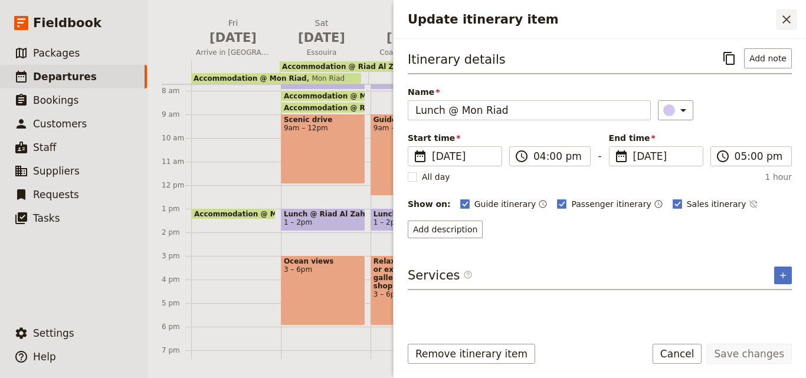
click at [781, 17] on icon "Close drawer" at bounding box center [786, 19] width 14 height 14
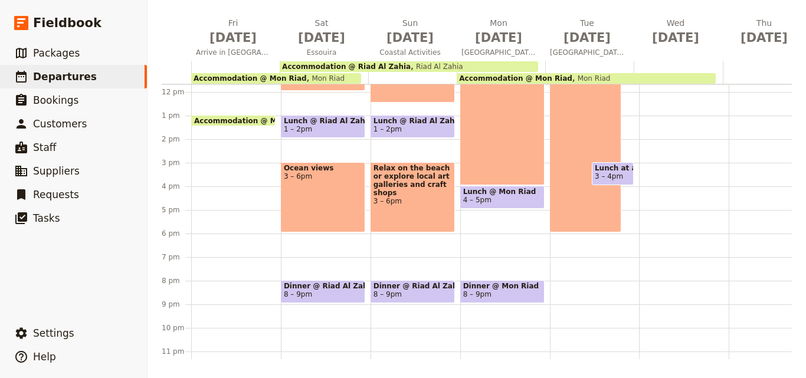
scroll to position [300, 0]
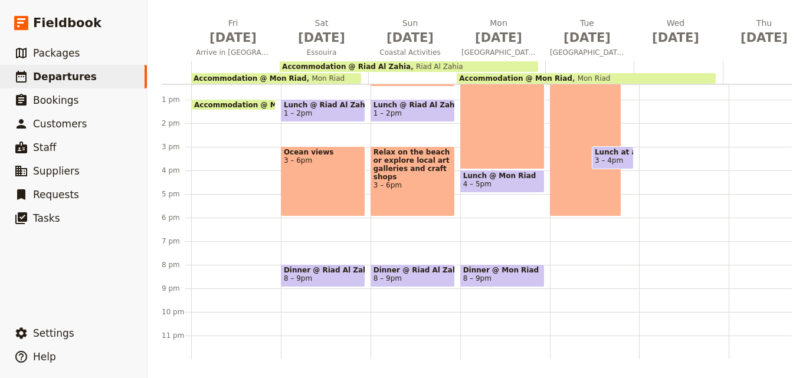
click at [556, 264] on div "Breakfast @ Mon Riad 7 – 8am Dive into the magic of [GEOGRAPHIC_DATA] 9am – 6pm…" at bounding box center [595, 76] width 90 height 566
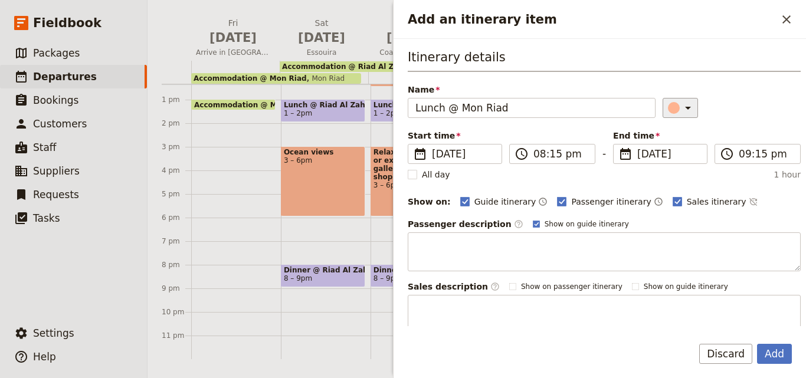
type input "Lunch @ Mon Riad"
click at [668, 107] on div "Add an itinerary item" at bounding box center [674, 108] width 12 height 12
click at [675, 160] on div "button" at bounding box center [676, 161] width 12 height 12
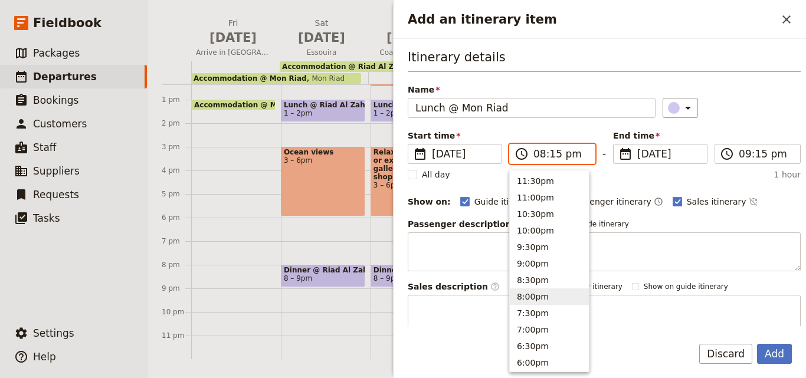
click at [553, 158] on input "08:15 pm" at bounding box center [560, 154] width 54 height 14
click at [553, 152] on input "08:15 pm" at bounding box center [560, 154] width 54 height 14
type input "08:00 pm"
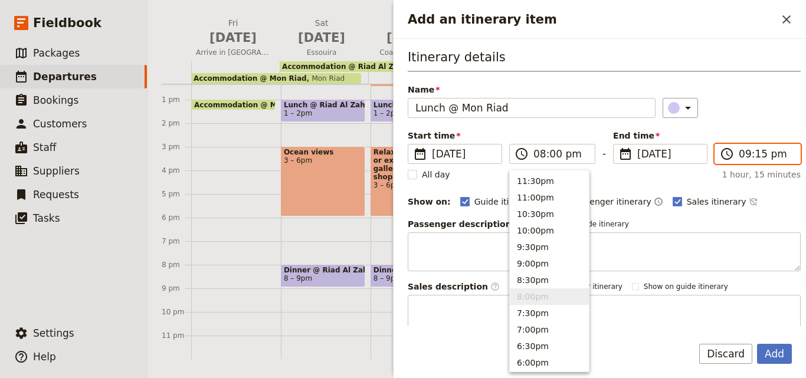
click at [755, 156] on input "09:15 pm" at bounding box center [766, 154] width 54 height 14
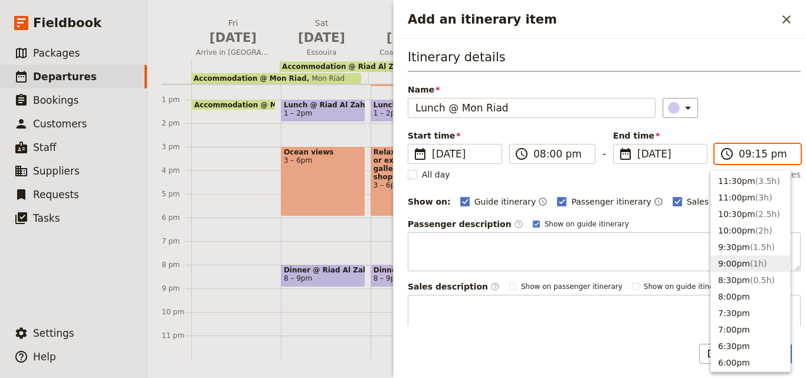
click at [755, 156] on input "09:15 pm" at bounding box center [766, 154] width 54 height 14
click at [753, 155] on input "09:15 pm" at bounding box center [766, 154] width 54 height 14
type input "09:00 pm"
click at [755, 130] on div "Start time ​ [DATE] [DATE] [DATE] 20:00 ​ 08:00 pm - End time ​ [DATE] [DATE] […" at bounding box center [604, 147] width 393 height 34
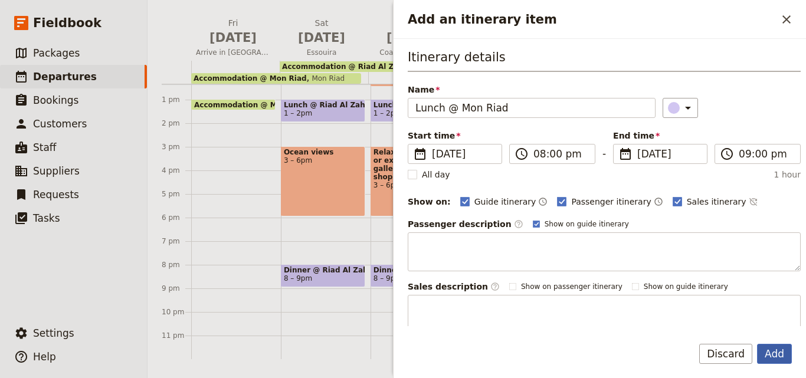
click at [782, 355] on button "Add" at bounding box center [774, 354] width 35 height 20
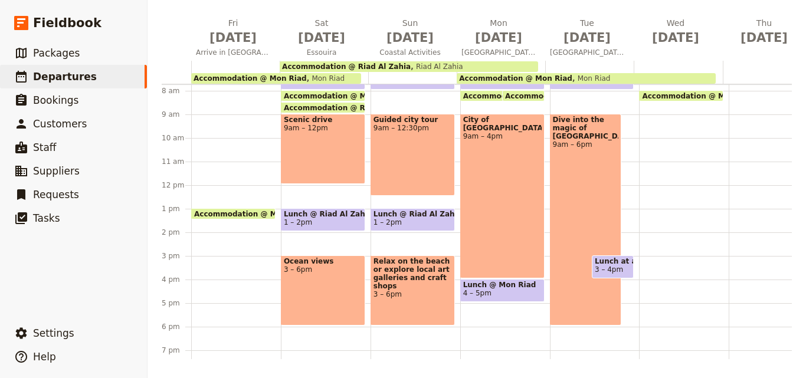
scroll to position [64, 0]
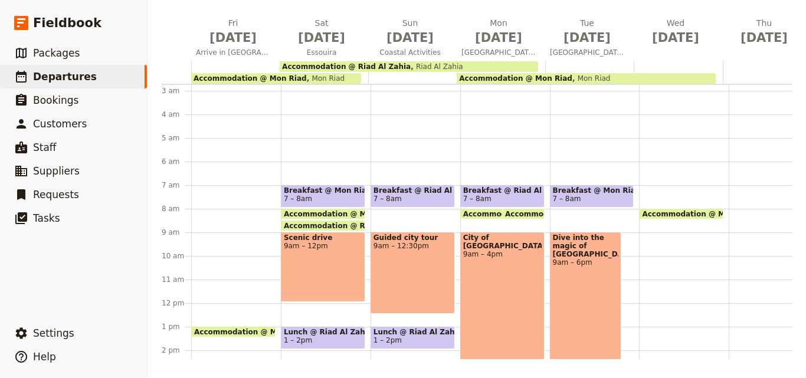
click at [600, 196] on span "7 – 8am" at bounding box center [592, 199] width 78 height 8
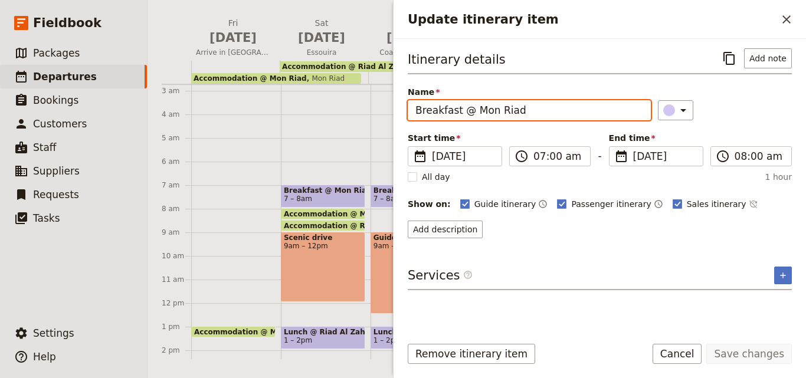
drag, startPoint x: 564, startPoint y: 114, endPoint x: 415, endPoint y: 109, distance: 148.8
click at [415, 109] on input "Breakfast @ Mon Riad" at bounding box center [529, 110] width 243 height 20
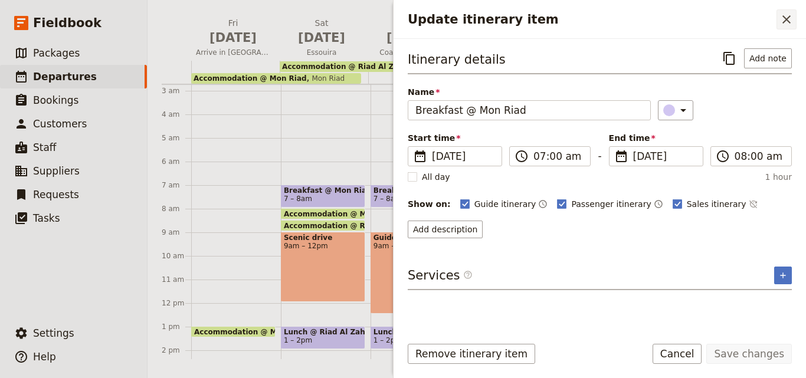
click at [795, 19] on button "​" at bounding box center [786, 19] width 20 height 20
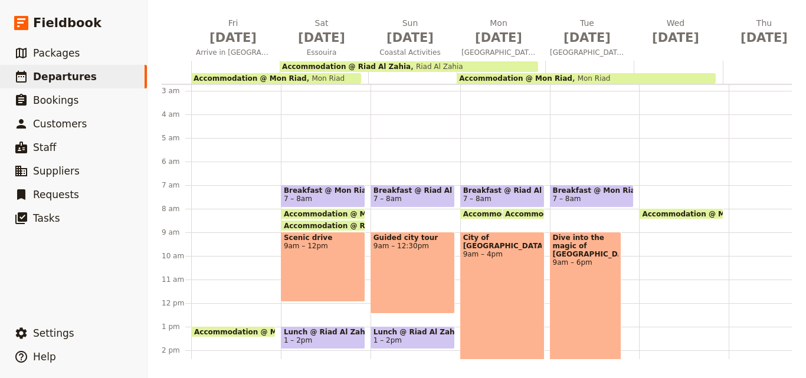
click at [654, 198] on div "Accommodation @ Mon Riad 8am Mon Riad" at bounding box center [684, 303] width 90 height 566
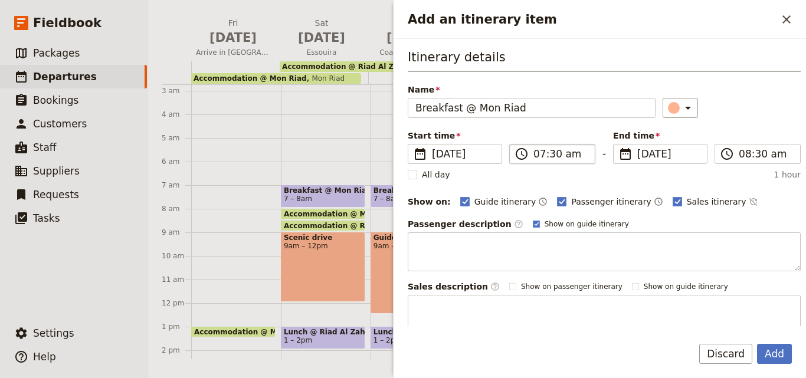
type input "Breakfast @ Mon Riad"
click at [551, 155] on input "07:30 am" at bounding box center [560, 154] width 54 height 14
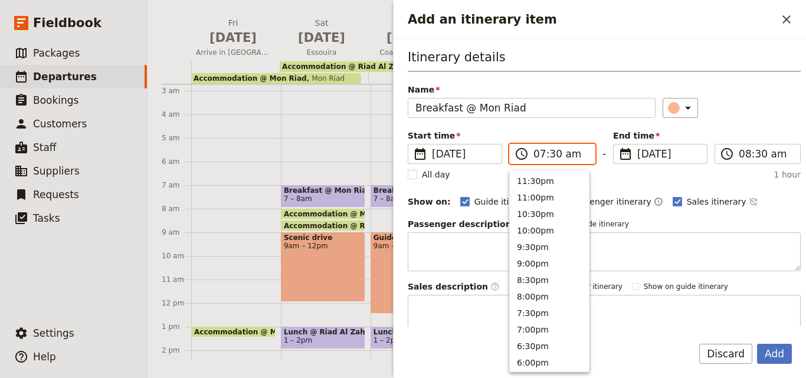
scroll to position [531, 0]
click at [551, 155] on input "07:30 am" at bounding box center [560, 154] width 54 height 14
click at [551, 153] on input "07:30 am" at bounding box center [560, 154] width 54 height 14
type input "07:00 am"
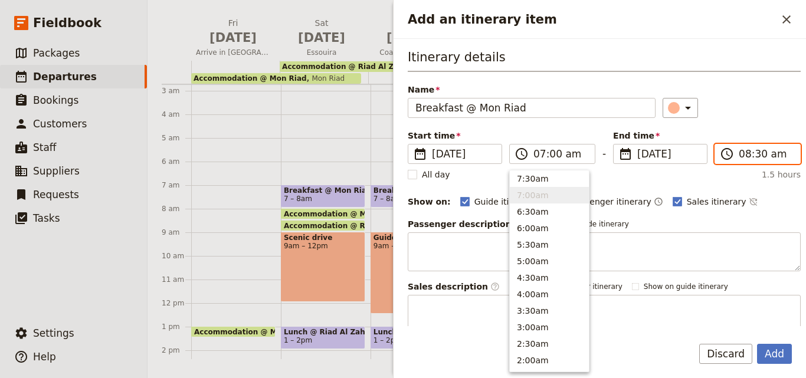
click at [752, 158] on input "08:30 am" at bounding box center [766, 154] width 54 height 14
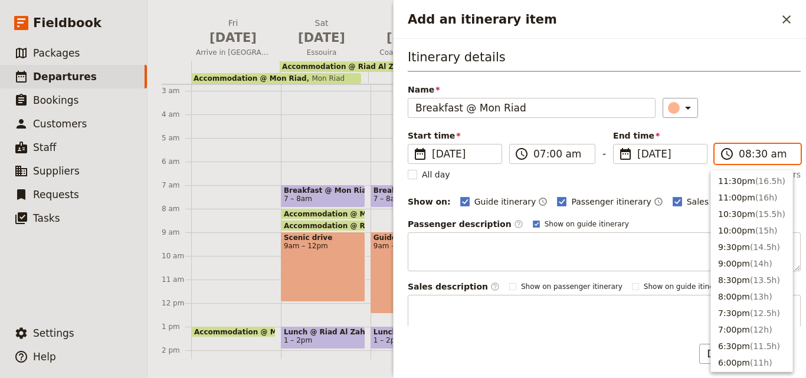
scroll to position [481, 0]
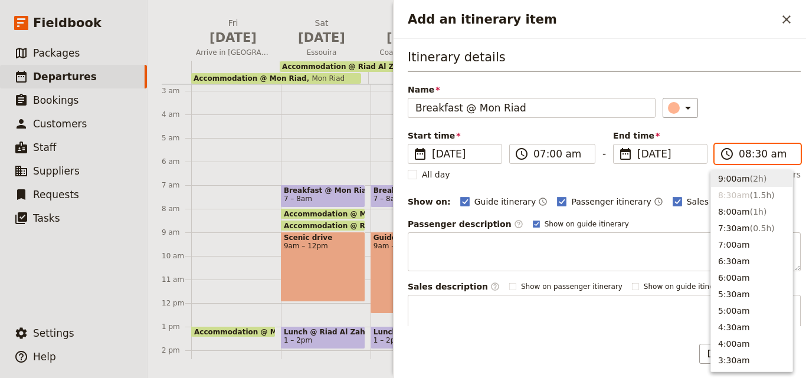
click at [752, 155] on input "08:30 am" at bounding box center [766, 154] width 54 height 14
type input "08:00 am"
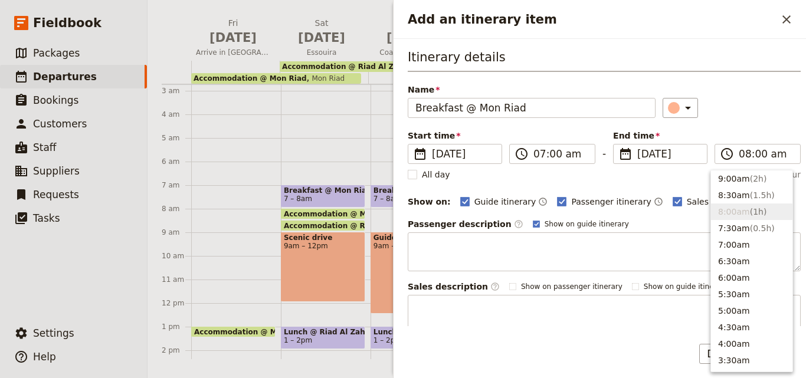
click at [724, 86] on div "Name Breakfast @ Mon Riad ​" at bounding box center [604, 101] width 393 height 34
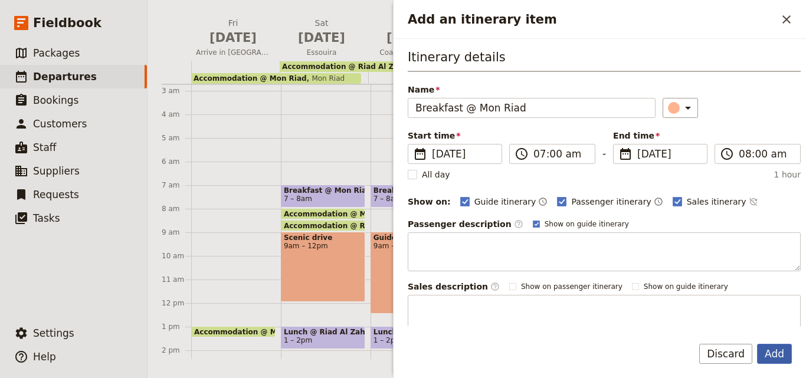
click at [779, 356] on button "Add" at bounding box center [774, 354] width 35 height 20
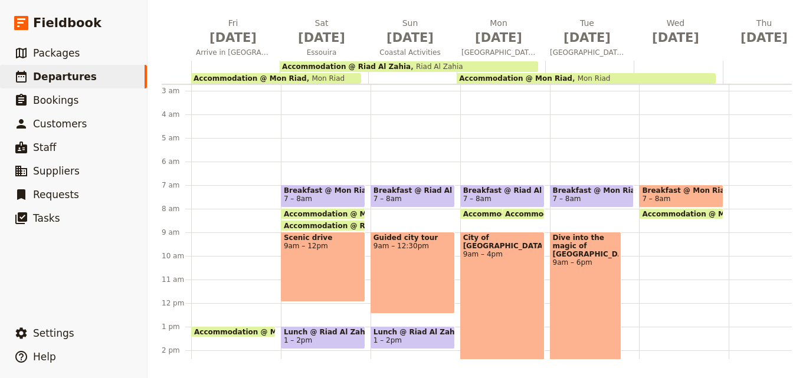
click at [674, 189] on span "Breakfast @ Mon Riad" at bounding box center [681, 190] width 78 height 8
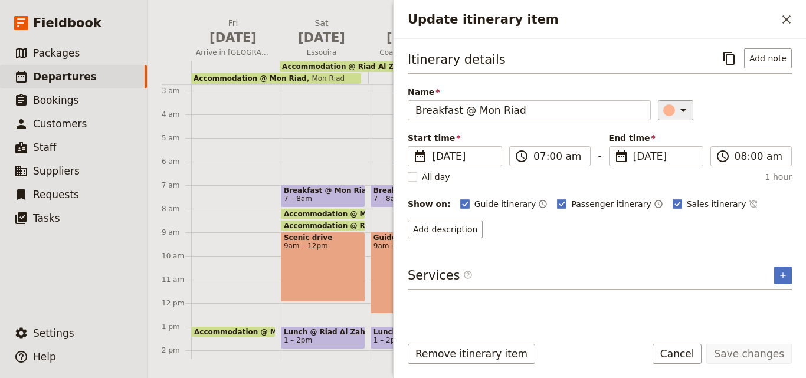
click at [676, 109] on icon "Update itinerary item" at bounding box center [683, 110] width 14 height 14
click at [680, 163] on div "button" at bounding box center [676, 164] width 12 height 12
click at [766, 346] on form "Itinerary details ​ Add note Name Breakfast @ Mon Riad ​ Start time ​ [DATE] [D…" at bounding box center [599, 208] width 412 height 339
click at [766, 347] on button "Save changes" at bounding box center [749, 354] width 86 height 20
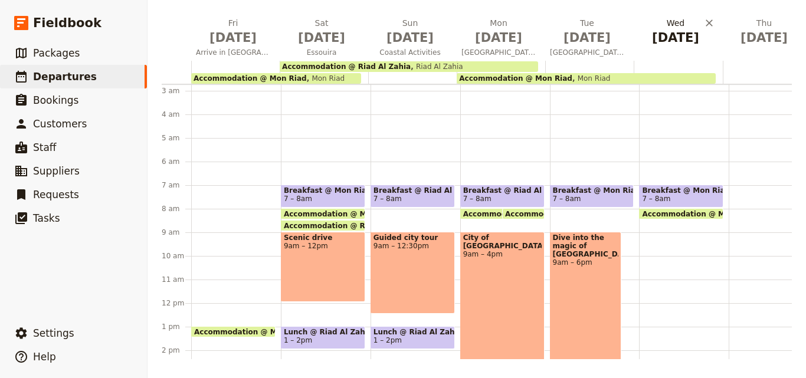
click at [676, 29] on span "[DATE]" at bounding box center [675, 38] width 74 height 18
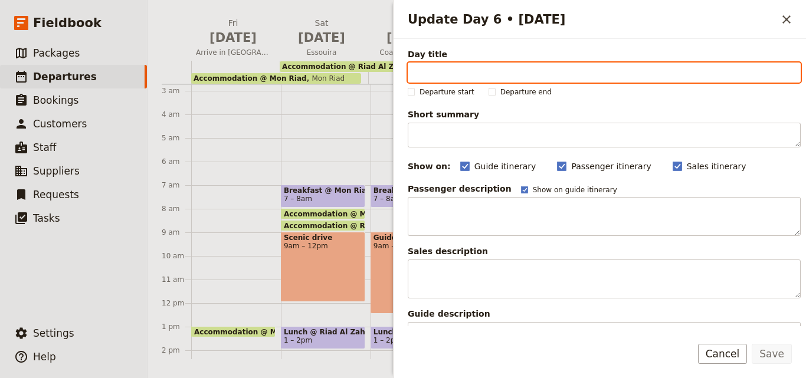
paste input "Head to the Local desert"
type input "Head to the Local desert"
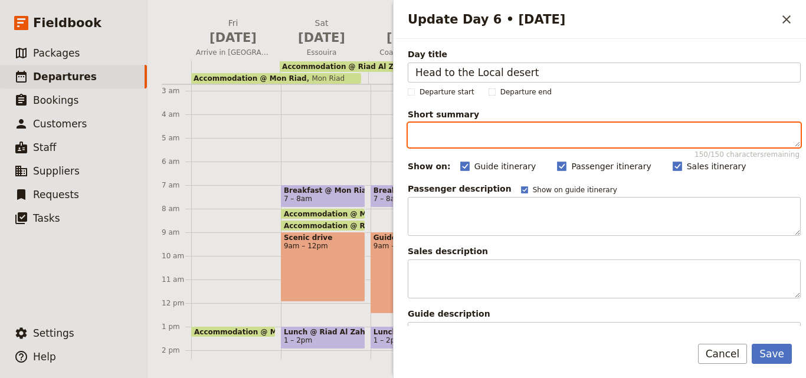
paste textarea ""Unwind in [GEOGRAPHIC_DATA]: stroll the rocky terrain, enjoy camel rides, sip …"
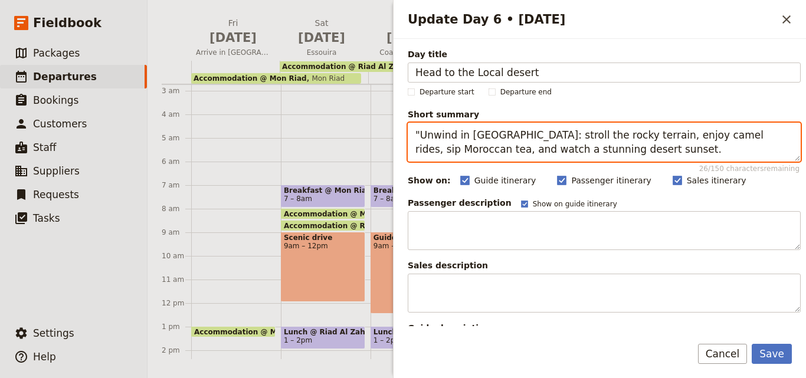
click at [418, 133] on textarea ""Unwind in [GEOGRAPHIC_DATA]: stroll the rocky terrain, enjoy camel rides, sip …" at bounding box center [604, 142] width 393 height 39
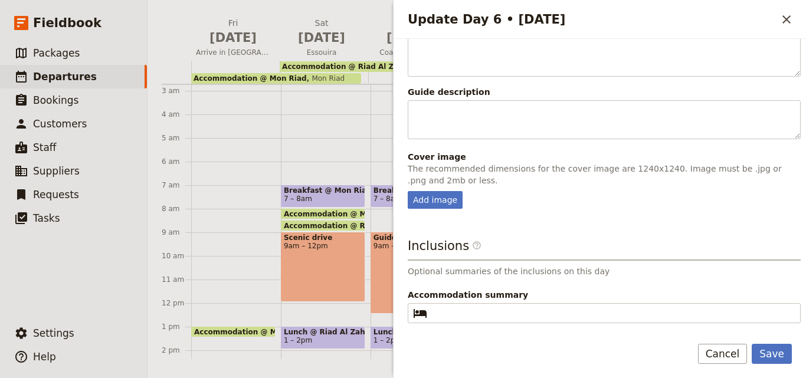
scroll to position [294, 0]
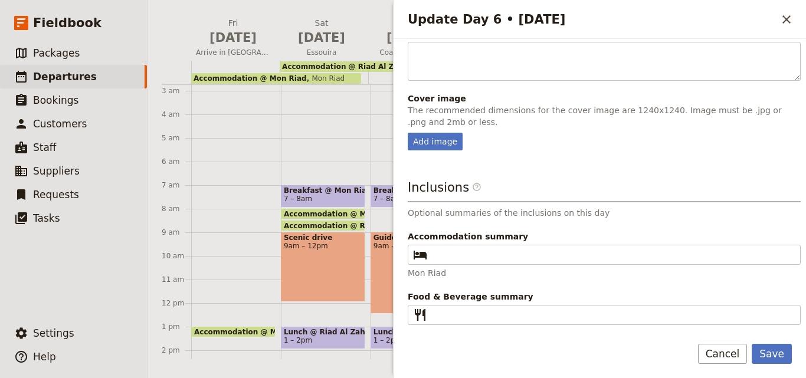
type textarea "Unwind in [GEOGRAPHIC_DATA]: stroll the rocky terrain, enjoy camel rides, sip M…"
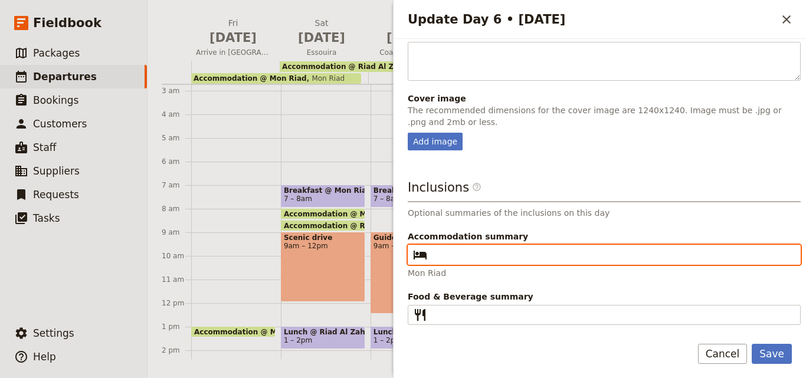
paste input "Agafay Luxury Desert Camp"
type input "Agafay Luxury Desert Camp"
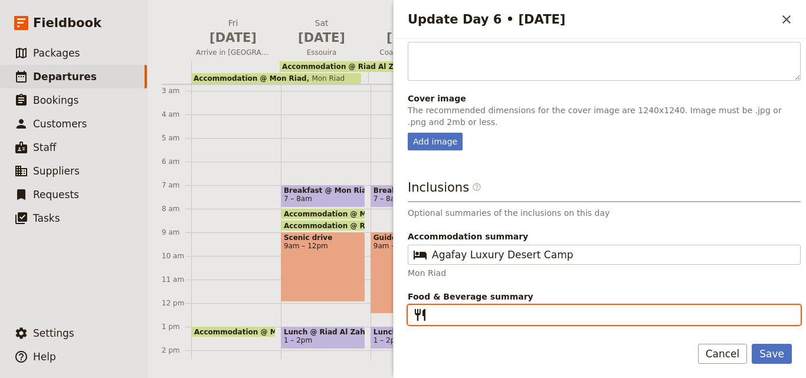
click at [438, 308] on input "Food & Beverage summary ​" at bounding box center [612, 315] width 361 height 14
type input "B L D"
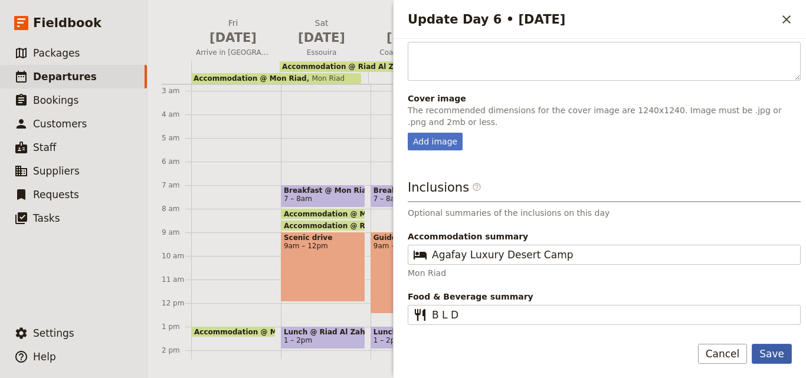
click at [776, 349] on button "Save" at bounding box center [772, 354] width 40 height 20
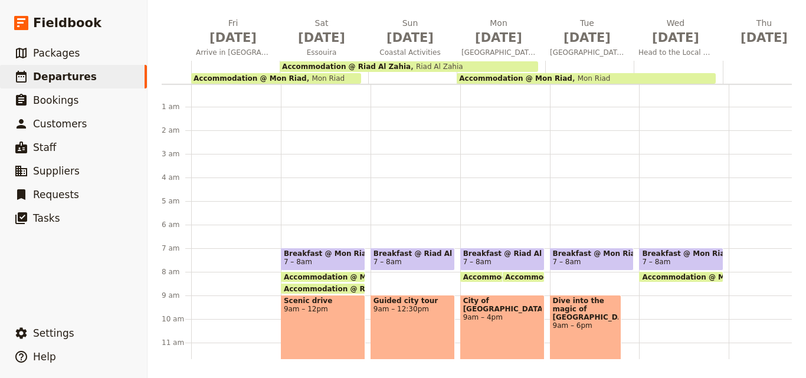
scroll to position [0, 0]
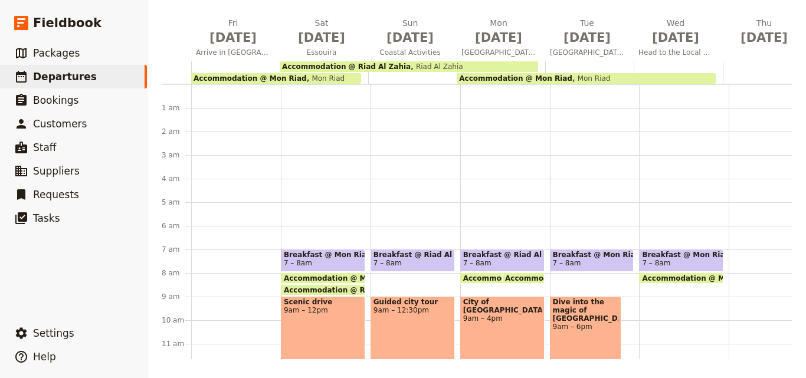
click at [637, 64] on div at bounding box center [678, 72] width 88 height 23
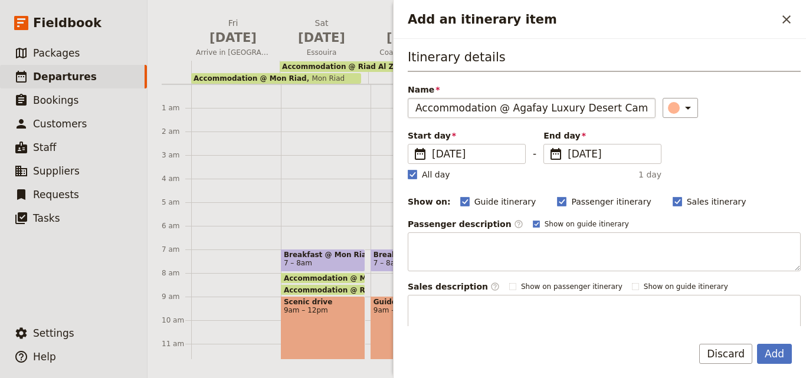
type input "Accommodation @ Agafay Luxury Desert Camp"
drag, startPoint x: 510, startPoint y: 110, endPoint x: 540, endPoint y: 38, distance: 77.8
click at [540, 38] on div "Add an itinerary item ​" at bounding box center [599, 19] width 412 height 39
click at [684, 111] on button "​" at bounding box center [680, 108] width 35 height 20
click at [664, 149] on div "button" at bounding box center [662, 147] width 12 height 12
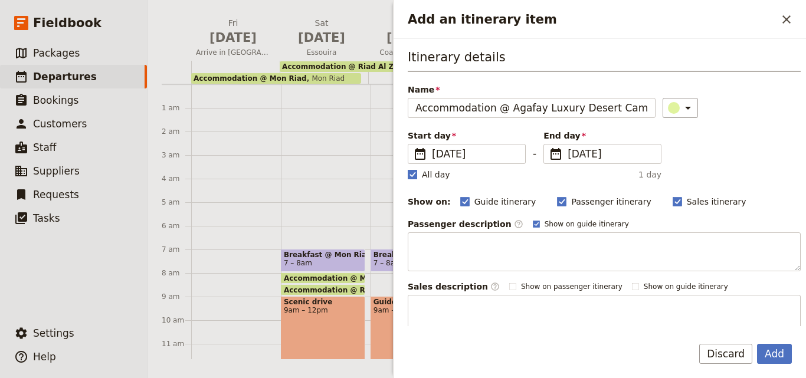
click at [414, 177] on rect "Add an itinerary item" at bounding box center [412, 174] width 9 height 9
click at [408, 169] on input "All day" at bounding box center [407, 168] width 1 height 1
checkbox input "false"
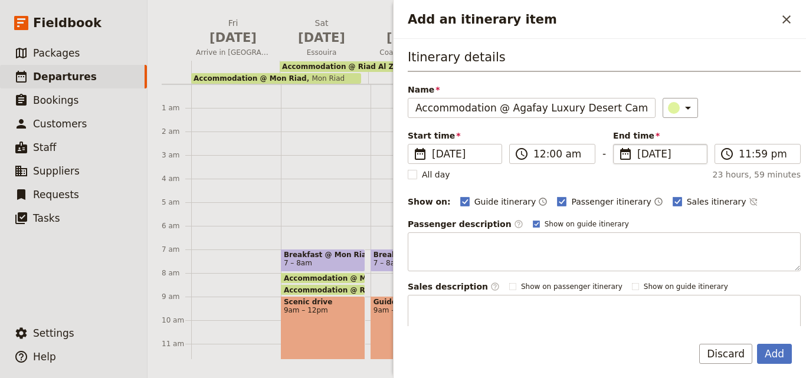
click at [637, 154] on span "[DATE]" at bounding box center [668, 154] width 63 height 14
click at [618, 145] on input "[DATE]" at bounding box center [618, 144] width 1 height 1
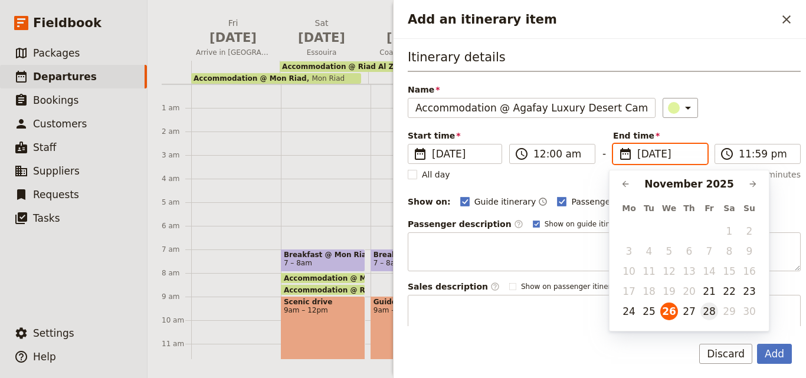
click at [713, 316] on button "28" at bounding box center [709, 312] width 18 height 18
type input "[DATE]"
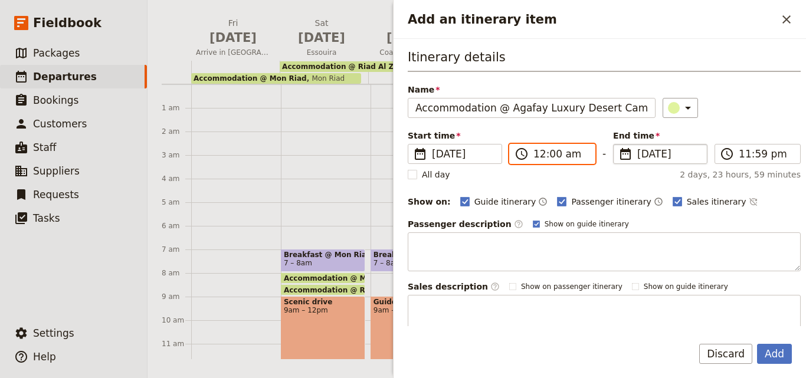
click at [539, 156] on input "12:00 am" at bounding box center [560, 154] width 54 height 14
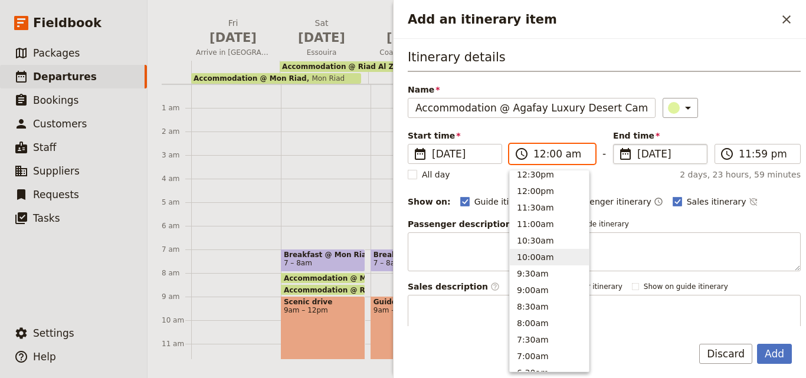
scroll to position [478, 0]
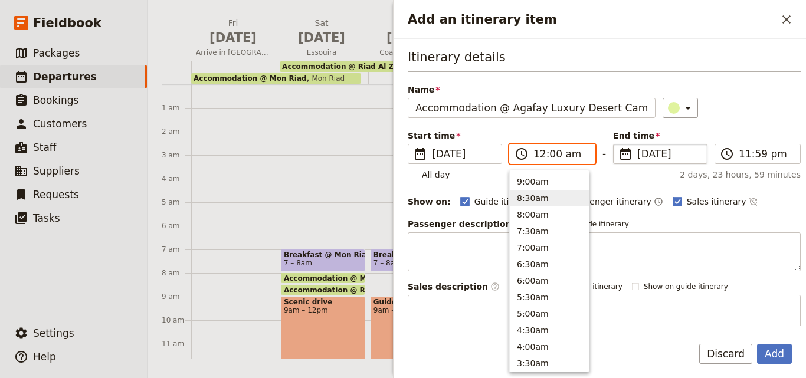
click at [530, 204] on button "8:30am" at bounding box center [549, 198] width 79 height 17
type input "08:30 am"
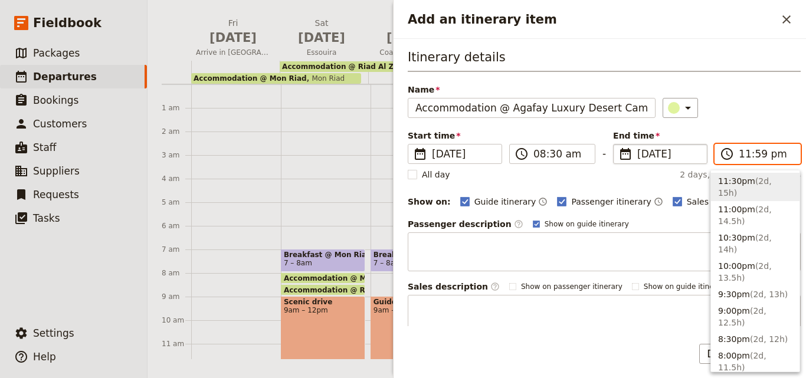
click at [742, 151] on input "11:59 pm" at bounding box center [766, 154] width 54 height 14
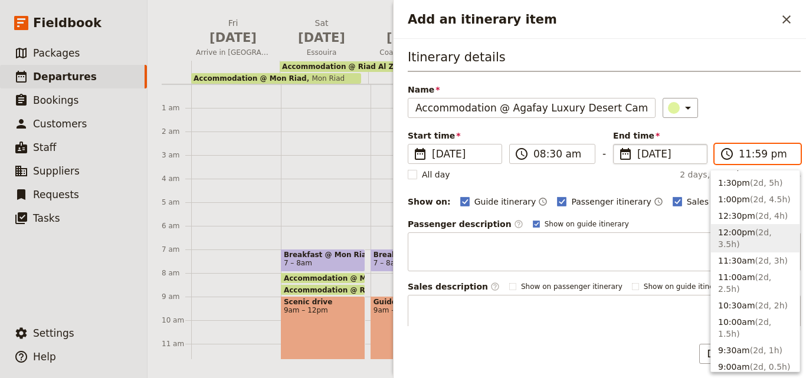
scroll to position [413, 0]
type input "08:00 am"
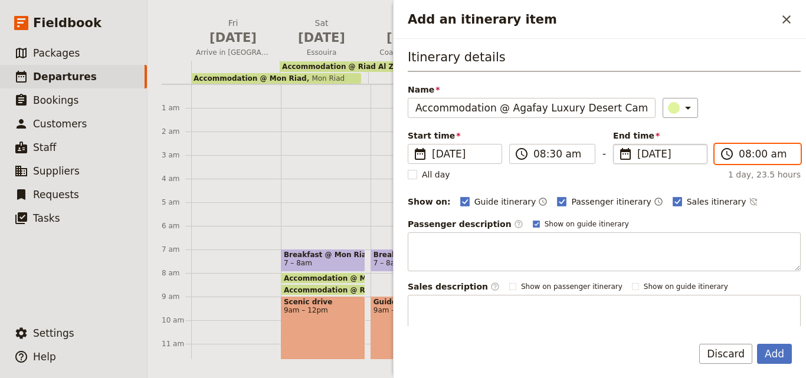
scroll to position [111, 0]
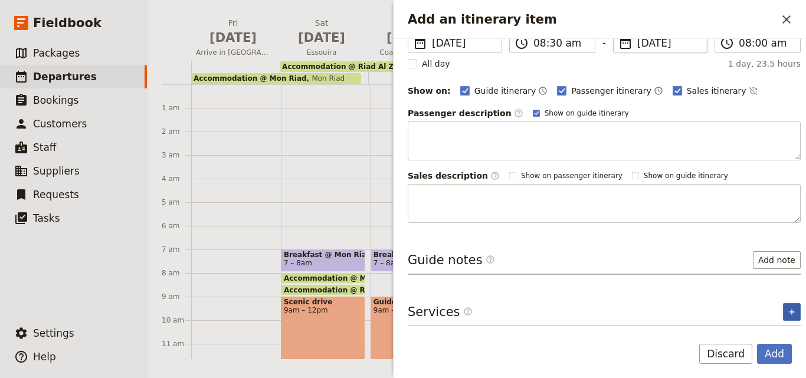
click at [787, 314] on icon "Add service inclusion" at bounding box center [791, 311] width 9 height 9
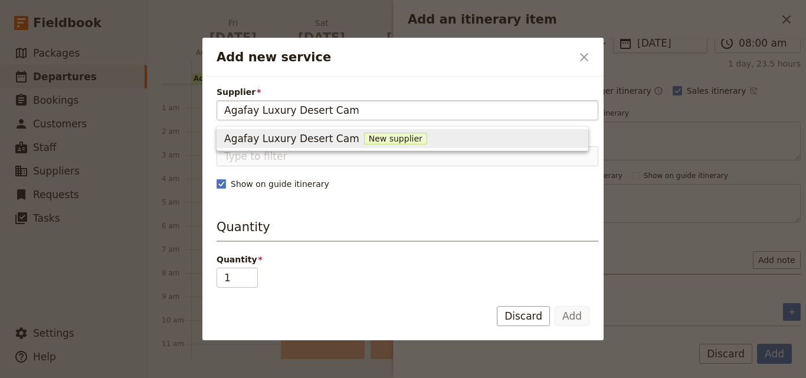
type input "Agafay Luxury Desert Camp"
click at [370, 140] on span "New supplier" at bounding box center [401, 139] width 63 height 12
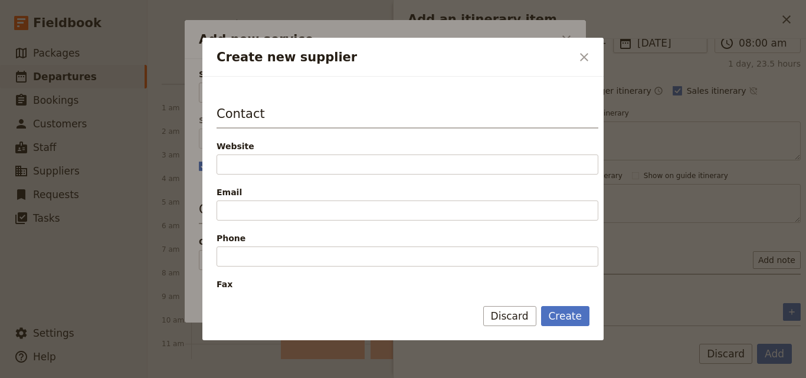
scroll to position [295, 0]
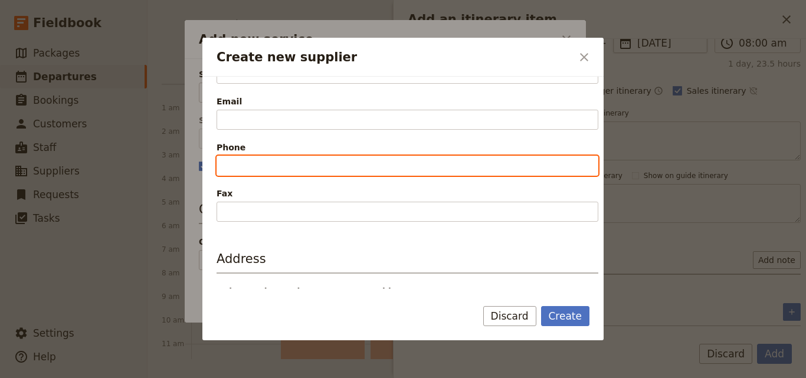
paste input "[PHONE_NUMBER]"
click at [227, 167] on input "[PHONE_NUMBER]" at bounding box center [408, 166] width 382 height 20
click at [232, 165] on input "[PHONE_NUMBER]" at bounding box center [408, 166] width 382 height 20
type input "[PHONE_NUMBER]"
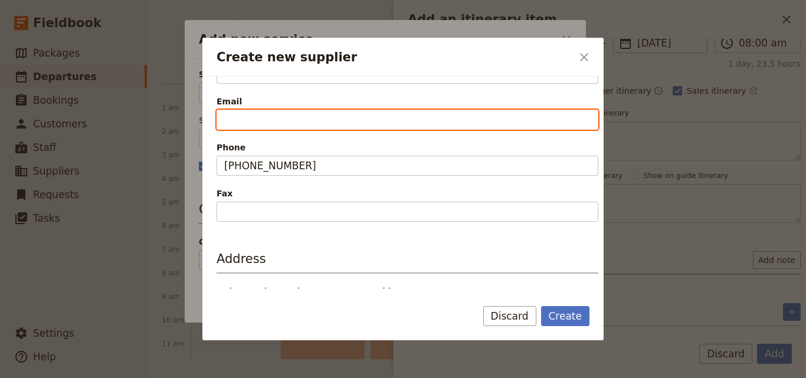
paste input "@[DOMAIN_NAME]"
click at [226, 116] on input "@[DOMAIN_NAME]" at bounding box center [408, 120] width 382 height 20
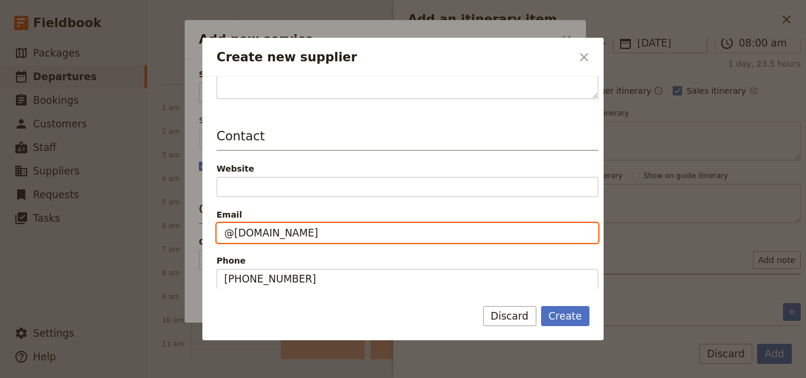
scroll to position [177, 0]
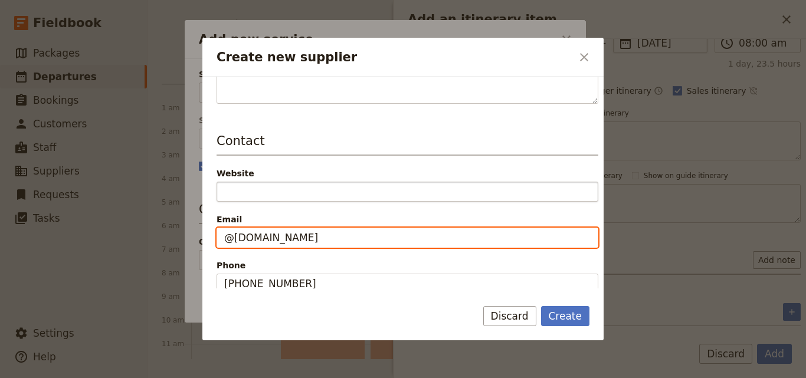
type input "@[DOMAIN_NAME]"
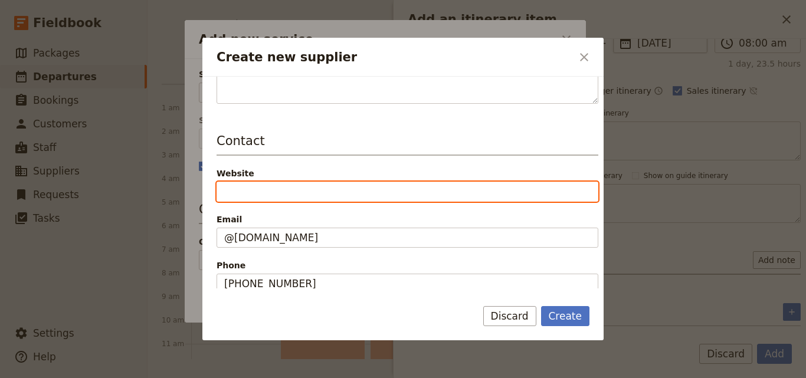
click at [315, 194] on input "Website" at bounding box center [408, 192] width 382 height 20
paste input "[URL][DOMAIN_NAME]"
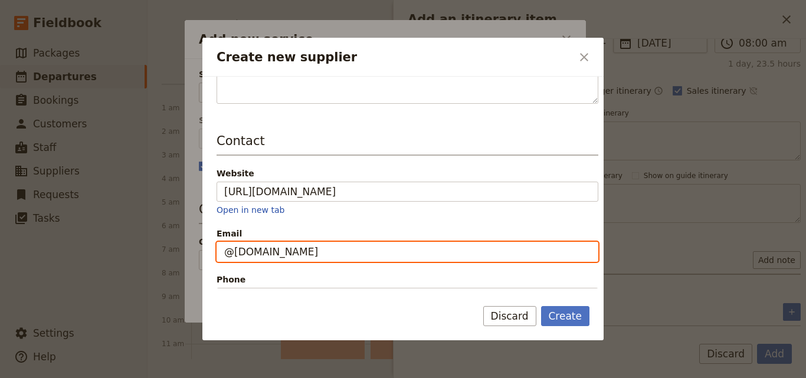
click at [355, 253] on input "@[DOMAIN_NAME]" at bounding box center [408, 252] width 382 height 20
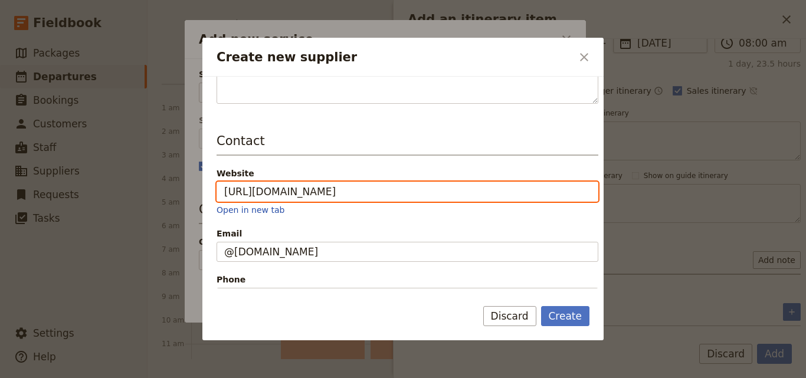
drag, startPoint x: 444, startPoint y: 192, endPoint x: 391, endPoint y: 197, distance: 53.9
click at [391, 197] on input "[URL][DOMAIN_NAME]" at bounding box center [408, 192] width 382 height 20
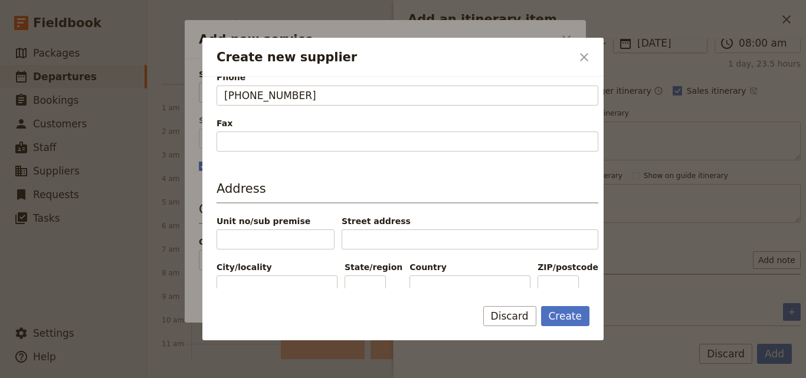
scroll to position [388, 0]
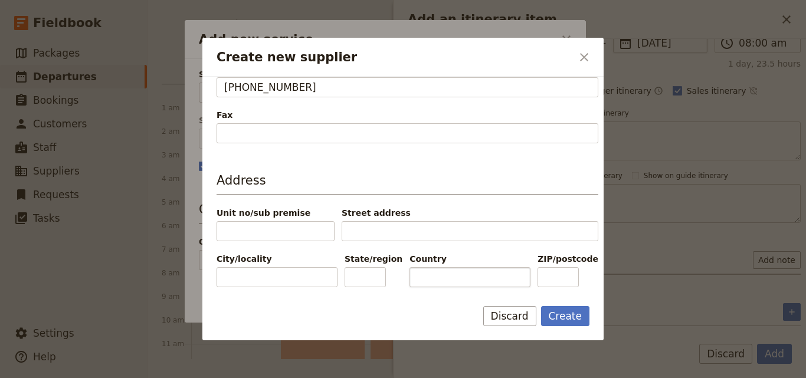
type input "[URL][DOMAIN_NAME]"
click at [421, 281] on input "Country" at bounding box center [469, 277] width 121 height 20
drag, startPoint x: 446, startPoint y: 283, endPoint x: 392, endPoint y: 285, distance: 54.3
drag, startPoint x: 392, startPoint y: 285, endPoint x: 428, endPoint y: 296, distance: 38.1
click at [428, 296] on form "Supplier information Name Agafay Luxury Desert Camp Status Active Inactive Deta…" at bounding box center [402, 209] width 401 height 264
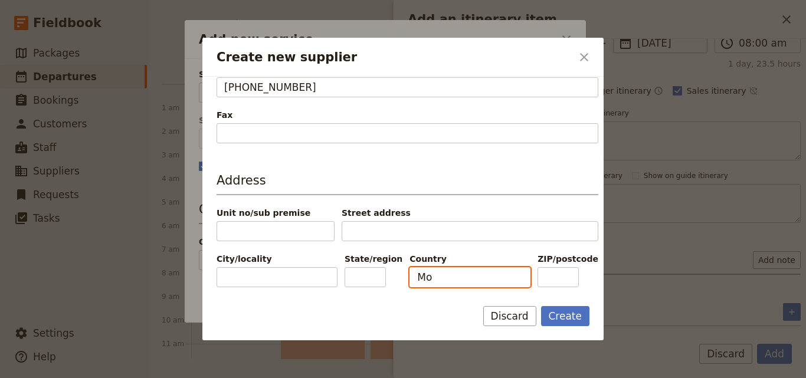
drag, startPoint x: 441, startPoint y: 273, endPoint x: 393, endPoint y: 280, distance: 48.3
click at [393, 280] on div "City/locality State/region Country Mo ZIP/postcode" at bounding box center [408, 270] width 382 height 34
paste input "[PERSON_NAME]"
type input "[GEOGRAPHIC_DATA]"
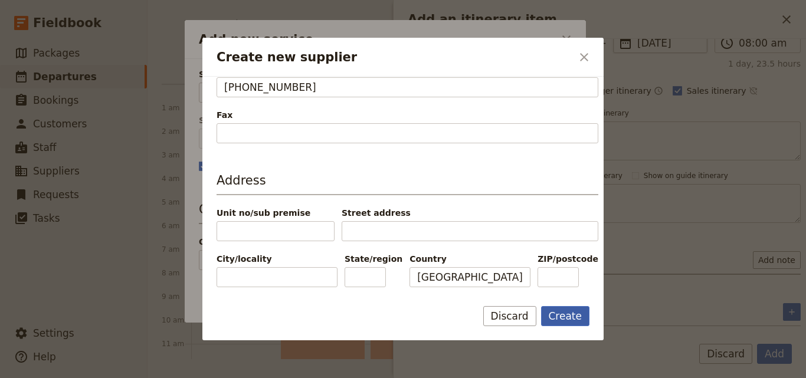
click at [569, 310] on button "Create" at bounding box center [565, 316] width 49 height 20
click at [572, 314] on button "Create" at bounding box center [565, 316] width 49 height 20
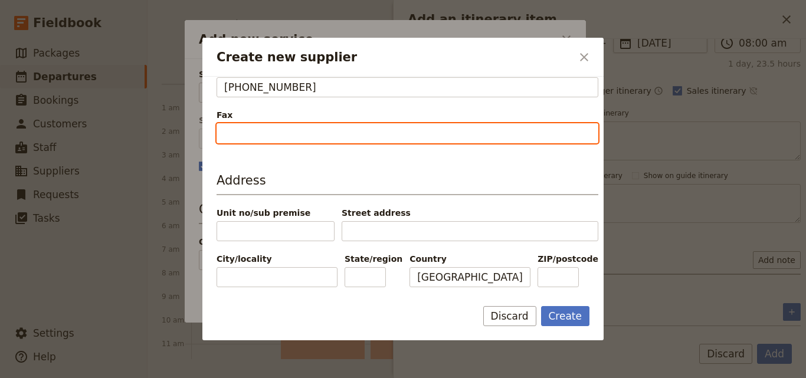
click at [343, 125] on input "Fax" at bounding box center [408, 133] width 382 height 20
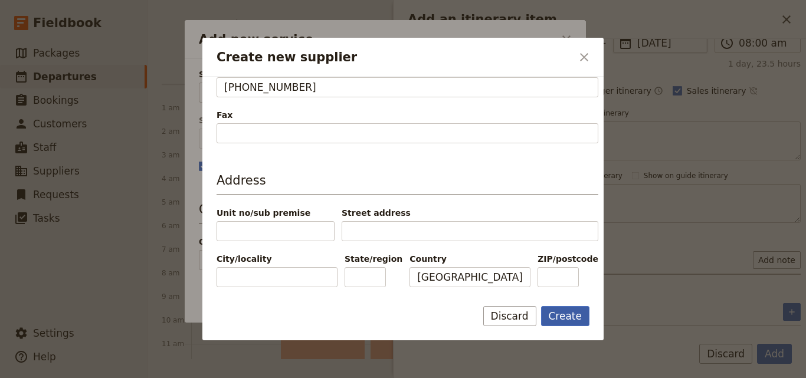
click at [578, 315] on button "Create" at bounding box center [565, 316] width 49 height 20
click at [572, 316] on button "Create" at bounding box center [565, 316] width 49 height 20
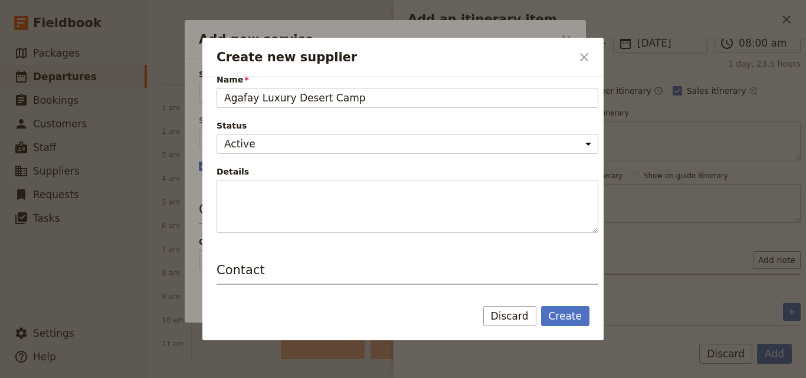
scroll to position [284, 0]
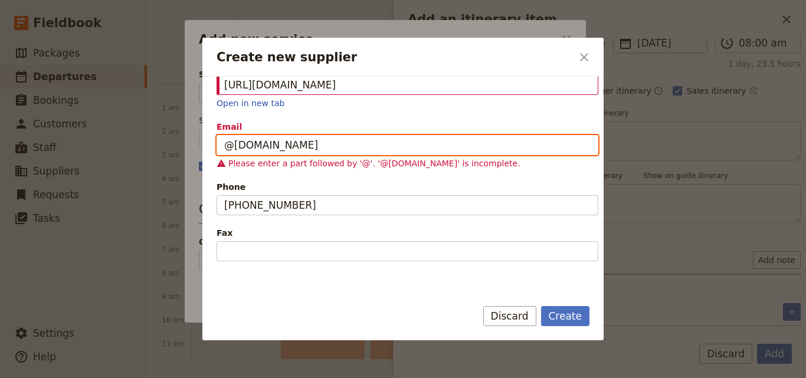
drag, startPoint x: 365, startPoint y: 147, endPoint x: 195, endPoint y: 127, distance: 171.7
click at [195, 378] on div "Create new supplier ​ Supplier information Name Agafay Luxury Desert Camp Statu…" at bounding box center [403, 378] width 806 height 0
paste input "[URL][DOMAIN_NAME]"
type input "[URL][DOMAIN_NAME]"
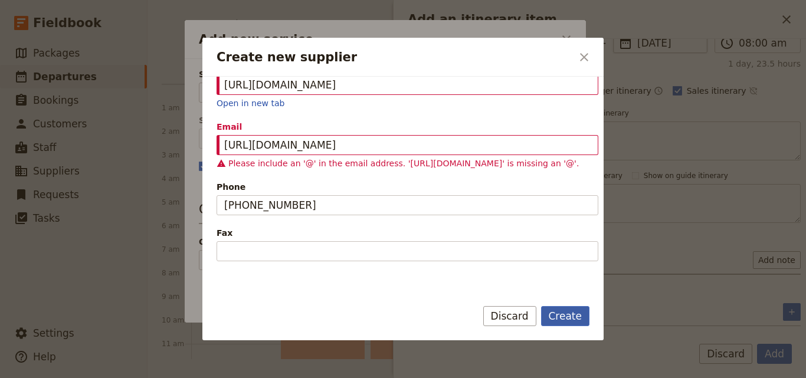
click at [566, 318] on button "Create" at bounding box center [565, 316] width 49 height 20
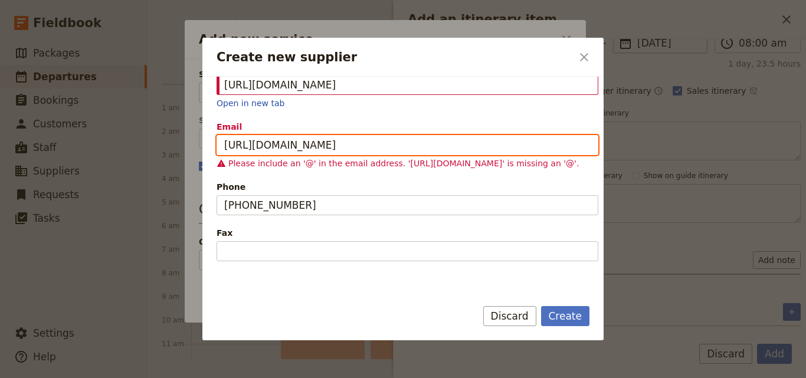
drag, startPoint x: 435, startPoint y: 146, endPoint x: 201, endPoint y: 127, distance: 235.0
click at [201, 378] on div "Create new supplier ​ Supplier information Name Agafay Luxury Desert Camp Statu…" at bounding box center [403, 378] width 806 height 0
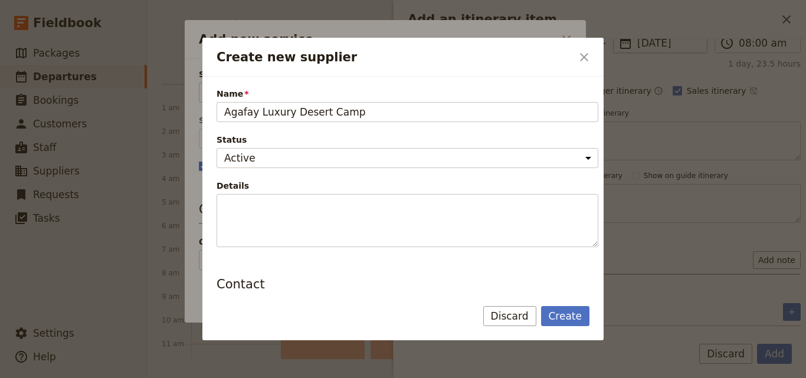
scroll to position [0, 0]
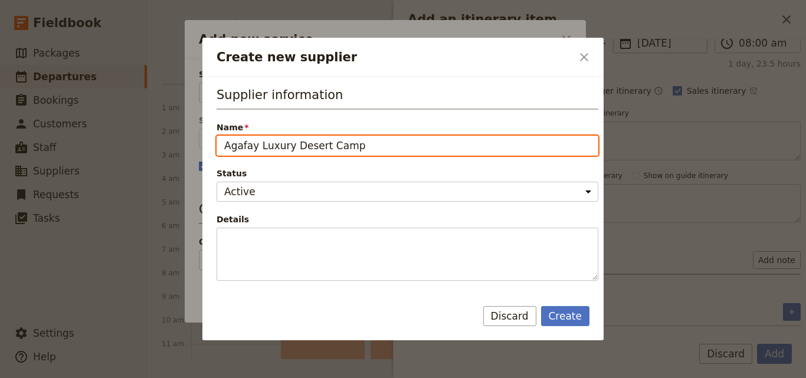
drag, startPoint x: 375, startPoint y: 150, endPoint x: 192, endPoint y: 149, distance: 182.9
click at [192, 378] on div "Create new supplier ​ Supplier information Name Agafay Luxury Desert Camp Statu…" at bounding box center [403, 378] width 806 height 0
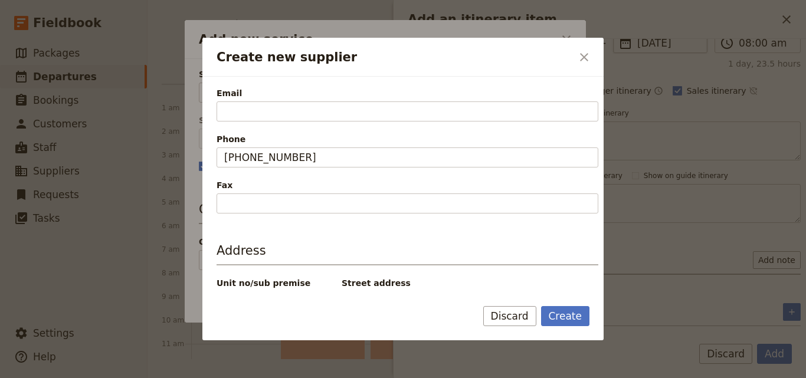
scroll to position [270, 0]
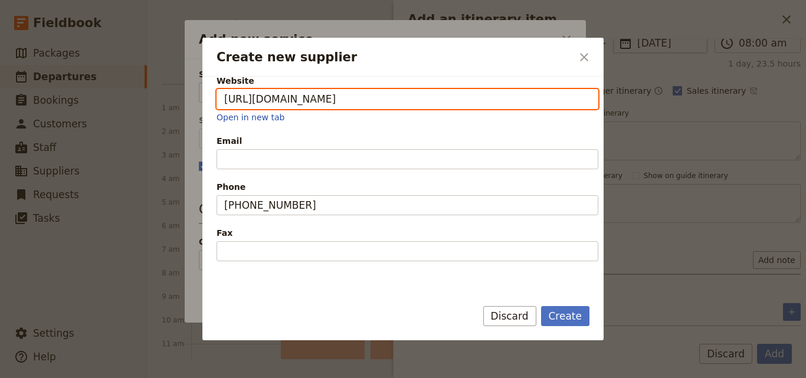
drag, startPoint x: 399, startPoint y: 100, endPoint x: 203, endPoint y: 97, distance: 195.9
click at [203, 97] on div "Supplier information Name Agafay Luxury Desert Camp Status Active Inactive Deta…" at bounding box center [402, 183] width 401 height 212
paste input "[DOMAIN_NAME][URL]"
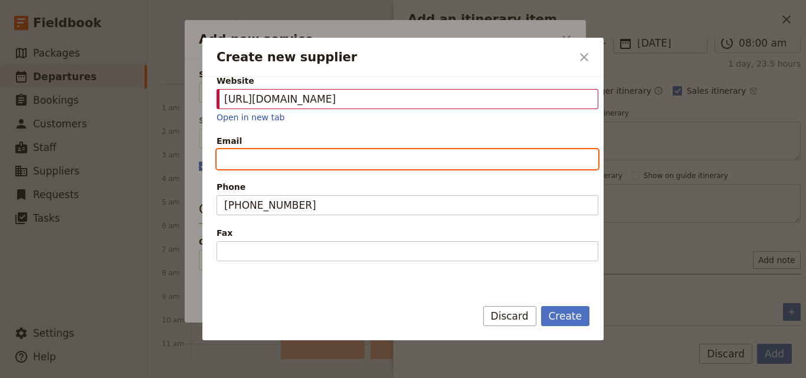
type input "[URL][DOMAIN_NAME]"
click at [286, 165] on input "Email" at bounding box center [408, 159] width 382 height 20
paste input "[DOMAIN_NAME]"
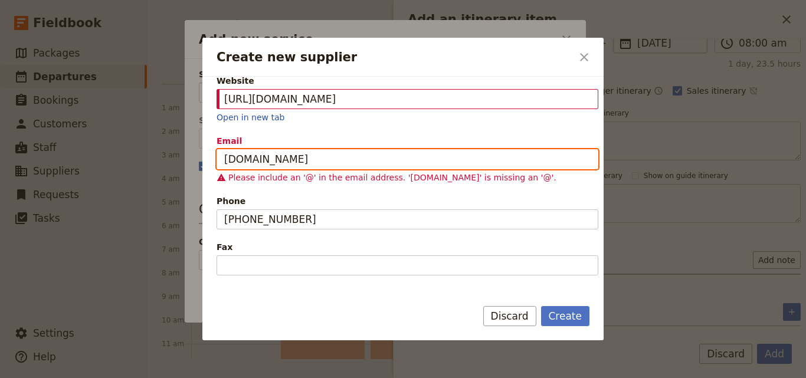
type input "[DOMAIN_NAME]"
drag, startPoint x: 341, startPoint y: 157, endPoint x: 194, endPoint y: 160, distance: 147.5
click at [194, 378] on div "Create new supplier ​ Supplier information Name Agafay Luxury Desert Camp Statu…" at bounding box center [403, 378] width 806 height 0
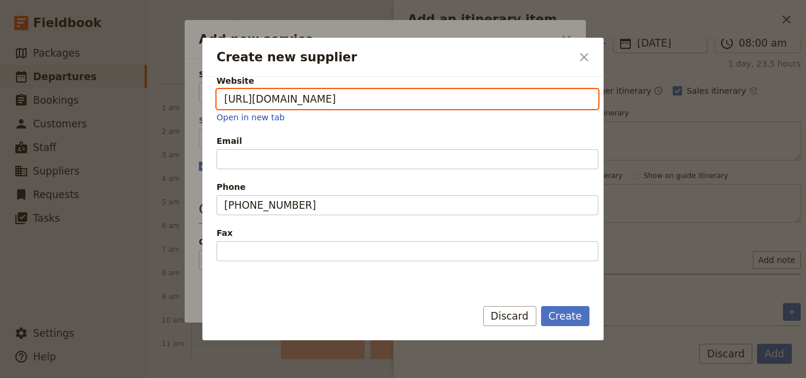
drag, startPoint x: 458, startPoint y: 99, endPoint x: 220, endPoint y: 101, distance: 238.4
click at [220, 101] on input "[URL][DOMAIN_NAME]" at bounding box center [408, 99] width 382 height 20
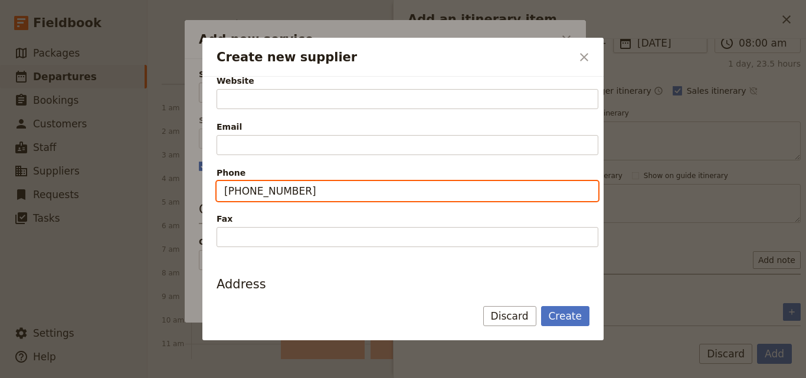
drag, startPoint x: 353, startPoint y: 191, endPoint x: 219, endPoint y: 188, distance: 134.0
click at [219, 188] on input "[PHONE_NUMBER]" at bounding box center [408, 191] width 382 height 20
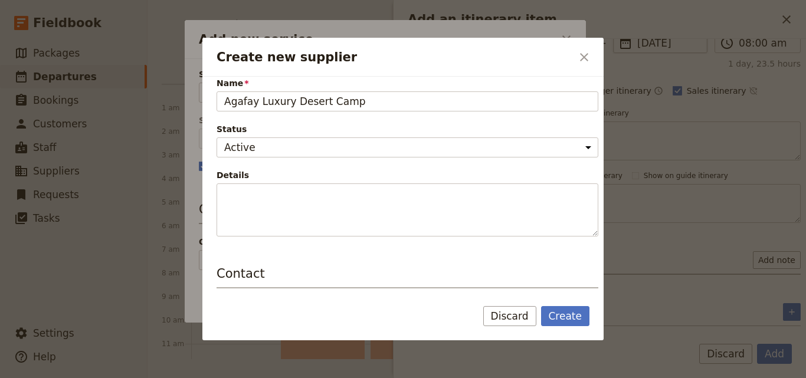
scroll to position [0, 0]
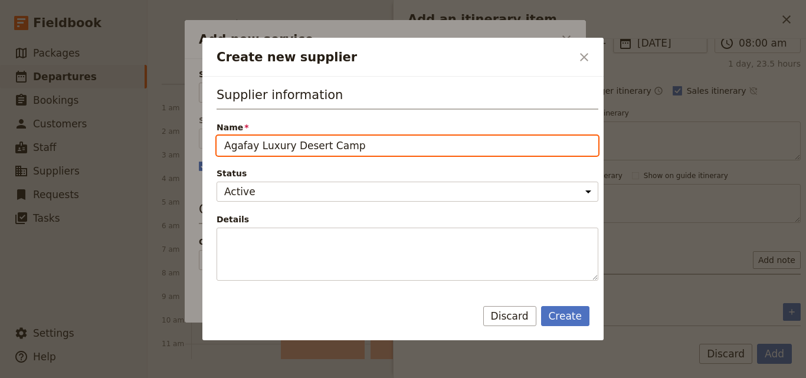
drag, startPoint x: 355, startPoint y: 147, endPoint x: 227, endPoint y: 146, distance: 128.6
click at [227, 146] on input "Agafay Luxury Desert Camp" at bounding box center [408, 146] width 382 height 20
click at [224, 145] on input "Agafay Luxury Desert Camp" at bounding box center [408, 146] width 382 height 20
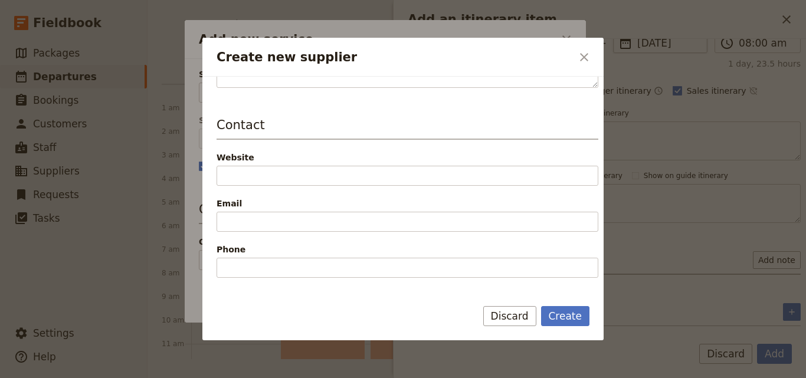
scroll to position [236, 0]
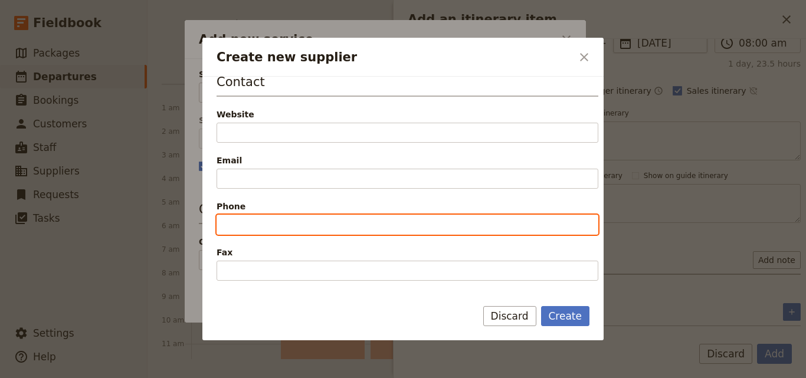
paste input "[PHONE_NUMBER]"
click at [228, 224] on input "[PHONE_NUMBER]" at bounding box center [408, 225] width 382 height 20
click at [227, 224] on input "[PHONE_NUMBER]" at bounding box center [408, 225] width 382 height 20
type input "[PHONE_NUMBER]"
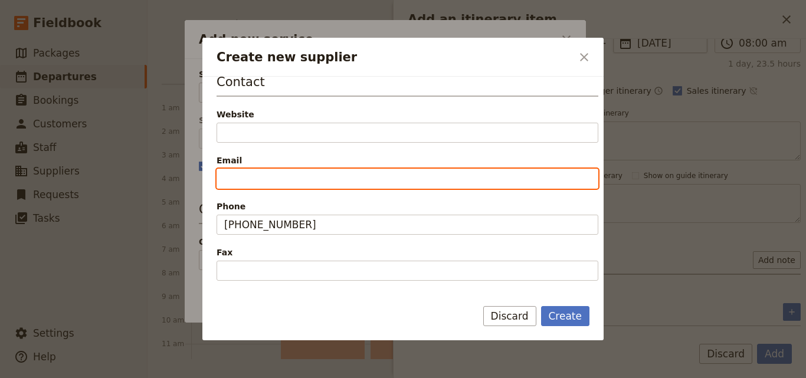
paste input "@[DOMAIN_NAME]"
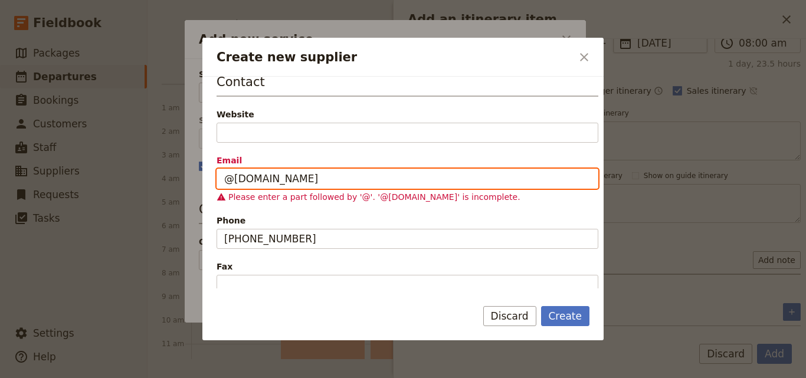
type input "@[DOMAIN_NAME]"
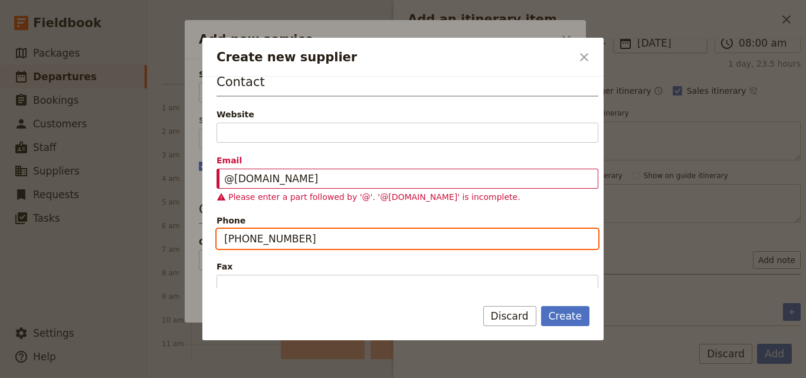
drag, startPoint x: 316, startPoint y: 242, endPoint x: 201, endPoint y: 234, distance: 116.0
click at [201, 378] on div "Create new supplier ​ Supplier information Name Agafay Luxury Desert Camp Statu…" at bounding box center [403, 378] width 806 height 0
paste input "113"
type input "[PHONE_NUMBER]"
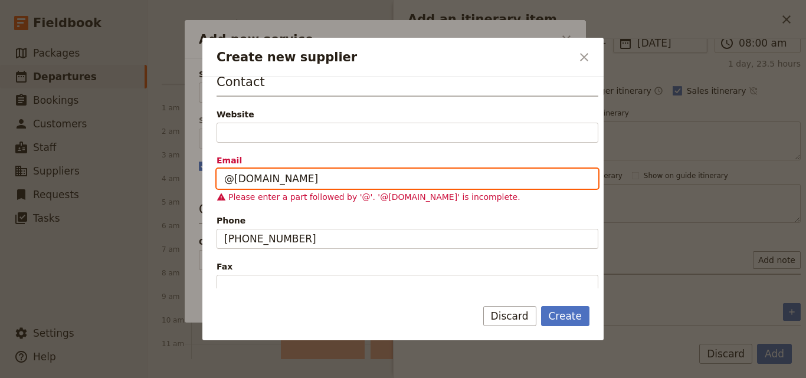
drag, startPoint x: 329, startPoint y: 184, endPoint x: 176, endPoint y: 188, distance: 152.2
click at [176, 378] on div "Create new supplier ​ Supplier information Name Agafay Luxury Desert Camp Statu…" at bounding box center [403, 378] width 806 height 0
paste input "contact(a)agafayluxury"
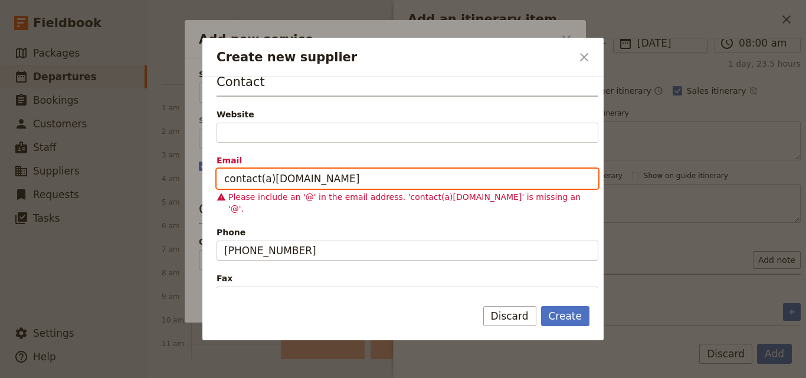
click at [256, 178] on input "contact(a)[DOMAIN_NAME]" at bounding box center [408, 179] width 382 height 20
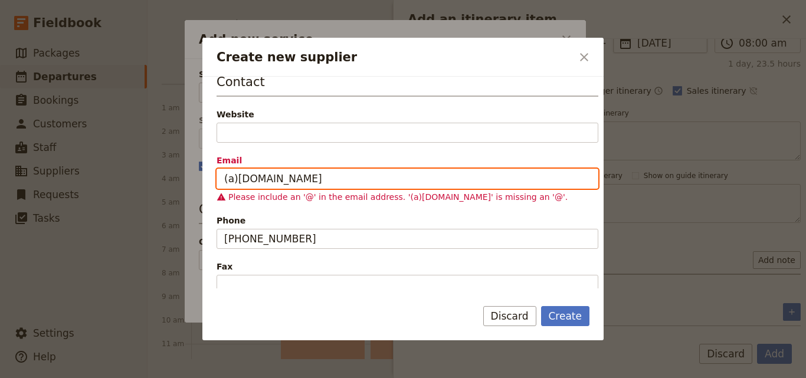
click at [235, 176] on input "(a)[DOMAIN_NAME]" at bounding box center [408, 179] width 382 height 20
click at [330, 182] on input "[DOMAIN_NAME]" at bounding box center [408, 179] width 382 height 20
type input "[DOMAIN_NAME]"
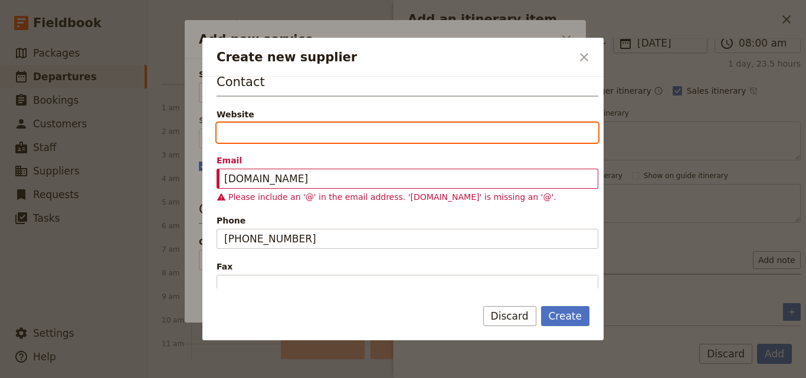
paste input "[DOMAIN_NAME]"
type input "[DOMAIN_NAME]"
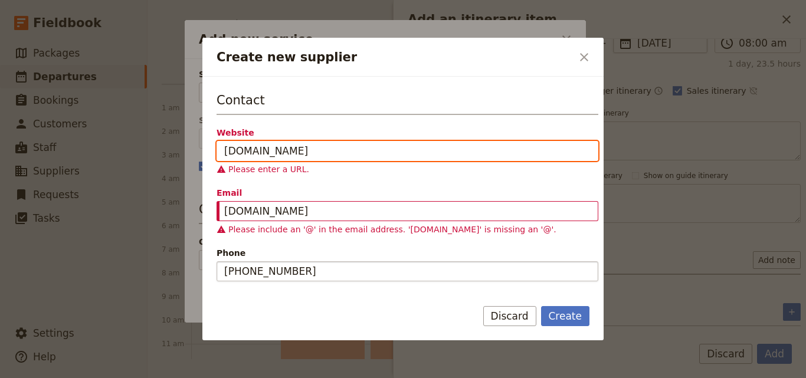
scroll to position [166, 0]
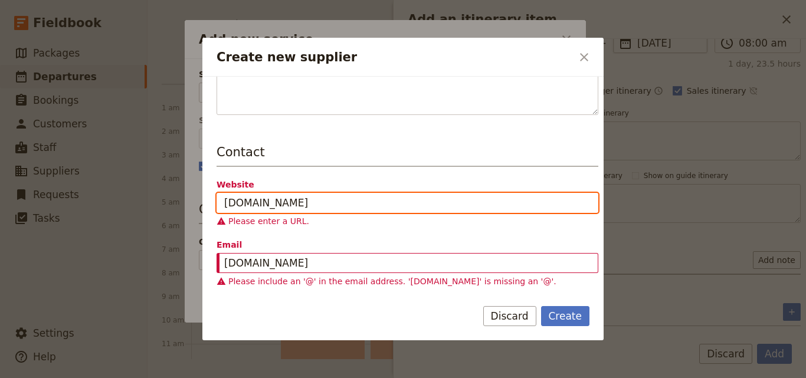
drag, startPoint x: 399, startPoint y: 202, endPoint x: 187, endPoint y: 201, distance: 212.4
click at [187, 378] on div "Create new supplier ​ Supplier information Name Agafay Luxury Desert Camp Statu…" at bounding box center [403, 378] width 806 height 0
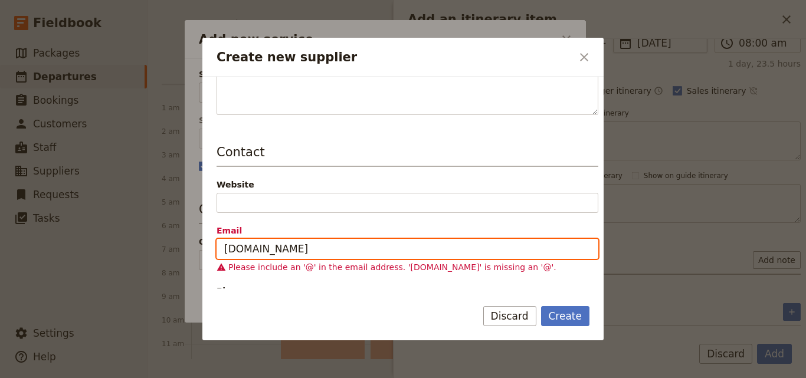
drag, startPoint x: 338, startPoint y: 252, endPoint x: 118, endPoint y: 235, distance: 220.7
click at [118, 378] on div "Create new supplier ​ Supplier information Name Agafay Luxury Desert Camp Statu…" at bounding box center [403, 378] width 806 height 0
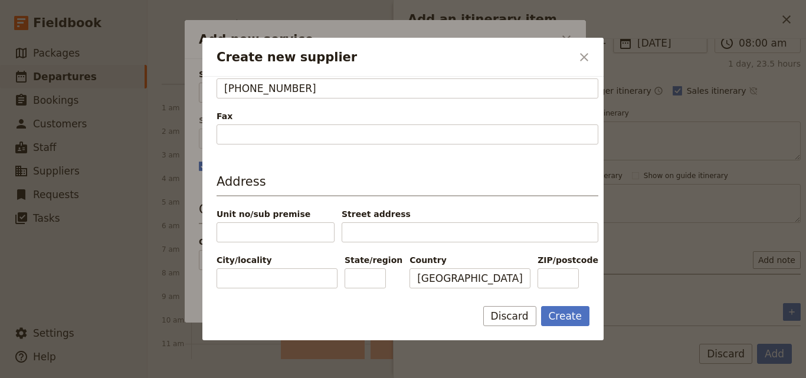
scroll to position [373, 0]
click at [552, 313] on button "Create" at bounding box center [565, 316] width 49 height 20
type input "Agafay Luxury Desert Camp"
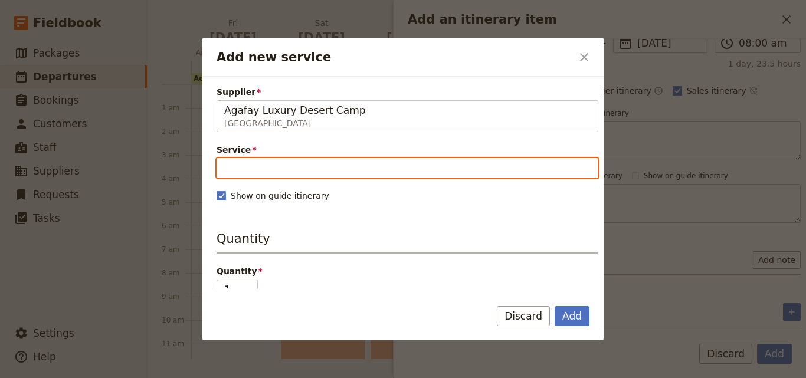
click at [349, 163] on input "Service" at bounding box center [408, 168] width 382 height 20
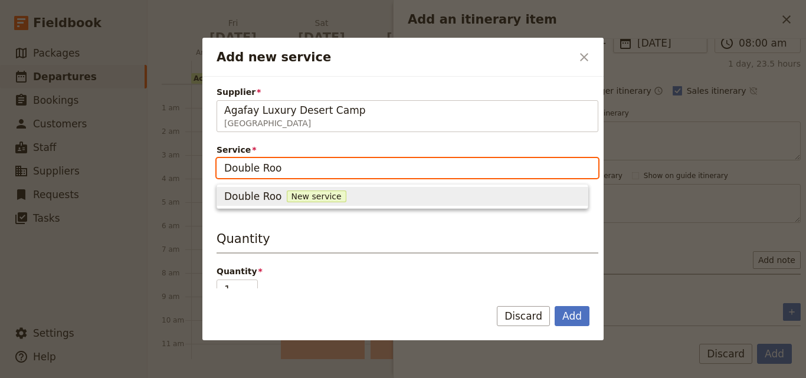
type input "Double Room"
click at [328, 192] on span "New service" at bounding box center [326, 197] width 60 height 12
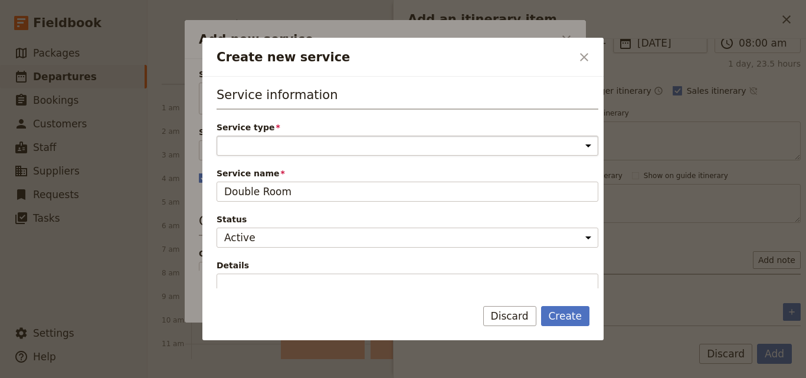
click at [273, 144] on select "Accommodation Activity Transport Flight Food and beverage Other" at bounding box center [408, 146] width 382 height 20
select select "AccommodationService"
click at [217, 136] on select "Accommodation Activity Transport Flight Food and beverage Other" at bounding box center [408, 146] width 382 height 20
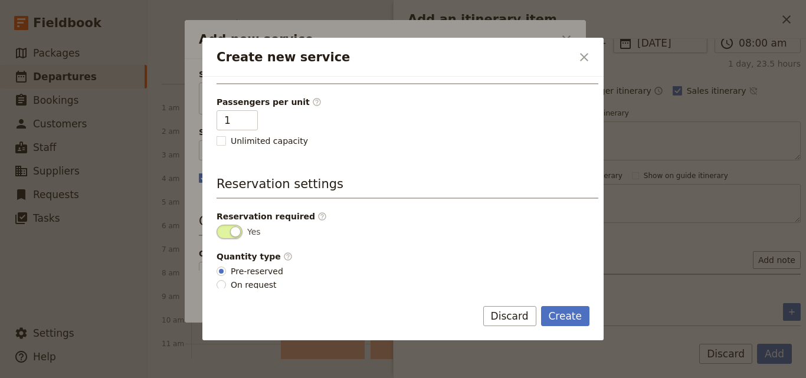
scroll to position [298, 0]
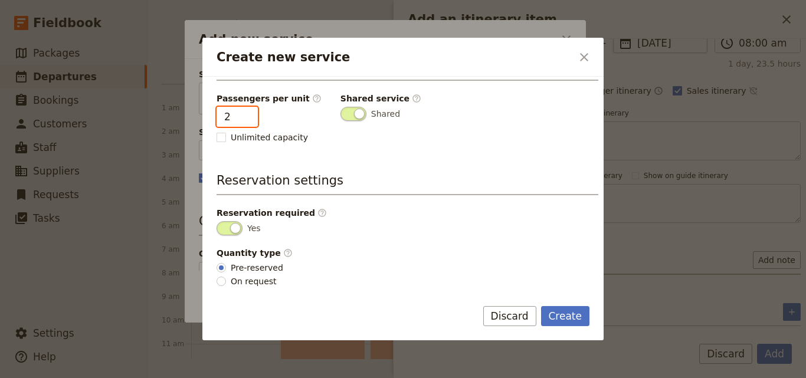
type input "2"
click at [245, 112] on input "2" at bounding box center [237, 117] width 41 height 20
click at [569, 320] on button "Create" at bounding box center [565, 316] width 49 height 20
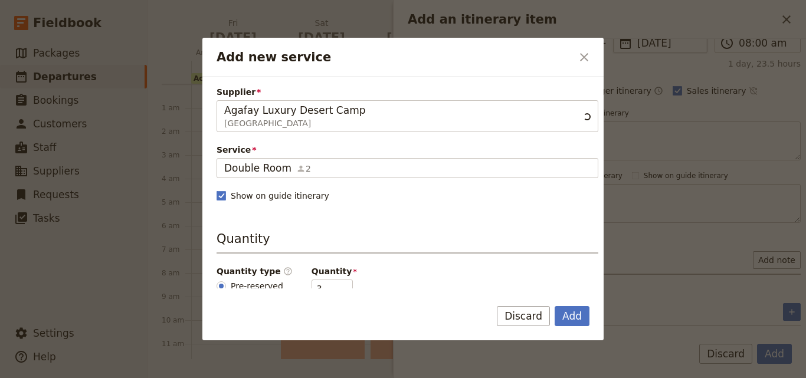
scroll to position [59, 0]
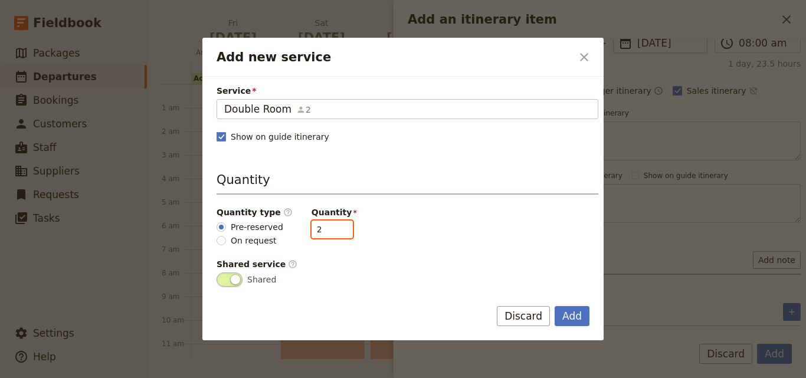
click at [331, 234] on input "2" at bounding box center [331, 230] width 41 height 18
type input "1"
click at [331, 234] on input "1" at bounding box center [331, 230] width 41 height 18
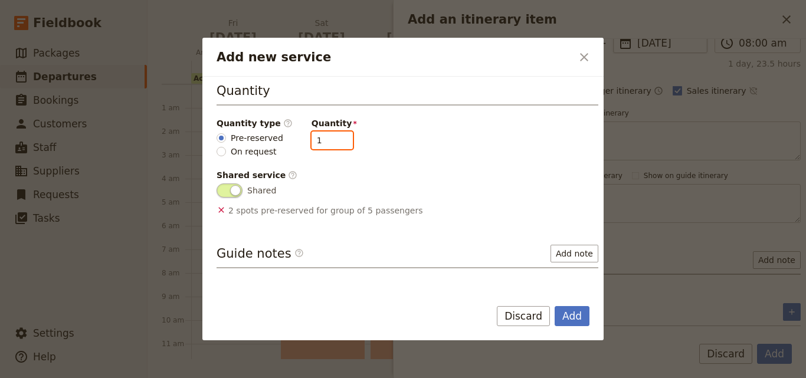
scroll to position [233, 0]
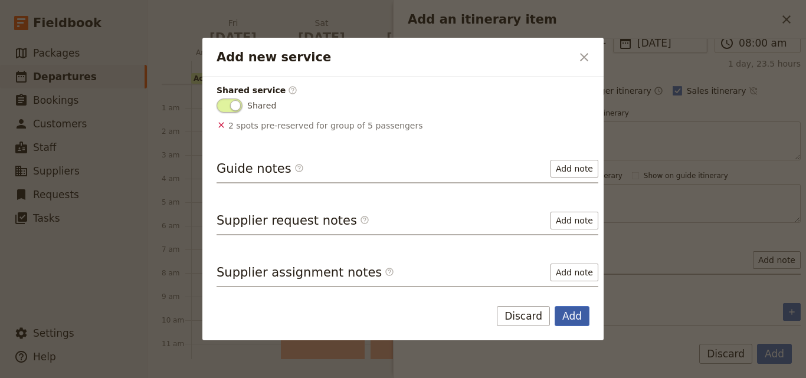
click at [581, 310] on button "Add" at bounding box center [572, 316] width 35 height 20
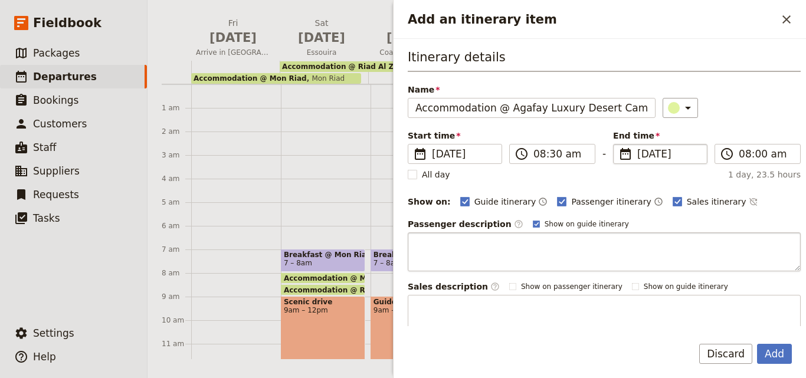
scroll to position [153, 0]
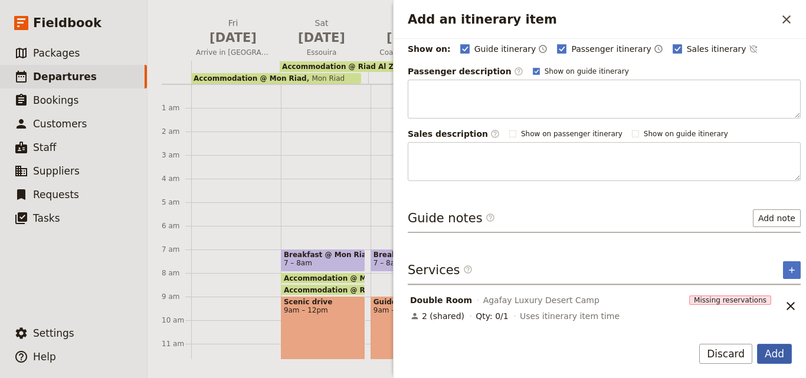
click at [786, 356] on button "Add" at bounding box center [774, 354] width 35 height 20
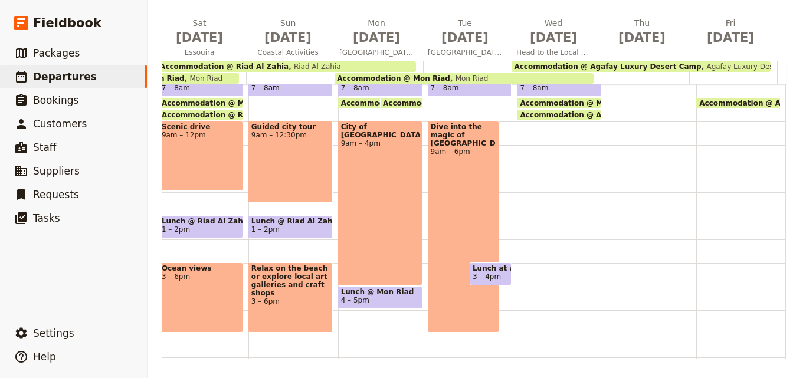
scroll to position [118, 0]
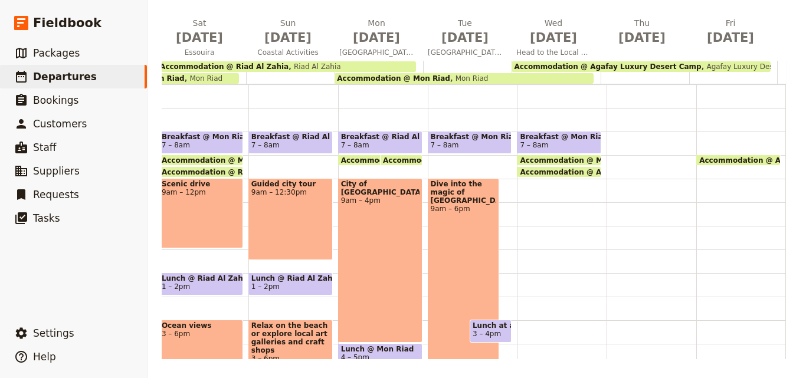
click at [473, 333] on span "3 – 4pm" at bounding box center [487, 334] width 28 height 8
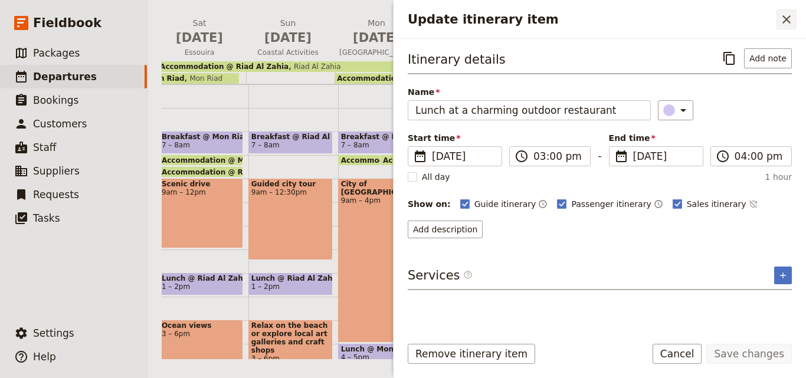
click at [787, 23] on icon "Close drawer" at bounding box center [786, 19] width 14 height 14
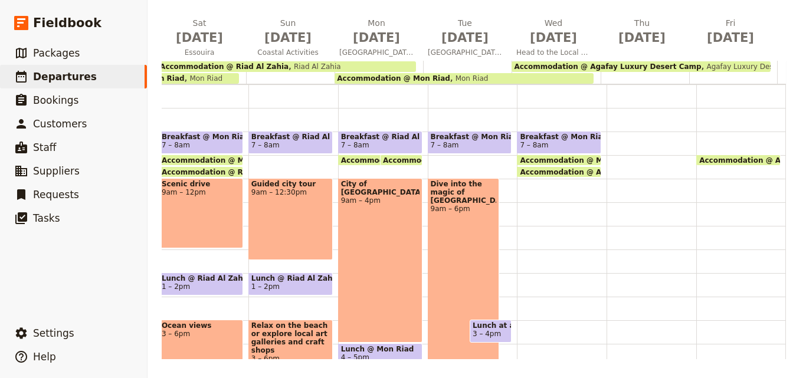
click at [517, 201] on div "Breakfast @ Mon Riad 7 – 8am Accommodation @ Mon Riad 8am Mon Riad Accommodatio…" at bounding box center [562, 249] width 90 height 566
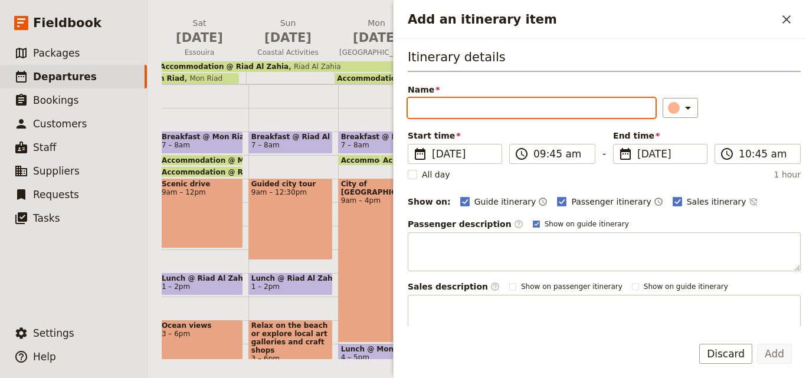
paste input "Transfer to Agafay Desert"
click at [417, 106] on input "Transfer to Agafay Desert" at bounding box center [532, 108] width 248 height 20
type input "Transfer to Agafay Desert"
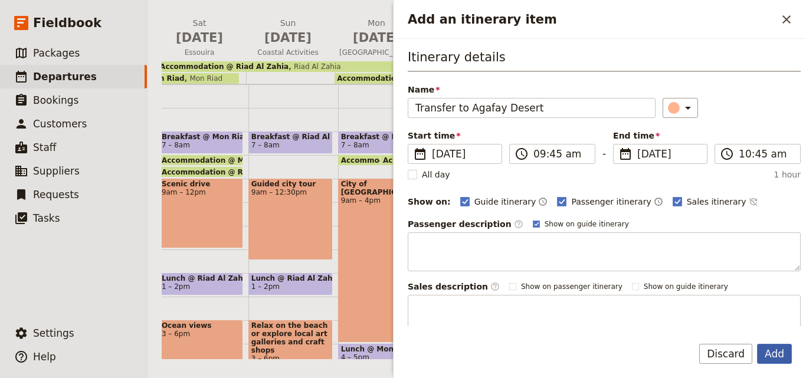
click at [783, 351] on button "Add" at bounding box center [774, 354] width 35 height 20
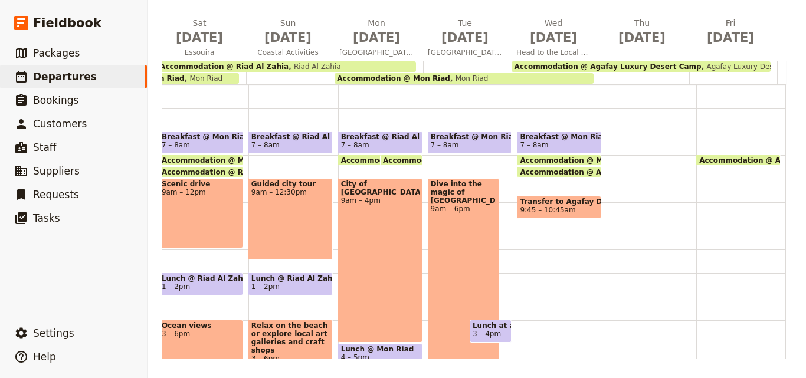
click at [534, 212] on span "9:45 – 10:45am" at bounding box center [547, 210] width 55 height 8
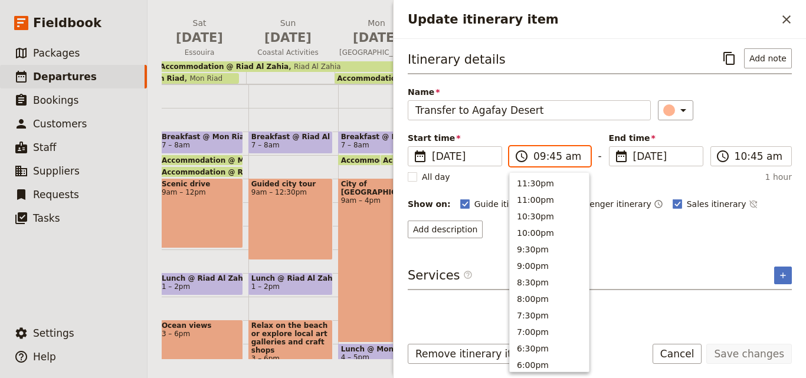
click at [537, 159] on input "09:45 am" at bounding box center [558, 156] width 50 height 14
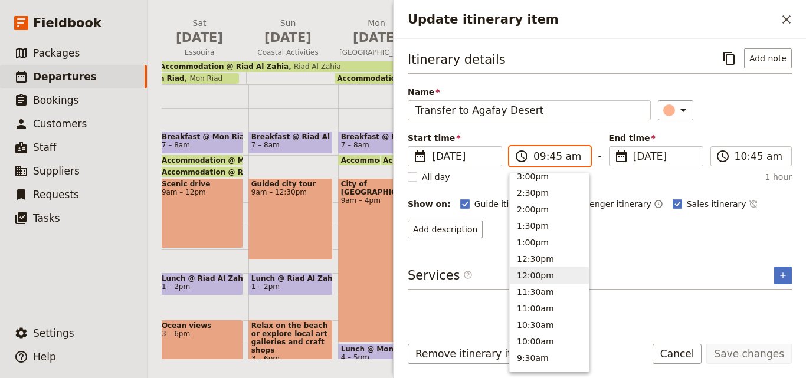
click at [542, 272] on button "12:00pm" at bounding box center [549, 275] width 79 height 17
type input "12:00 pm"
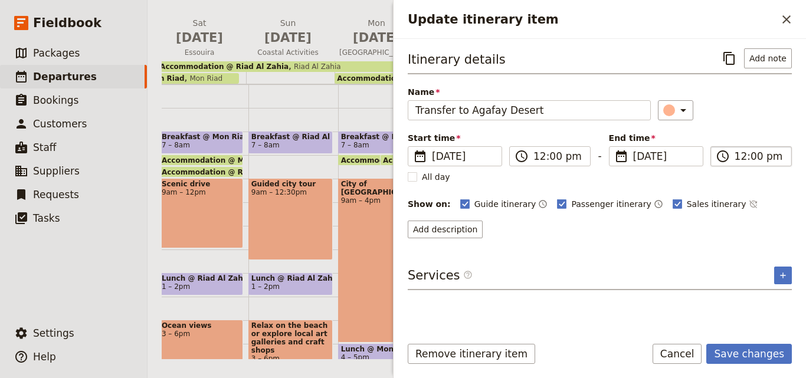
click at [740, 155] on input "12:00 pm" at bounding box center [759, 156] width 50 height 14
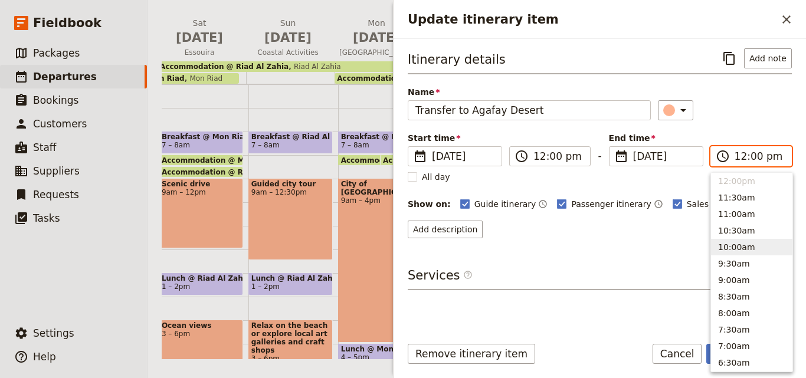
scroll to position [323, 0]
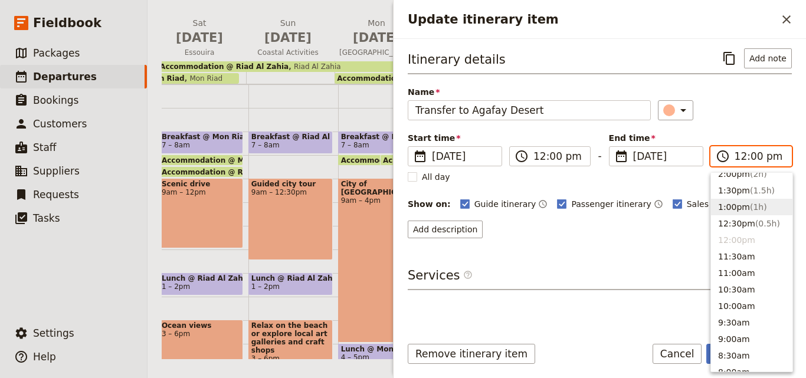
click at [732, 209] on button "1:00pm ( 1h )" at bounding box center [751, 207] width 81 height 17
type input "01:00 pm"
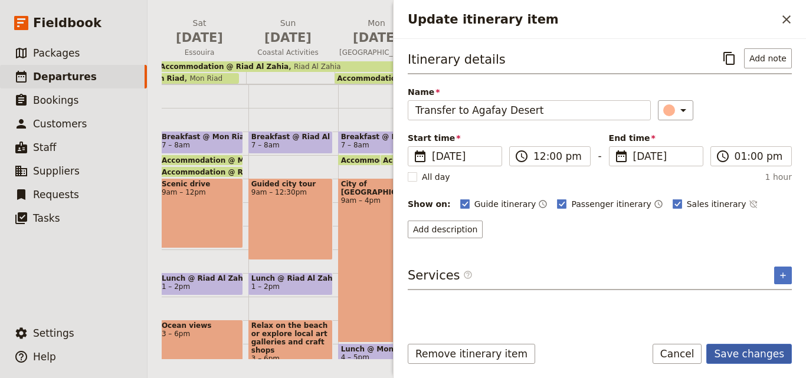
click at [753, 353] on button "Save changes" at bounding box center [749, 354] width 86 height 20
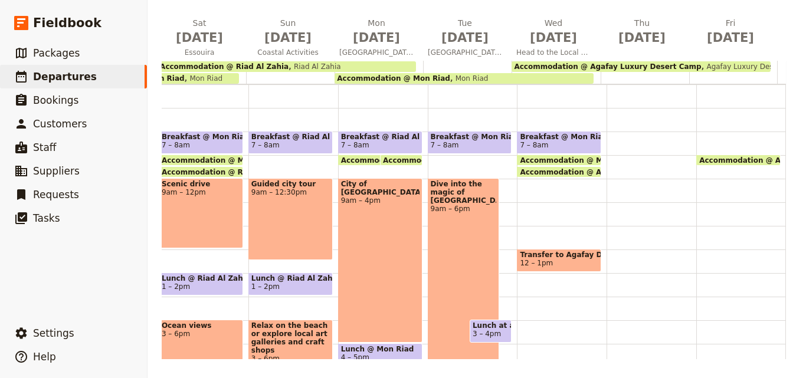
scroll to position [236, 0]
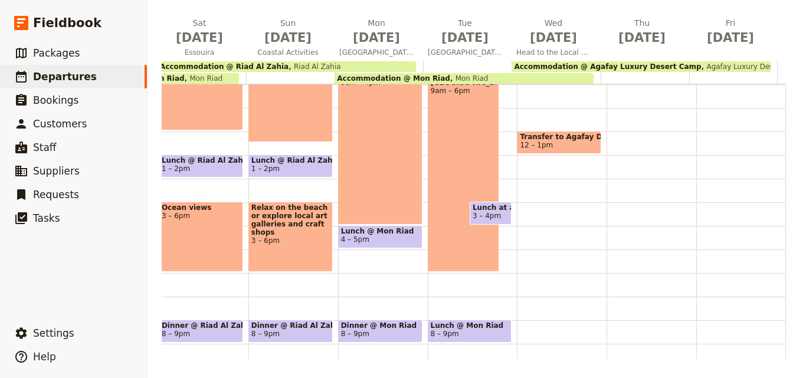
click at [517, 189] on div "Breakfast @ Mon Riad 7 – 8am Accommodation @ Mon Riad 8am Mon Riad Accommodatio…" at bounding box center [562, 131] width 90 height 566
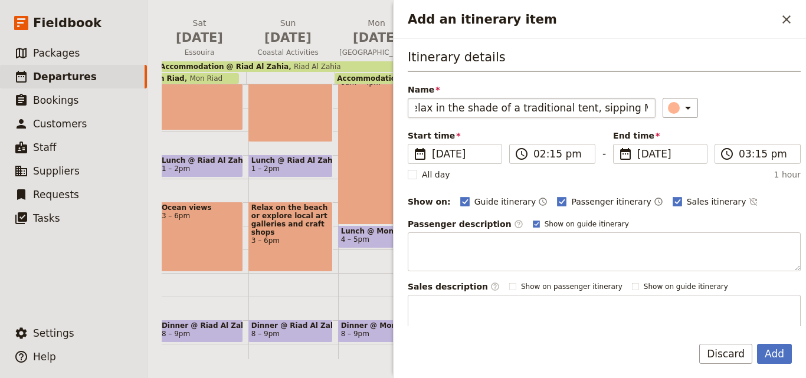
scroll to position [0, 0]
drag, startPoint x: 452, startPoint y: 110, endPoint x: 409, endPoint y: 107, distance: 43.2
click at [409, 107] on input "relax in the shade of a traditional tent, sipping Moroccan tea" at bounding box center [532, 108] width 248 height 20
click at [409, 112] on input "relax in the shade of a traditional tent, sipping Moroccan tea" at bounding box center [532, 108] width 248 height 20
click at [423, 109] on input "relax in the shade of a traditional tent, sipping Moroccan tea" at bounding box center [532, 108] width 248 height 20
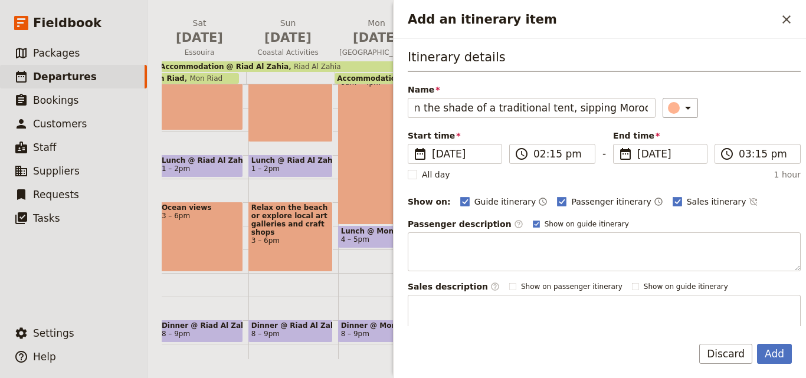
scroll to position [0, 48]
type input "Relax in the shade of a traditional tent, sipping Moroccan tea"
click at [773, 358] on button "Add" at bounding box center [774, 354] width 35 height 20
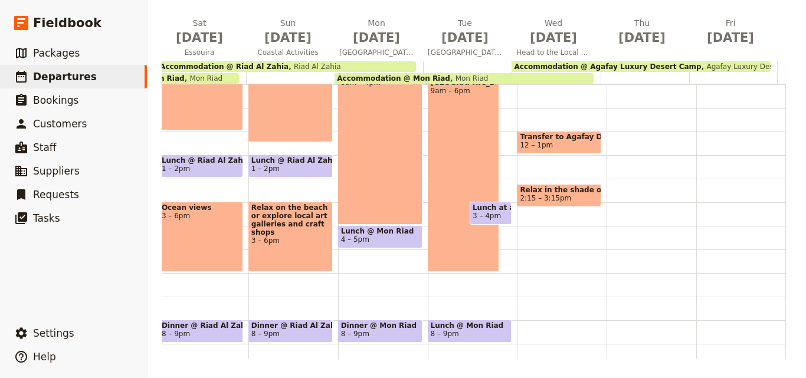
click at [557, 195] on span "2:15 – 3:15pm" at bounding box center [559, 198] width 78 height 8
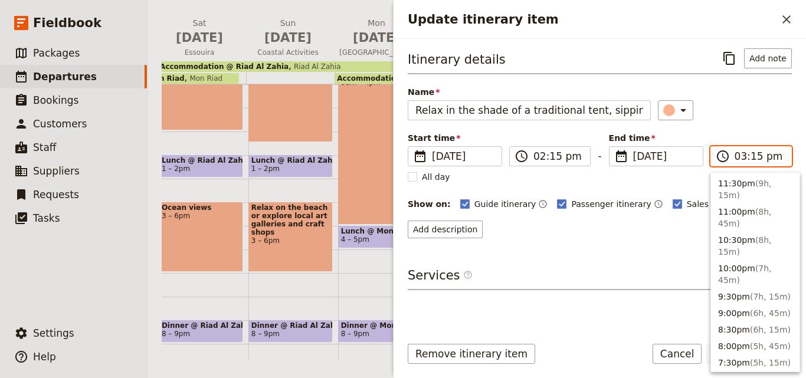
scroll to position [283, 0]
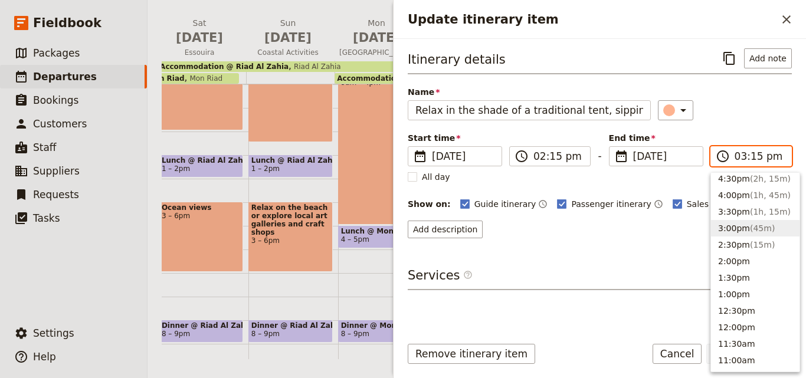
click at [742, 158] on input "03:15 pm" at bounding box center [759, 156] width 50 height 14
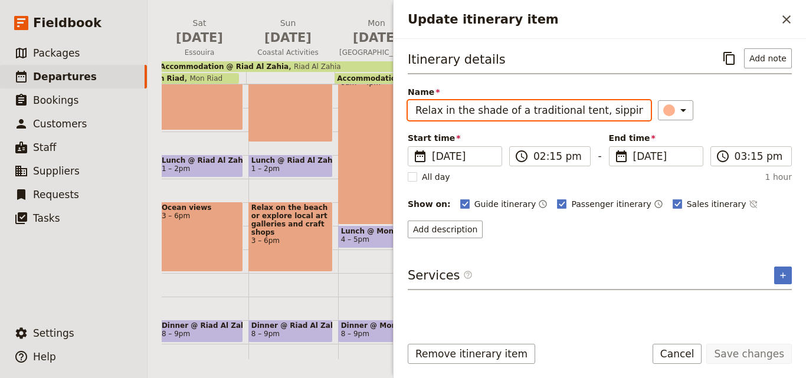
click at [559, 107] on input "Relax in the shade of a traditional tent, sipping Moroccan tea" at bounding box center [529, 110] width 243 height 20
paste input "and soaking in the quiet beauty of the desert."
click at [435, 110] on input "Relax in the shade of a traditional tent, sipping Moroccan teaand soaking in th…" at bounding box center [529, 110] width 243 height 20
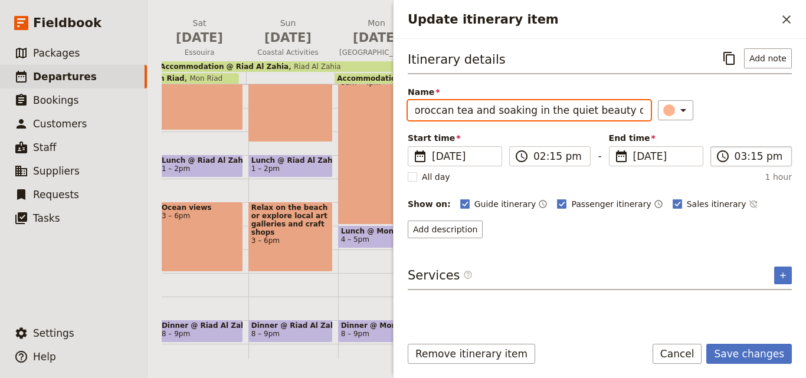
type input "Relax in the shade of a traditional tent, sipping Moroccan tea and soaking in t…"
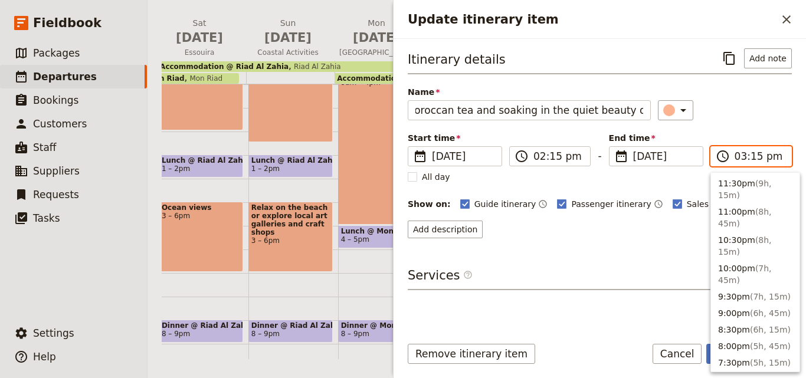
scroll to position [283, 0]
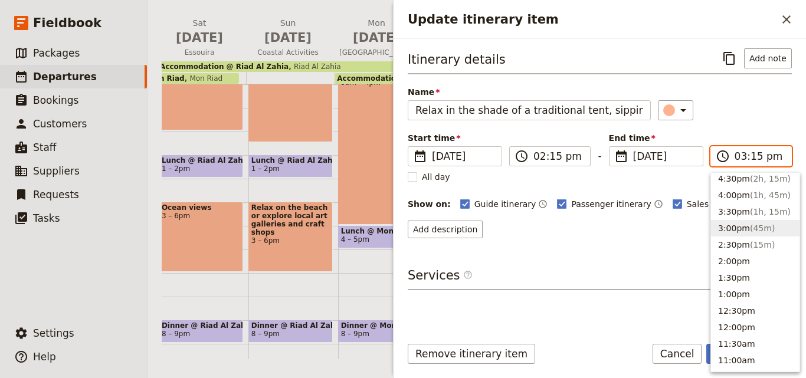
click at [738, 160] on input "03:15 pm" at bounding box center [759, 156] width 50 height 14
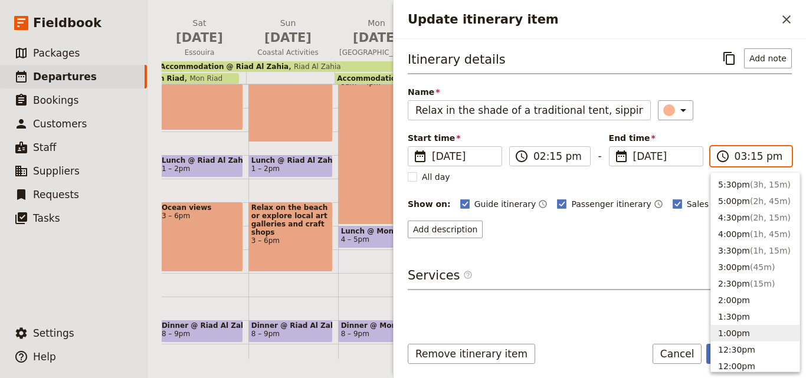
scroll to position [224, 0]
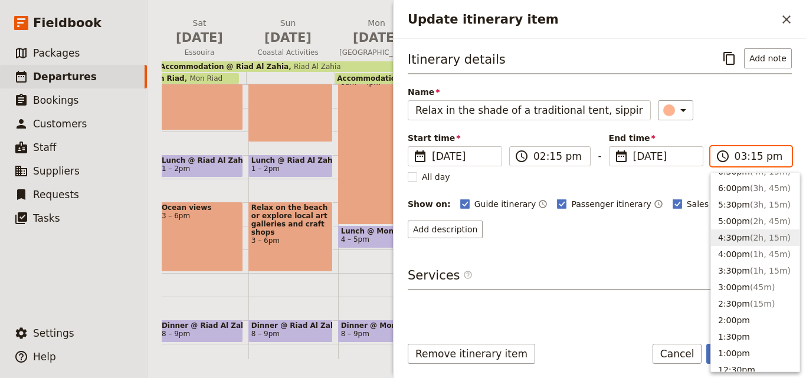
click at [741, 229] on button "4:30pm ( 2h, 15m )" at bounding box center [755, 237] width 88 height 17
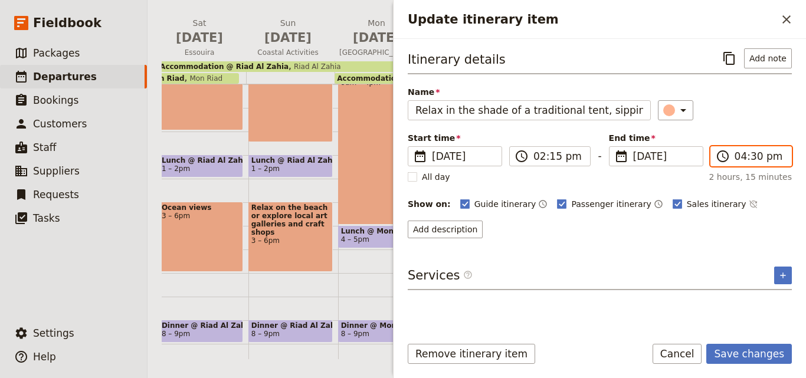
click at [742, 160] on input "04:30 pm" at bounding box center [759, 156] width 50 height 14
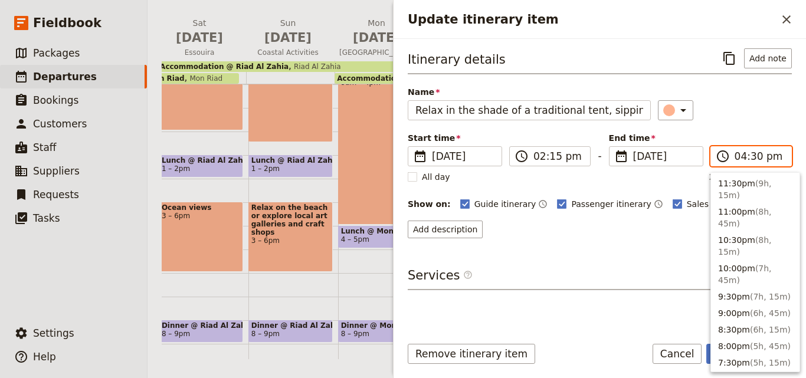
scroll to position [217, 0]
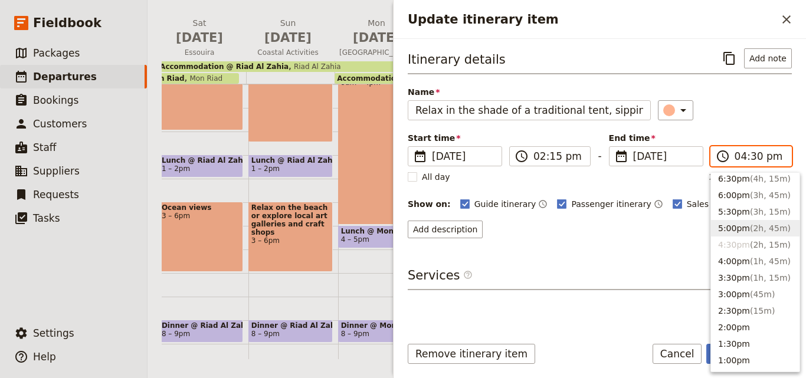
click at [727, 220] on button "5:00pm ( 2h, 45m )" at bounding box center [755, 228] width 88 height 17
type input "05:00 pm"
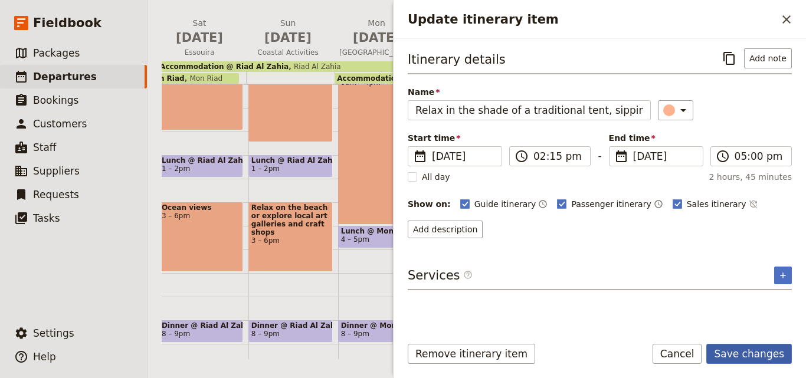
click at [763, 356] on button "Save changes" at bounding box center [749, 354] width 86 height 20
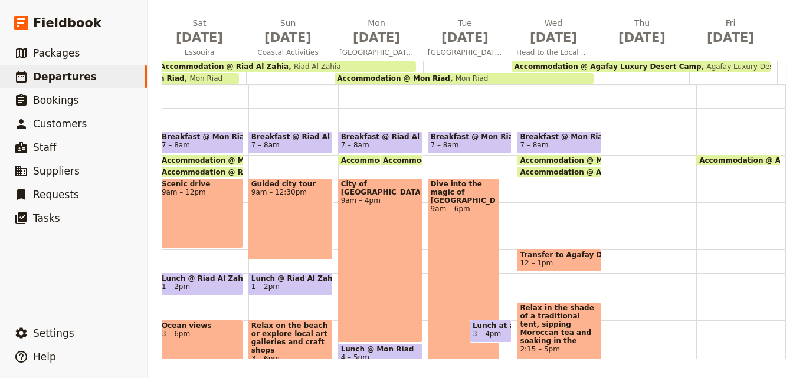
scroll to position [177, 0]
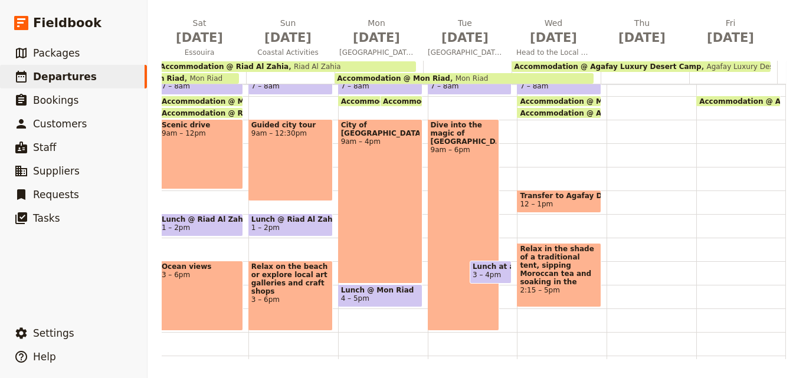
click at [588, 285] on div "Breakfast @ Mon Riad 7 – 8am Accommodation @ Mon Riad 8am Mon Riad Accommodatio…" at bounding box center [562, 190] width 90 height 566
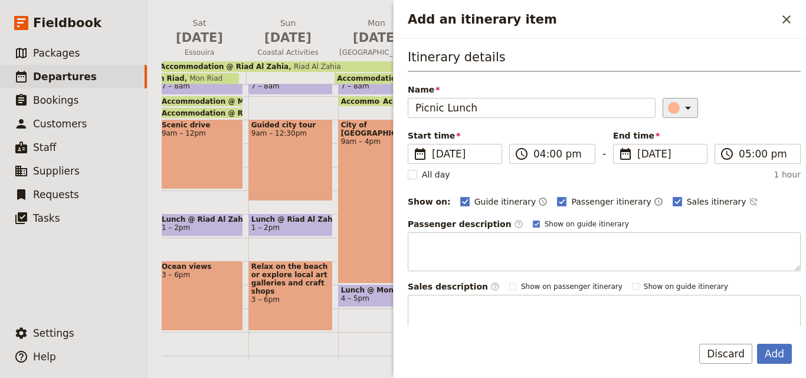
type input "Picnic Lunch"
click at [668, 104] on div "Add an itinerary item" at bounding box center [674, 108] width 12 height 12
click at [677, 162] on div "button" at bounding box center [676, 161] width 12 height 12
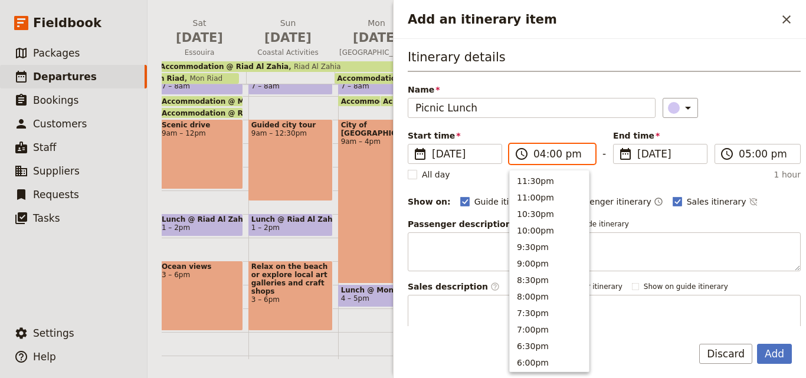
click at [540, 158] on input "04:00 pm" at bounding box center [560, 154] width 54 height 14
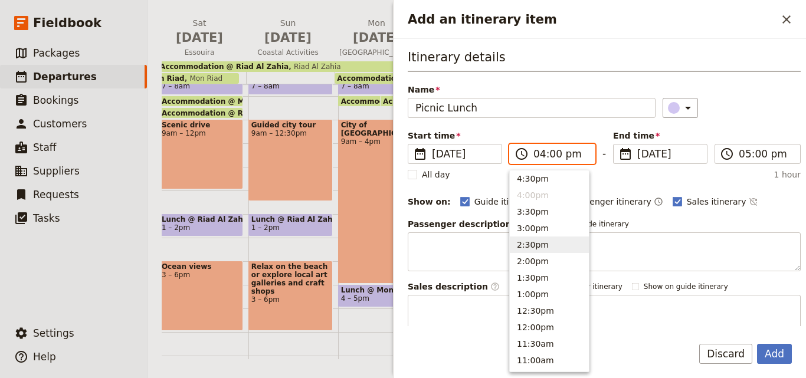
click at [533, 247] on button "2:30pm" at bounding box center [549, 245] width 79 height 17
type input "02:30 pm"
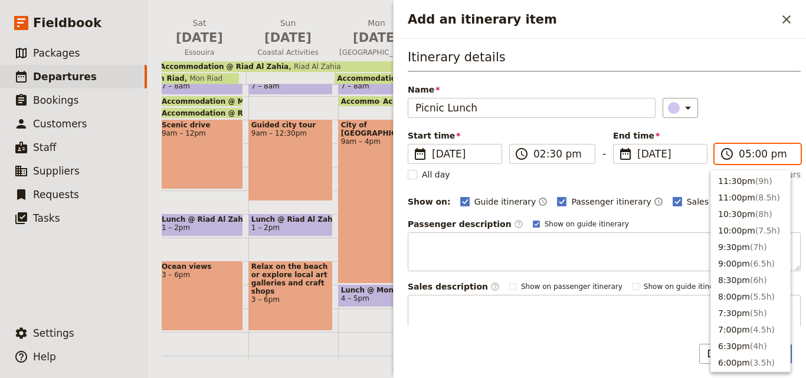
click at [742, 159] on input "05:00 pm" at bounding box center [766, 154] width 54 height 14
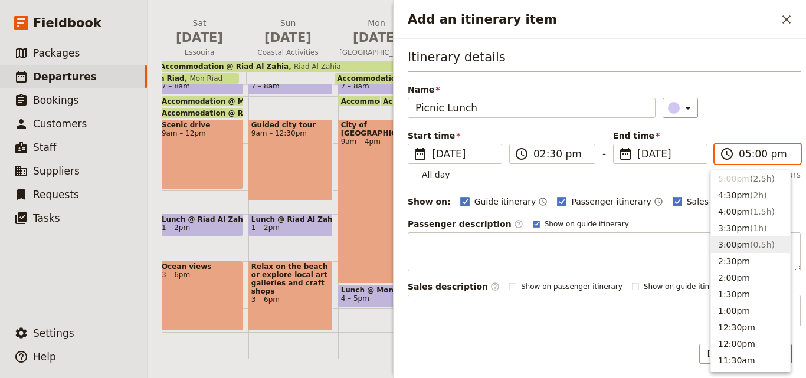
click at [727, 239] on button "3:00pm ( 0.5h )" at bounding box center [750, 245] width 79 height 17
type input "03:00 pm"
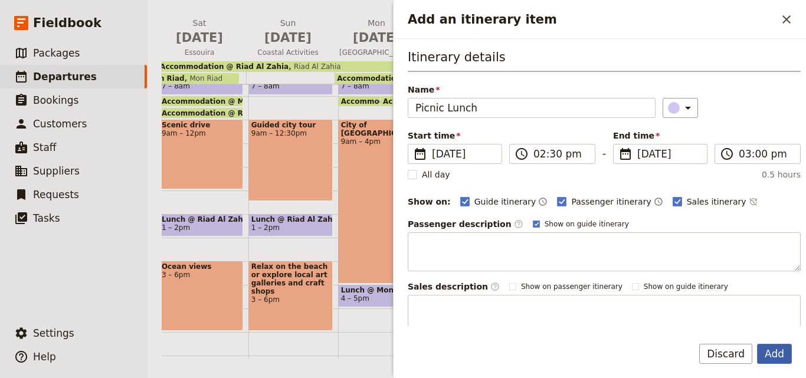
click at [783, 355] on button "Add" at bounding box center [774, 354] width 35 height 20
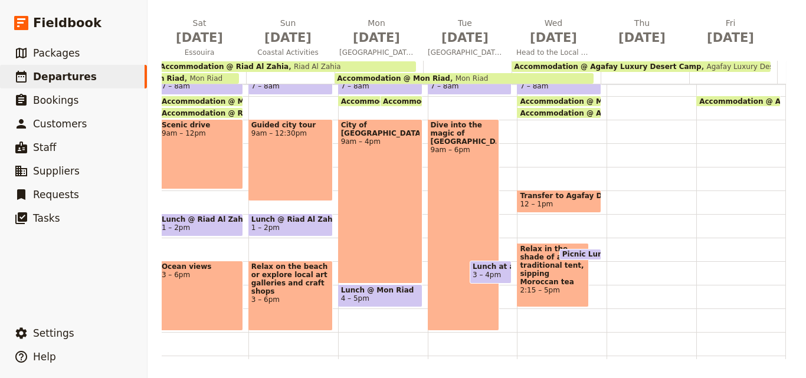
click at [561, 296] on div "Relax in the shade of a traditional tent, sipping Moroccan tea and soaking in t…" at bounding box center [552, 275] width 71 height 64
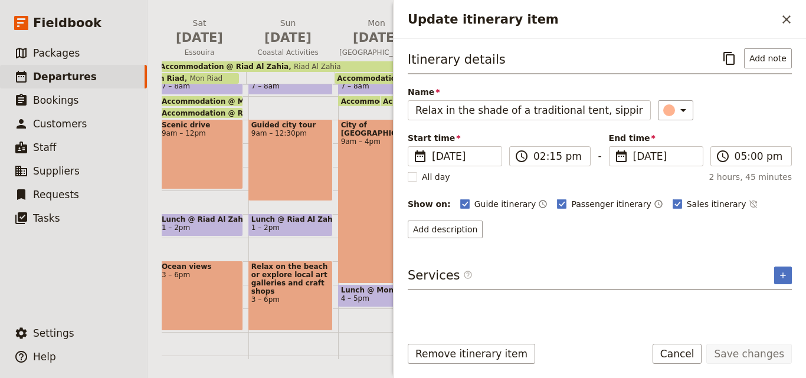
click at [754, 104] on div "​" at bounding box center [725, 110] width 134 height 20
click at [786, 23] on icon "Close drawer" at bounding box center [786, 19] width 14 height 14
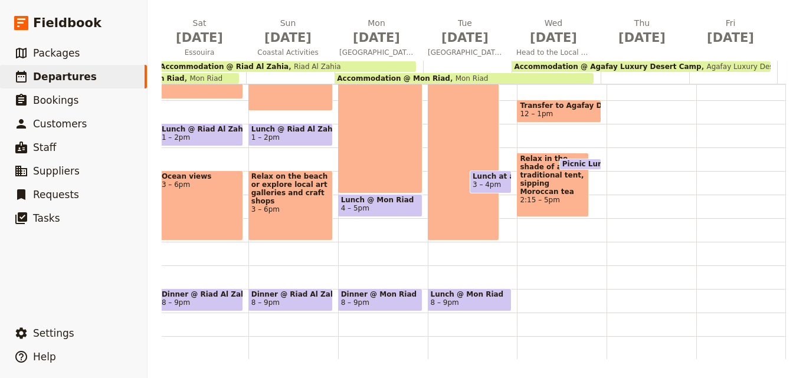
scroll to position [295, 0]
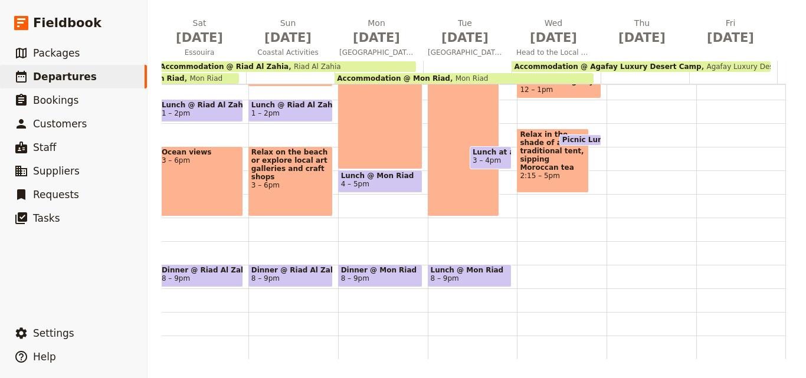
click at [579, 174] on div "Breakfast @ Mon Riad 7 – 8am Accommodation @ Mon Riad 8am Mon Riad Accommodatio…" at bounding box center [562, 76] width 90 height 566
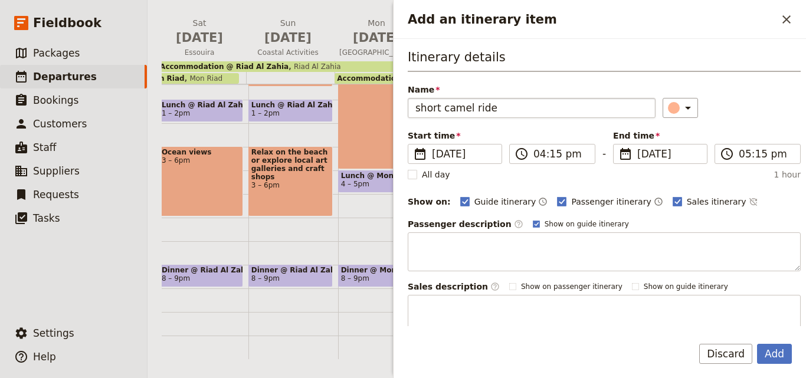
click at [419, 105] on input "short camel ride" at bounding box center [532, 108] width 248 height 20
type input "Short camel ride"
click at [541, 156] on input "04:15 pm" at bounding box center [560, 154] width 54 height 14
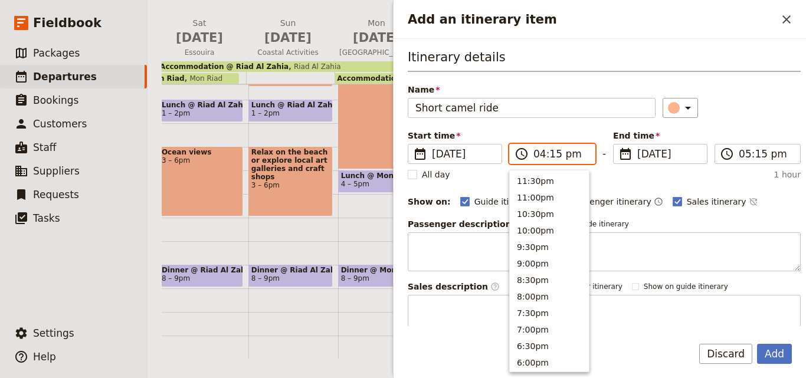
scroll to position [250, 0]
click at [539, 218] on button "3:00pm" at bounding box center [549, 212] width 79 height 17
type input "03:00 pm"
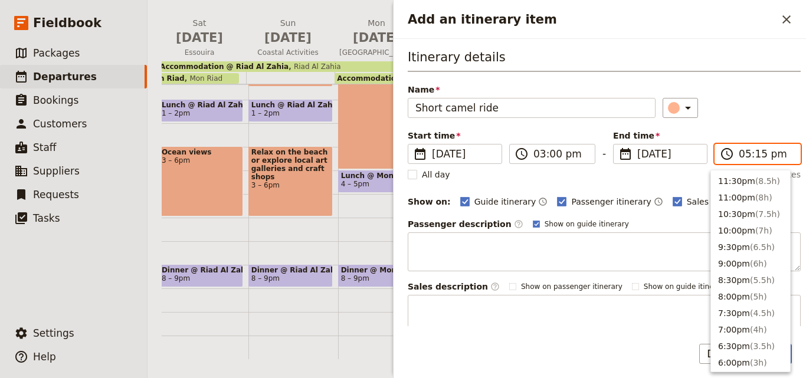
click at [746, 155] on input "05:15 pm" at bounding box center [766, 154] width 54 height 14
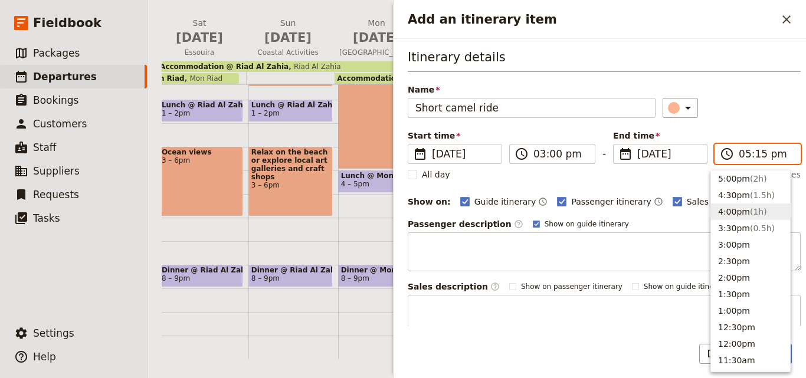
click at [738, 208] on button "4:00pm ( 1h )" at bounding box center [750, 212] width 79 height 17
type input "04:00 pm"
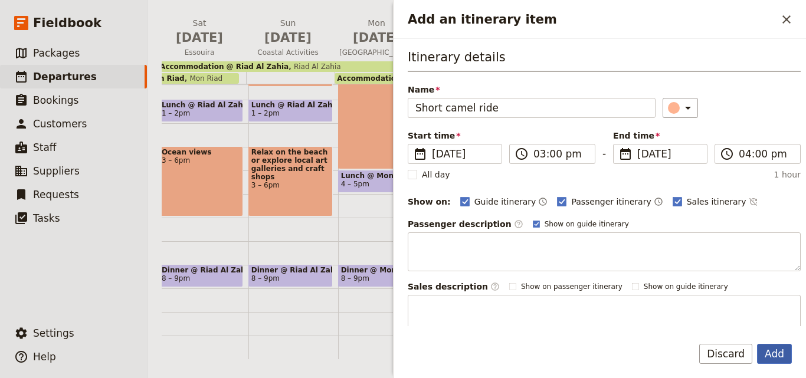
click at [773, 349] on button "Add" at bounding box center [774, 354] width 35 height 20
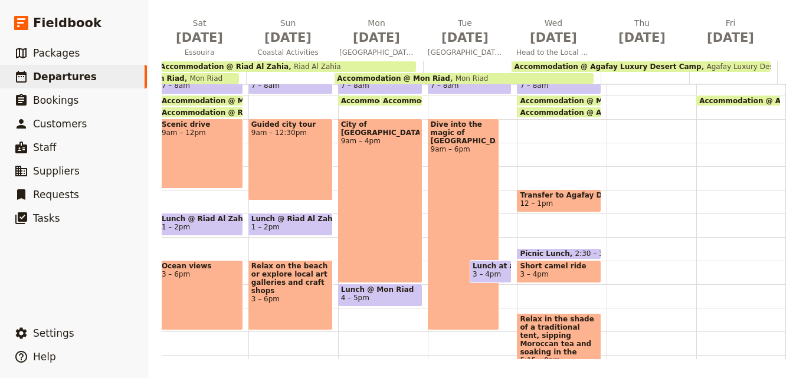
scroll to position [177, 0]
click at [520, 204] on span "12 – 1pm" at bounding box center [536, 204] width 33 height 8
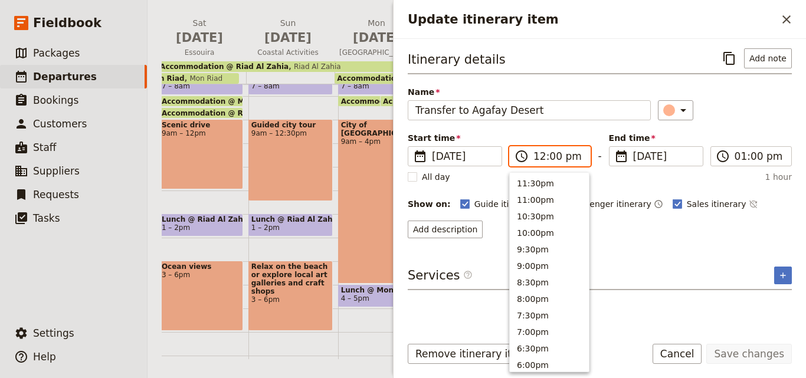
click at [540, 155] on input "12:00 pm" at bounding box center [558, 156] width 50 height 14
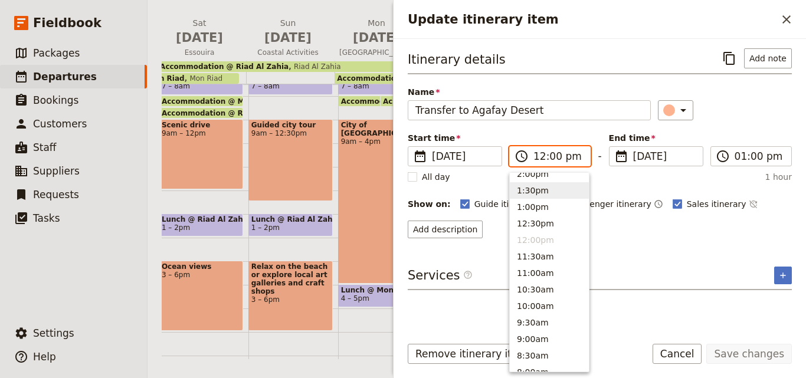
scroll to position [317, 0]
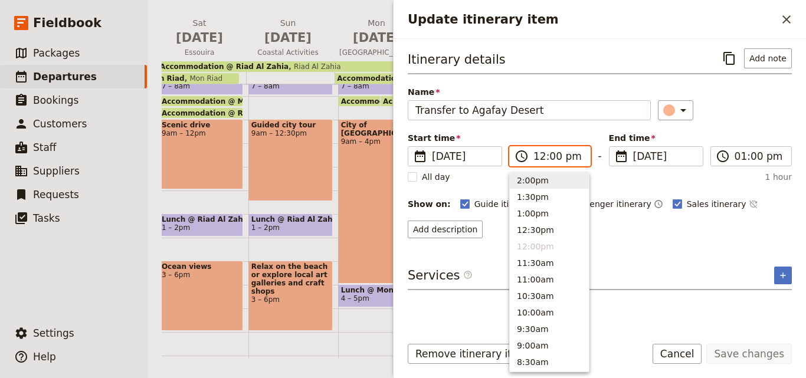
click at [529, 180] on button "2:00pm" at bounding box center [549, 180] width 79 height 17
type input "02:00 pm"
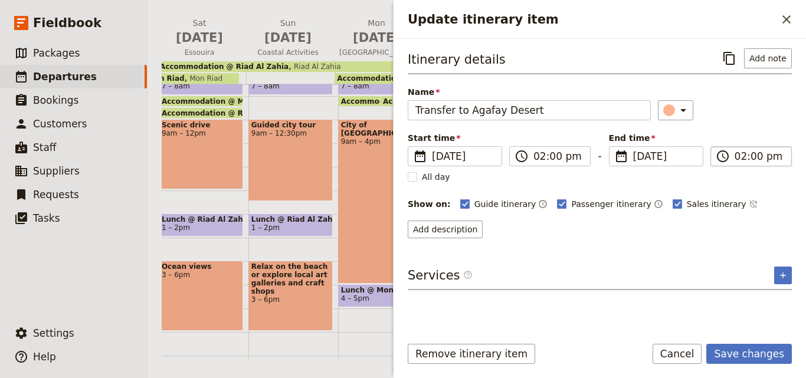
click at [740, 159] on input "02:00 pm" at bounding box center [759, 156] width 50 height 14
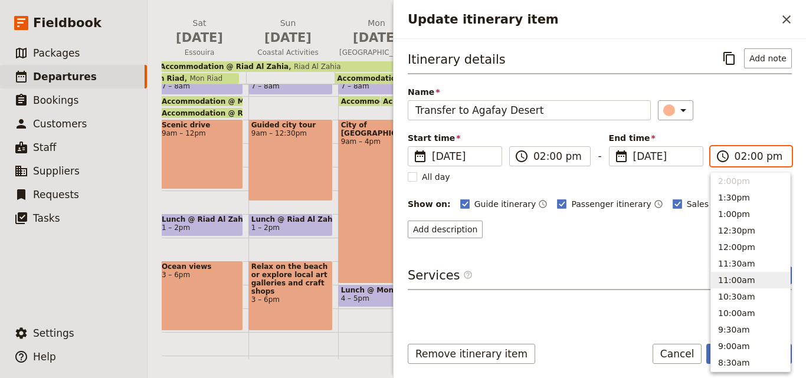
scroll to position [257, 0]
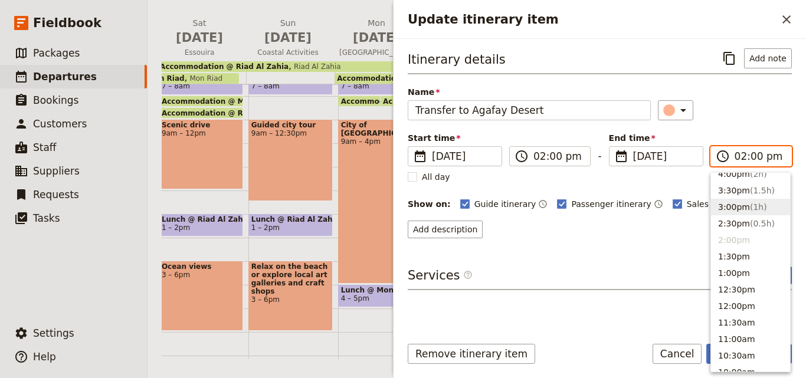
click at [732, 208] on button "3:00pm ( 1h )" at bounding box center [750, 207] width 79 height 17
type input "03:00 pm"
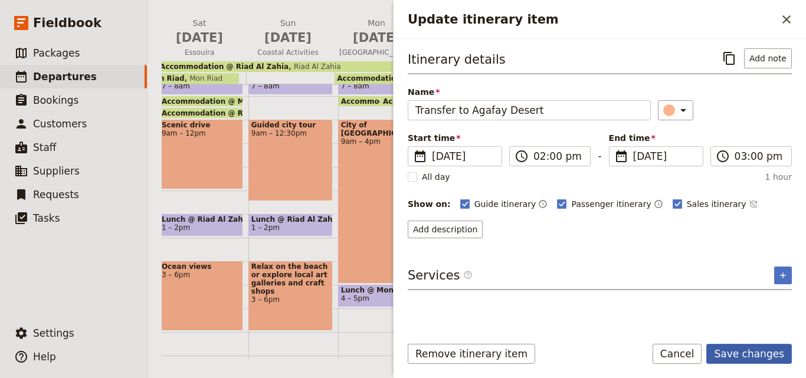
click at [751, 357] on button "Save changes" at bounding box center [749, 354] width 86 height 20
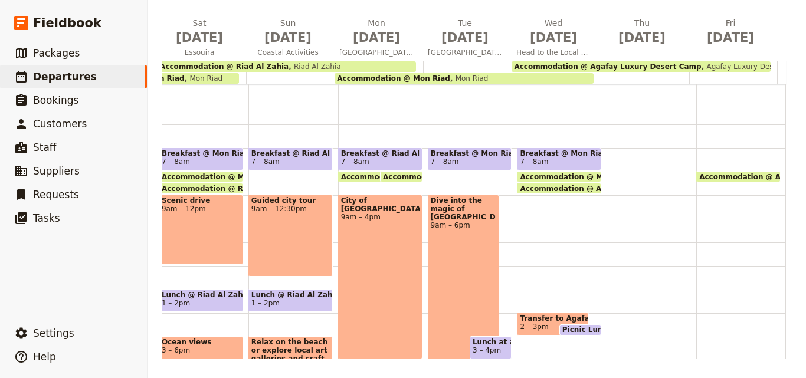
scroll to position [219, 0]
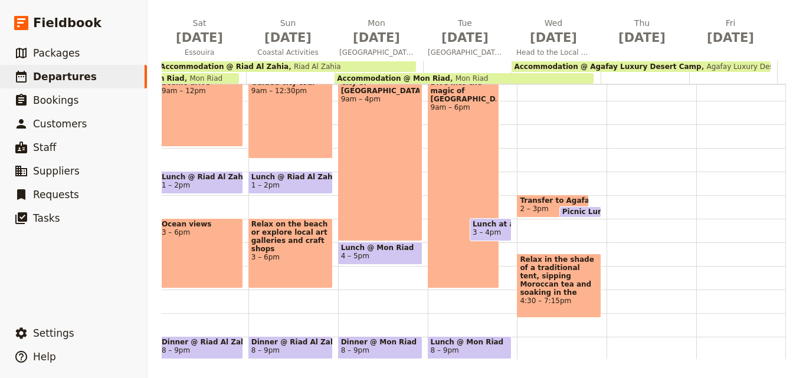
click at [547, 280] on span "Relax in the shade of a traditional tent, sipping Moroccan tea and soaking in t…" at bounding box center [559, 275] width 78 height 41
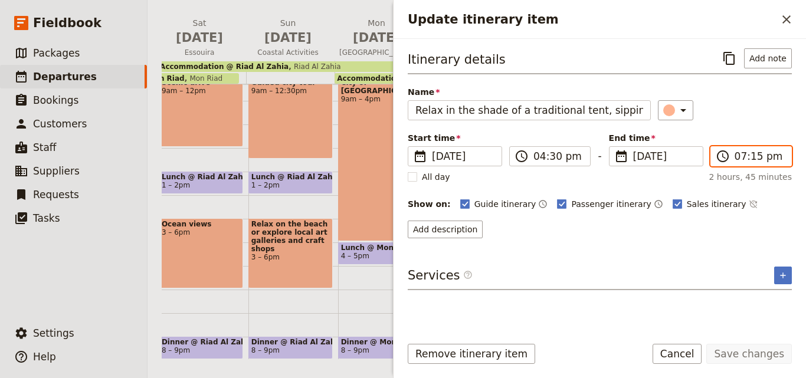
click at [745, 160] on input "07:15 pm" at bounding box center [759, 156] width 50 height 14
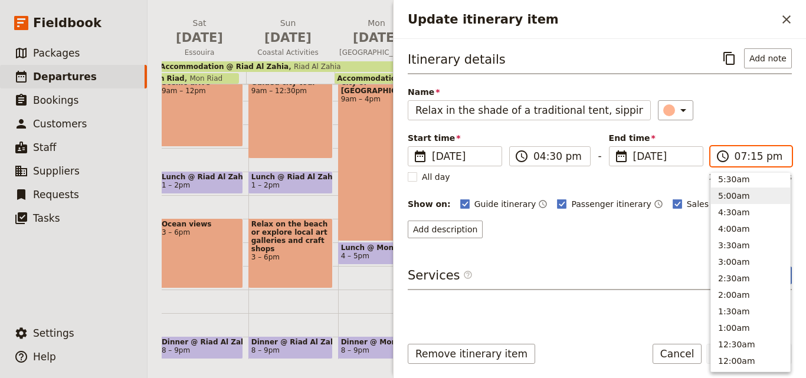
scroll to position [598, 0]
click at [745, 182] on button "5:30am" at bounding box center [750, 180] width 79 height 17
type input "05:30 am"
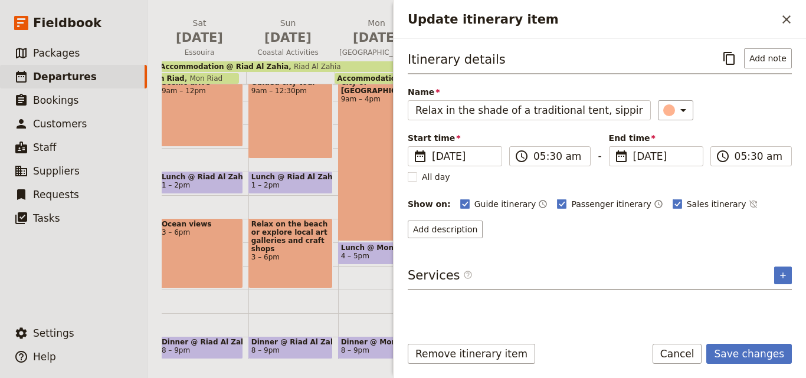
click at [748, 229] on div "Add description" at bounding box center [600, 230] width 384 height 18
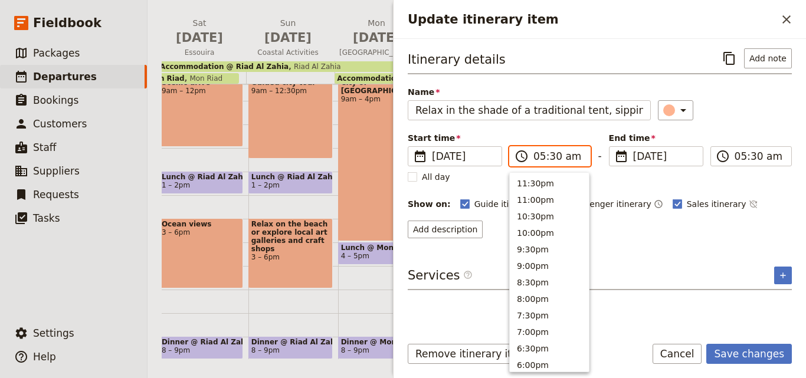
click at [543, 156] on input "05:30 am" at bounding box center [558, 156] width 50 height 14
click at [540, 214] on button "4:30am" at bounding box center [549, 214] width 79 height 17
type input "04:30 am"
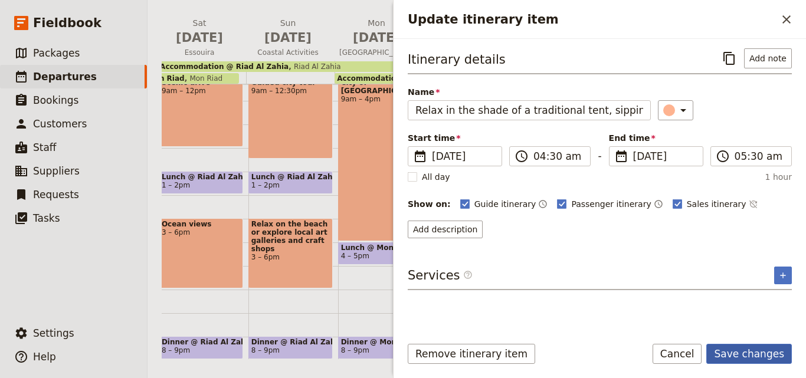
click at [740, 356] on button "Save changes" at bounding box center [749, 354] width 86 height 20
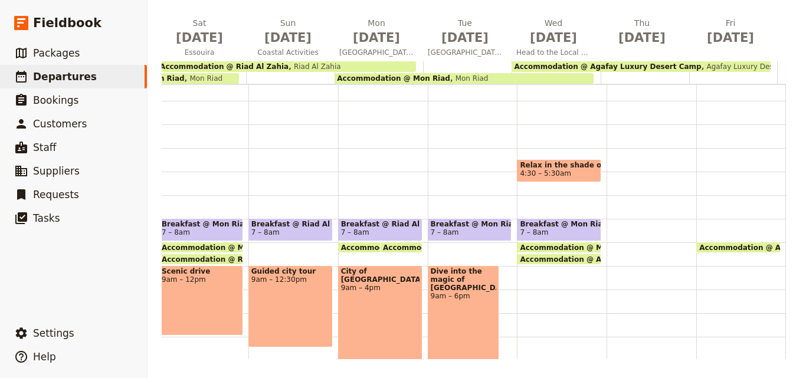
scroll to position [0, 0]
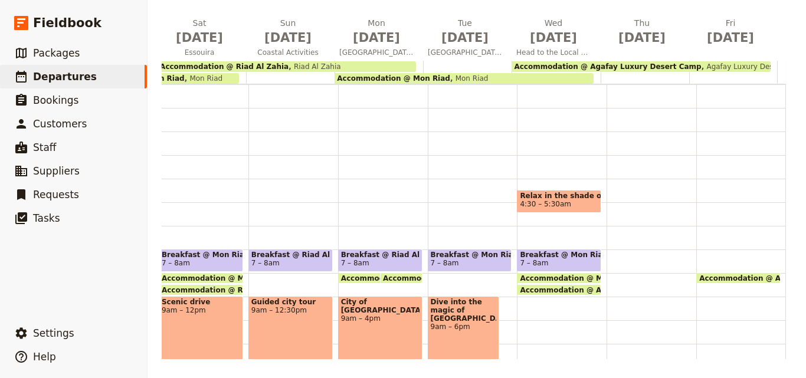
click at [547, 189] on div "Relax in the shade of a traditional tent, sipping Moroccan tea and soaking in t…" at bounding box center [562, 367] width 90 height 566
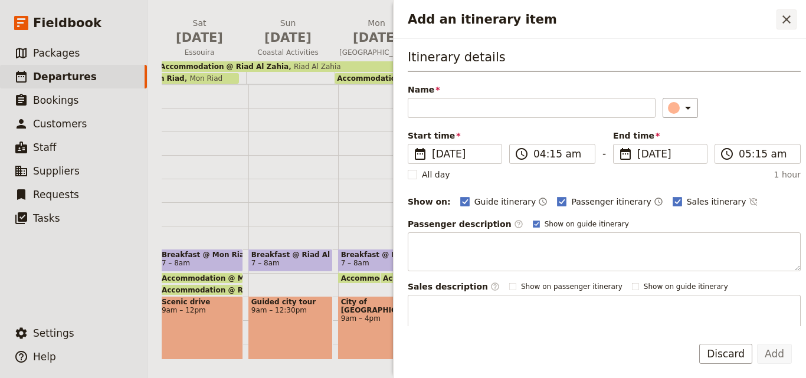
click at [785, 21] on icon "Close drawer" at bounding box center [786, 19] width 8 height 8
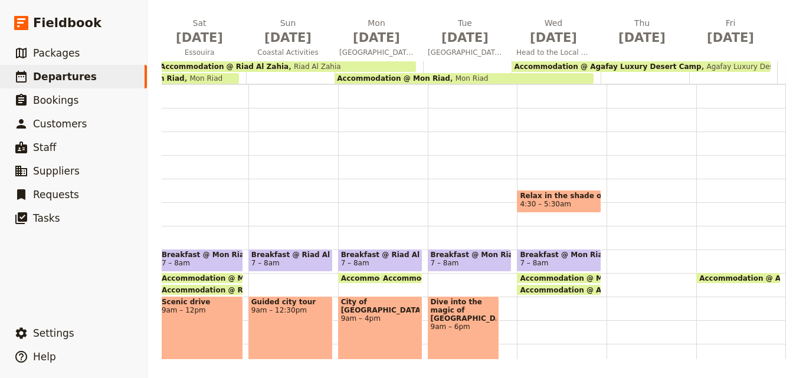
click at [532, 196] on span "Relax in the shade of a traditional tent, sipping Moroccan tea and soaking in t…" at bounding box center [559, 196] width 78 height 8
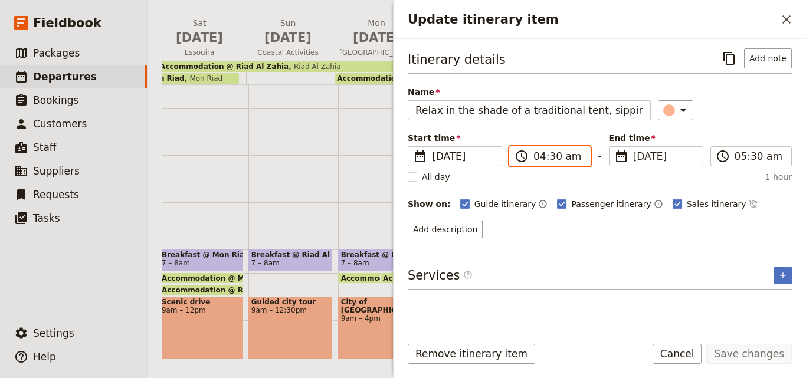
click at [563, 155] on input "04:30 am" at bounding box center [558, 156] width 50 height 14
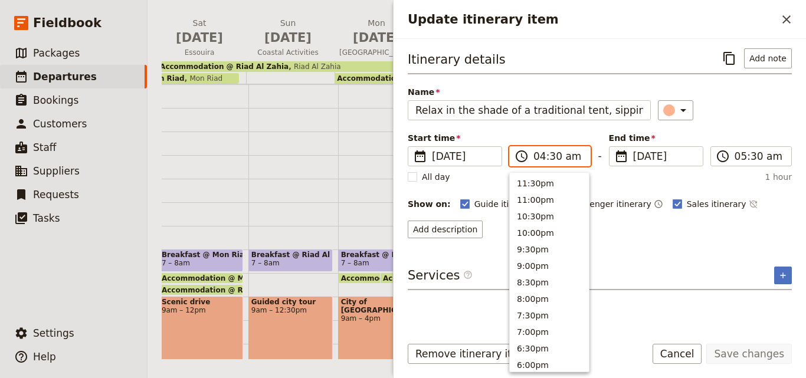
scroll to position [599, 0]
click at [563, 155] on input "04:30 am" at bounding box center [558, 156] width 50 height 14
click at [565, 156] on input "04:30 am" at bounding box center [558, 156] width 50 height 14
type input "04:30 pm"
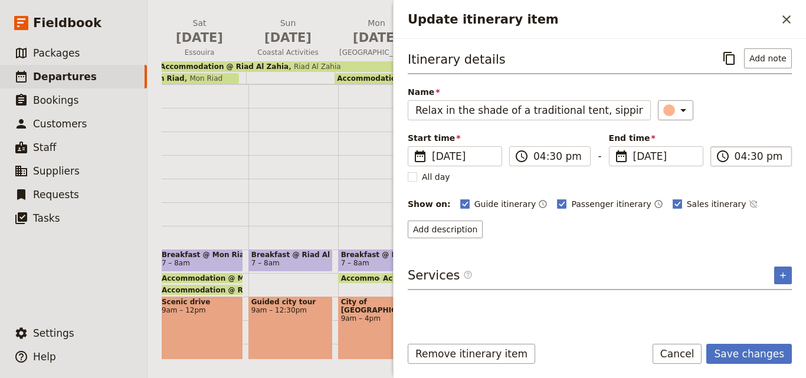
click at [768, 156] on input "04:30 pm" at bounding box center [759, 156] width 50 height 14
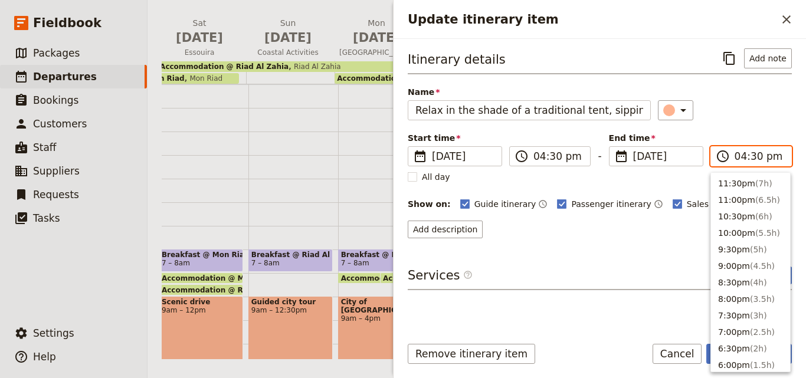
scroll to position [234, 0]
click at [768, 156] on input "04:30 pm" at bounding box center [759, 156] width 50 height 14
click at [744, 157] on input "04:30 pm" at bounding box center [759, 156] width 50 height 14
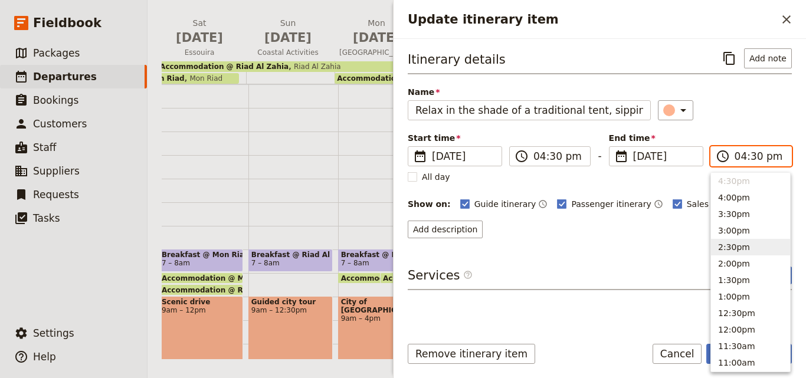
scroll to position [116, 0]
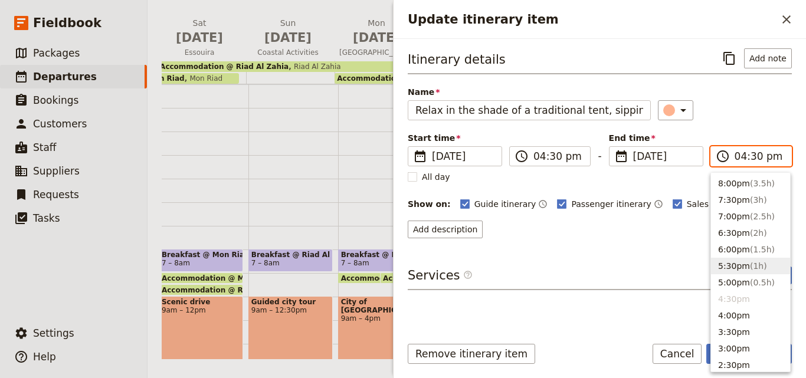
click at [728, 265] on button "5:30pm ( 1h )" at bounding box center [750, 266] width 79 height 17
type input "05:30 pm"
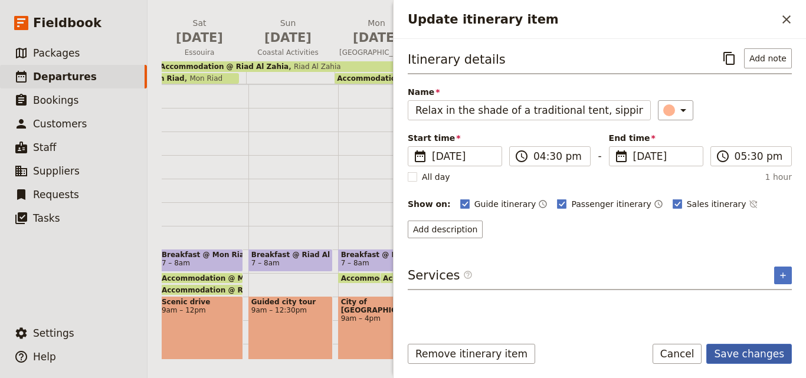
click at [761, 359] on button "Save changes" at bounding box center [749, 354] width 86 height 20
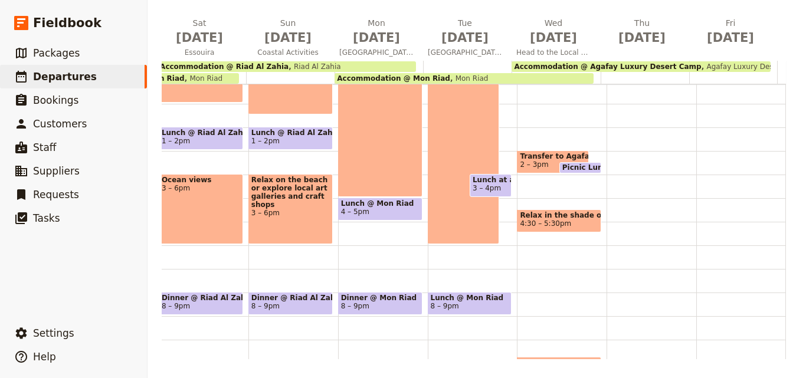
scroll to position [300, 0]
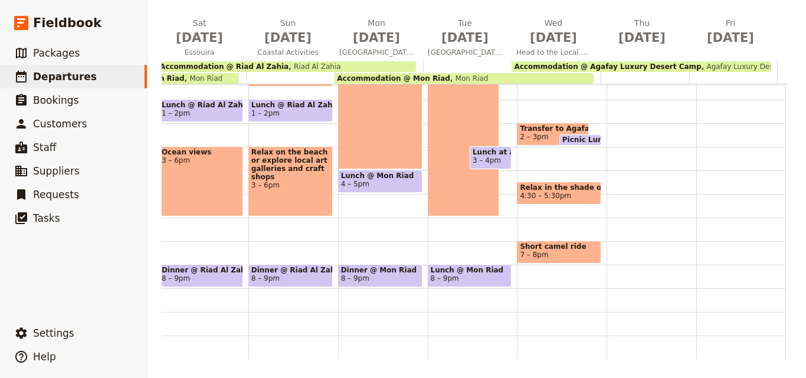
click at [559, 242] on span "Short camel ride" at bounding box center [559, 246] width 78 height 8
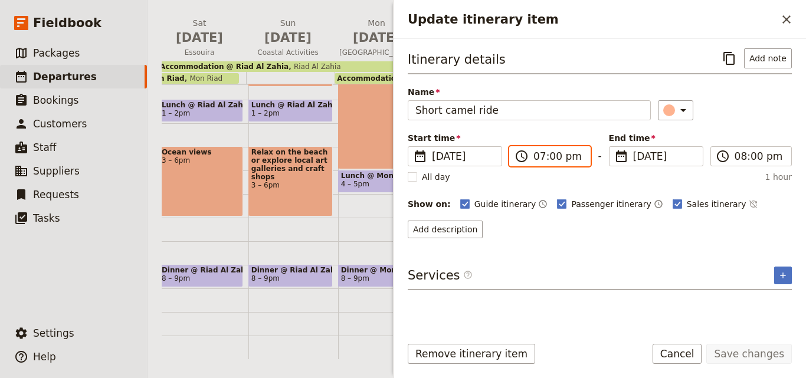
click at [550, 156] on input "07:00 pm" at bounding box center [558, 156] width 50 height 14
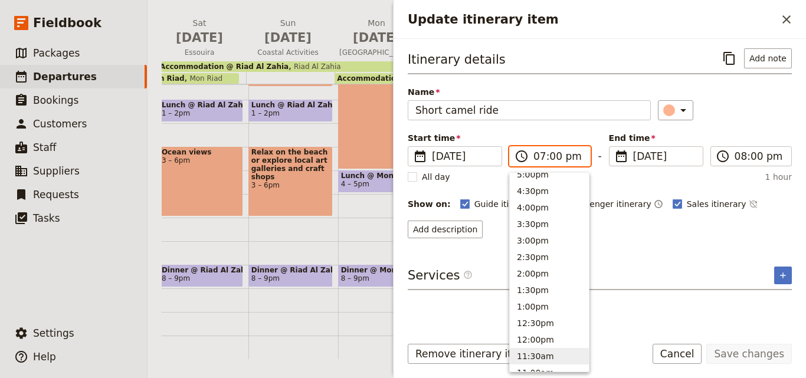
scroll to position [118, 0]
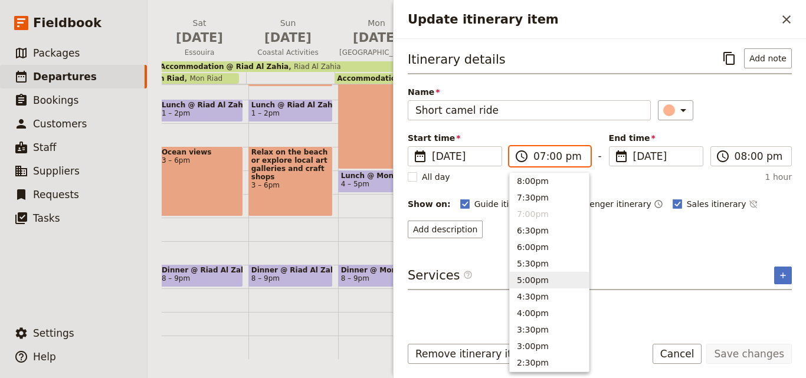
click at [538, 288] on button "5:00pm" at bounding box center [549, 280] width 79 height 17
type input "05:00 pm"
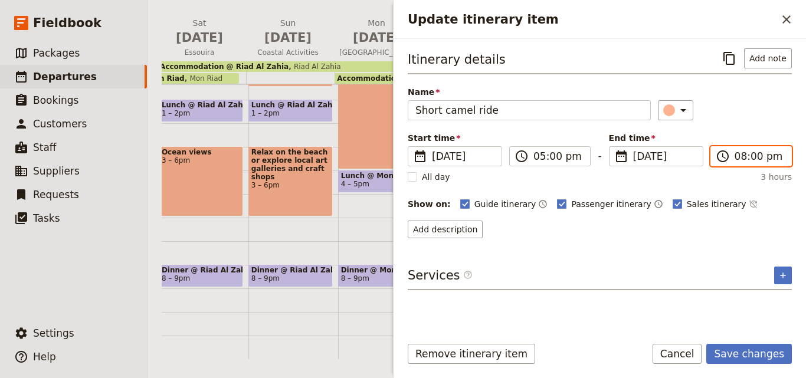
click at [741, 162] on input "08:00 pm" at bounding box center [759, 156] width 50 height 14
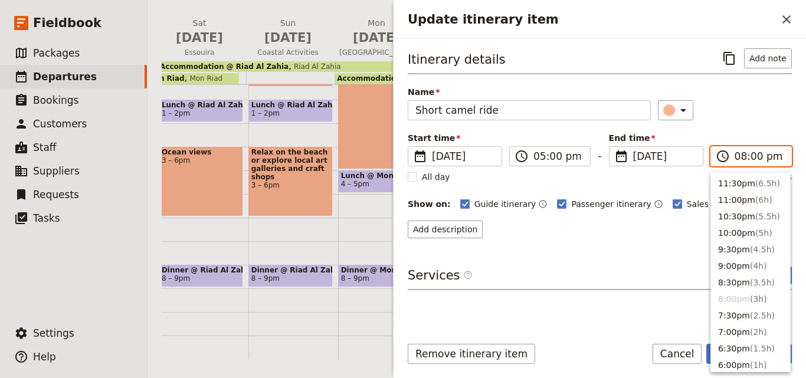
scroll to position [185, 0]
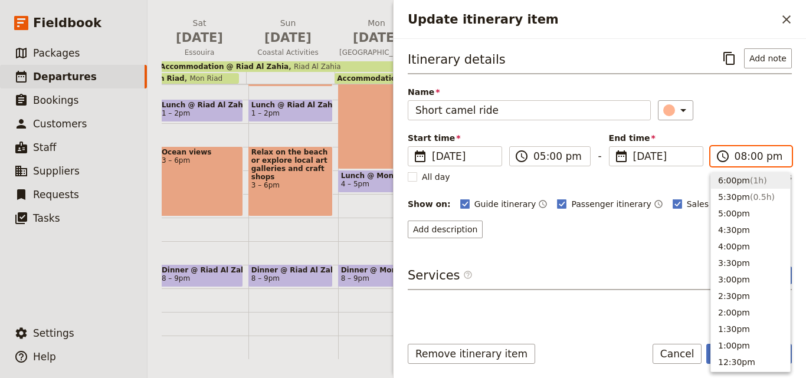
click at [750, 182] on span "( 1h )" at bounding box center [758, 180] width 17 height 9
type input "06:00 pm"
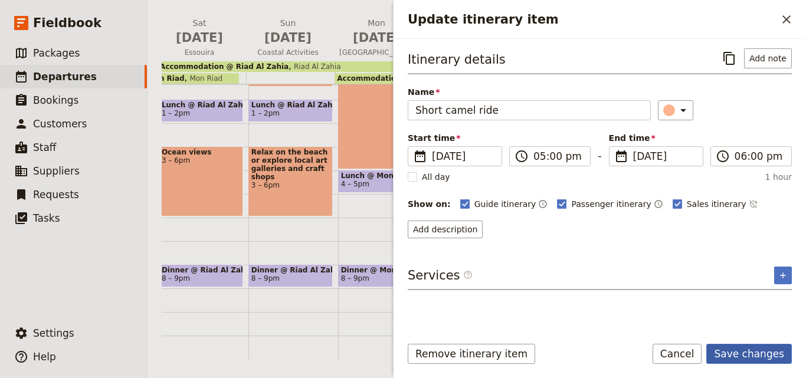
click at [762, 360] on button "Save changes" at bounding box center [749, 354] width 86 height 20
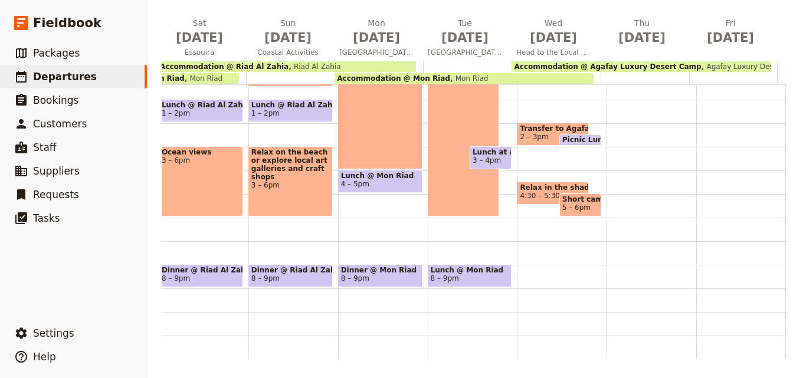
click at [531, 183] on span "Relax in the shade of a traditional tent, sipping Moroccan tea and soaking in t…" at bounding box center [552, 187] width 65 height 8
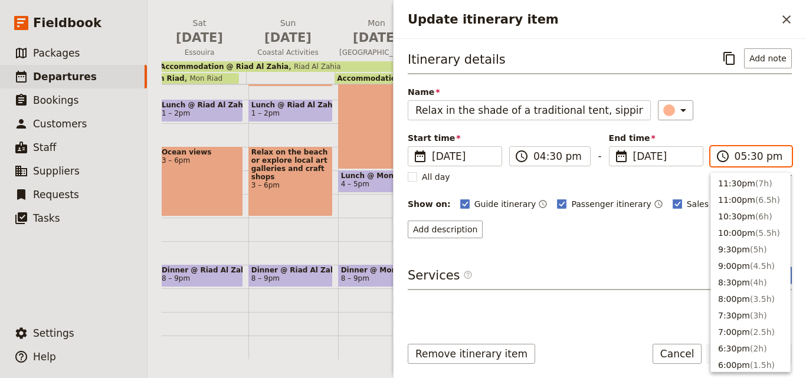
scroll to position [201, 0]
click at [752, 156] on input "05:30 pm" at bounding box center [759, 156] width 50 height 14
click at [752, 158] on input "05:30 pm" at bounding box center [759, 156] width 50 height 14
type input "05:00 pm"
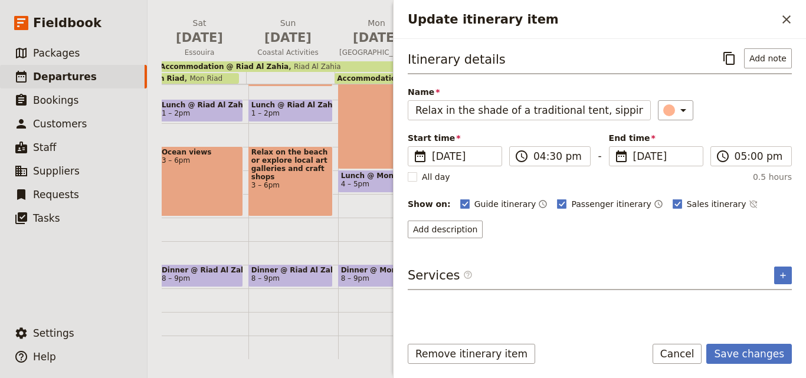
click at [755, 117] on div "​" at bounding box center [725, 110] width 134 height 20
click at [732, 355] on button "Save changes" at bounding box center [749, 354] width 86 height 20
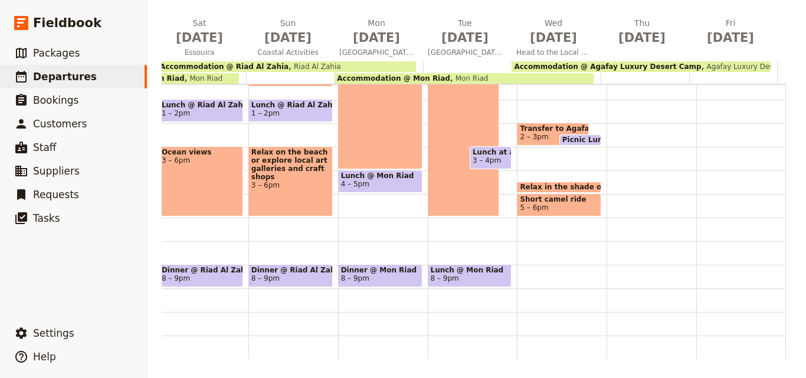
click at [560, 204] on span "5 – 6pm" at bounding box center [559, 208] width 78 height 8
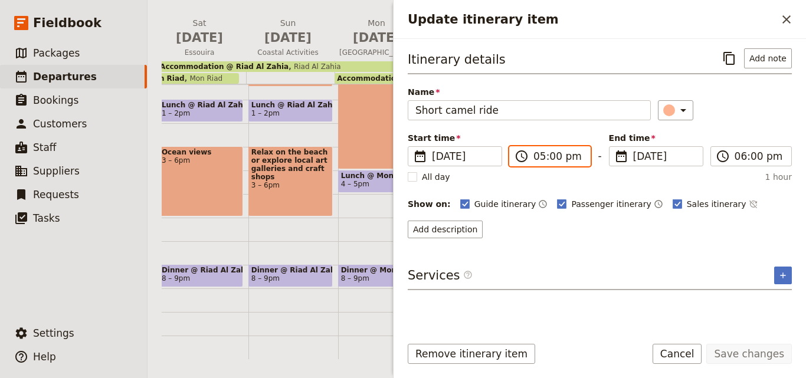
click at [552, 158] on input "05:00 pm" at bounding box center [558, 156] width 50 height 14
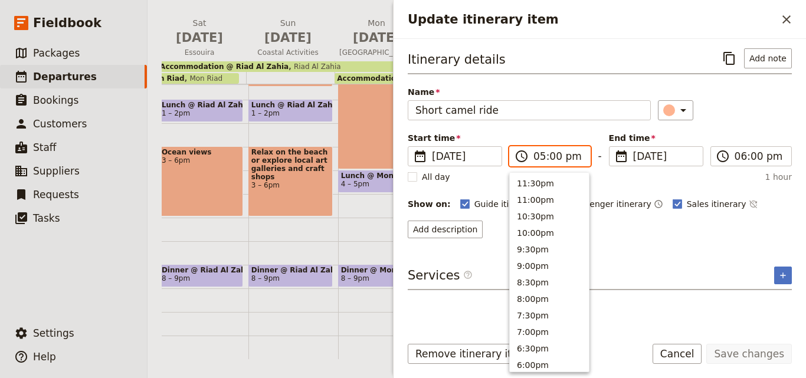
scroll to position [217, 0]
click at [552, 158] on input "05:00 pm" at bounding box center [558, 156] width 50 height 14
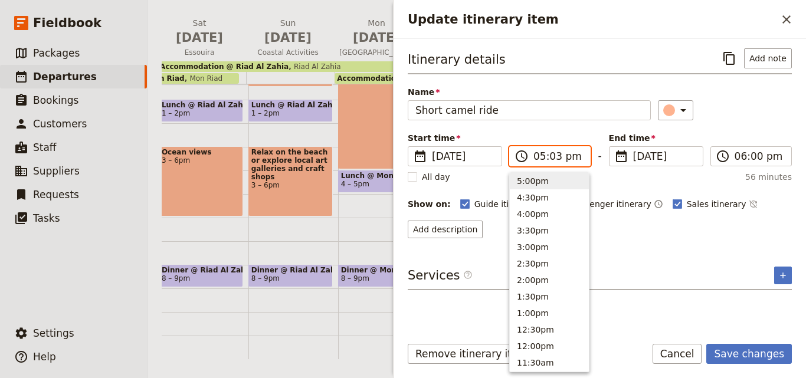
type input "05:30 pm"
click at [565, 129] on div "Itinerary details ​ Add note Name Short camel ride ​ Start time ​ [DATE] [DATE]…" at bounding box center [600, 143] width 384 height 190
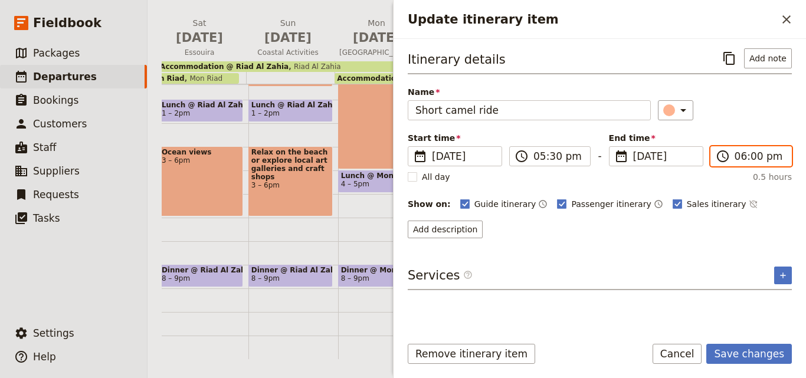
scroll to position [184, 0]
click at [750, 159] on input "06:00 pm" at bounding box center [759, 156] width 50 height 14
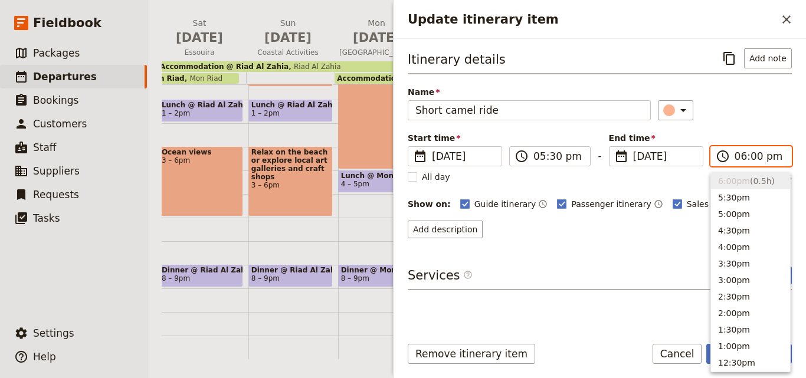
click at [753, 158] on input "06:00 pm" at bounding box center [759, 156] width 50 height 14
type input "06:30 pm"
click at [736, 116] on div "​" at bounding box center [725, 110] width 134 height 20
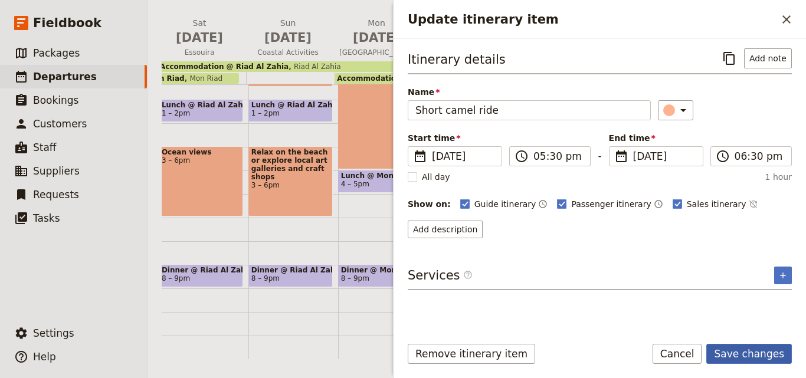
click at [723, 356] on button "Save changes" at bounding box center [749, 354] width 86 height 20
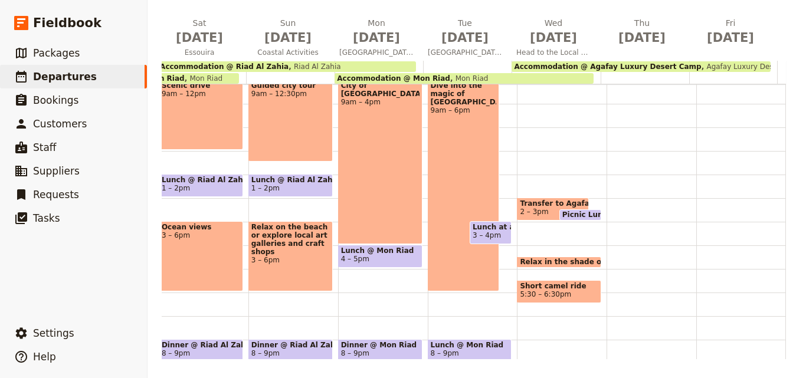
scroll to position [241, 0]
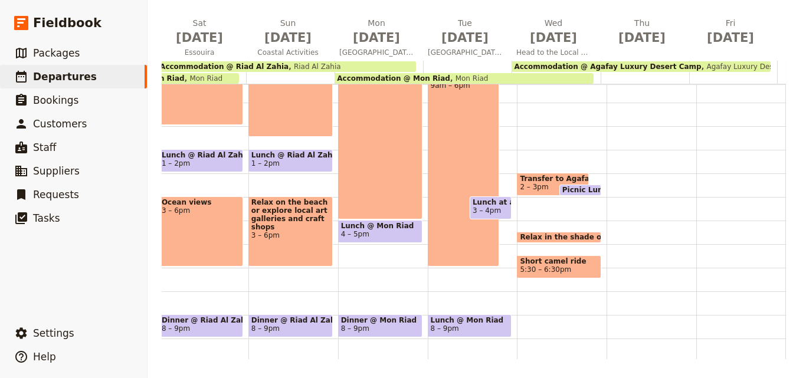
click at [442, 328] on span "8 – 9pm" at bounding box center [445, 328] width 28 height 8
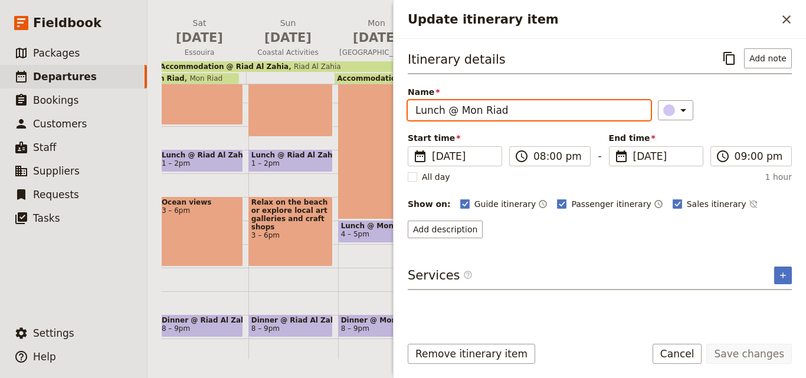
drag, startPoint x: 442, startPoint y: 111, endPoint x: 370, endPoint y: 101, distance: 73.3
click at [370, 101] on div "[DATE] - MPE [GEOGRAPHIC_DATA] ​ Draft [DATE] – [DATE] 8 days / 7 nights 0/5 bo…" at bounding box center [476, 189] width 658 height 378
type input "Dinner @ Mon Riad"
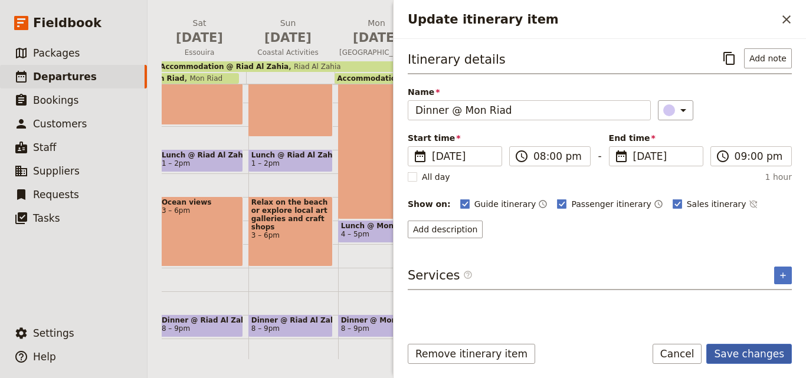
click at [762, 349] on button "Save changes" at bounding box center [749, 354] width 86 height 20
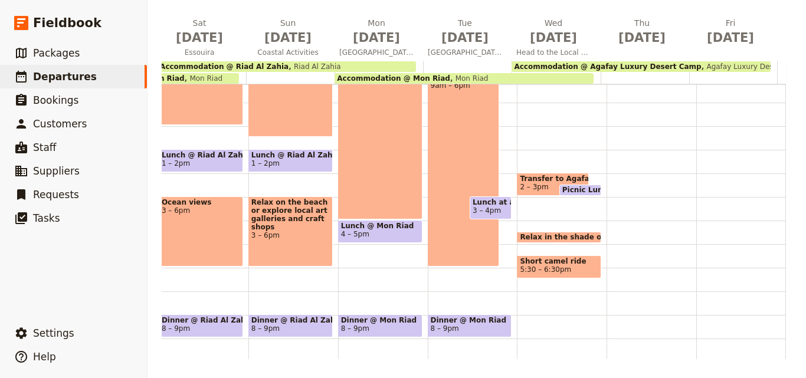
scroll to position [300, 0]
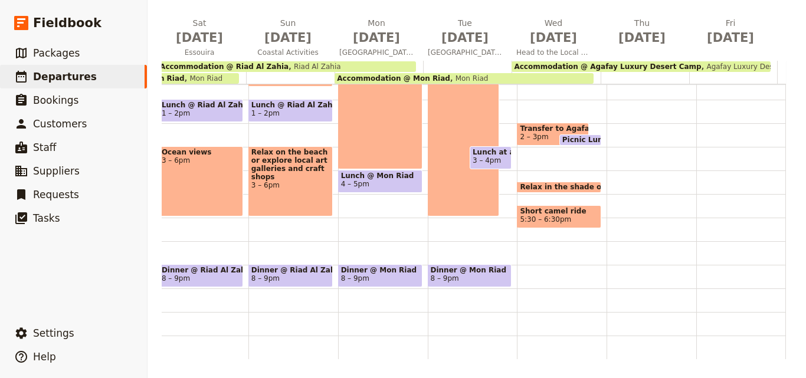
click at [471, 266] on span "Dinner @ Mon Riad" at bounding box center [470, 270] width 78 height 8
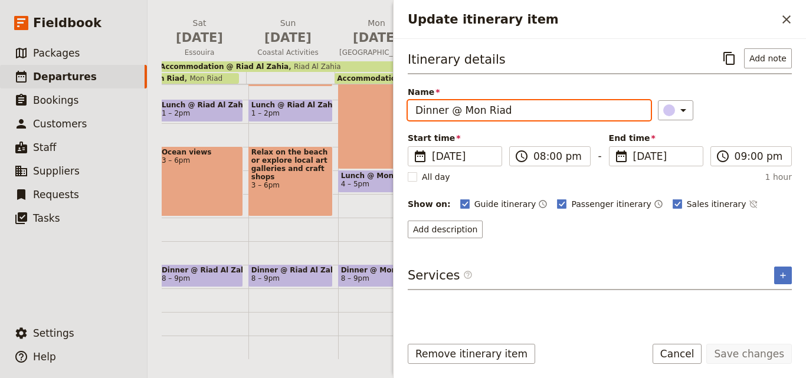
drag, startPoint x: 456, startPoint y: 110, endPoint x: 398, endPoint y: 110, distance: 57.8
click at [398, 110] on div "Itinerary details ​ Add note Name Dinner @ Mon Riad ​ Start time ​ [DATE] [DATE…" at bounding box center [599, 182] width 412 height 287
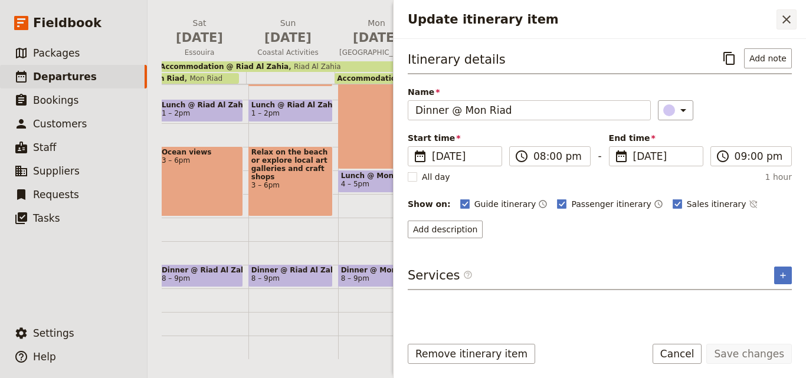
click at [779, 21] on icon "Close drawer" at bounding box center [786, 19] width 14 height 14
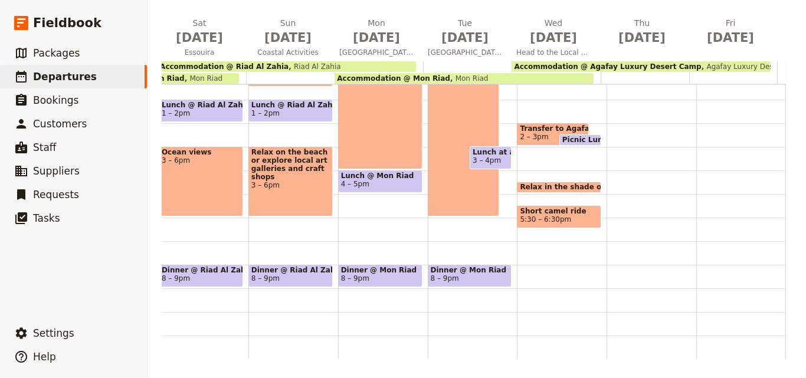
click at [519, 260] on div "Breakfast @ Mon Riad 7 – 8am Accommodation @ Mon Riad 8am Mon Riad Accommodatio…" at bounding box center [562, 76] width 90 height 566
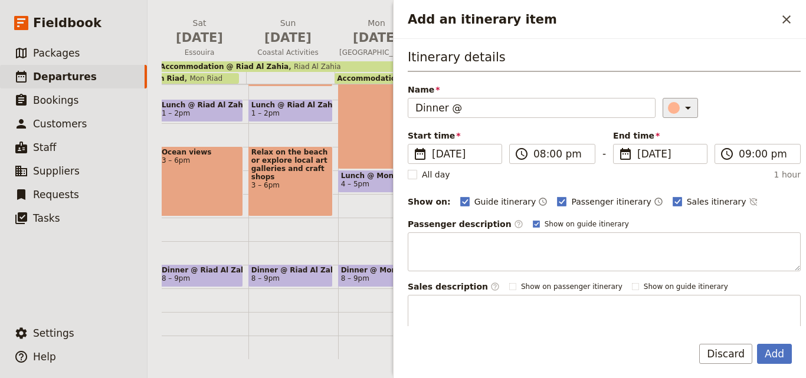
type input "Dinner @"
click at [681, 107] on icon "Add an itinerary item" at bounding box center [688, 108] width 14 height 14
click at [675, 160] on div "button" at bounding box center [676, 161] width 12 height 12
click at [765, 350] on button "Add" at bounding box center [774, 354] width 35 height 20
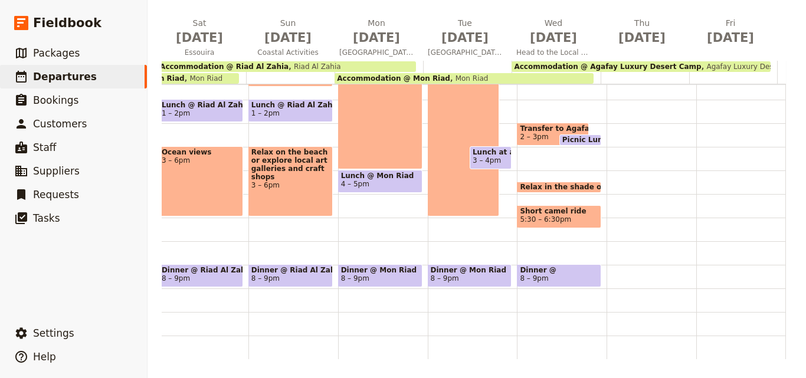
scroll to position [182, 0]
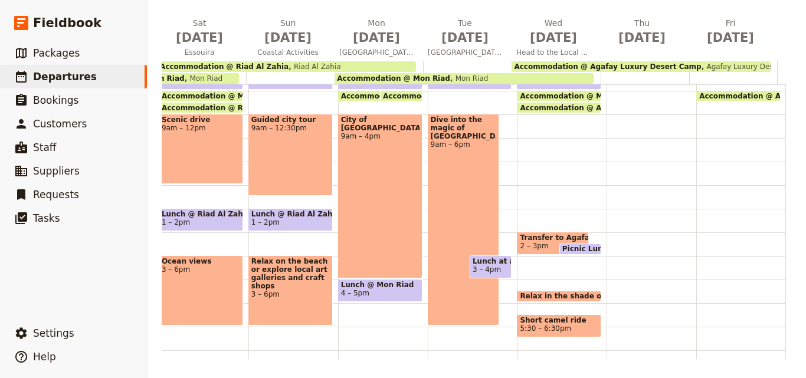
click at [701, 65] on span "Agafay Luxury Desert Camp" at bounding box center [753, 67] width 105 height 8
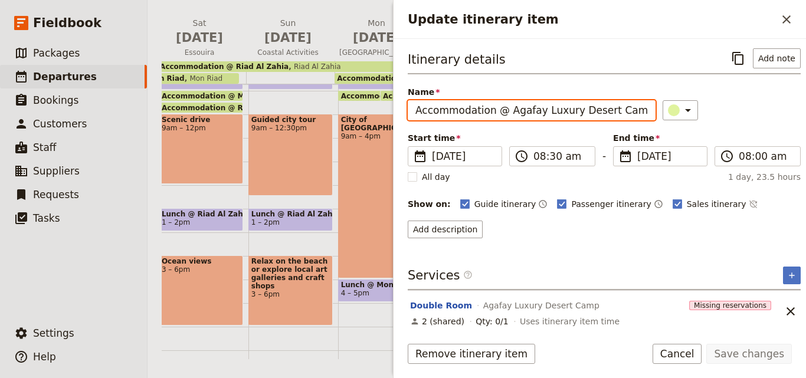
drag, startPoint x: 627, startPoint y: 115, endPoint x: 504, endPoint y: 113, distance: 122.7
click at [504, 113] on input "Accommodation @ Agafay Luxury Desert Camp" at bounding box center [532, 110] width 248 height 20
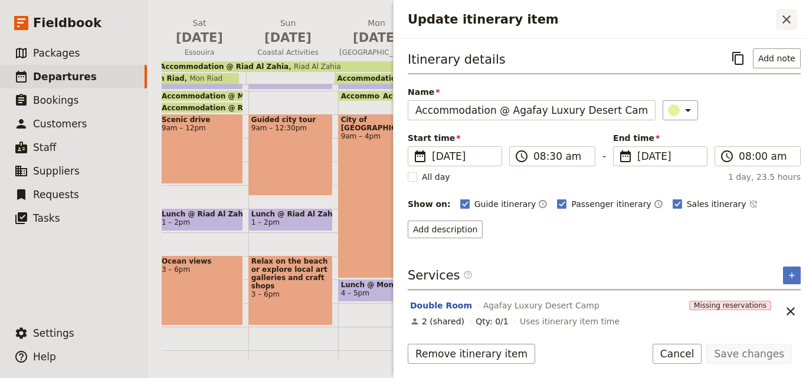
click at [776, 18] on button "​" at bounding box center [786, 19] width 20 height 20
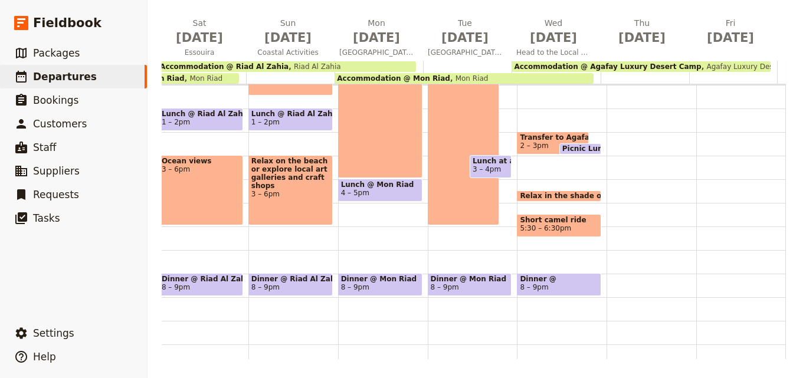
scroll to position [300, 0]
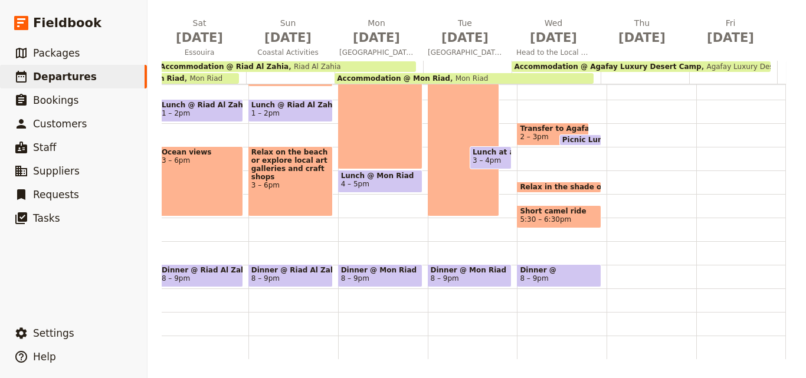
click at [533, 266] on span "Dinner @" at bounding box center [559, 270] width 78 height 8
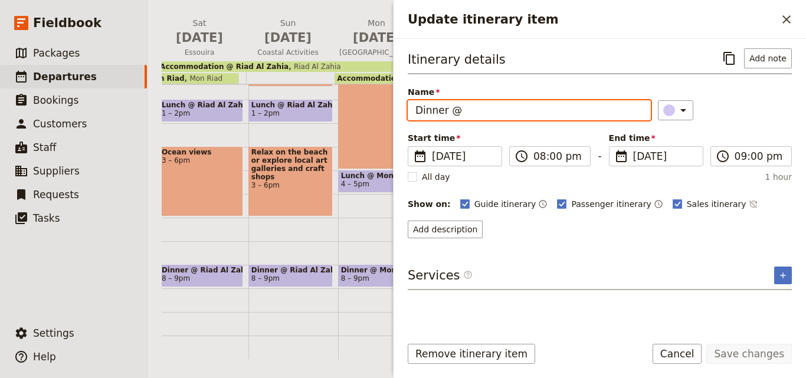
drag, startPoint x: 483, startPoint y: 109, endPoint x: 465, endPoint y: 107, distance: 17.8
click at [465, 107] on input "Dinner @" at bounding box center [529, 110] width 243 height 20
paste input "Agafay Luxury Desert Camp"
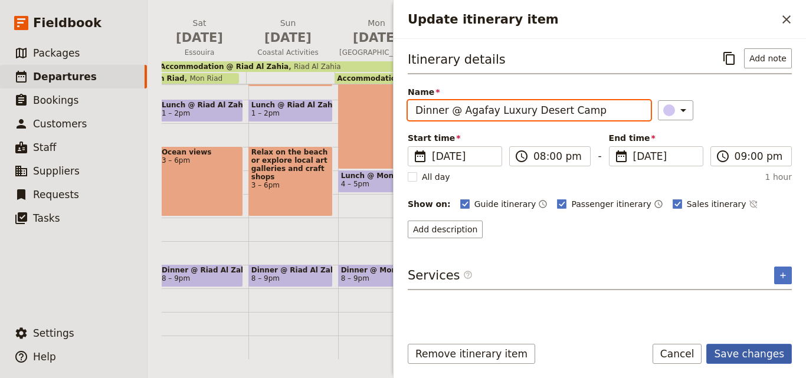
type input "Dinner @ Agafay Luxury Desert Camp"
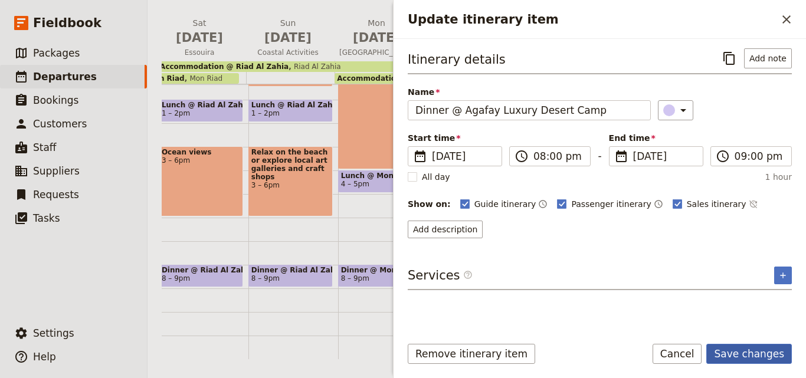
click at [737, 348] on button "Save changes" at bounding box center [749, 354] width 86 height 20
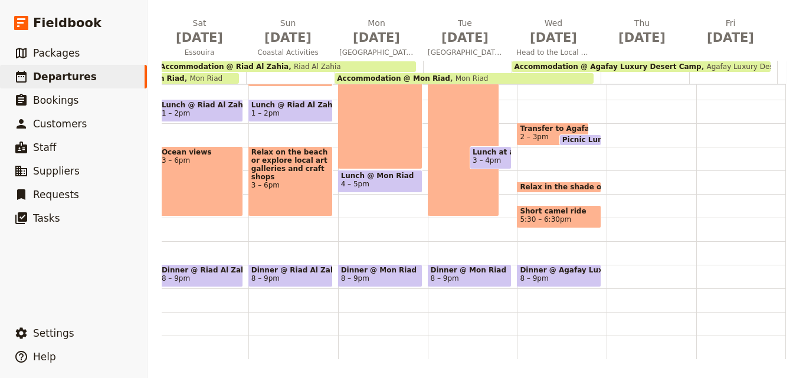
scroll to position [123, 0]
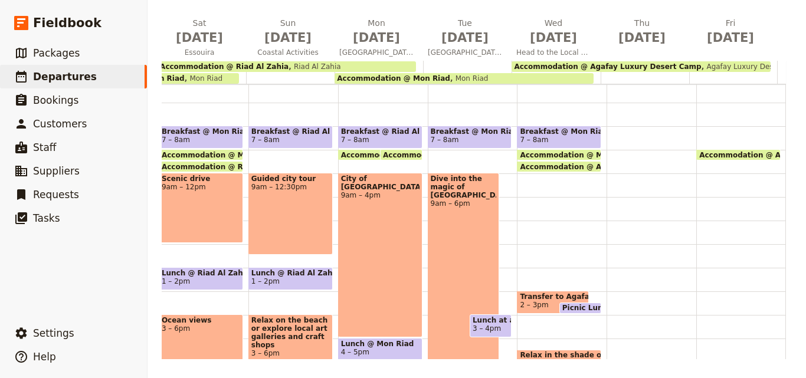
click at [536, 303] on span "2 – 3pm" at bounding box center [552, 305] width 65 height 8
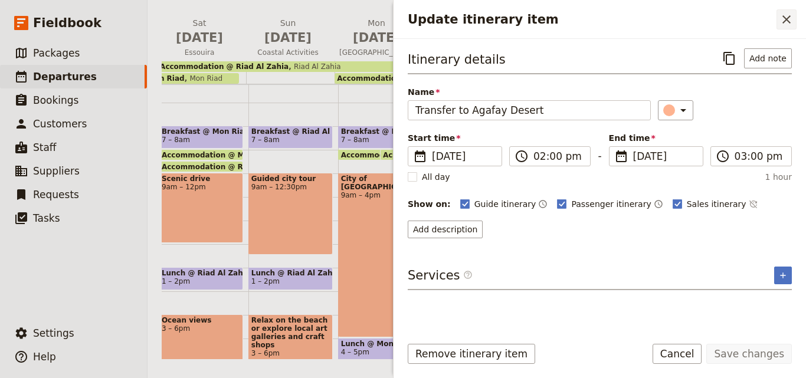
click at [788, 21] on icon "Close drawer" at bounding box center [786, 19] width 8 height 8
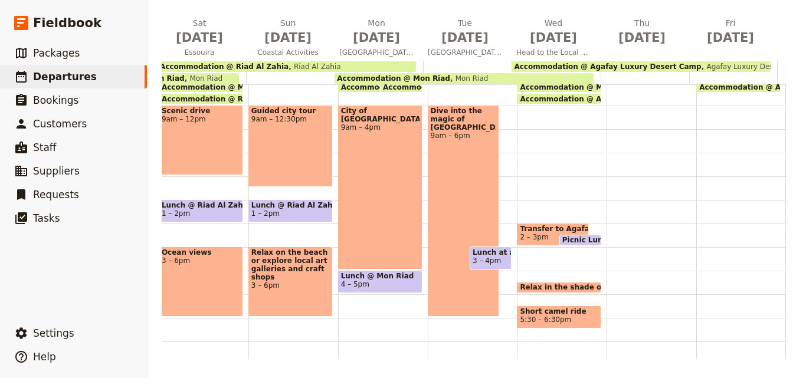
scroll to position [241, 0]
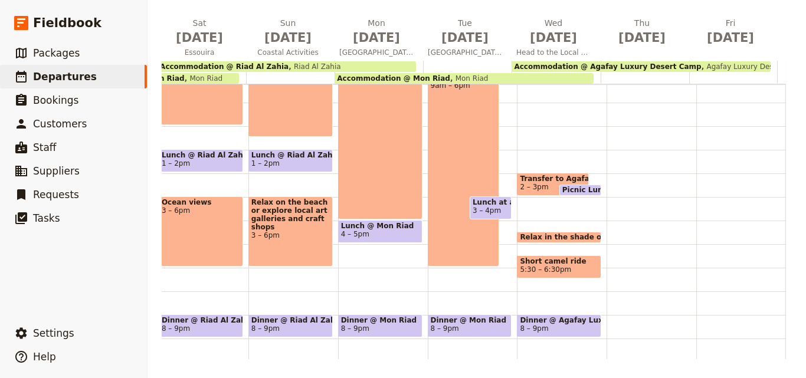
click at [562, 189] on span "Picnic Lunch" at bounding box center [589, 190] width 55 height 8
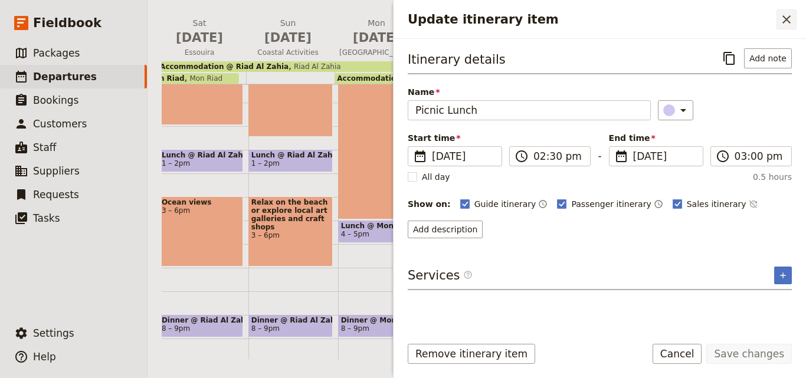
click at [788, 19] on icon "Close drawer" at bounding box center [786, 19] width 14 height 14
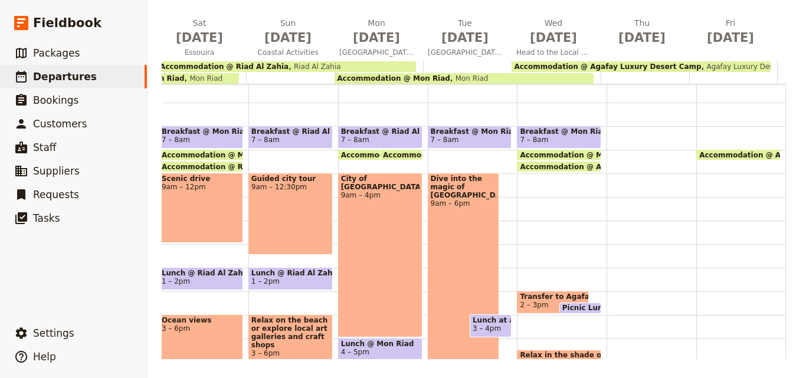
scroll to position [5, 0]
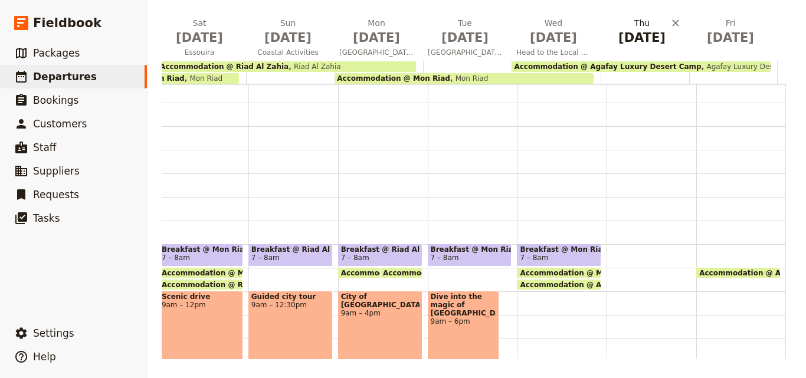
click at [632, 40] on span "[DATE]" at bounding box center [642, 38] width 74 height 18
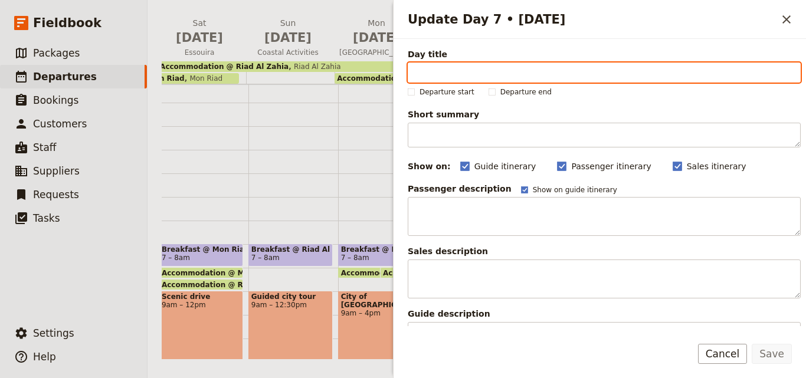
paste input "Agafey Luxury Camp"
type input "Agafey Luxury Camp"
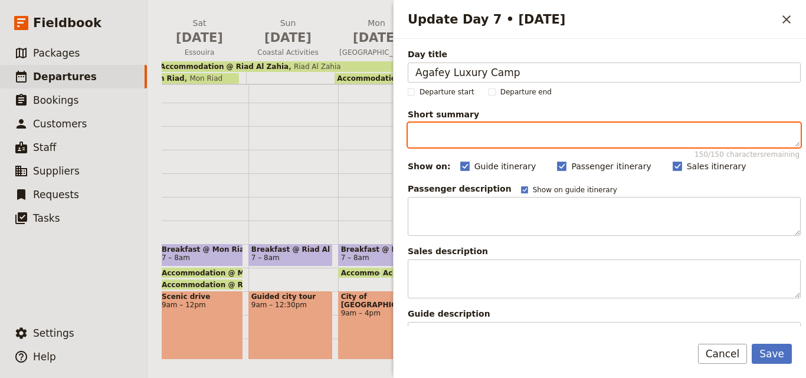
click at [474, 137] on textarea "Short summary 150 / 150 characters remaining" at bounding box center [604, 135] width 393 height 25
paste textarea ""Wake to [PERSON_NAME]’s calm, enjoy yoga, camel trek, poolside relaxation, and…"
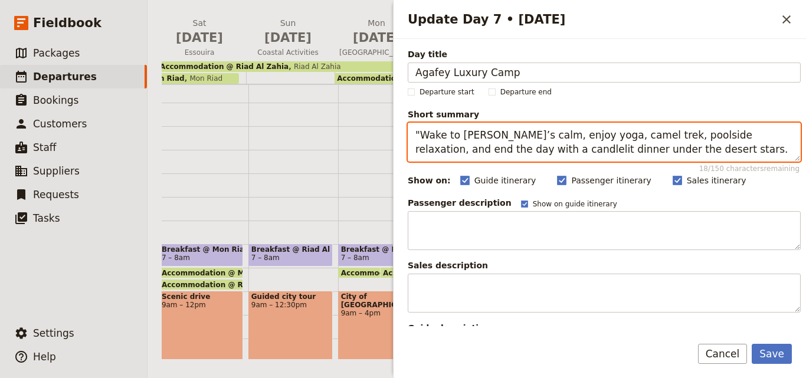
click at [419, 137] on textarea ""Wake to [PERSON_NAME]’s calm, enjoy yoga, camel trek, poolside relaxation, and…" at bounding box center [604, 142] width 393 height 39
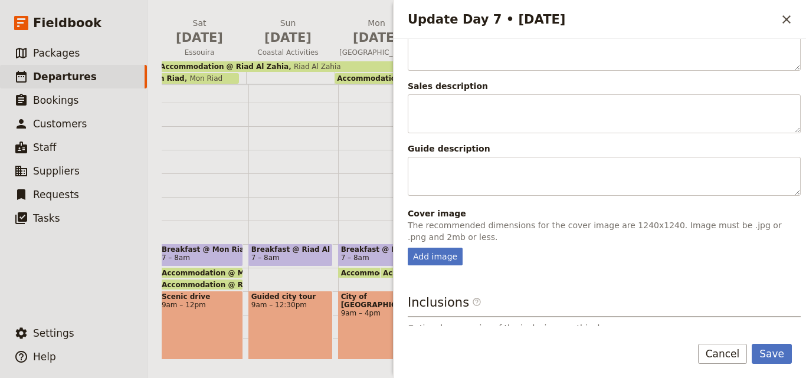
scroll to position [294, 0]
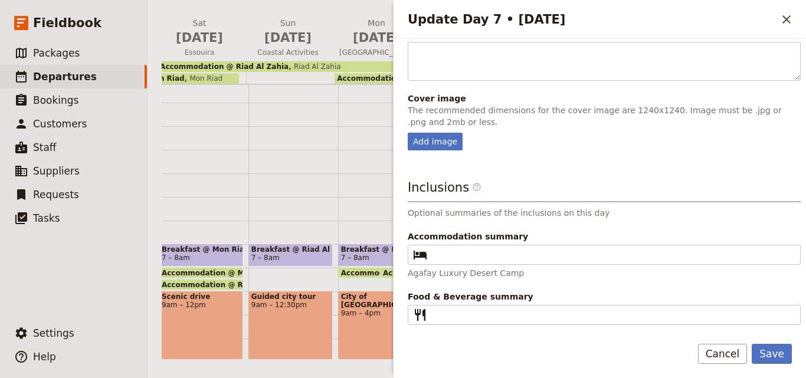
type textarea "Wake to [PERSON_NAME]’s calm, enjoy yoga, camel trek, poolside relaxation, and …"
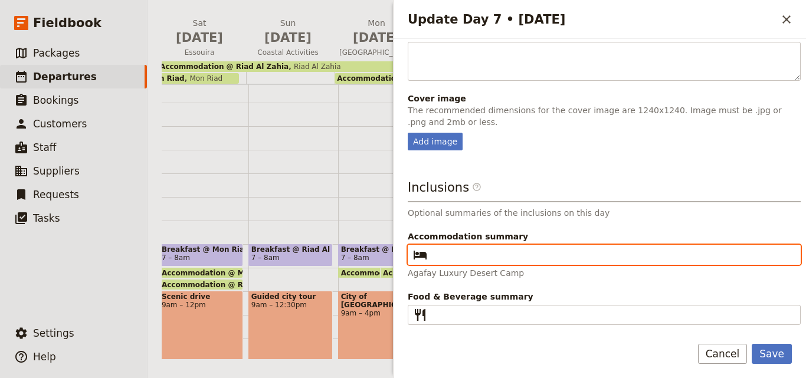
paste input "Agafay Luxury Desert Camp"
type input "Agafay Luxury Desert Camp"
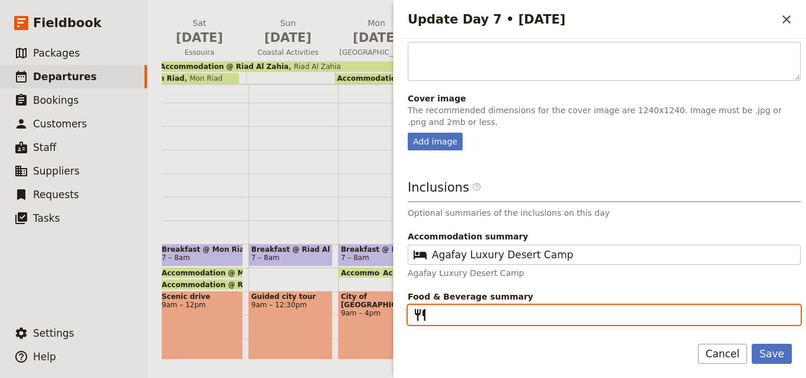
click at [450, 313] on input "Food & Beverage summary ​" at bounding box center [612, 315] width 361 height 14
type input "B L D"
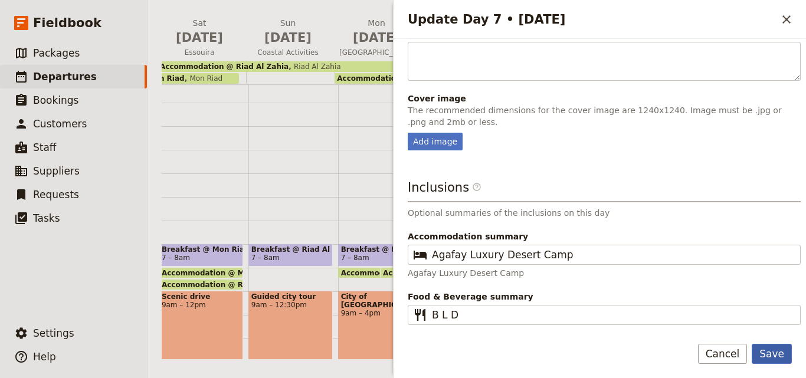
click at [774, 353] on button "Save" at bounding box center [772, 354] width 40 height 20
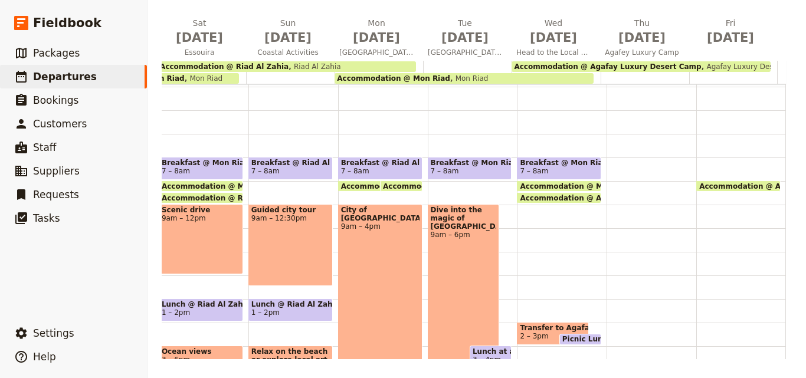
scroll to position [64, 0]
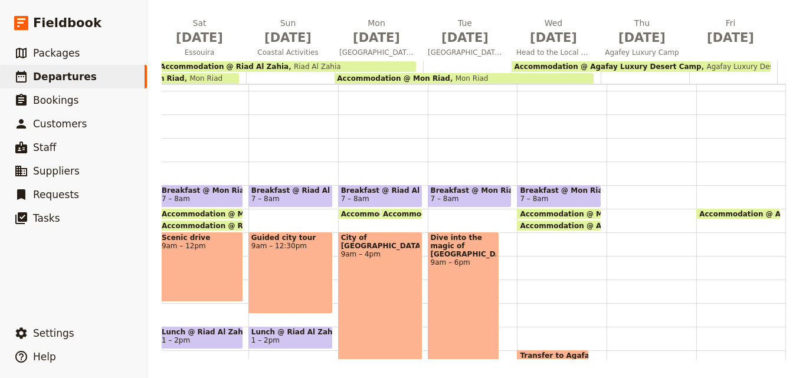
click at [606, 169] on div at bounding box center [651, 303] width 90 height 566
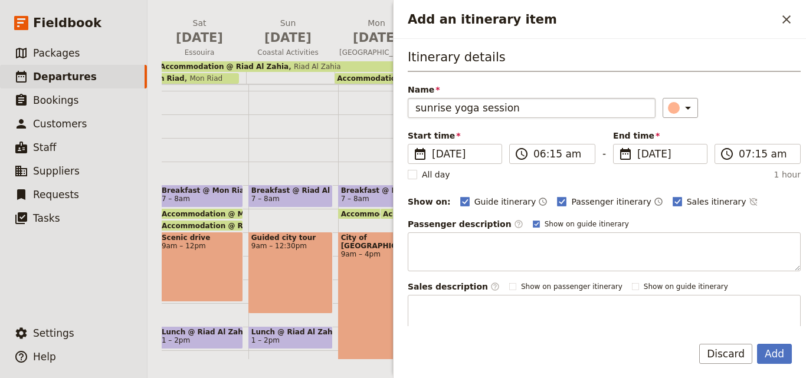
click at [422, 109] on input "sunrise yoga session" at bounding box center [532, 108] width 248 height 20
click at [510, 109] on input "Sunrise yoga session" at bounding box center [532, 108] width 248 height 20
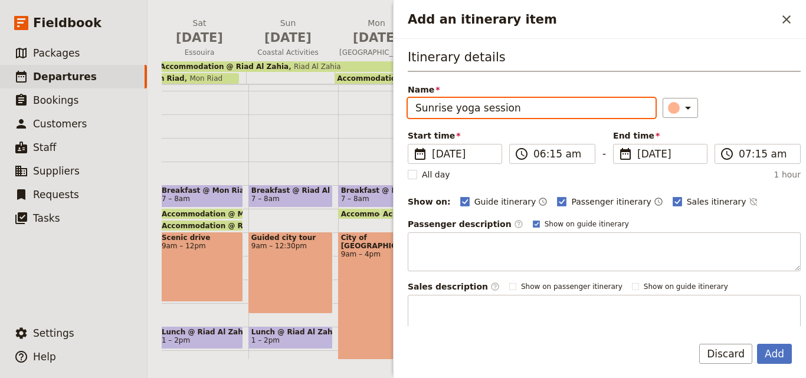
paste input "or a peaceful walk through the dunes."
type input "Sunrise yoga session or a peaceful walk through the dunes."
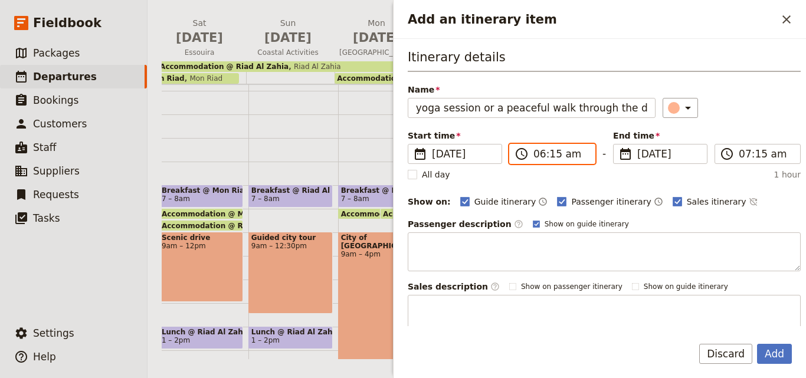
click at [553, 155] on input "06:15 am" at bounding box center [560, 154] width 54 height 14
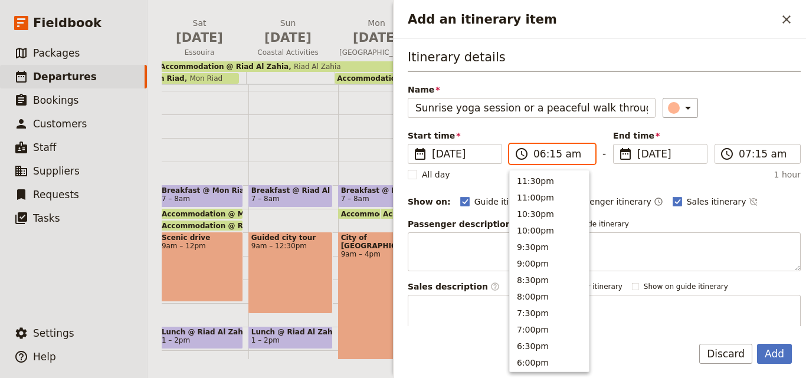
scroll to position [581, 0]
click at [553, 155] on input "06:15 am" at bounding box center [560, 154] width 54 height 14
type input "06:00 am"
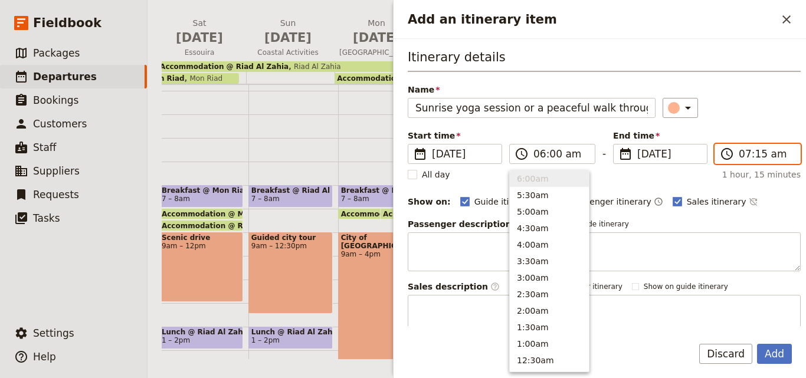
click at [755, 156] on input "07:15 am" at bounding box center [766, 154] width 54 height 14
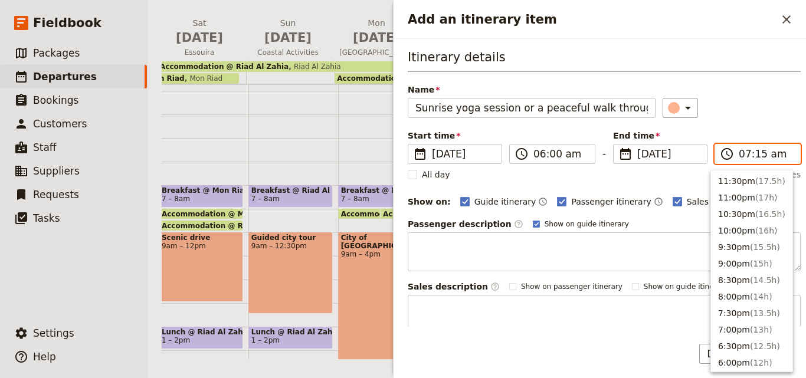
scroll to position [547, 0]
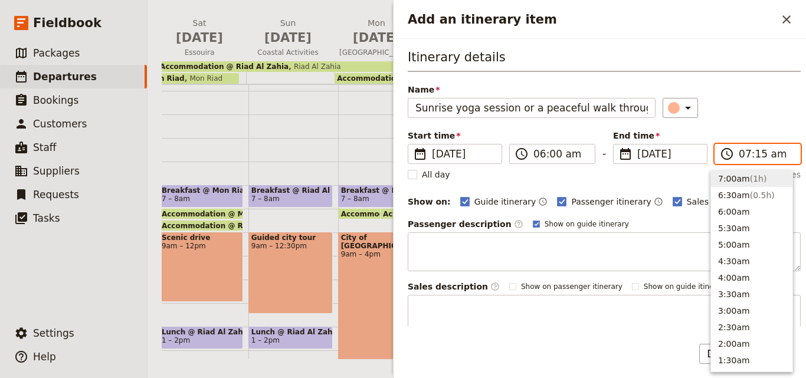
click at [755, 156] on input "07:15 am" at bounding box center [766, 154] width 54 height 14
click at [756, 154] on input "07:15 am" at bounding box center [766, 154] width 54 height 14
type input "07:00 am"
click at [740, 111] on div "​" at bounding box center [732, 108] width 139 height 20
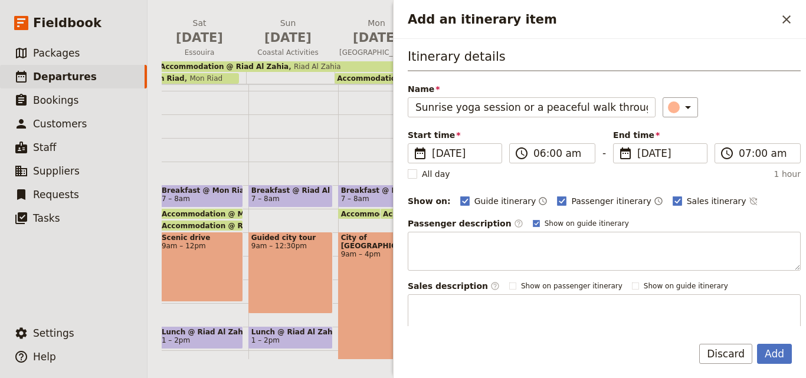
scroll to position [0, 0]
click at [776, 358] on button "Add" at bounding box center [774, 354] width 35 height 20
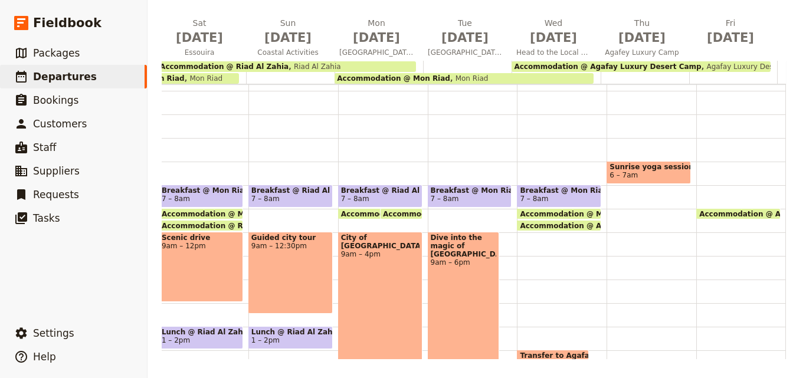
click at [612, 210] on div "Sunrise yoga session or a peaceful walk through the dunes. 6 – 7am" at bounding box center [651, 303] width 90 height 566
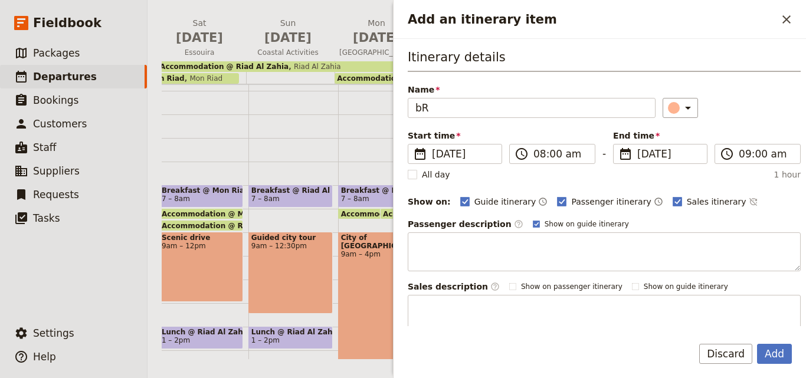
type input "b"
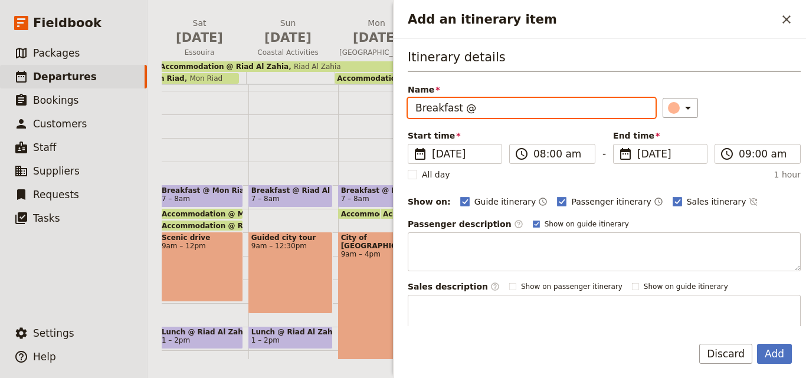
click at [414, 111] on input "Breakfast @" at bounding box center [532, 108] width 248 height 20
paste input "Savor a gourmet breakfast"
drag, startPoint x: 534, startPoint y: 109, endPoint x: 497, endPoint y: 107, distance: 37.2
click at [497, 107] on input "Savor a gourmet breakfast Breakfast @" at bounding box center [532, 108] width 248 height 20
click at [564, 107] on input "Savor a gourmet Breakfast @" at bounding box center [532, 108] width 248 height 20
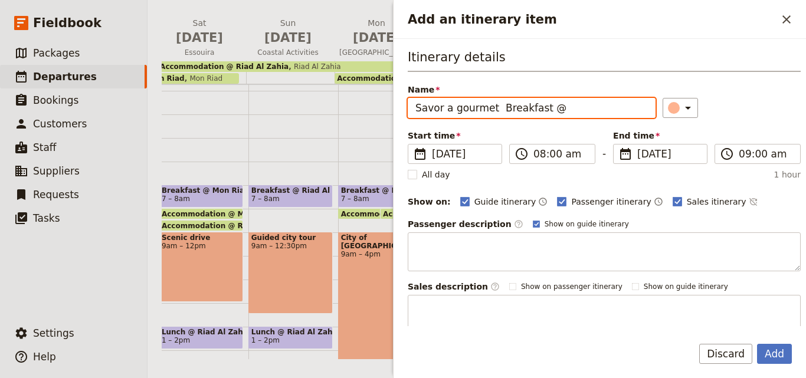
click at [503, 107] on input "Savor a gourmet Breakfast @" at bounding box center [532, 108] width 248 height 20
drag, startPoint x: 492, startPoint y: 109, endPoint x: 383, endPoint y: 109, distance: 109.1
click at [383, 109] on div "[DATE] - MPE [GEOGRAPHIC_DATA] ​ Draft [DATE] – [DATE] 8 days / 7 nights 0/5 bo…" at bounding box center [476, 189] width 658 height 378
click at [421, 107] on input "reakfast @" at bounding box center [532, 108] width 248 height 20
click at [424, 107] on input "Breakfast @" at bounding box center [532, 108] width 248 height 20
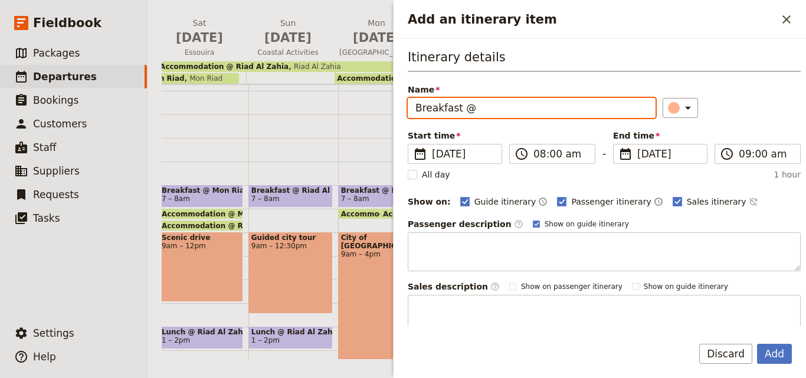
click at [490, 103] on input "Breakfast @" at bounding box center [532, 108] width 248 height 20
paste input "Agafay Luxury Desert Camp"
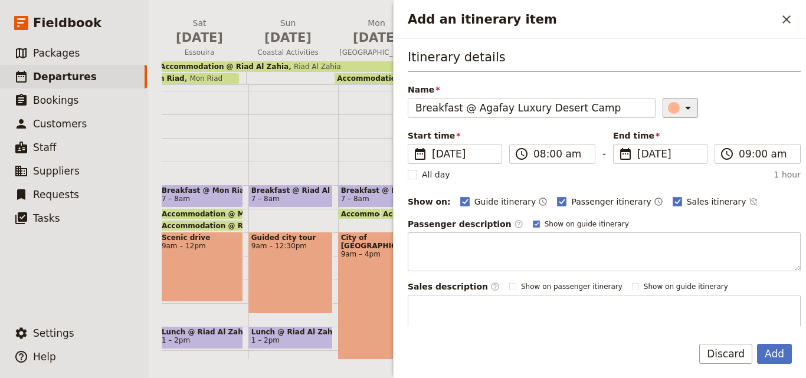
click at [681, 111] on icon "Add an itinerary item" at bounding box center [688, 108] width 14 height 14
click at [677, 160] on div "button" at bounding box center [676, 161] width 12 height 12
click at [772, 355] on button "Add" at bounding box center [774, 354] width 35 height 20
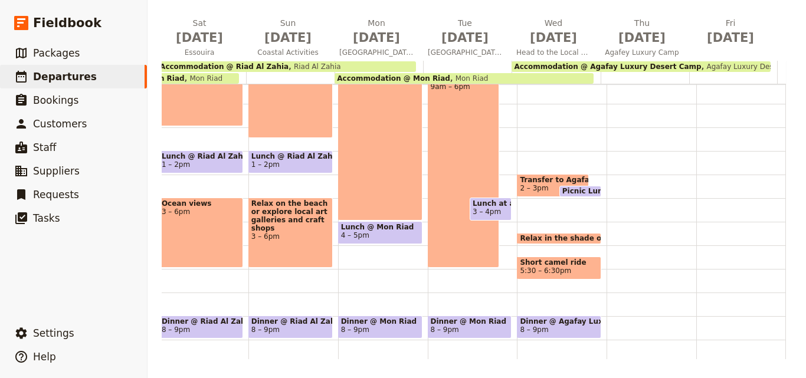
scroll to position [241, 0]
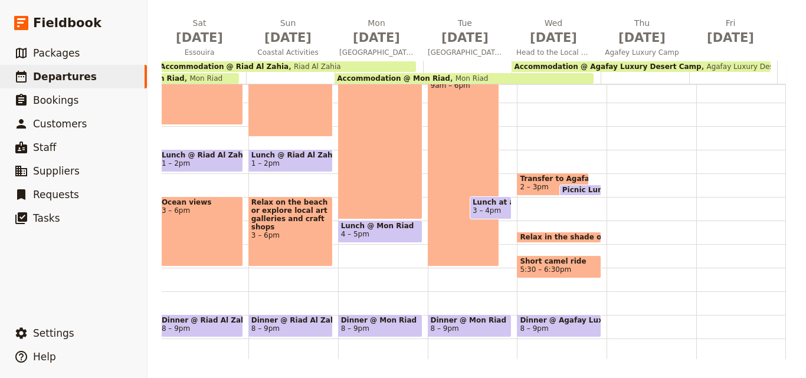
click at [621, 147] on div "Sunrise yoga session or a peaceful walk through the dunes. 6 – 7am Breakfast @ …" at bounding box center [651, 126] width 90 height 566
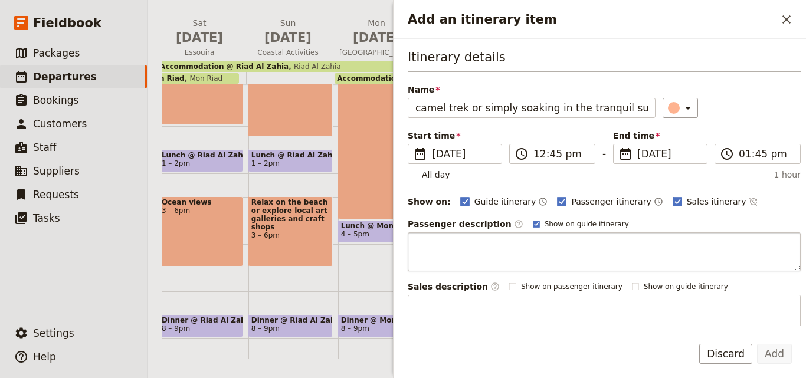
scroll to position [0, 34]
click at [420, 108] on input "camel trek or simply soaking in the tranquil surroundings" at bounding box center [532, 108] width 248 height 20
click at [606, 112] on input "Camel trek or simply soaking in the tranquil surroundings" at bounding box center [532, 108] width 248 height 20
click at [767, 360] on button "Add" at bounding box center [774, 354] width 35 height 20
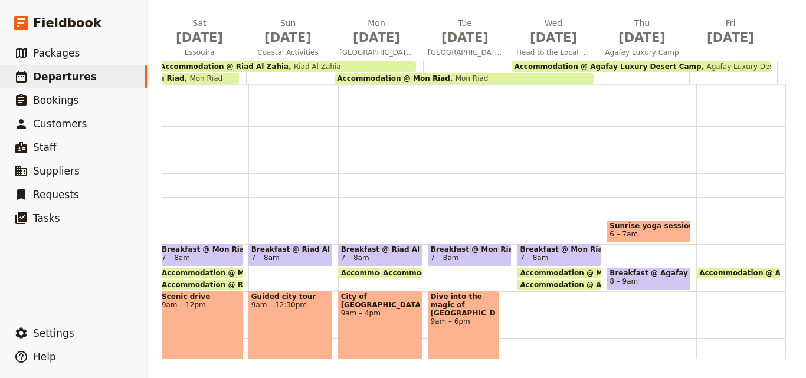
scroll to position [123, 0]
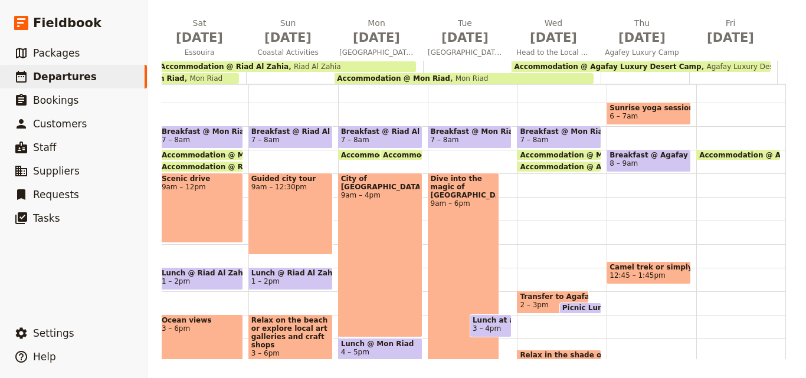
click at [650, 267] on span "Camel trek or simply soaking in the tranquil surroundings." at bounding box center [648, 267] width 78 height 8
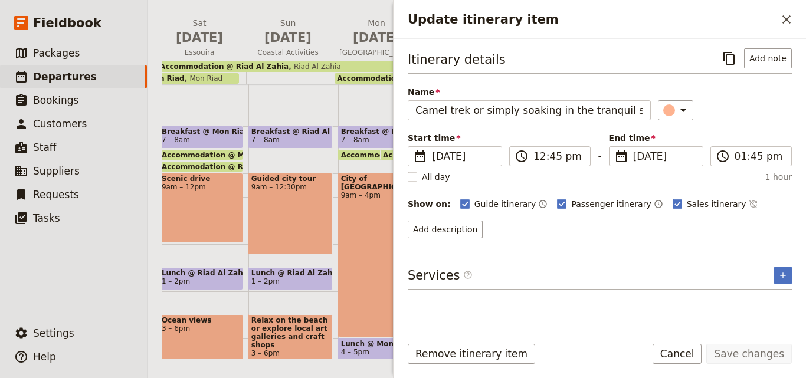
click at [776, 18] on h2 "Update itinerary item" at bounding box center [592, 20] width 369 height 18
click at [788, 19] on icon "Close drawer" at bounding box center [786, 19] width 8 height 8
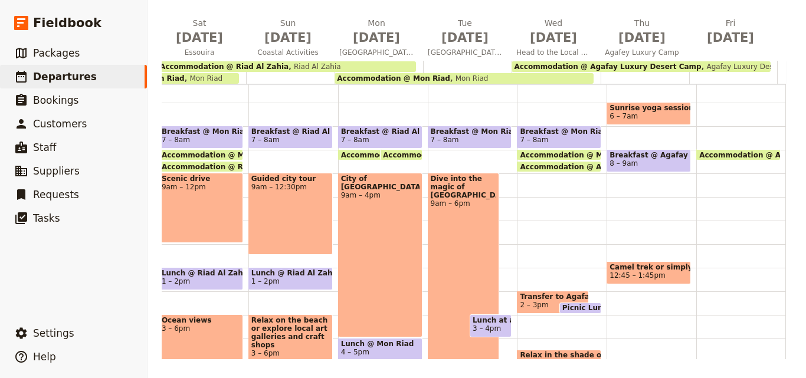
click at [632, 278] on span "12:45 – 1:45pm" at bounding box center [636, 275] width 55 height 8
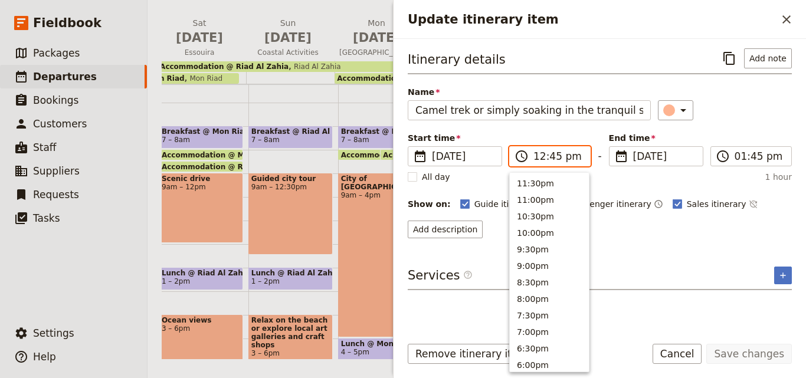
click at [541, 156] on input "12:45 pm" at bounding box center [558, 156] width 50 height 14
click at [540, 261] on button "10:00am" at bounding box center [549, 263] width 79 height 17
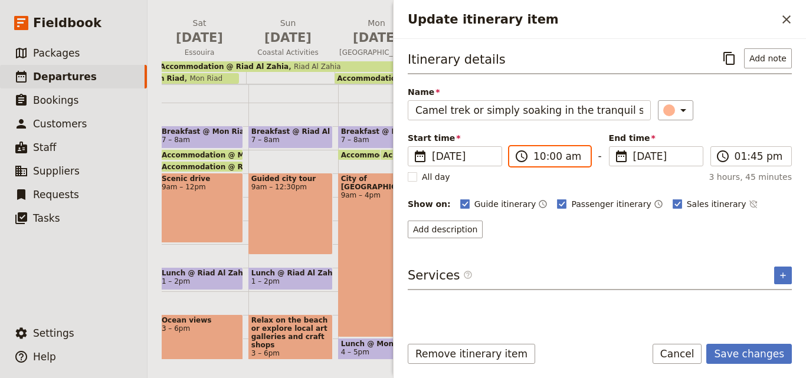
click at [539, 153] on input "10:00 am" at bounding box center [558, 156] width 50 height 14
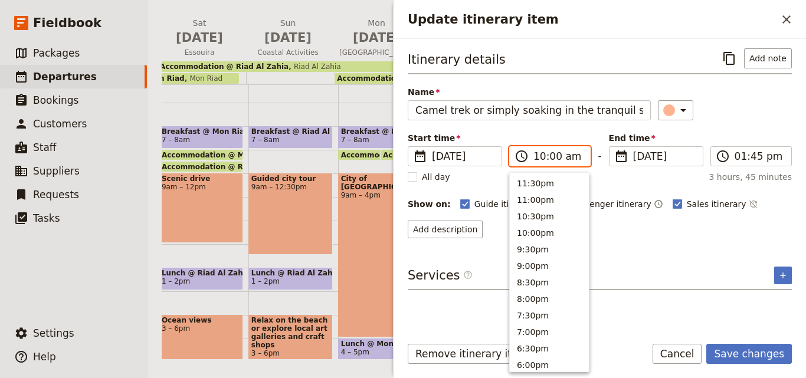
scroll to position [448, 0]
click at [541, 217] on button "9:00am" at bounding box center [549, 214] width 79 height 17
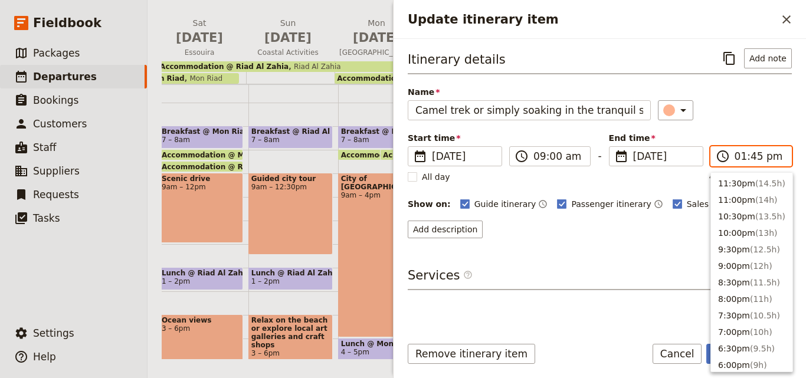
scroll to position [333, 0]
click at [753, 158] on input "01:45 pm" at bounding box center [759, 156] width 50 height 14
click at [755, 154] on input "01:45 pm" at bounding box center [759, 156] width 50 height 14
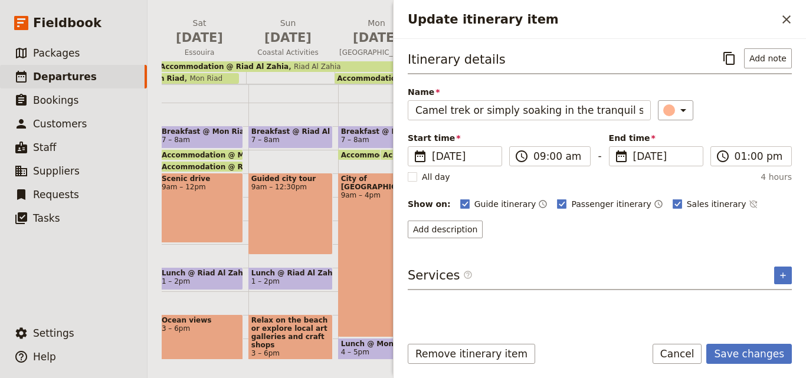
click at [760, 133] on div "Start time ​ [DATE] [DATE] [DATE] 09:00 ​ 09:00 am - End time ​ [DATE] [DATE] […" at bounding box center [600, 149] width 384 height 34
click at [757, 359] on button "Save changes" at bounding box center [749, 354] width 86 height 20
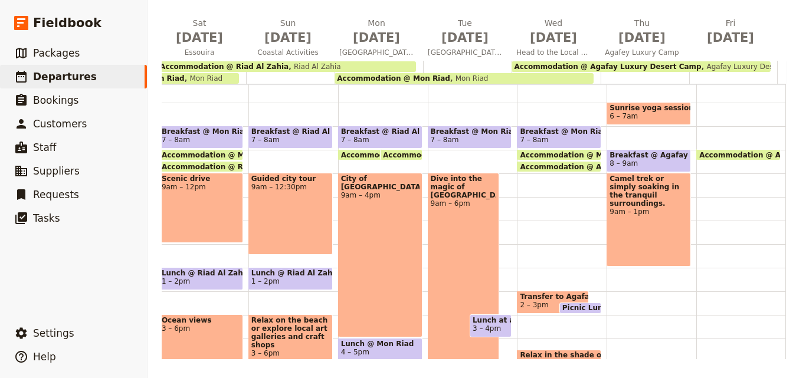
click at [632, 219] on div "Camel trek or simply soaking in the tranquil surroundings. 9am – 1pm" at bounding box center [648, 220] width 84 height 94
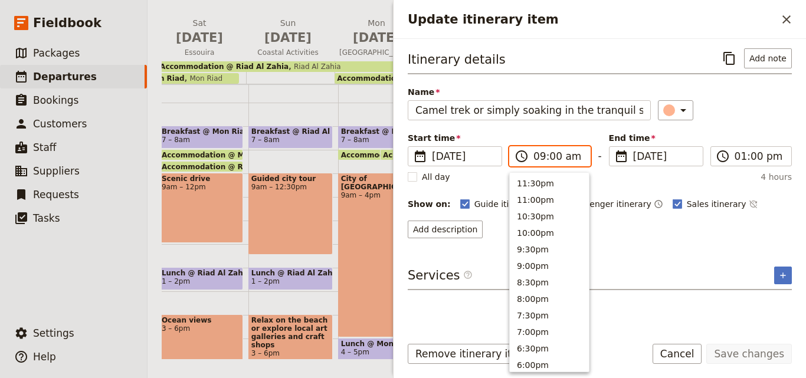
click at [552, 157] on input "09:00 am" at bounding box center [558, 156] width 50 height 14
click at [550, 156] on input "09:00 am" at bounding box center [558, 156] width 50 height 14
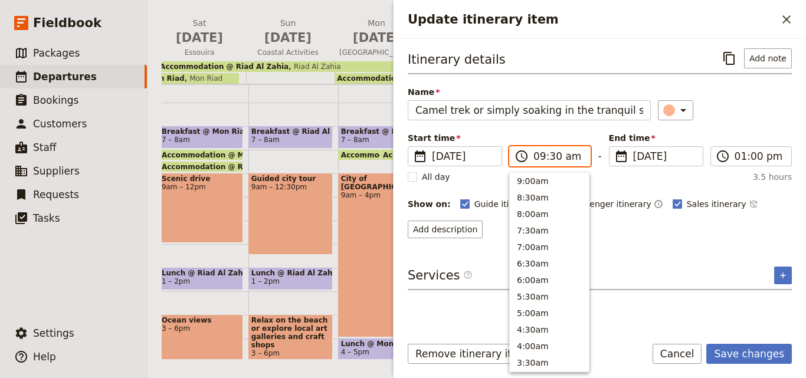
scroll to position [465, 0]
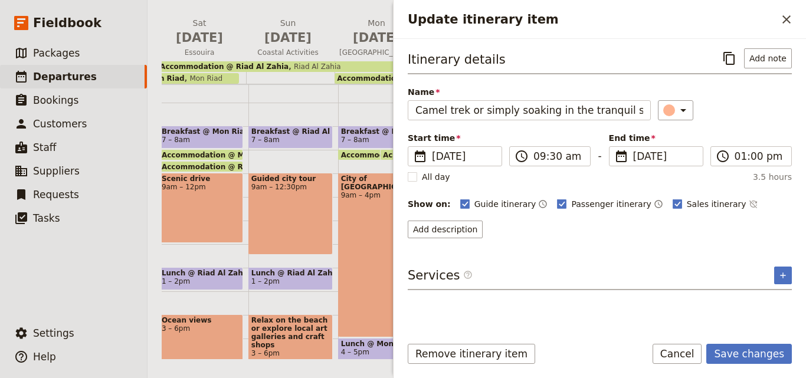
click at [640, 239] on div "Itinerary details ​ Add note Name Camel trek or simply soaking in the tranquil …" at bounding box center [600, 186] width 384 height 277
click at [763, 353] on button "Save changes" at bounding box center [749, 354] width 86 height 20
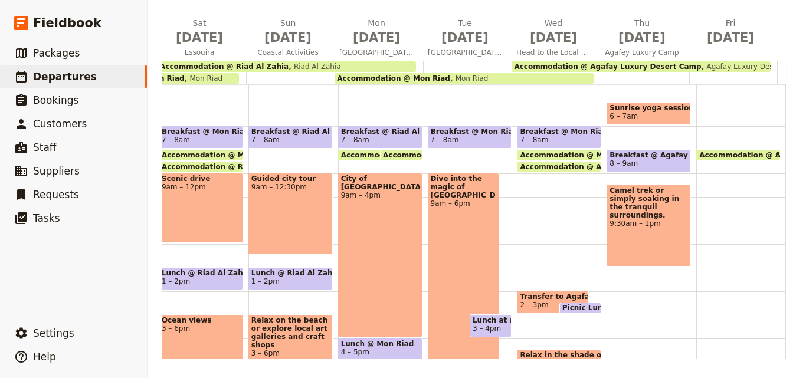
click at [609, 303] on div "Sunrise yoga session or a peaceful walk through the dunes. 6 – 7am Breakfast @ …" at bounding box center [651, 244] width 90 height 566
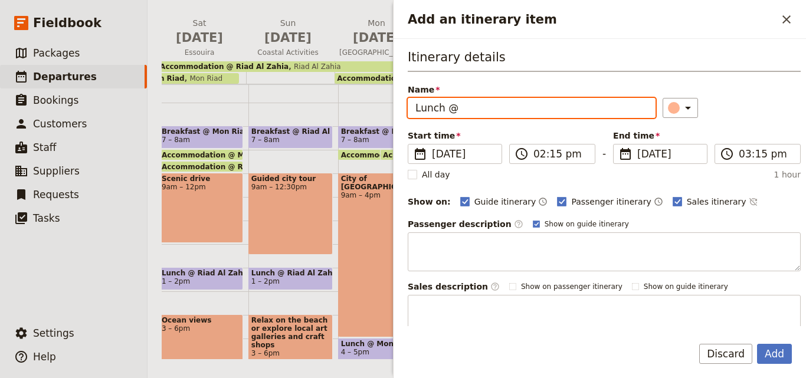
paste input "Agafay Luxury Desert Camp"
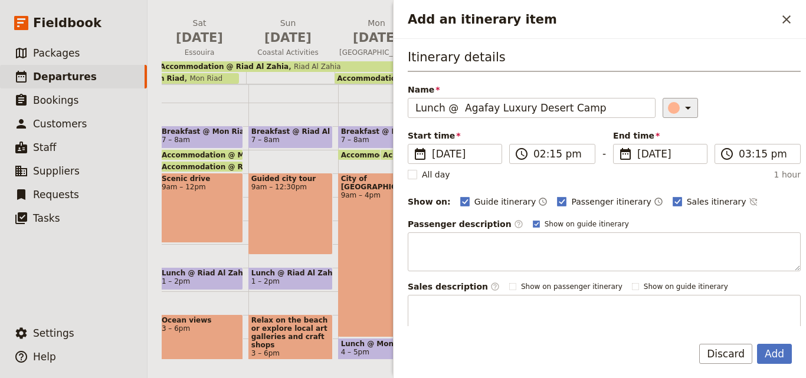
click at [668, 108] on div "Add an itinerary item" at bounding box center [674, 108] width 12 height 12
click at [675, 160] on div "button" at bounding box center [676, 161] width 12 height 12
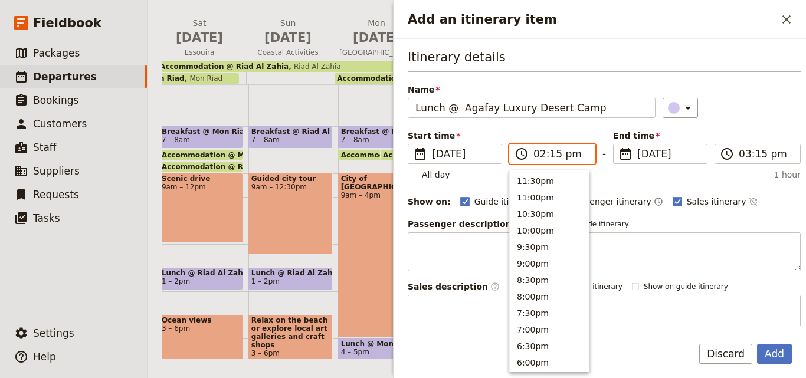
scroll to position [316, 0]
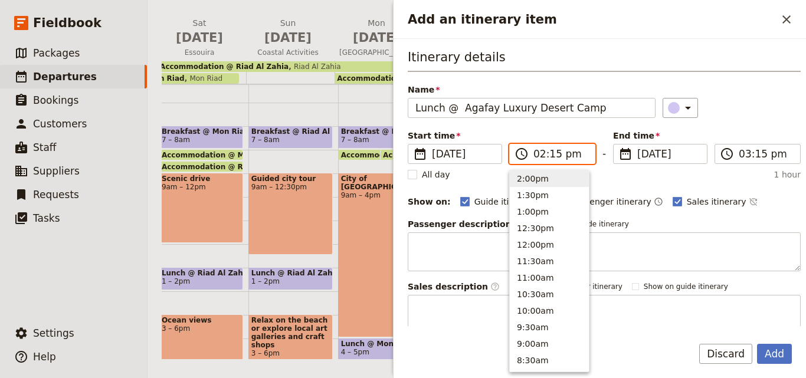
click at [552, 154] on input "02:15 pm" at bounding box center [560, 154] width 54 height 14
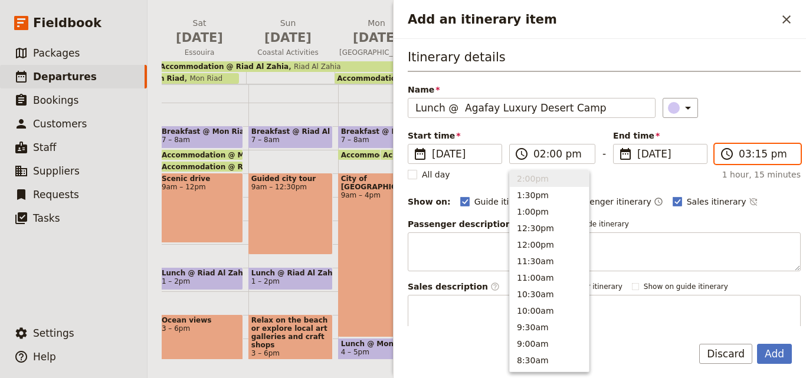
click at [752, 156] on input "03:15 pm" at bounding box center [766, 154] width 54 height 14
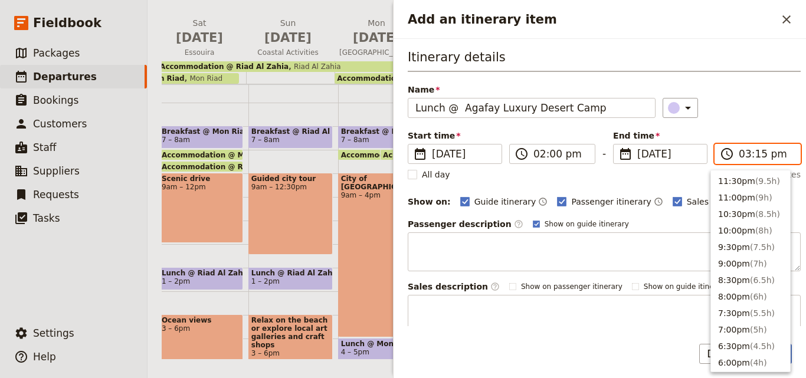
scroll to position [283, 0]
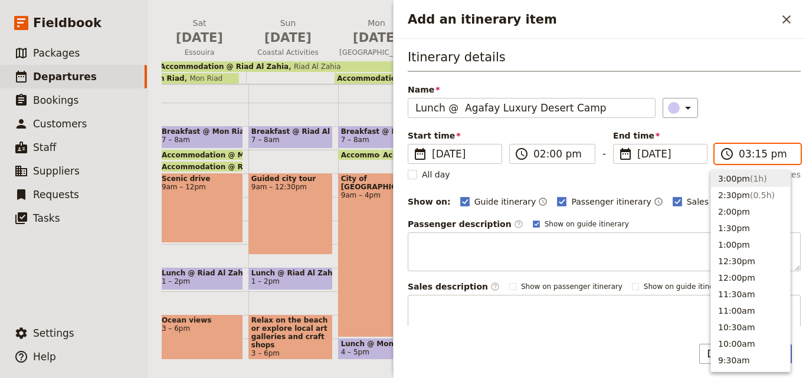
click at [753, 155] on input "03:15 pm" at bounding box center [766, 154] width 54 height 14
click at [762, 116] on div "​" at bounding box center [732, 108] width 139 height 20
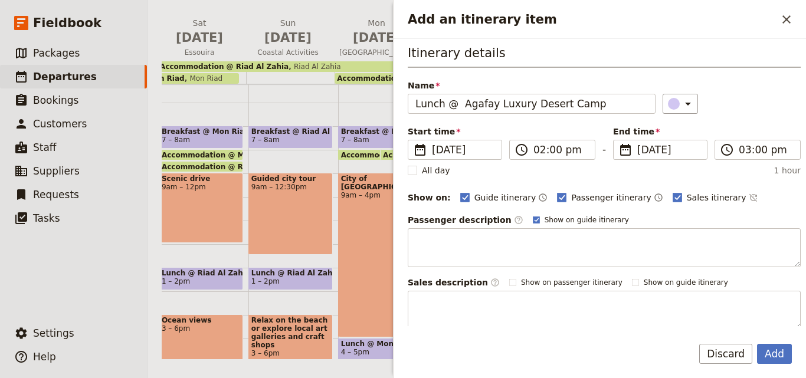
scroll to position [0, 0]
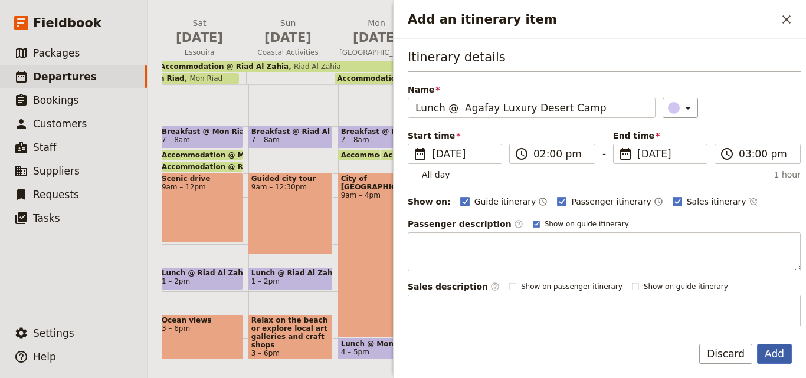
click at [781, 355] on button "Add" at bounding box center [774, 354] width 35 height 20
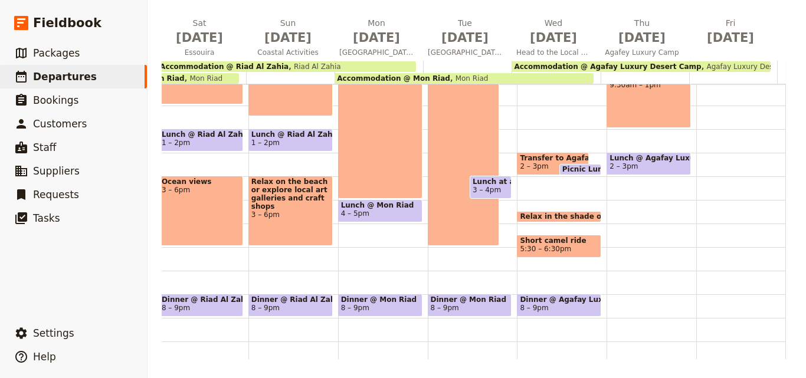
scroll to position [241, 0]
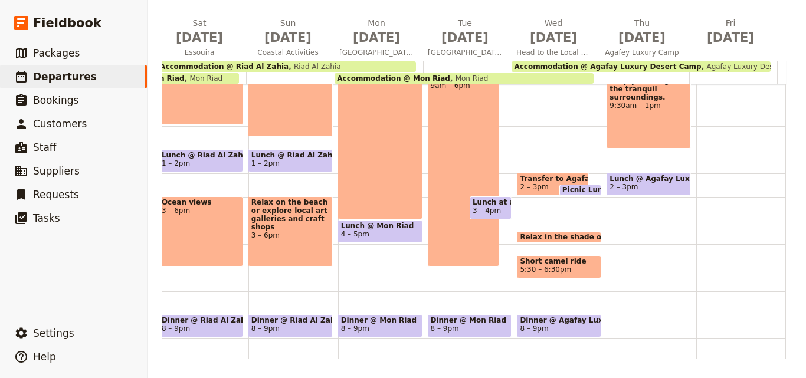
click at [612, 238] on div "Sunrise yoga session or a peaceful walk through the dunes. 6 – 7am Breakfast @ …" at bounding box center [651, 126] width 90 height 566
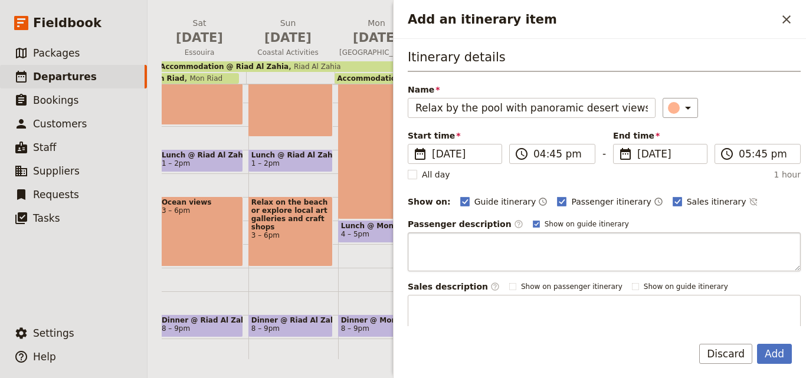
scroll to position [0, 123]
click at [530, 115] on input "Relax by the pool with panoramic desert views or enjoy a traditional hammam" at bounding box center [532, 108] width 248 height 20
click at [586, 112] on input "Relax by the pool with panoramic desert views or enjoy a traditional hammam" at bounding box center [532, 108] width 248 height 20
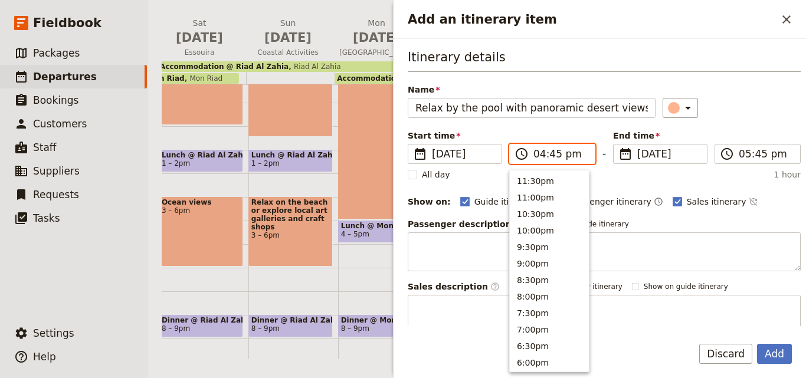
click at [541, 155] on input "04:45 pm" at bounding box center [560, 154] width 54 height 14
click at [551, 156] on input "04:45 pm" at bounding box center [560, 154] width 54 height 14
click at [540, 155] on input "04:45 pm" at bounding box center [560, 154] width 54 height 14
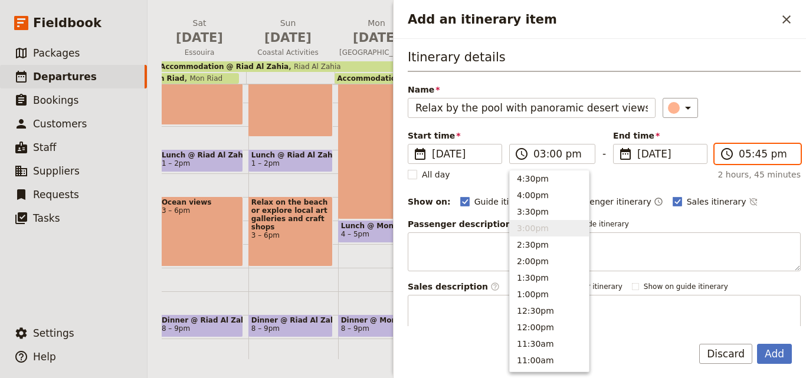
click at [742, 154] on input "05:45 pm" at bounding box center [766, 154] width 54 height 14
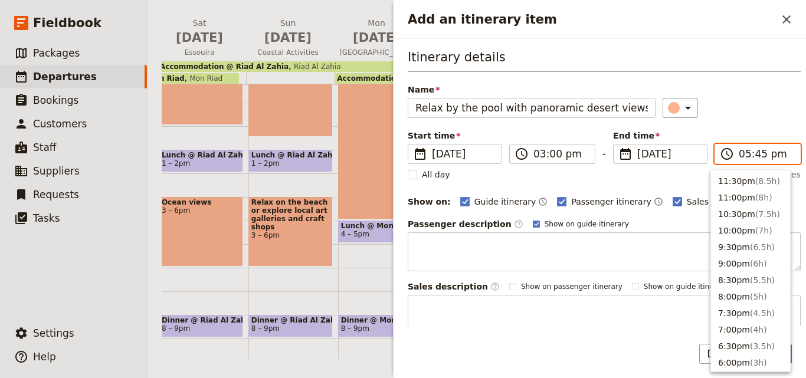
scroll to position [201, 0]
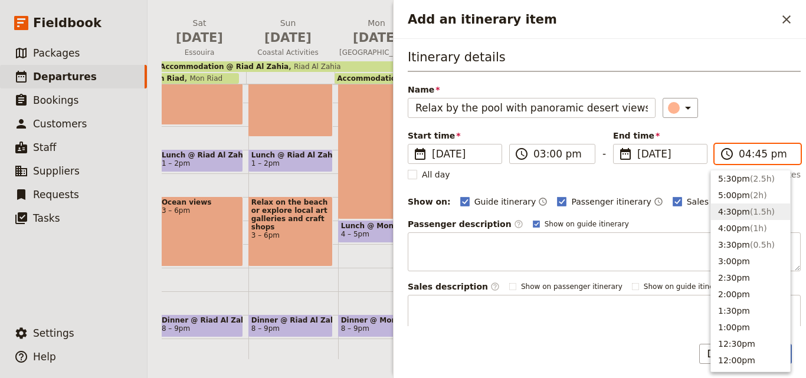
click at [752, 158] on input "04:45 pm" at bounding box center [766, 154] width 54 height 14
click at [740, 156] on input "04:45 pm" at bounding box center [766, 154] width 54 height 14
click at [751, 153] on input "05:45 pm" at bounding box center [766, 154] width 54 height 14
click at [751, 110] on div "​" at bounding box center [732, 108] width 139 height 20
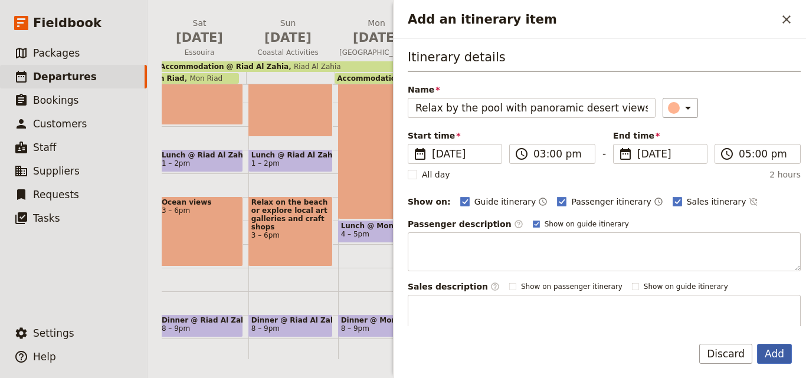
click at [776, 355] on button "Add" at bounding box center [774, 354] width 35 height 20
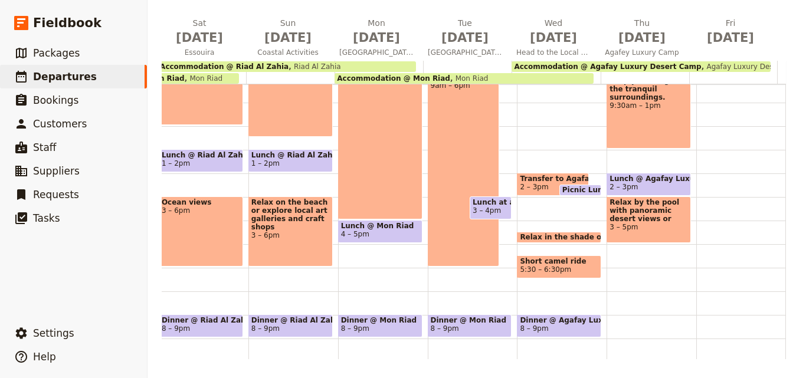
click at [614, 235] on div "Relax by the pool with panoramic desert views or enjoy a traditional hammam 3 –…" at bounding box center [648, 219] width 84 height 47
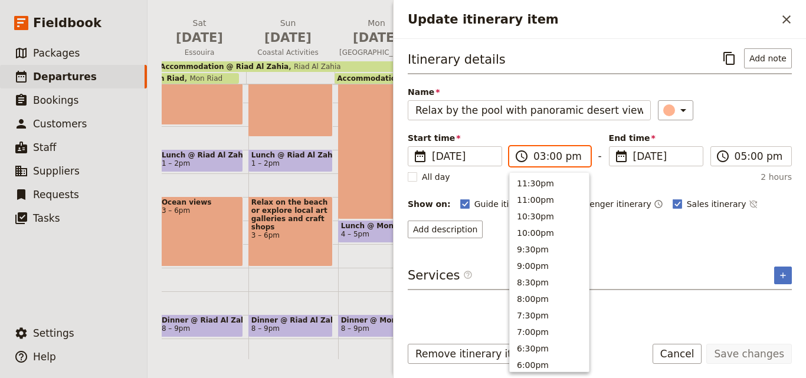
scroll to position [283, 0]
click at [538, 158] on input "03:00 pm" at bounding box center [558, 156] width 50 height 14
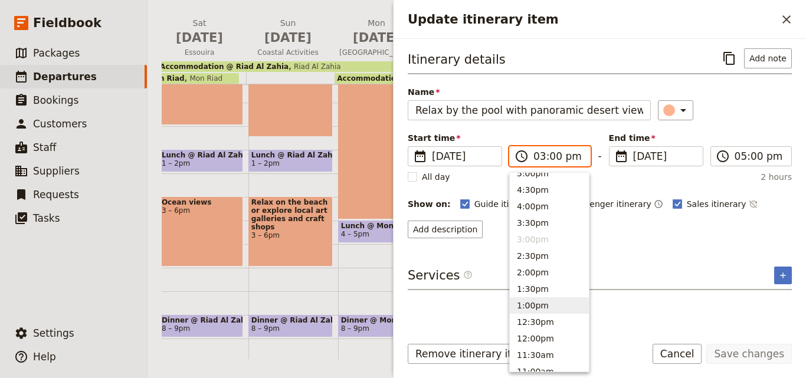
scroll to position [224, 0]
click at [530, 208] on button "4:00pm" at bounding box center [549, 207] width 79 height 17
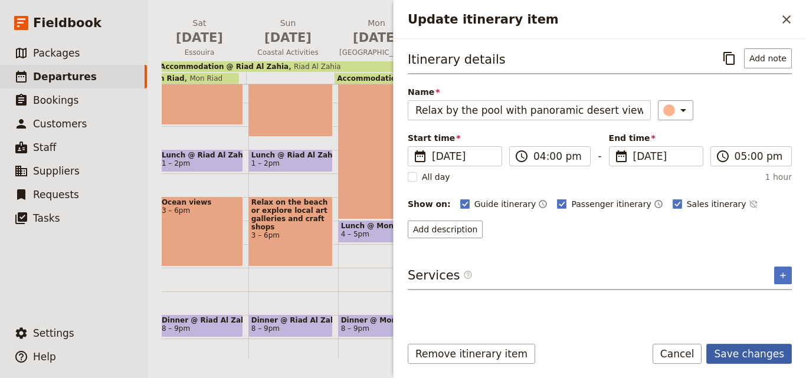
click at [739, 355] on button "Save changes" at bounding box center [749, 354] width 86 height 20
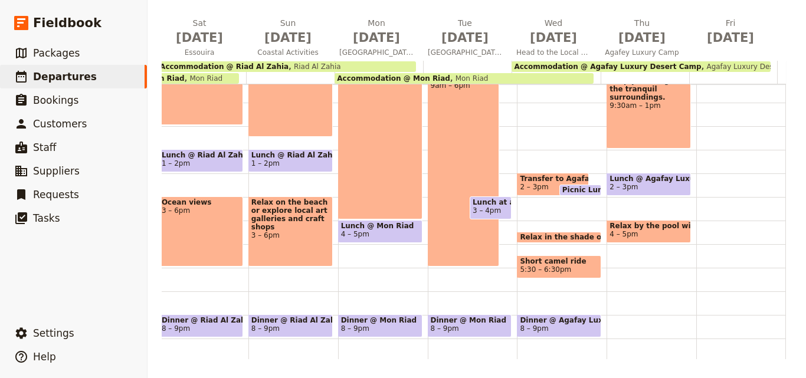
click at [625, 231] on span "4 – 5pm" at bounding box center [648, 234] width 78 height 8
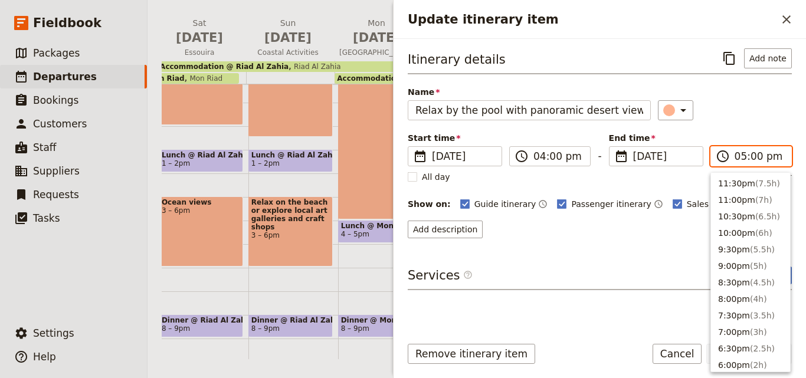
scroll to position [217, 0]
click at [742, 158] on input "05:00 pm" at bounding box center [759, 156] width 50 height 14
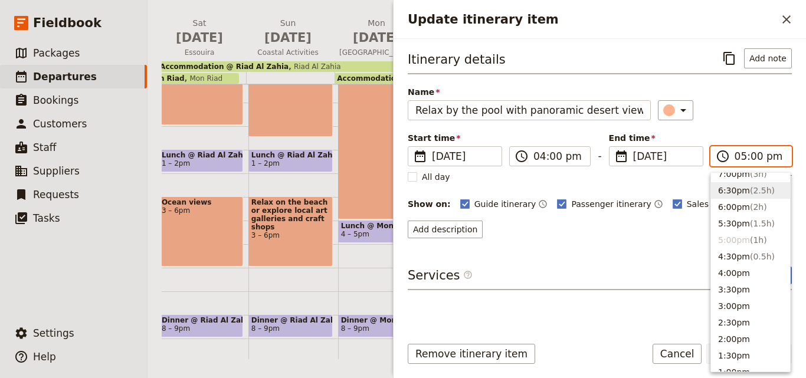
click at [735, 192] on button "6:30pm ( 2.5h )" at bounding box center [750, 190] width 79 height 17
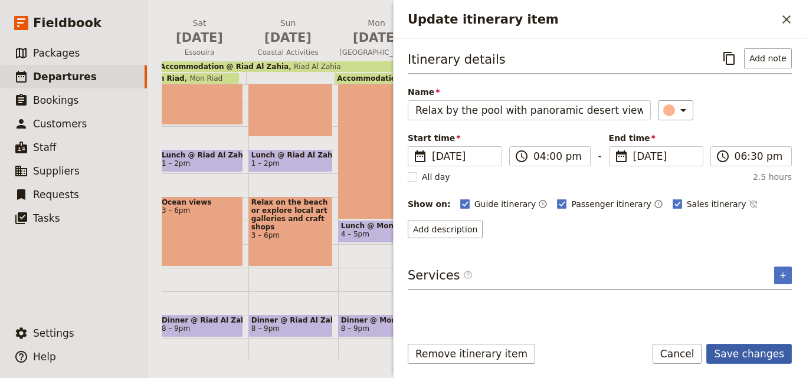
click at [762, 349] on button "Save changes" at bounding box center [749, 354] width 86 height 20
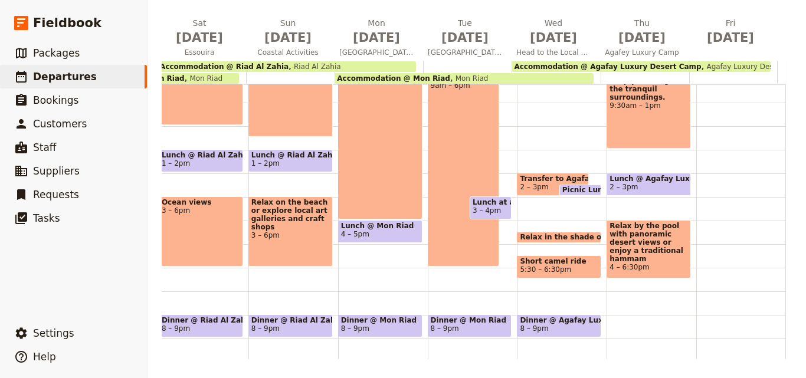
scroll to position [300, 0]
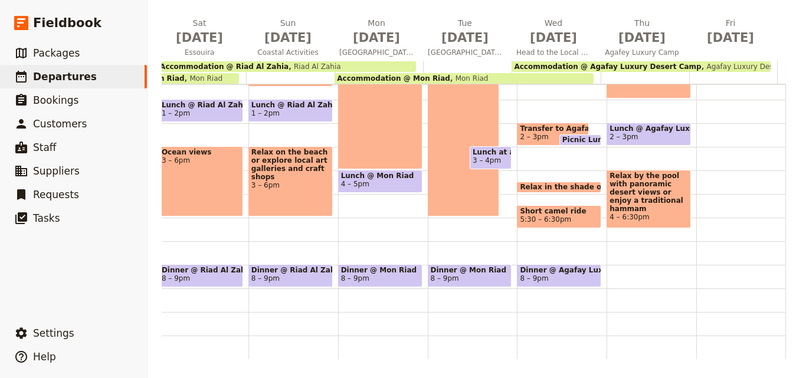
click at [623, 257] on div "Sunrise yoga session or a peaceful walk through the dunes. 6 – 7am Breakfast @ …" at bounding box center [651, 76] width 90 height 566
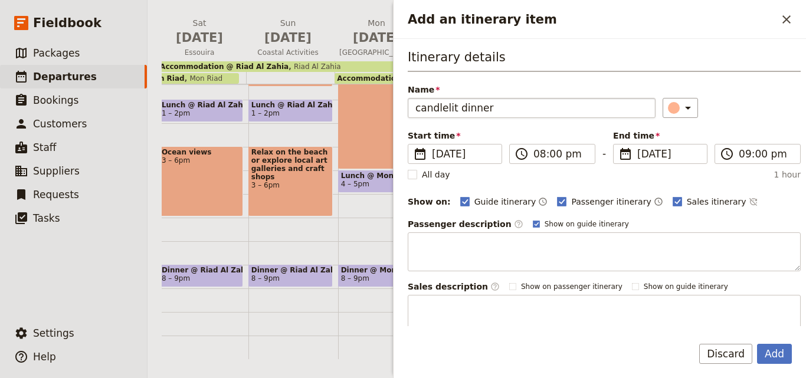
click at [419, 110] on input "candlelit dinner" at bounding box center [532, 108] width 248 height 20
click at [461, 107] on input "Candlelit dinner" at bounding box center [532, 108] width 248 height 20
click at [496, 113] on input "Candlelit Dinner" at bounding box center [532, 108] width 248 height 20
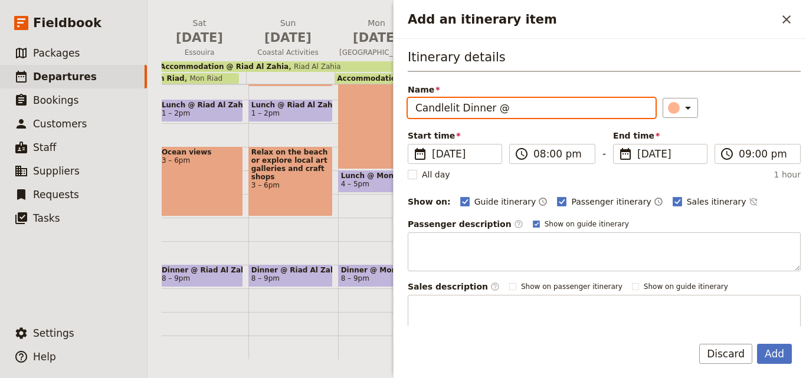
paste input "Agafay Luxury Desert Camp"
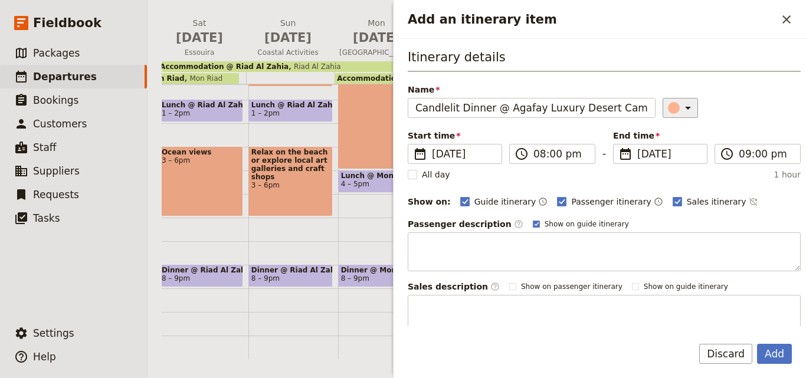
click at [681, 109] on icon "Add an itinerary item" at bounding box center [688, 108] width 14 height 14
click at [675, 160] on div "button" at bounding box center [676, 161] width 12 height 12
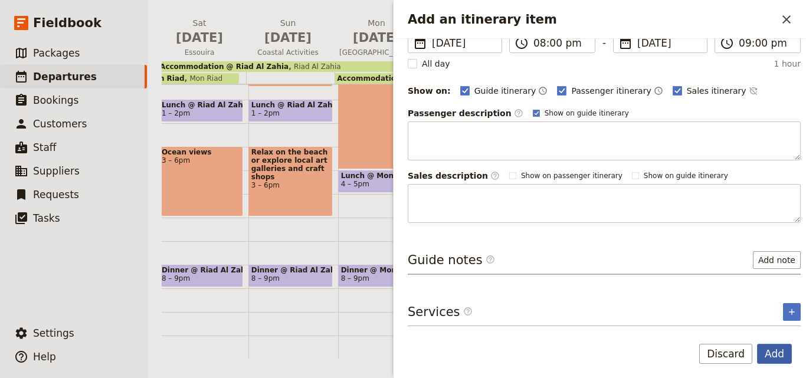
click at [762, 356] on button "Add" at bounding box center [774, 354] width 35 height 20
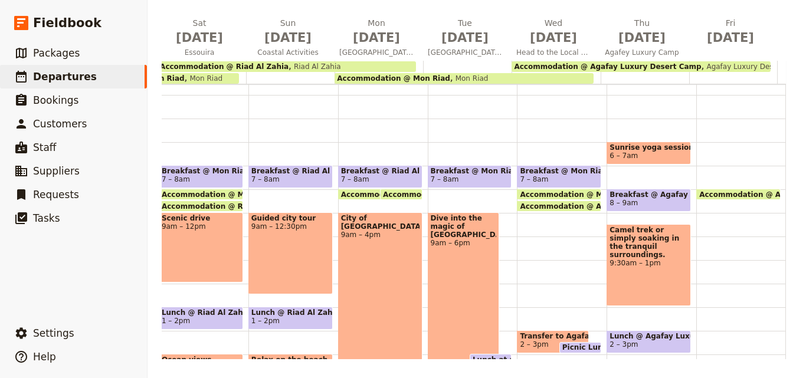
scroll to position [59, 0]
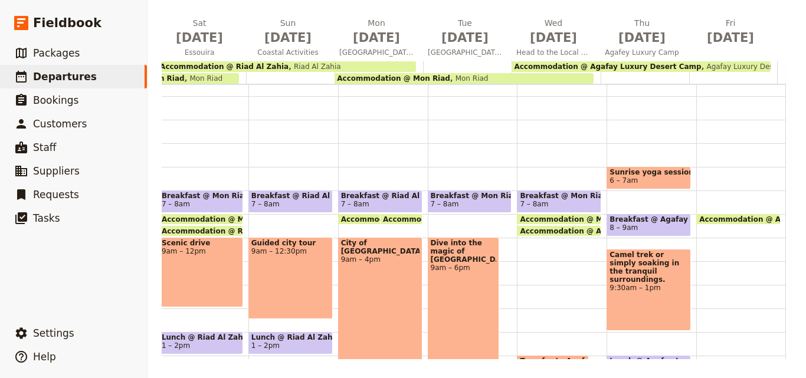
click at [640, 231] on span at bounding box center [648, 233] width 83 height 5
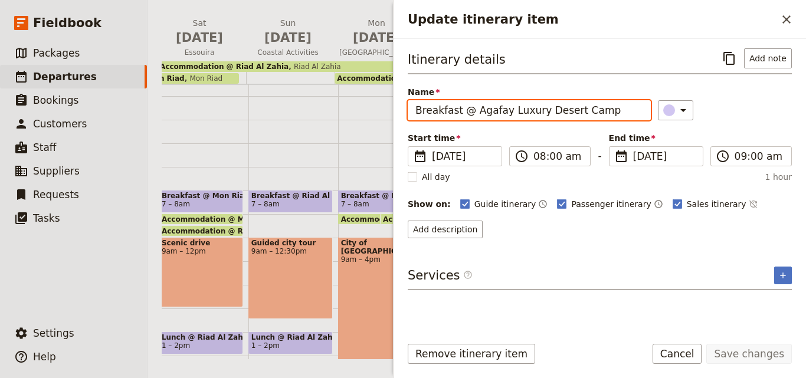
drag, startPoint x: 614, startPoint y: 111, endPoint x: 408, endPoint y: 108, distance: 205.9
click at [408, 108] on input "Breakfast @ Agafay Luxury Desert Camp" at bounding box center [529, 110] width 243 height 20
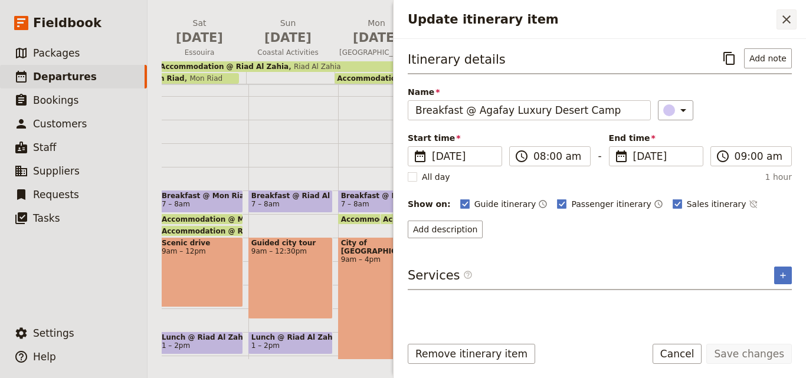
click at [793, 14] on icon "Close drawer" at bounding box center [786, 19] width 14 height 14
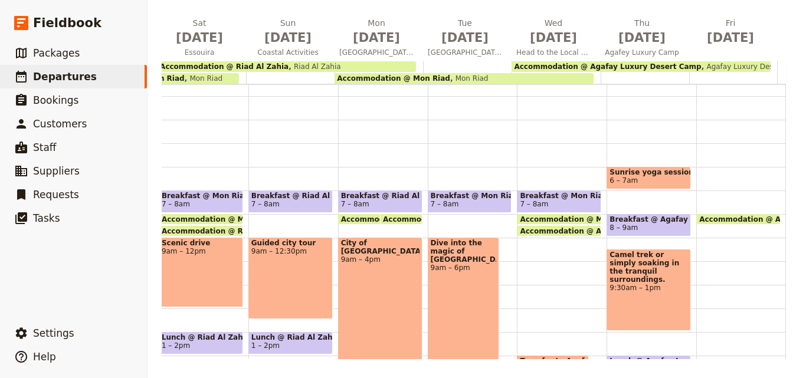
click at [699, 194] on div "Accommodation @ Agafay Luxury Desert Camp 8:30 – 8am [GEOGRAPHIC_DATA] Luxury D…" at bounding box center [741, 308] width 90 height 566
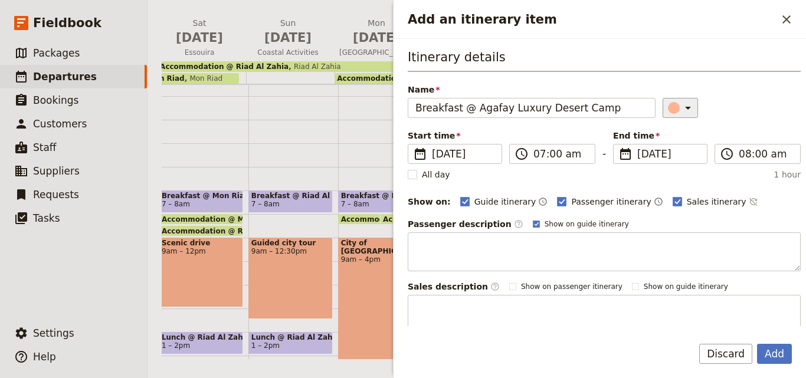
click at [681, 109] on icon "Add an itinerary item" at bounding box center [688, 108] width 14 height 14
click at [678, 161] on div "button" at bounding box center [676, 161] width 12 height 12
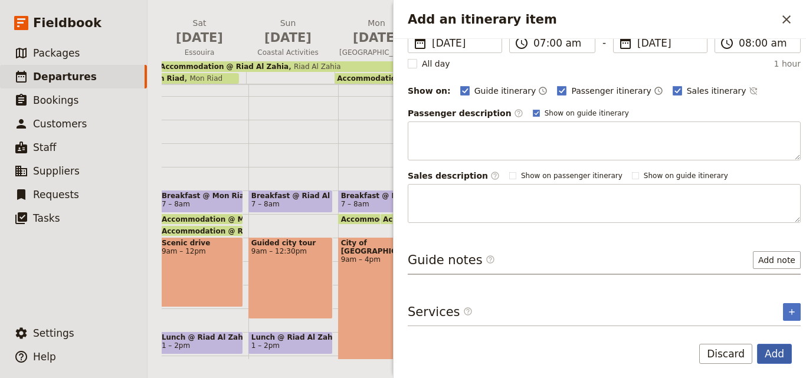
click at [770, 347] on button "Add" at bounding box center [774, 354] width 35 height 20
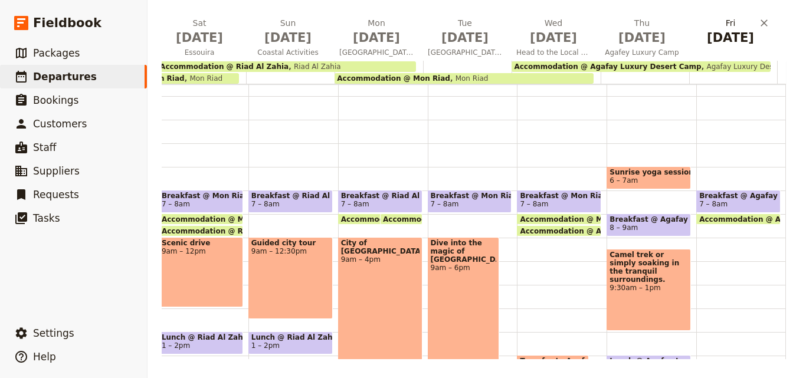
click at [707, 40] on span "[DATE]" at bounding box center [730, 38] width 74 height 18
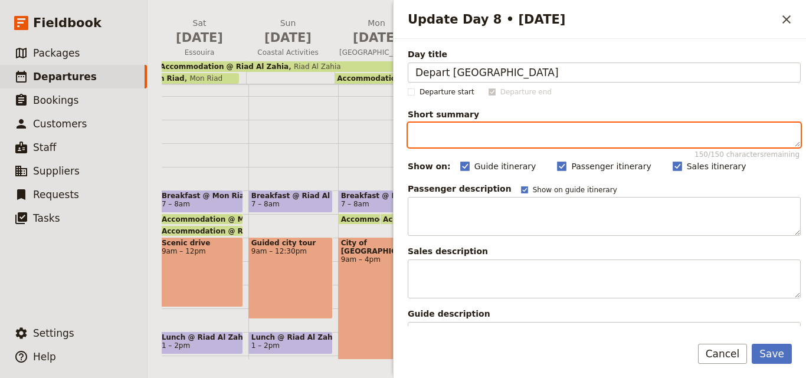
click at [480, 130] on textarea "Short summary 150 / 150 characters remaining" at bounding box center [604, 135] width 393 height 25
paste textarea ""As your journey ends, cherish the memories of nature, wildlife & culture. Than…"
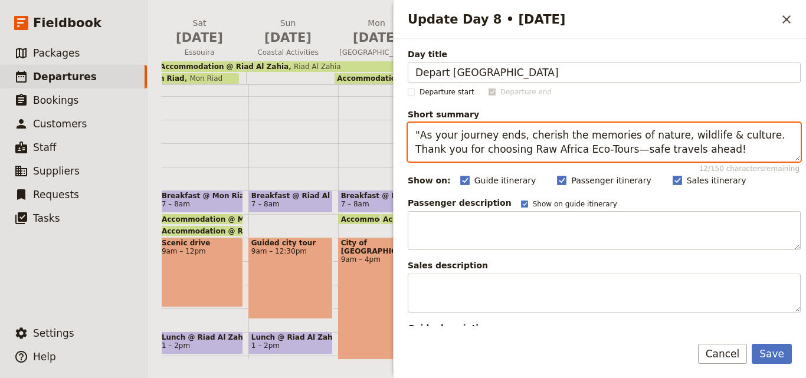
click at [420, 133] on textarea ""As your journey ends, cherish the memories of nature, wildlife & culture. Than…" at bounding box center [604, 142] width 393 height 39
click at [658, 154] on textarea "As your journey ends, cherish the memories of nature, wildlife & culture. Thank…" at bounding box center [604, 142] width 393 height 39
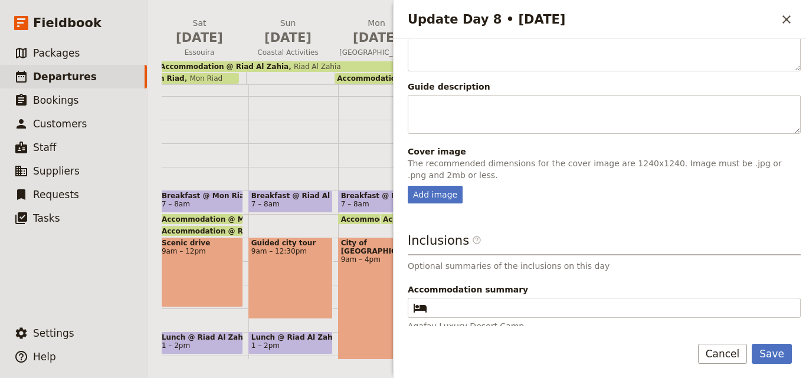
scroll to position [294, 0]
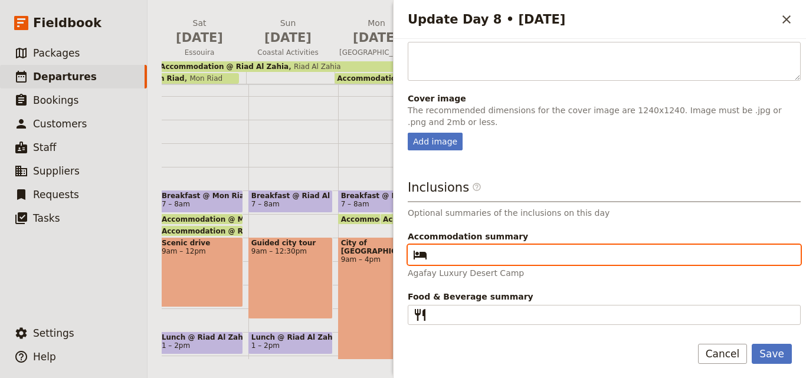
paste input "Agafay Luxury Desert Camp"
click at [437, 255] on input "Agafay Luxury Desert Camp" at bounding box center [612, 255] width 361 height 14
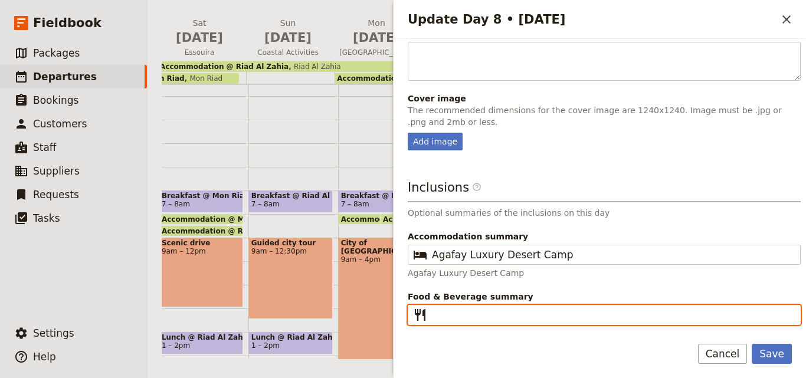
click at [436, 316] on input "Food & Beverage summary ​" at bounding box center [612, 315] width 361 height 14
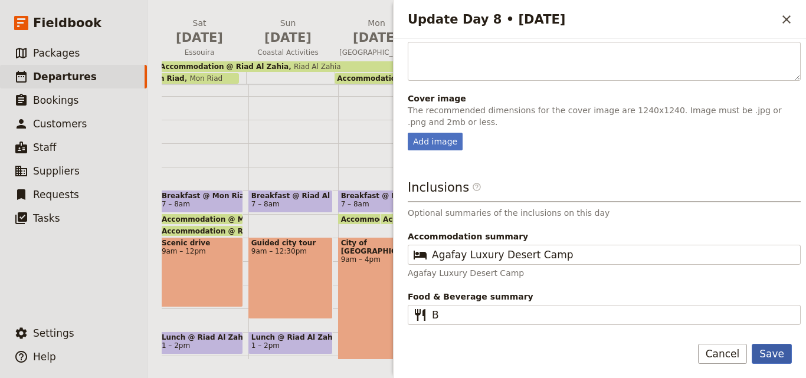
click at [783, 349] on button "Save" at bounding box center [772, 354] width 40 height 20
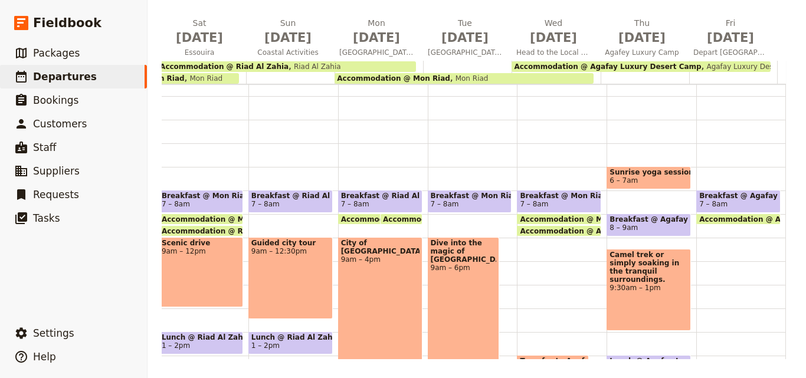
click at [703, 251] on div "Breakfast @ Agafay Luxury Desert Camp 7 – 8am Accommodation @ Agafay [GEOGRAPHI…" at bounding box center [741, 308] width 90 height 566
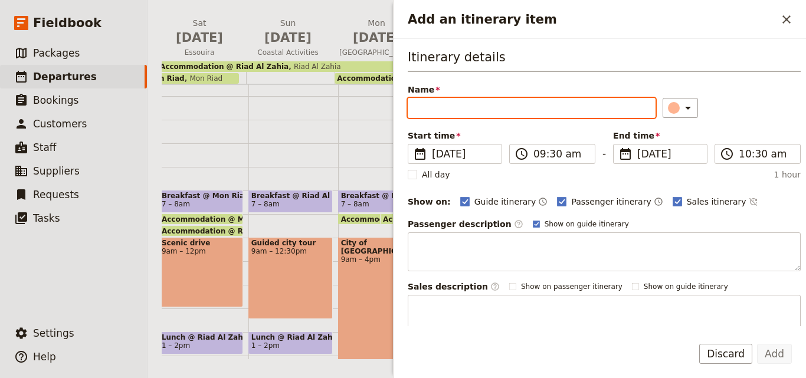
paste input "international flight"
click at [417, 108] on input "international flight" at bounding box center [532, 108] width 248 height 20
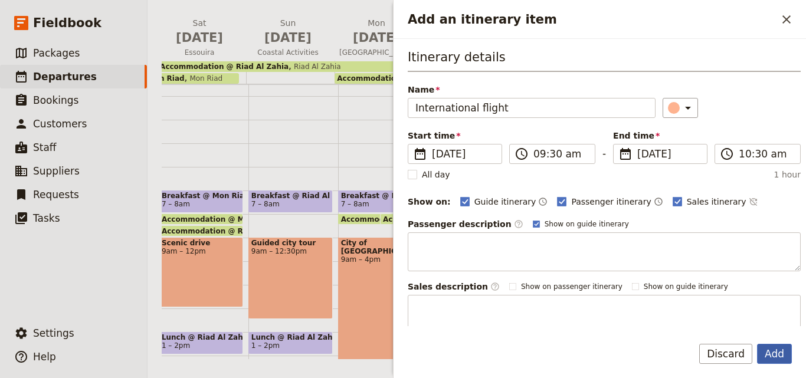
click at [790, 355] on button "Add" at bounding box center [774, 354] width 35 height 20
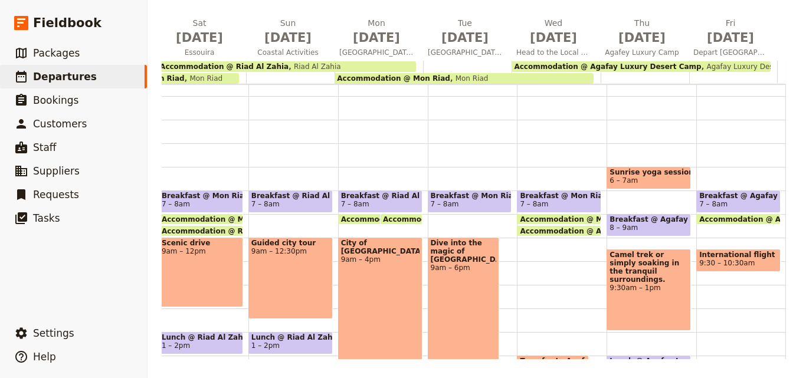
click at [715, 260] on span "9:30 – 10:30am" at bounding box center [726, 263] width 55 height 8
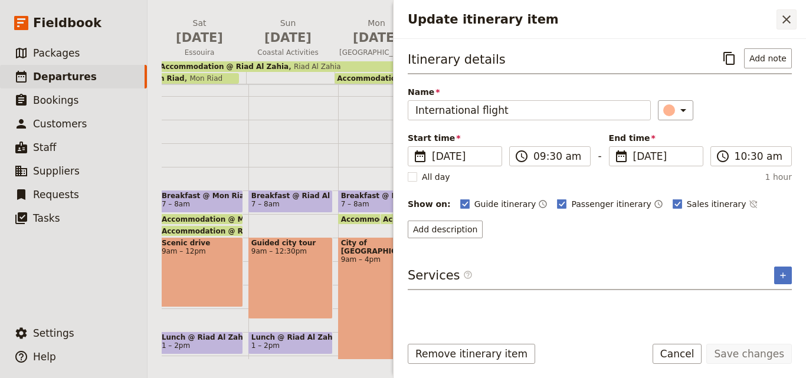
click at [796, 17] on button "​" at bounding box center [786, 19] width 20 height 20
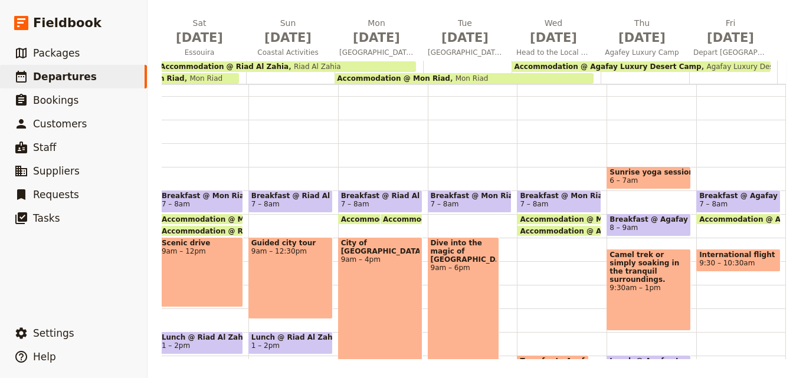
click at [714, 257] on span "International flight" at bounding box center [738, 255] width 78 height 8
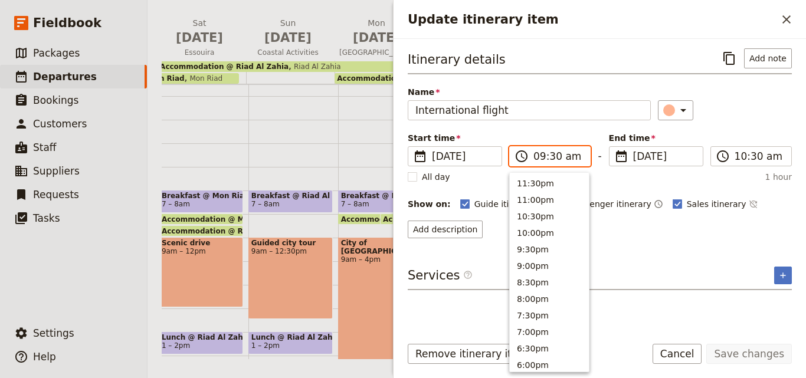
click at [536, 153] on input "09:30 am" at bounding box center [558, 156] width 50 height 14
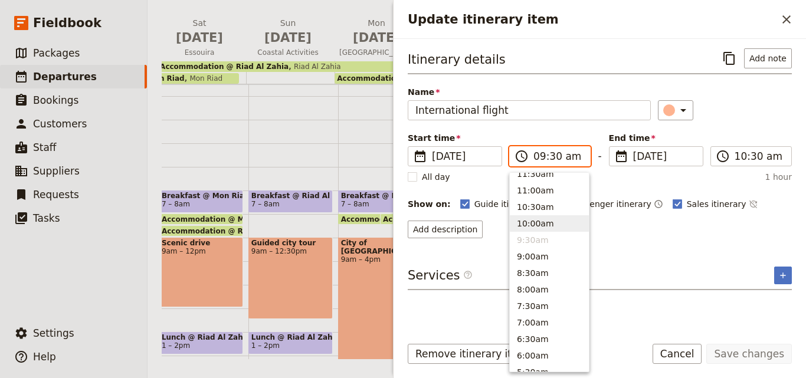
click at [527, 221] on button "10:00am" at bounding box center [549, 223] width 79 height 17
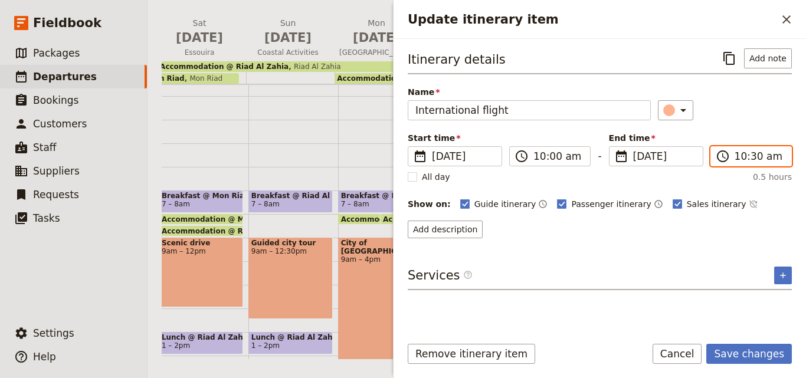
click at [740, 156] on input "10:30 am" at bounding box center [759, 156] width 50 height 14
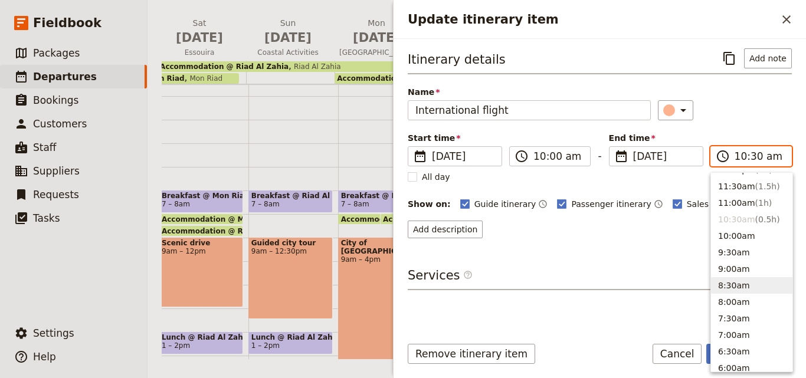
scroll to position [373, 0]
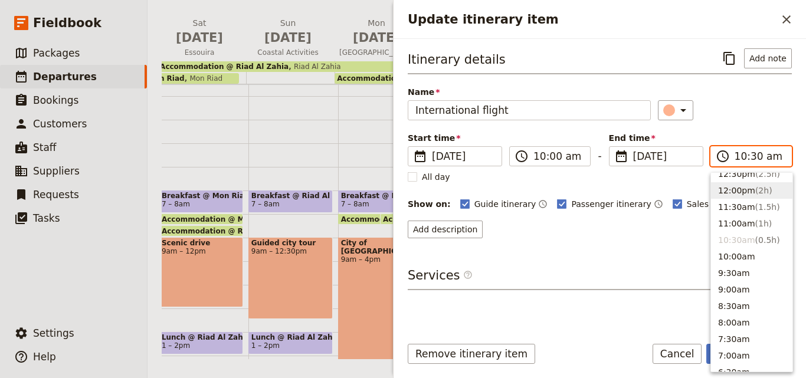
click at [744, 189] on button "12:00pm ( 2h )" at bounding box center [751, 190] width 81 height 17
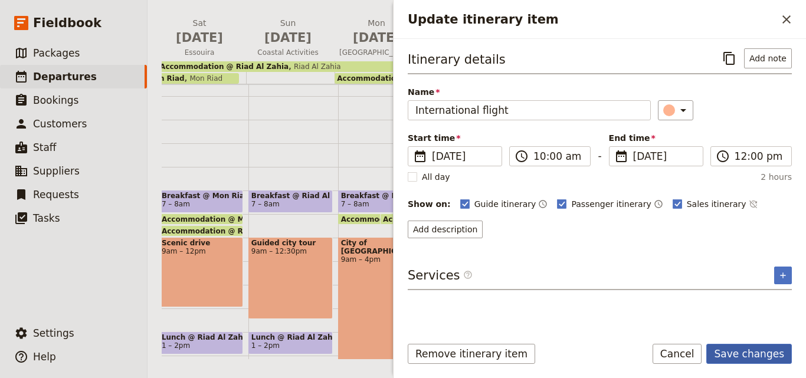
click at [757, 349] on button "Save changes" at bounding box center [749, 354] width 86 height 20
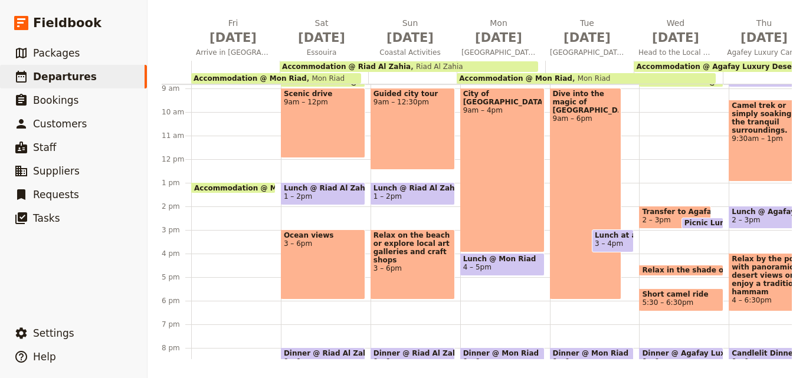
scroll to position [182, 0]
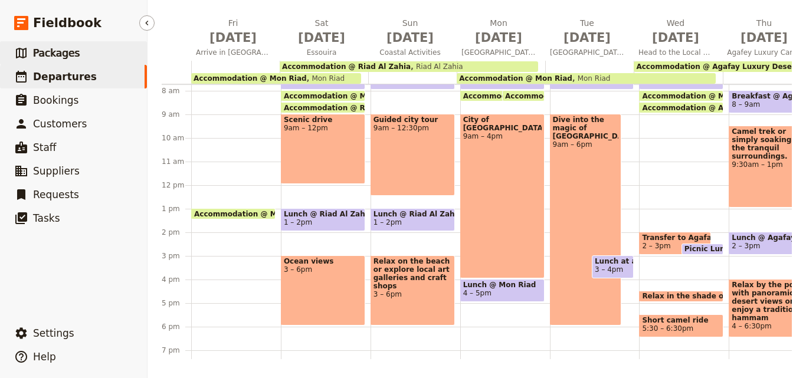
click at [107, 57] on link "​ Packages" at bounding box center [73, 53] width 147 height 24
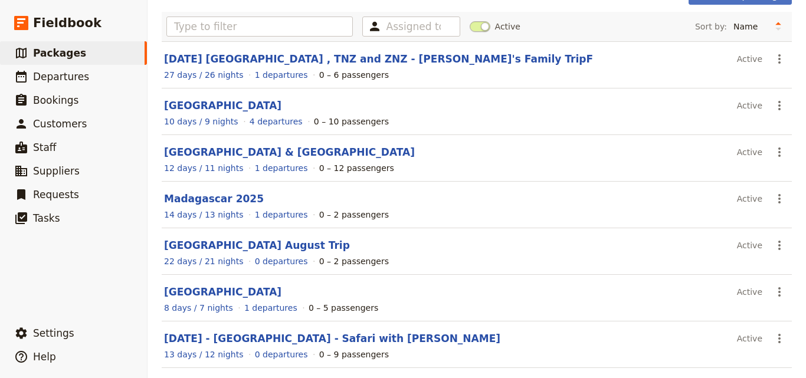
scroll to position [118, 0]
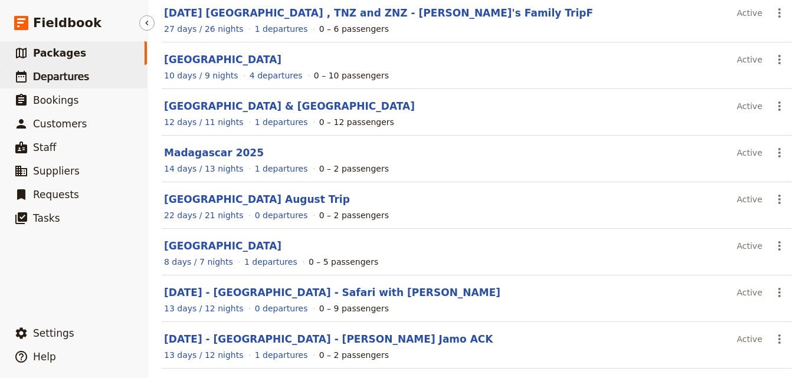
click at [42, 75] on span "Departures" at bounding box center [61, 77] width 56 height 12
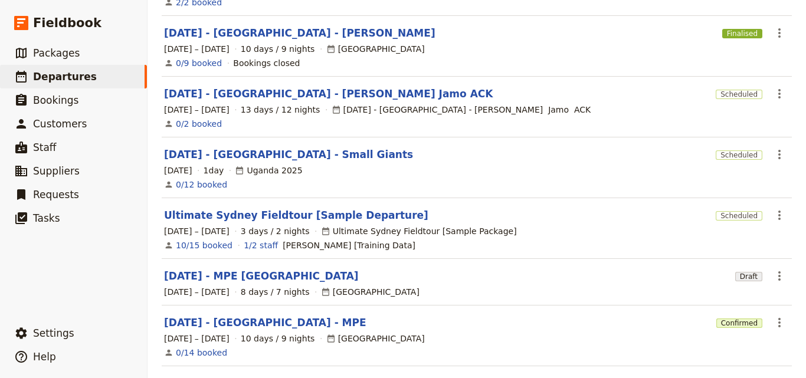
scroll to position [295, 0]
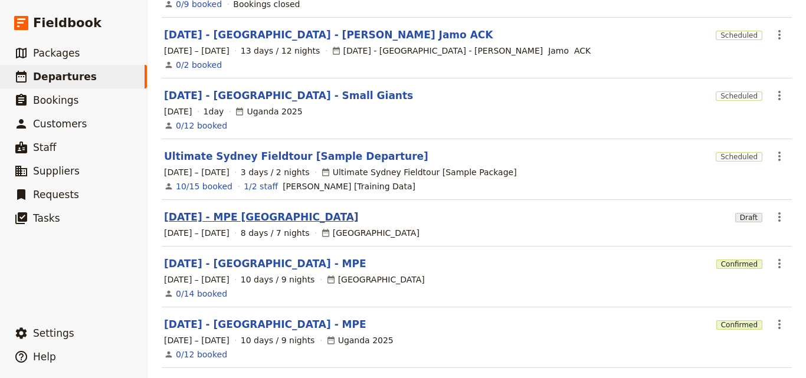
click at [266, 210] on link "[DATE] - MPE [GEOGRAPHIC_DATA]" at bounding box center [261, 217] width 195 height 14
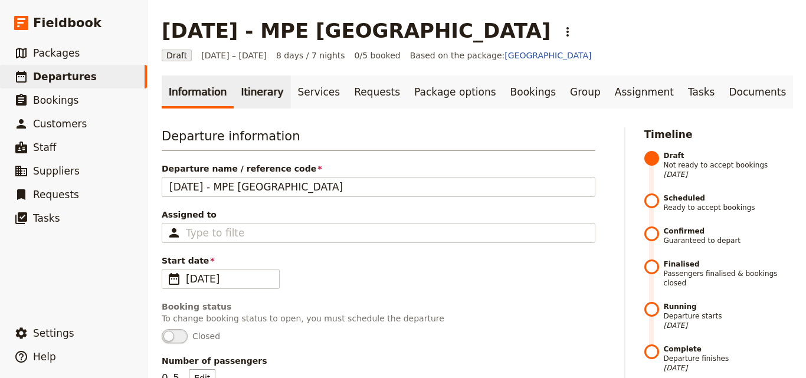
click at [267, 91] on link "Itinerary" at bounding box center [262, 92] width 57 height 33
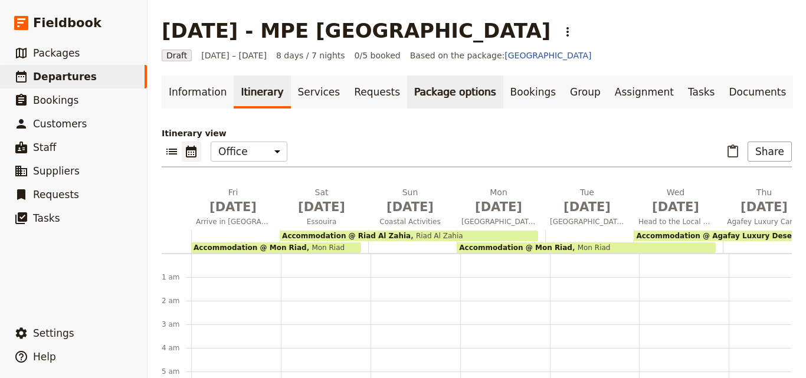
scroll to position [130, 0]
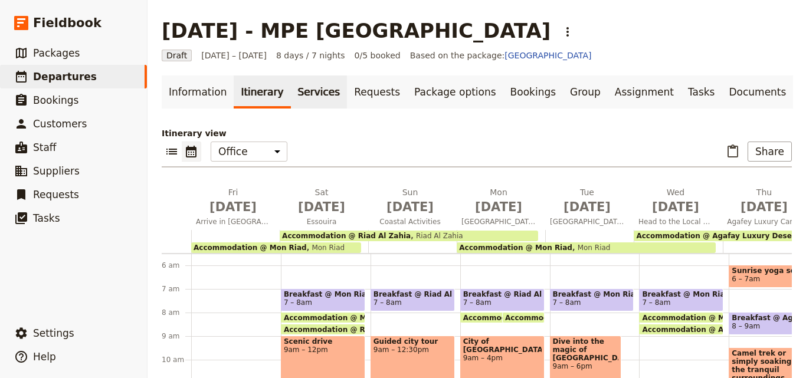
click at [309, 86] on link "Services" at bounding box center [319, 92] width 57 height 33
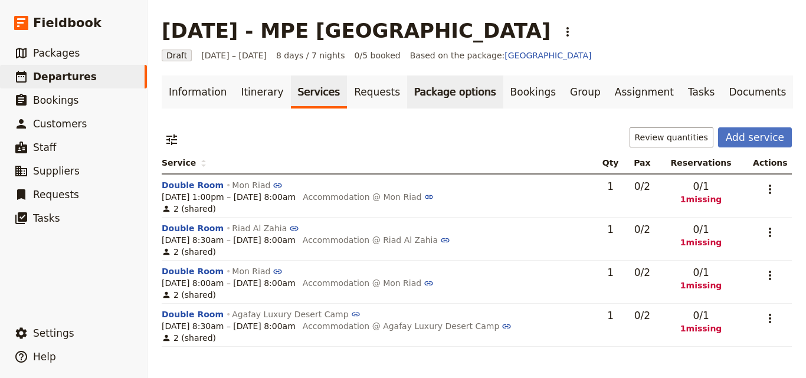
click at [426, 95] on link "Package options" at bounding box center [455, 92] width 96 height 33
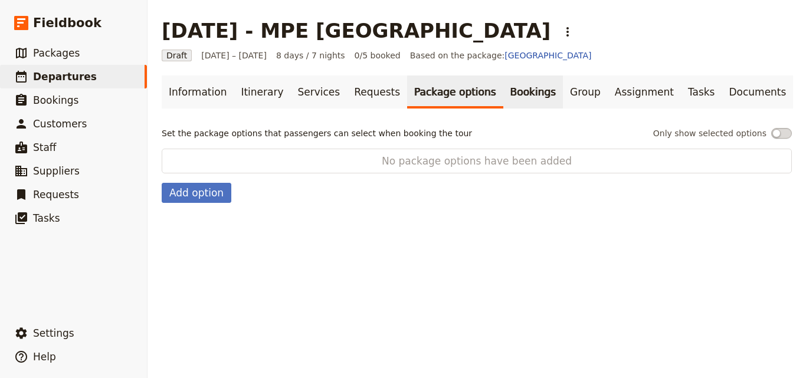
click at [503, 94] on link "Bookings" at bounding box center [533, 92] width 60 height 33
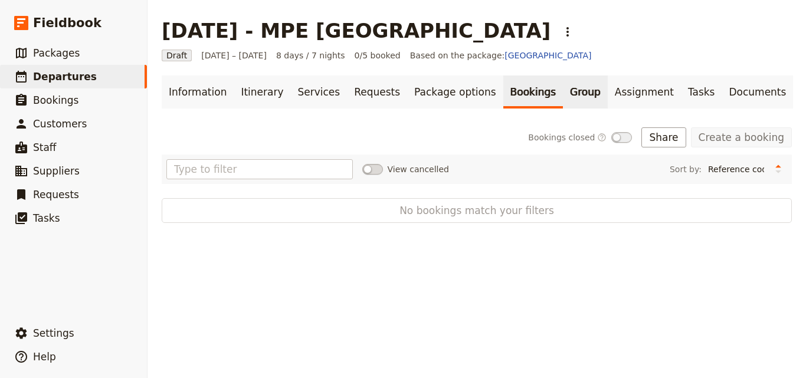
click at [563, 93] on link "Group" at bounding box center [585, 92] width 45 height 33
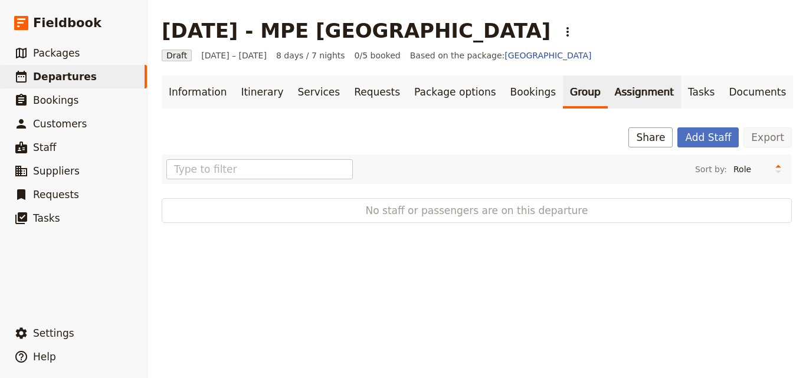
click at [608, 88] on link "Assignment" at bounding box center [644, 92] width 73 height 33
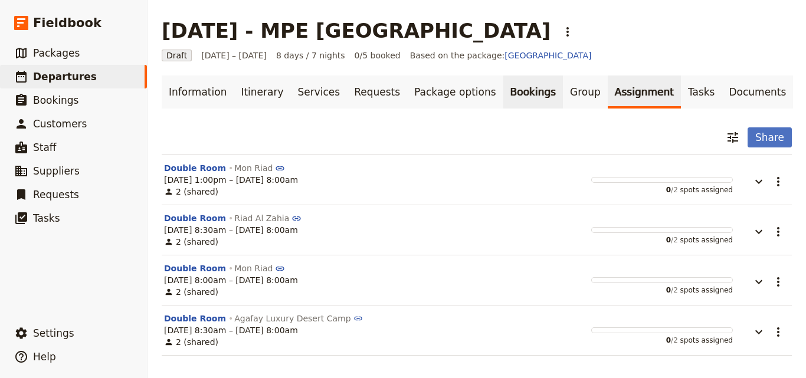
click at [503, 92] on link "Bookings" at bounding box center [533, 92] width 60 height 33
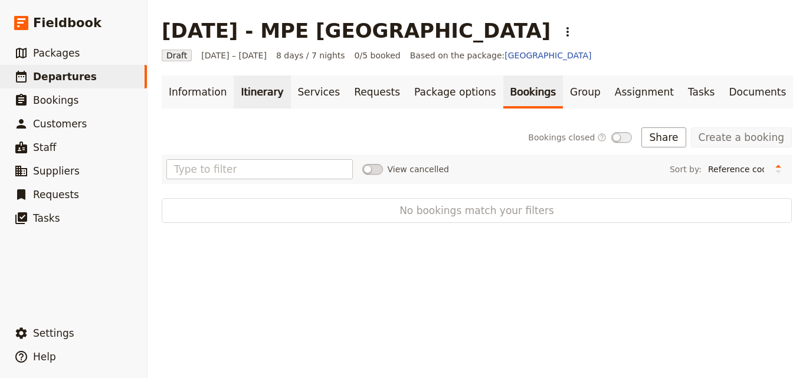
click at [251, 91] on link "Itinerary" at bounding box center [262, 92] width 57 height 33
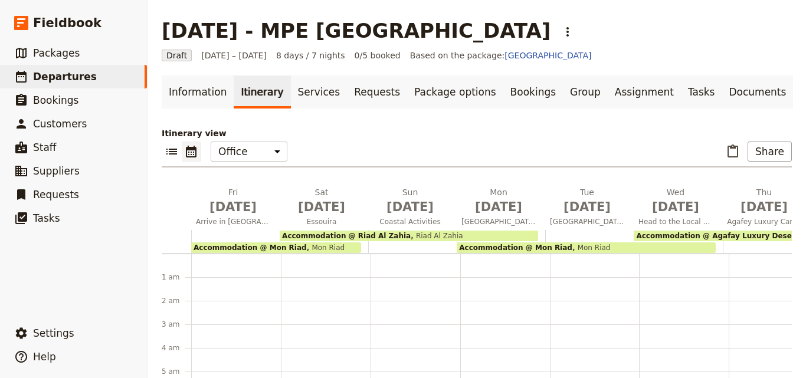
scroll to position [130, 0]
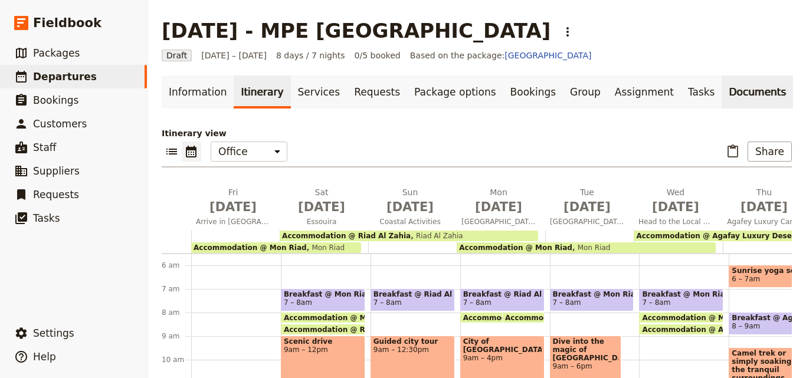
click at [722, 91] on link "Documents" at bounding box center [757, 92] width 71 height 33
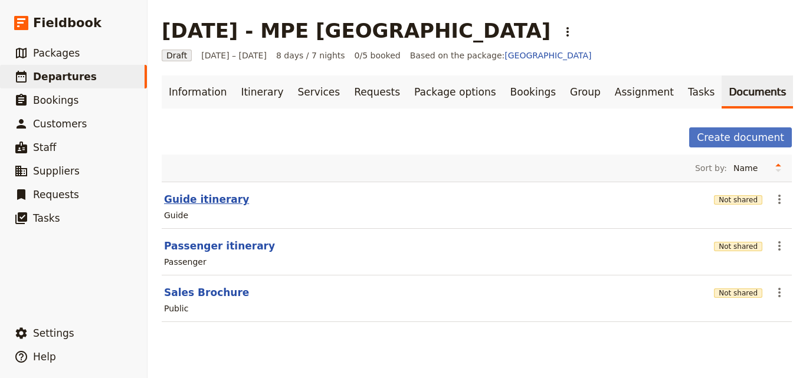
click at [204, 201] on button "Guide itinerary" at bounding box center [206, 199] width 85 height 14
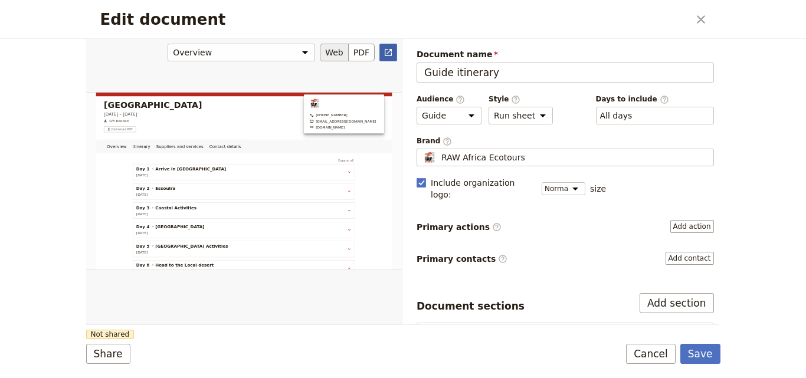
click at [388, 49] on icon "Open full preview" at bounding box center [388, 52] width 7 height 7
click at [698, 349] on button "Save" at bounding box center [700, 354] width 40 height 20
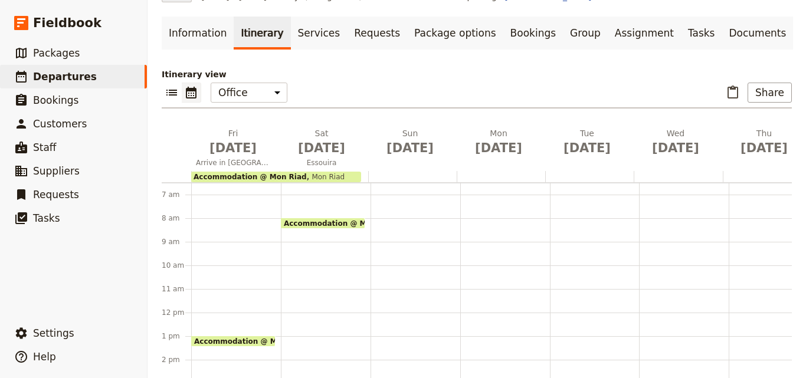
scroll to position [169, 0]
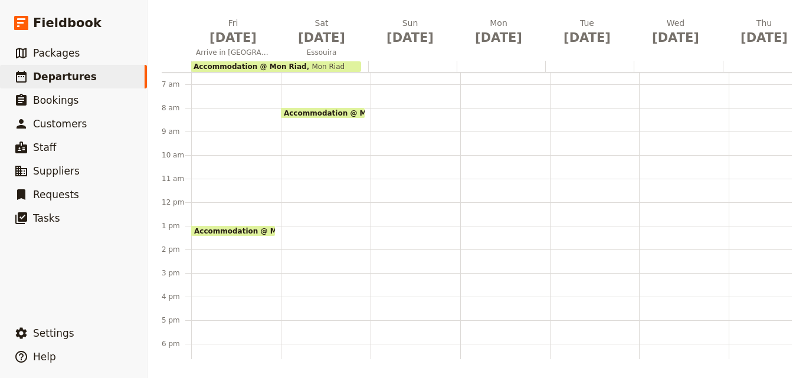
click at [307, 65] on span "Mon Riad" at bounding box center [326, 67] width 38 height 8
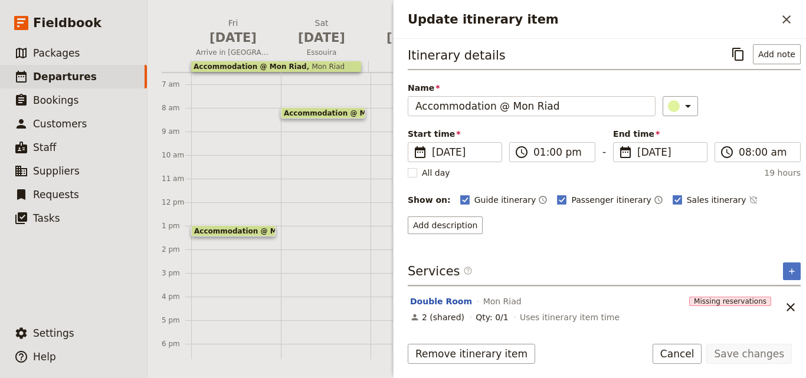
scroll to position [5, 0]
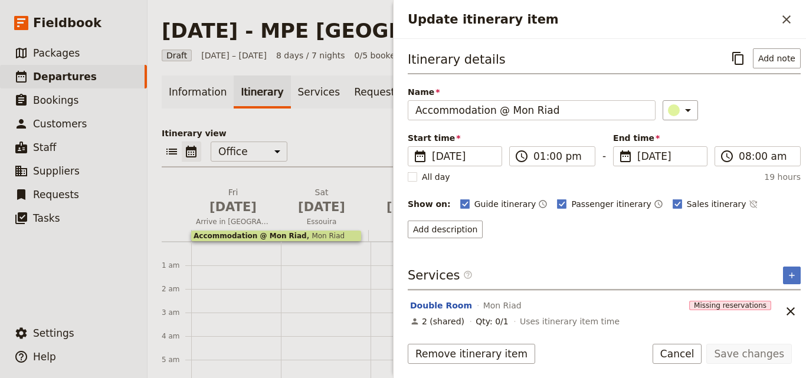
scroll to position [5, 0]
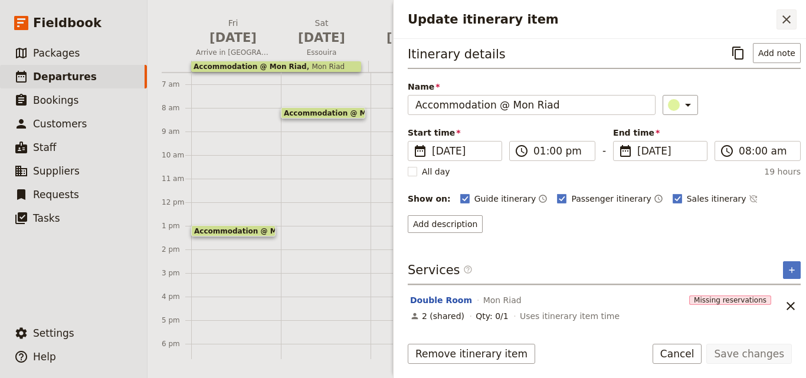
click at [793, 14] on icon "Close drawer" at bounding box center [786, 19] width 14 height 14
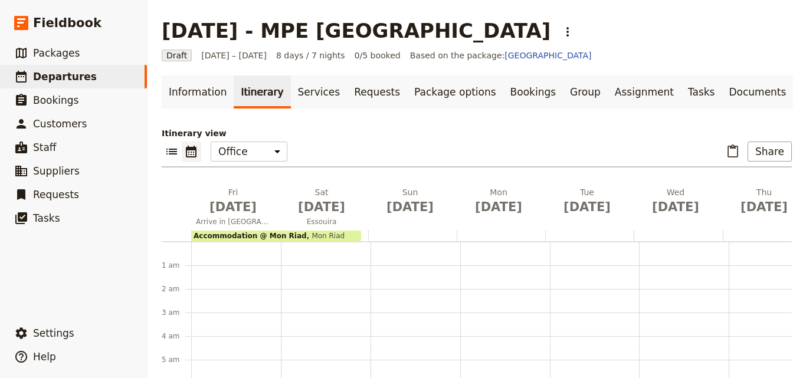
scroll to position [169, 0]
